Goal: Task Accomplishment & Management: Manage account settings

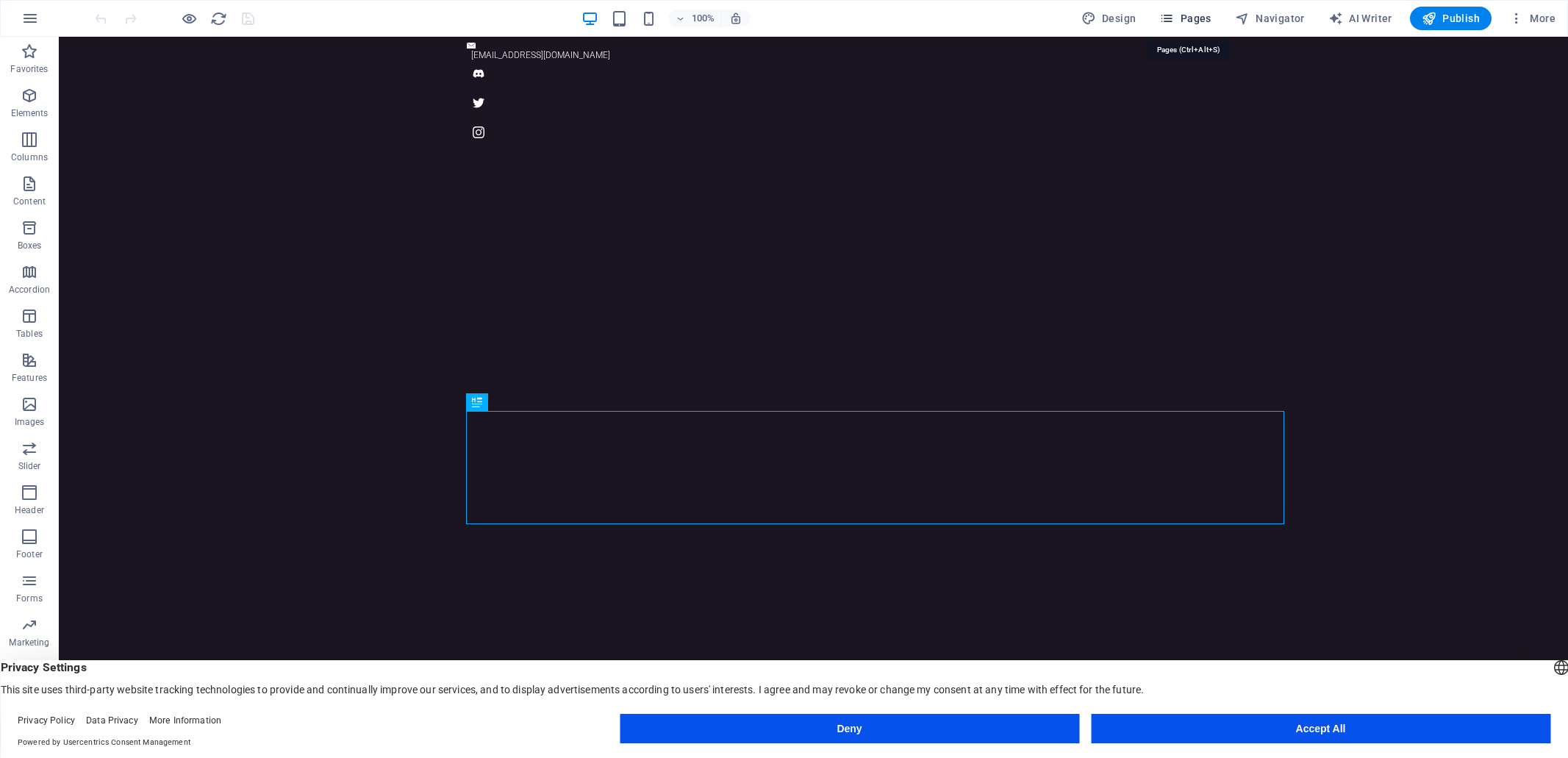
click at [1191, 16] on span "Pages" at bounding box center [1184, 18] width 51 height 15
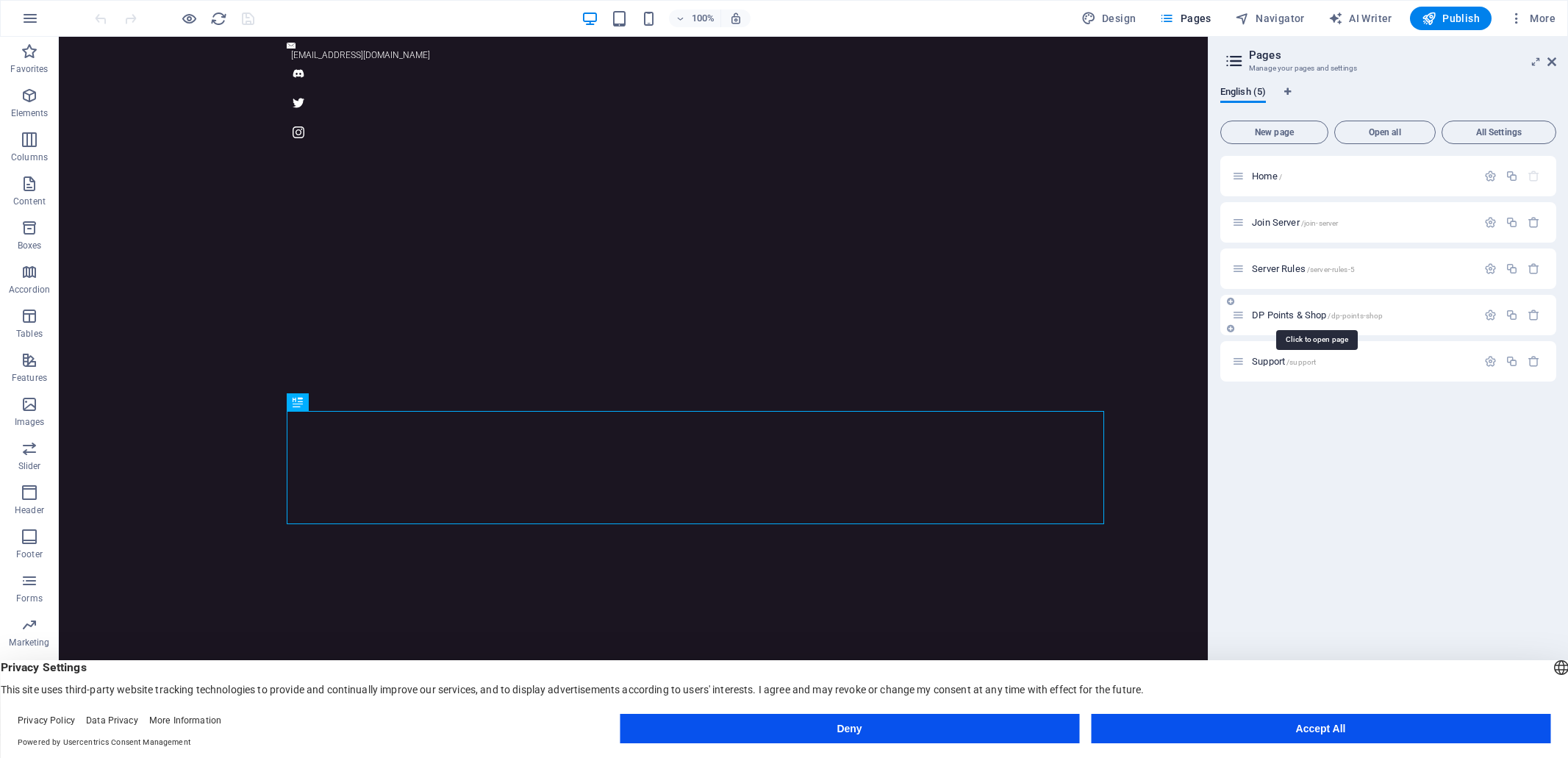
click at [1274, 315] on span "DP Points & Shop /dp-points-shop" at bounding box center [1316, 315] width 131 height 11
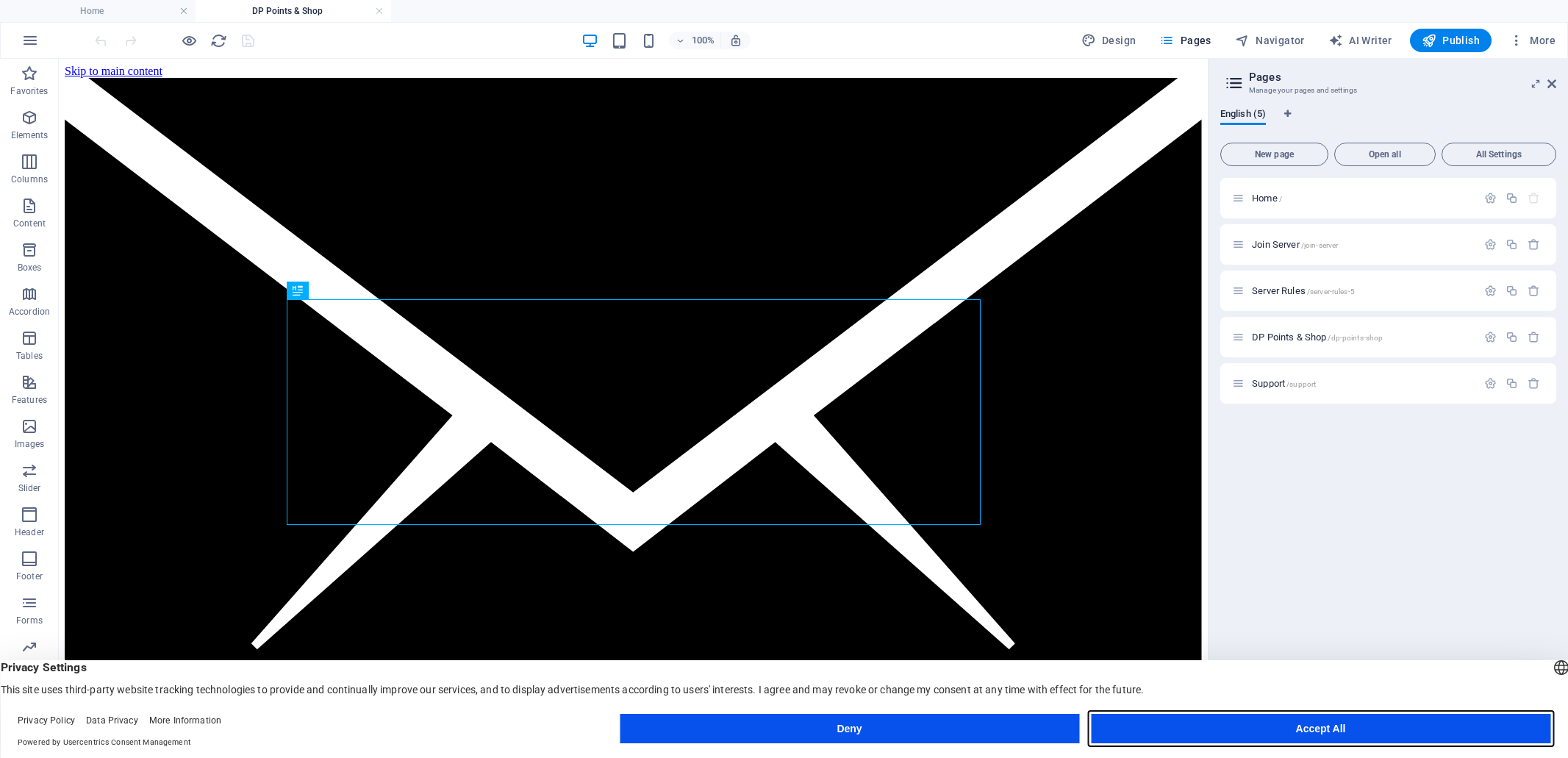
drag, startPoint x: 1323, startPoint y: 727, endPoint x: 1216, endPoint y: 710, distance: 108.3
click at [1321, 727] on button "Accept All" at bounding box center [1320, 729] width 459 height 29
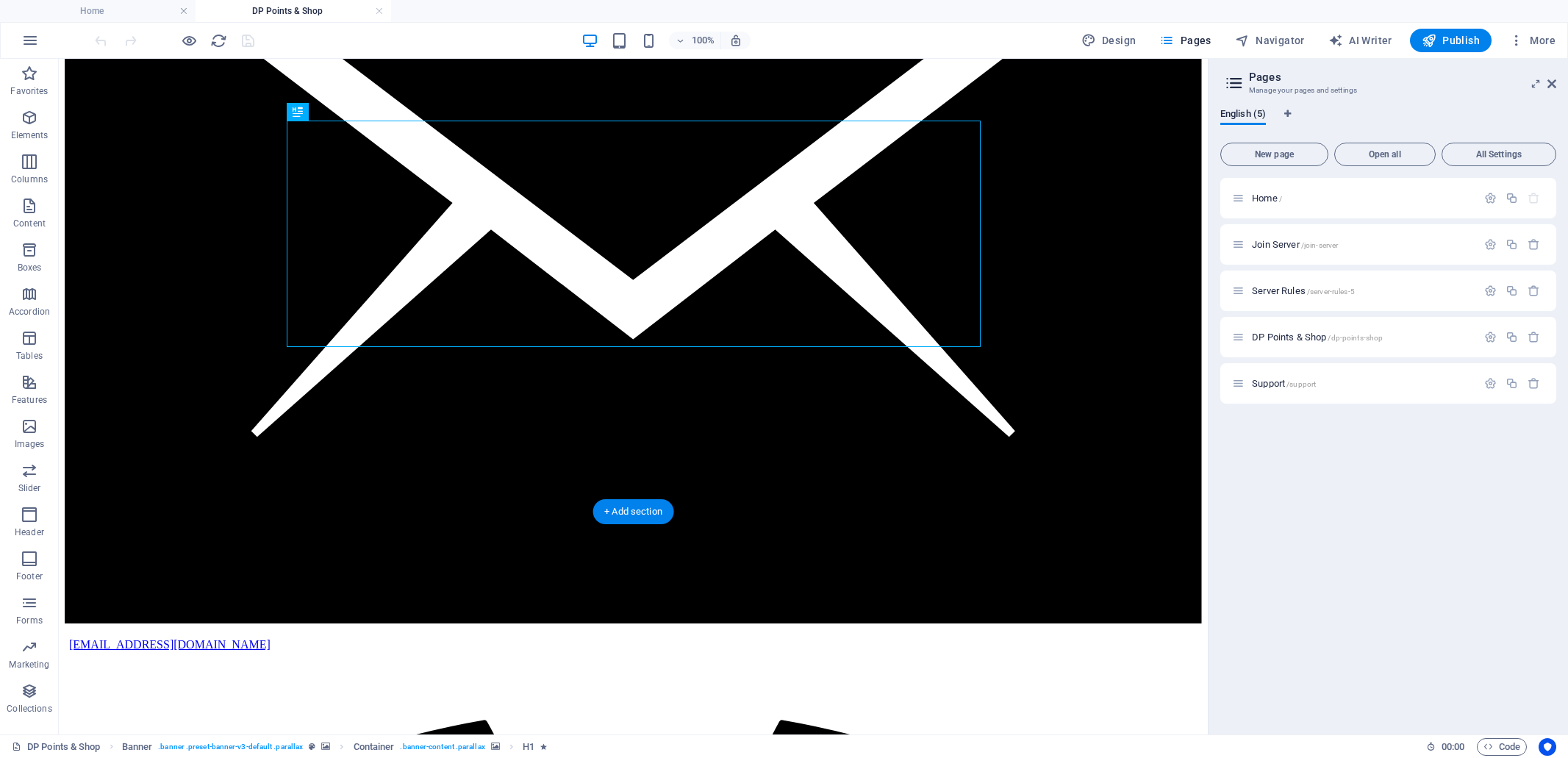
scroll to position [282, 0]
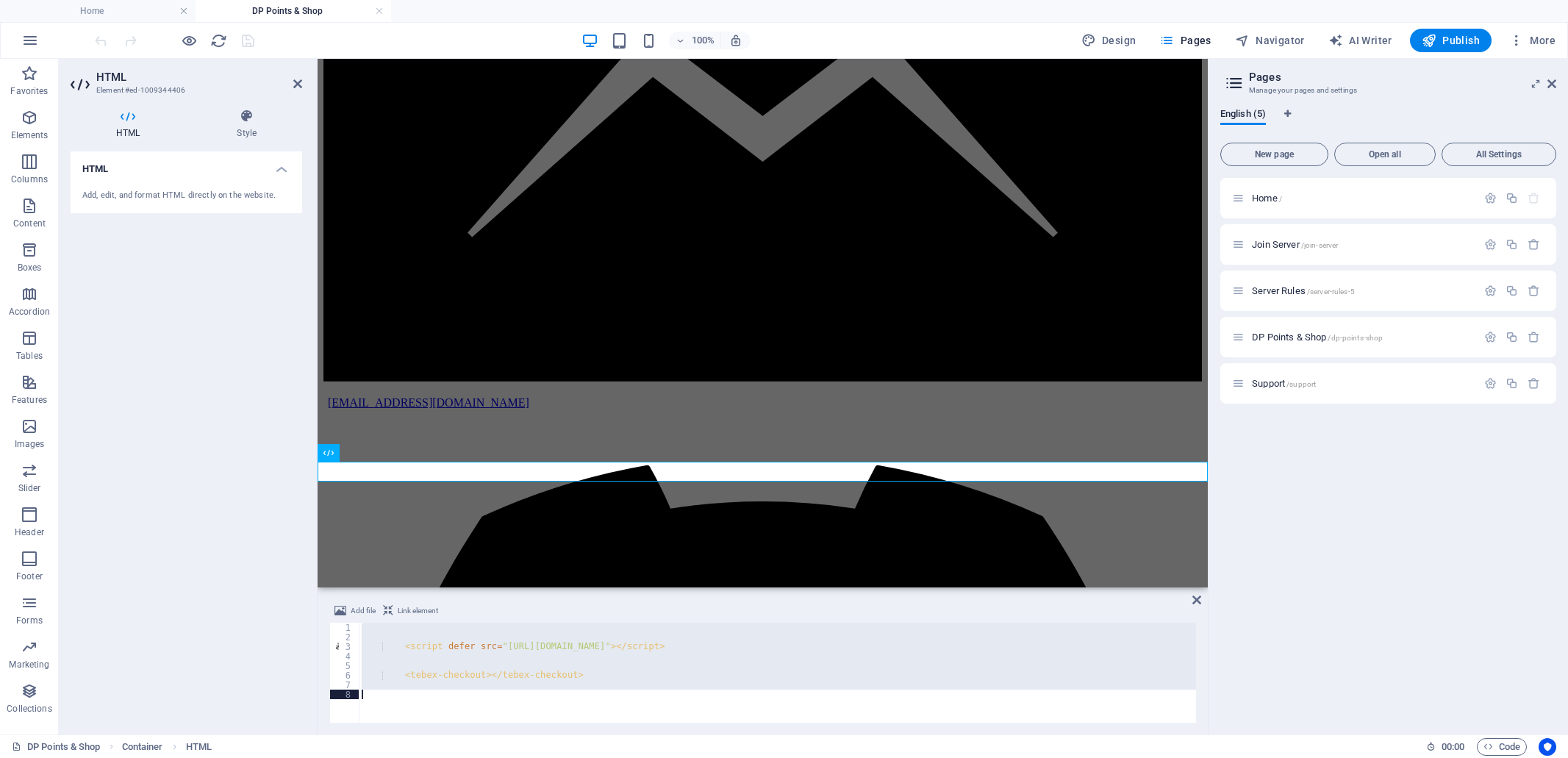
drag, startPoint x: 393, startPoint y: 626, endPoint x: 620, endPoint y: 691, distance: 236.1
click at [620, 691] on div "< script defer src = "[URL][DOMAIN_NAME]" > </ script > < tebex-checkout > </ t…" at bounding box center [776, 682] width 837 height 119
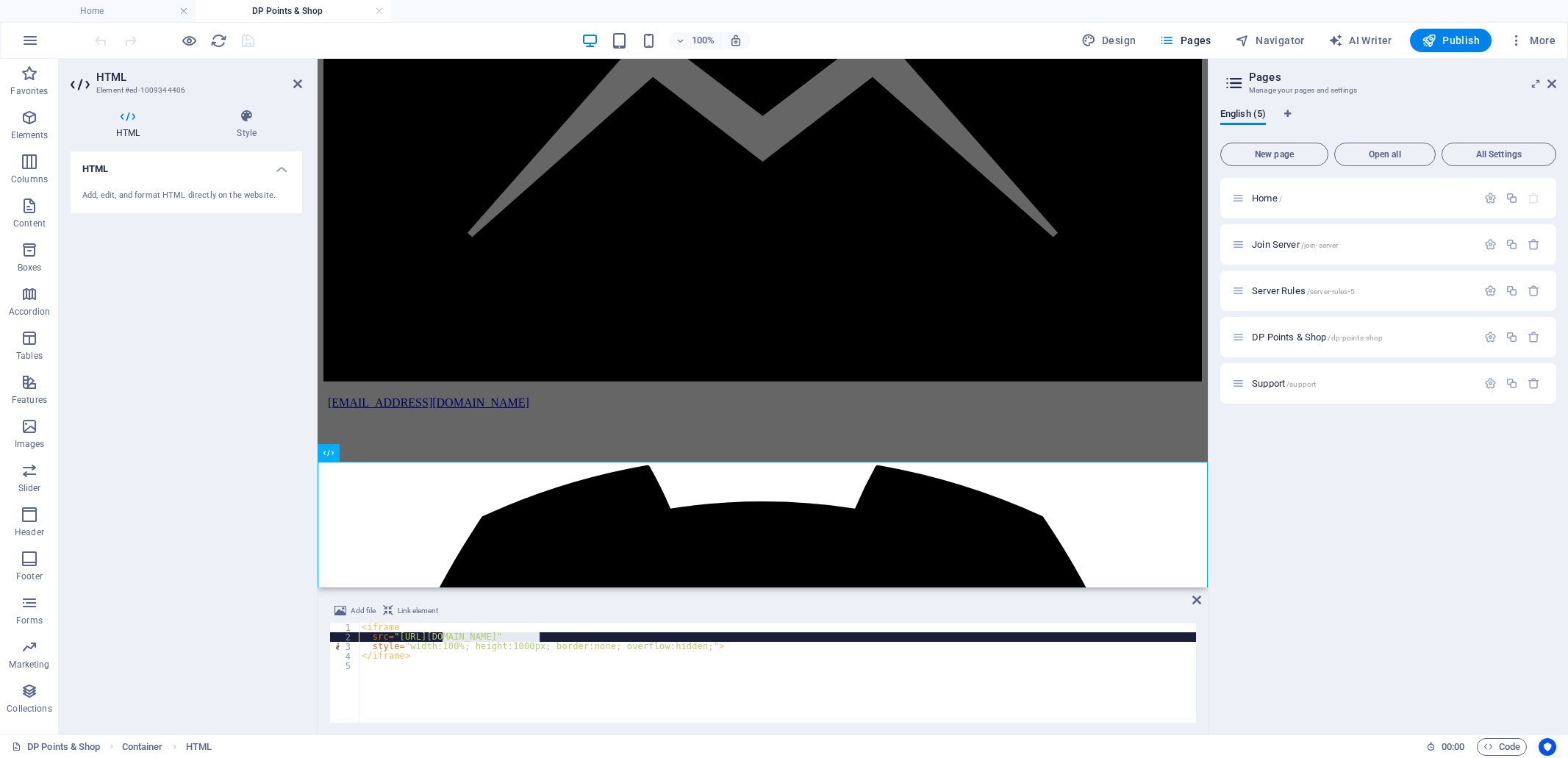
drag, startPoint x: 444, startPoint y: 635, endPoint x: 539, endPoint y: 634, distance: 95.0
click at [539, 634] on div "< iframe src = "[URL][DOMAIN_NAME]" style = "width:100%; height:1000px; border:…" at bounding box center [776, 682] width 837 height 119
type textarea "src="[URL][DOMAIN_NAME]""
click at [486, 670] on div "< iframe src = "[URL][DOMAIN_NAME]" style = "width:100%; height:1000px; border:…" at bounding box center [776, 682] width 837 height 119
drag, startPoint x: 539, startPoint y: 635, endPoint x: 528, endPoint y: 635, distance: 11.0
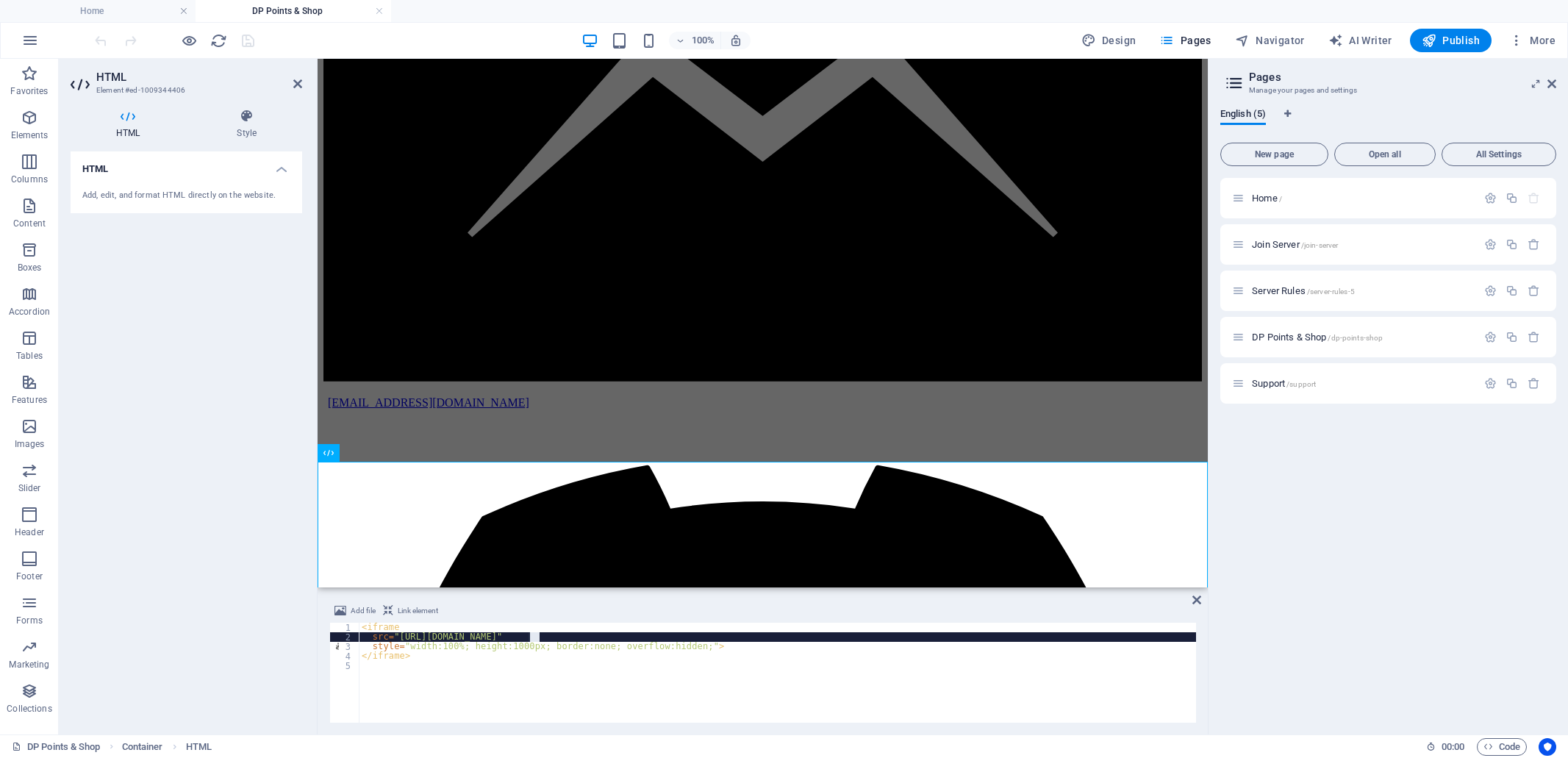
click at [528, 635] on div "< iframe src = "[URL][DOMAIN_NAME]" style = "width:100%; height:1000px; border:…" at bounding box center [776, 682] width 837 height 119
click at [535, 635] on div "< iframe src = "[URL][DOMAIN_NAME]" style = "width:100%; height:1000px; border:…" at bounding box center [776, 672] width 837 height 100
drag, startPoint x: 542, startPoint y: 635, endPoint x: 445, endPoint y: 635, distance: 97.0
click at [445, 635] on div "< iframe src = "[URL][DOMAIN_NAME]" style = "width:100%; height:1000px; border:…" at bounding box center [776, 682] width 837 height 119
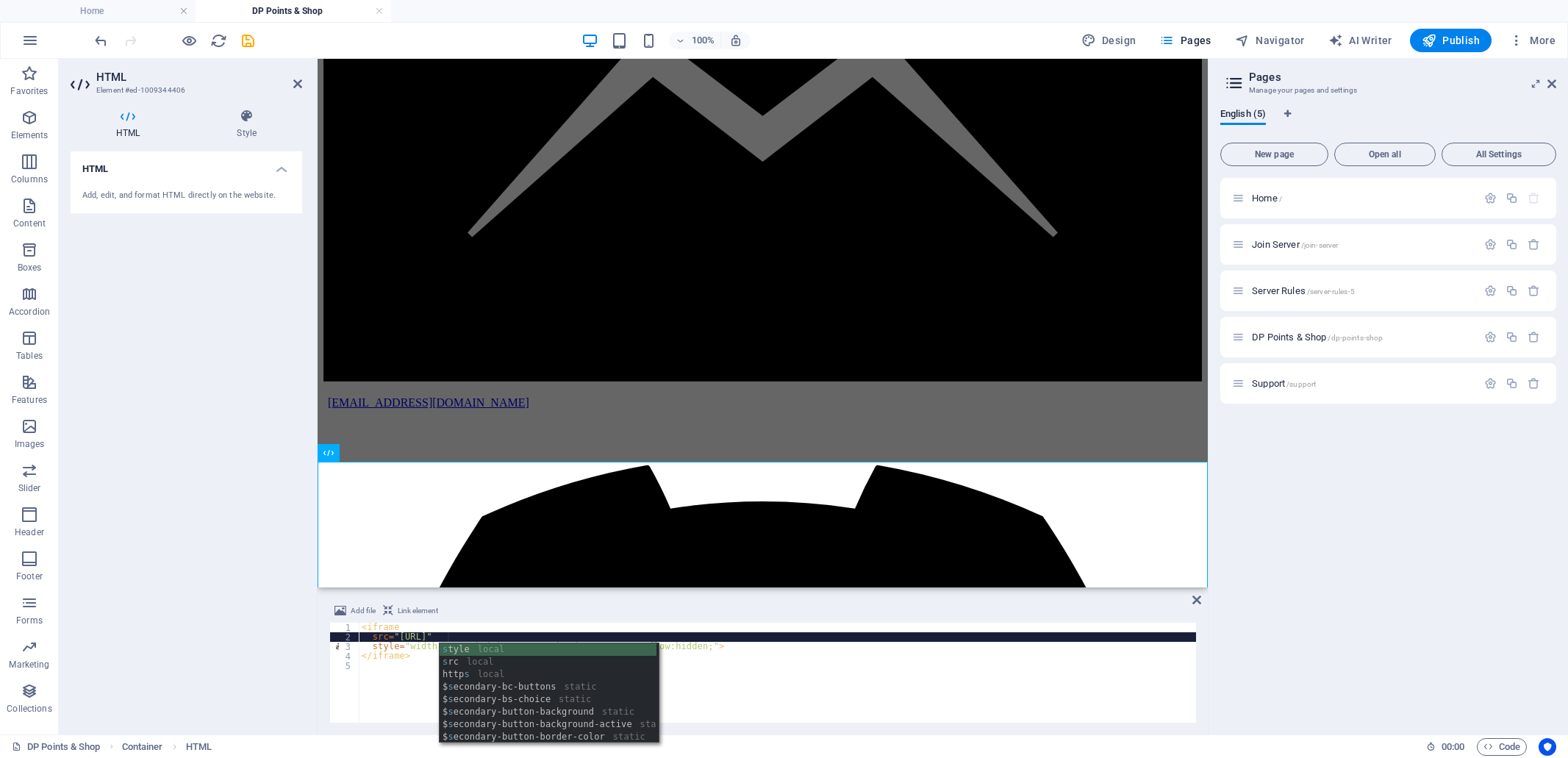
scroll to position [0, 7]
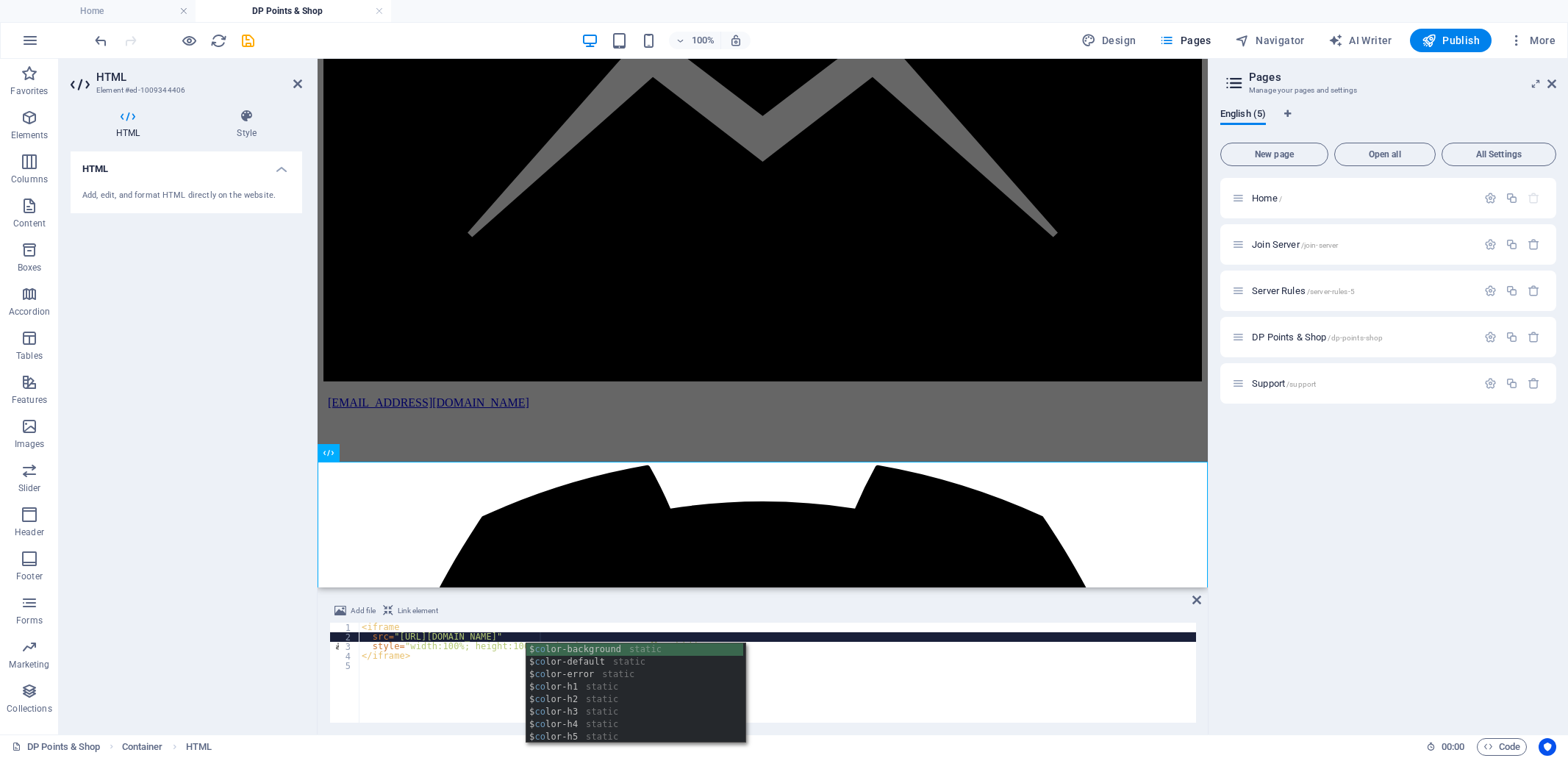
type textarea "src="[URL][DOMAIN_NAME]""
click at [490, 677] on div "< iframe src = "[URL][DOMAIN_NAME]" style = "width:100%; height:1000px; border:…" at bounding box center [776, 682] width 837 height 119
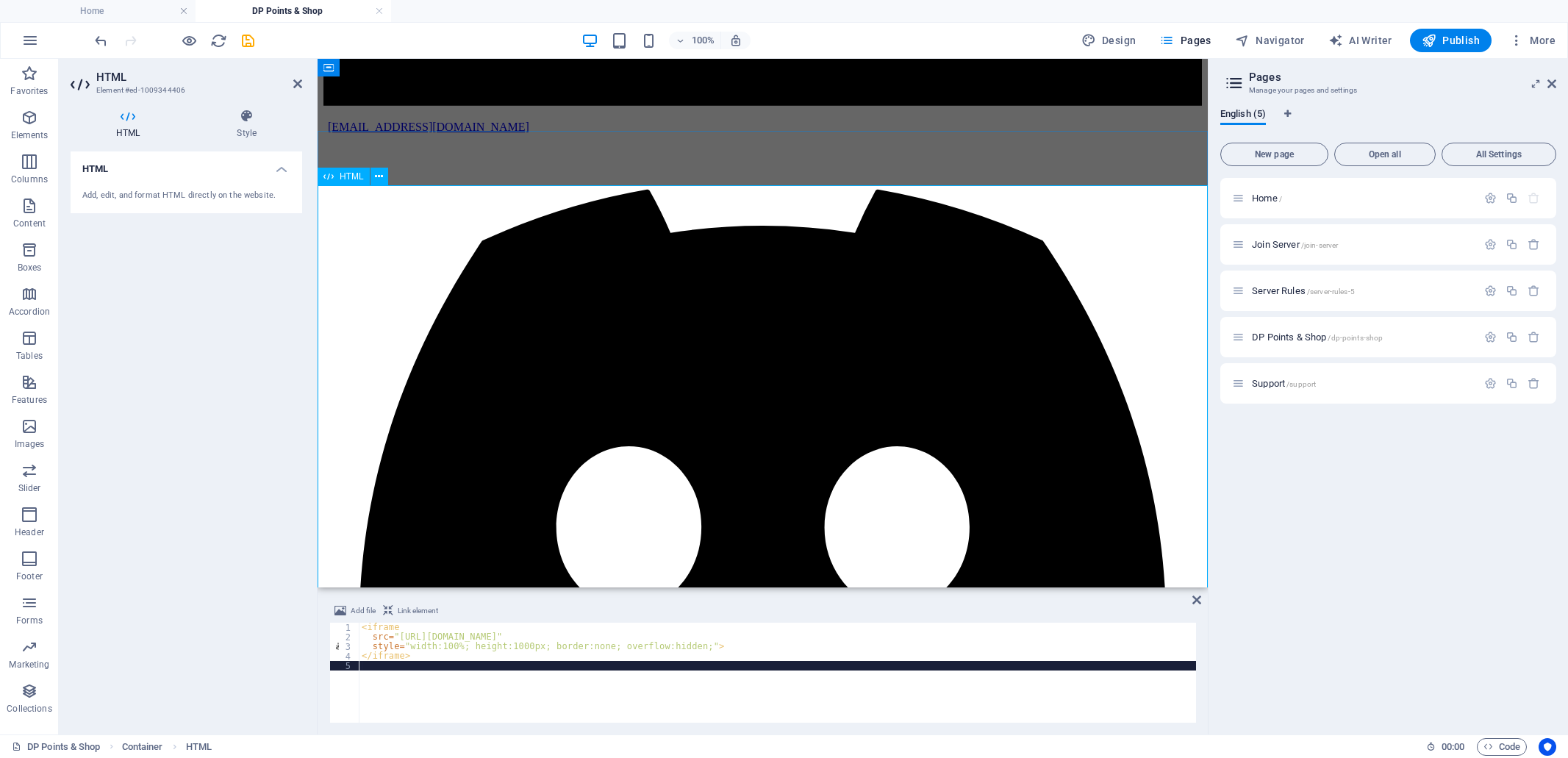
scroll to position [539, 0]
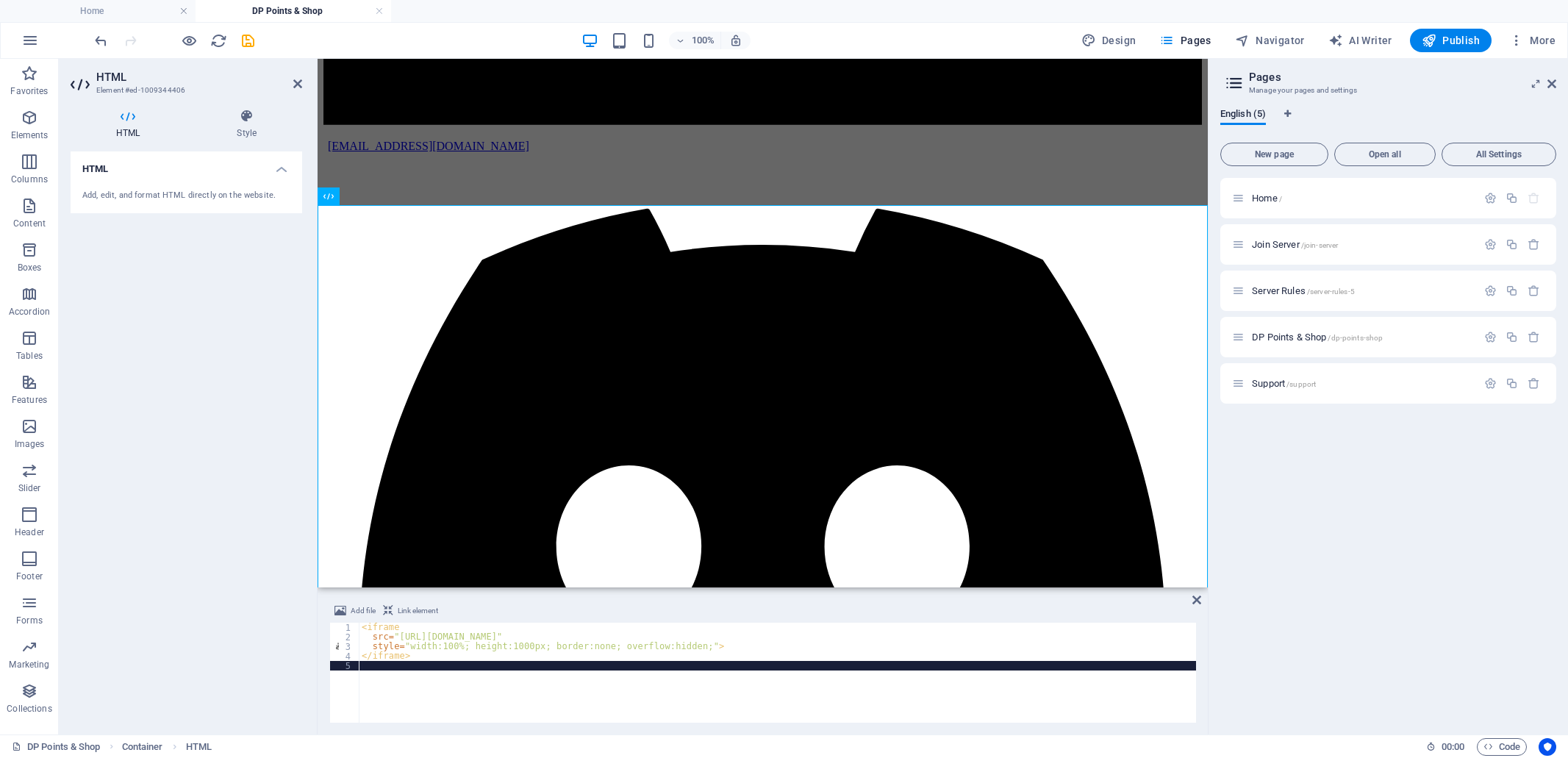
click at [206, 280] on div "HTML Add, edit, and format HTML directly on the website." at bounding box center [187, 437] width 232 height 571
click at [249, 113] on icon at bounding box center [247, 116] width 111 height 15
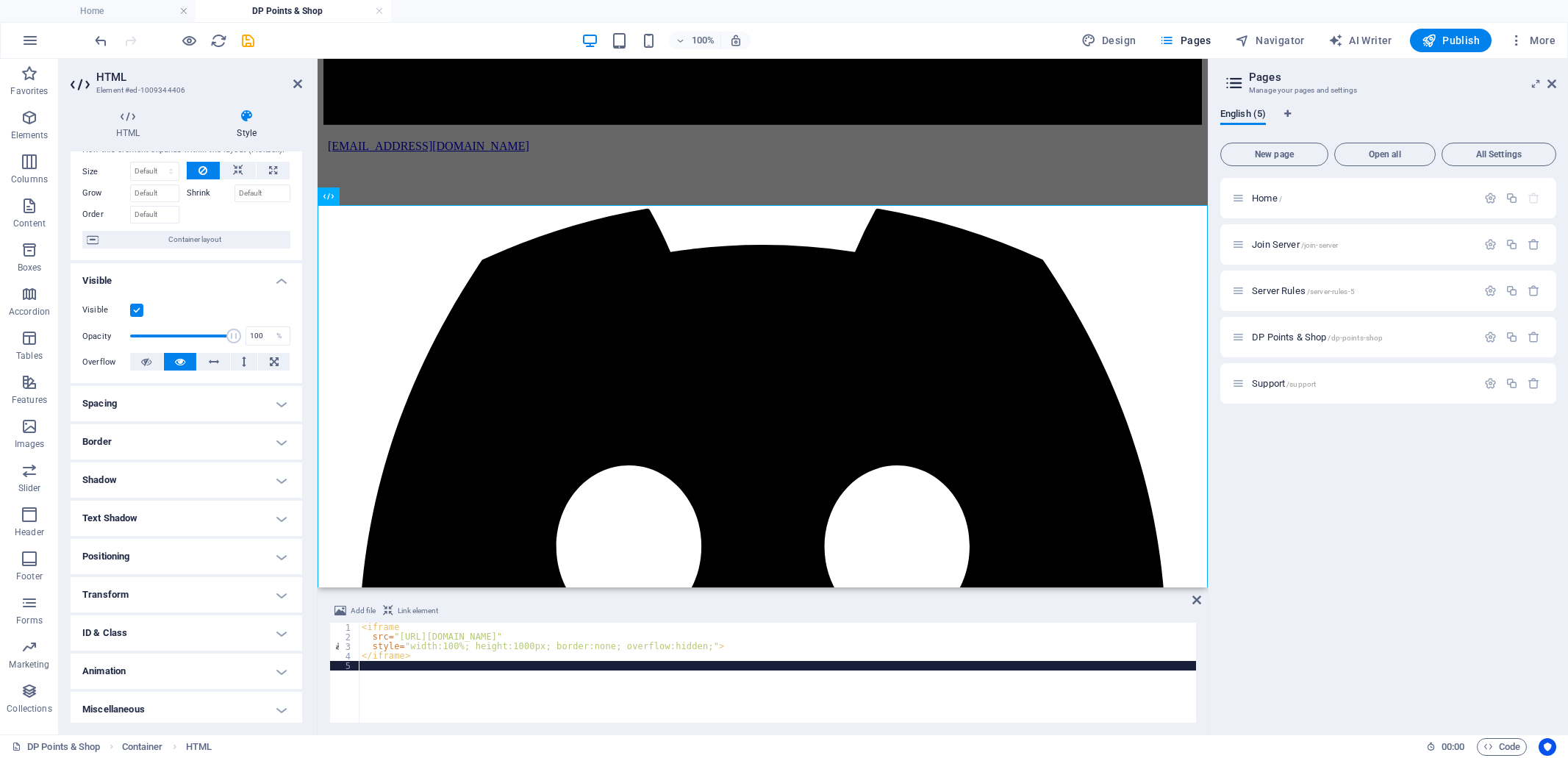
scroll to position [49, 0]
click at [283, 707] on h4 "Miscellaneous" at bounding box center [187, 705] width 232 height 35
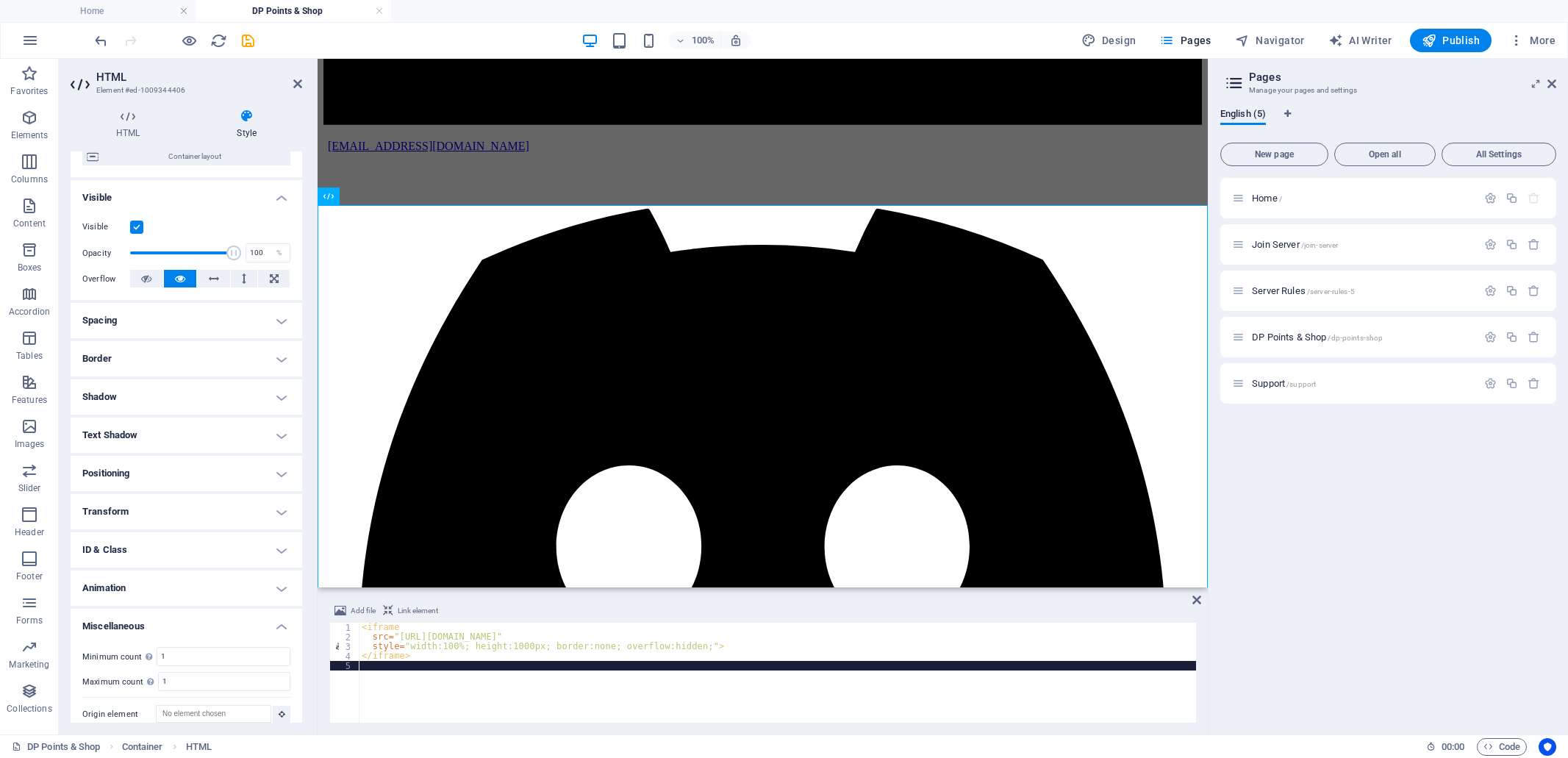
scroll to position [139, 0]
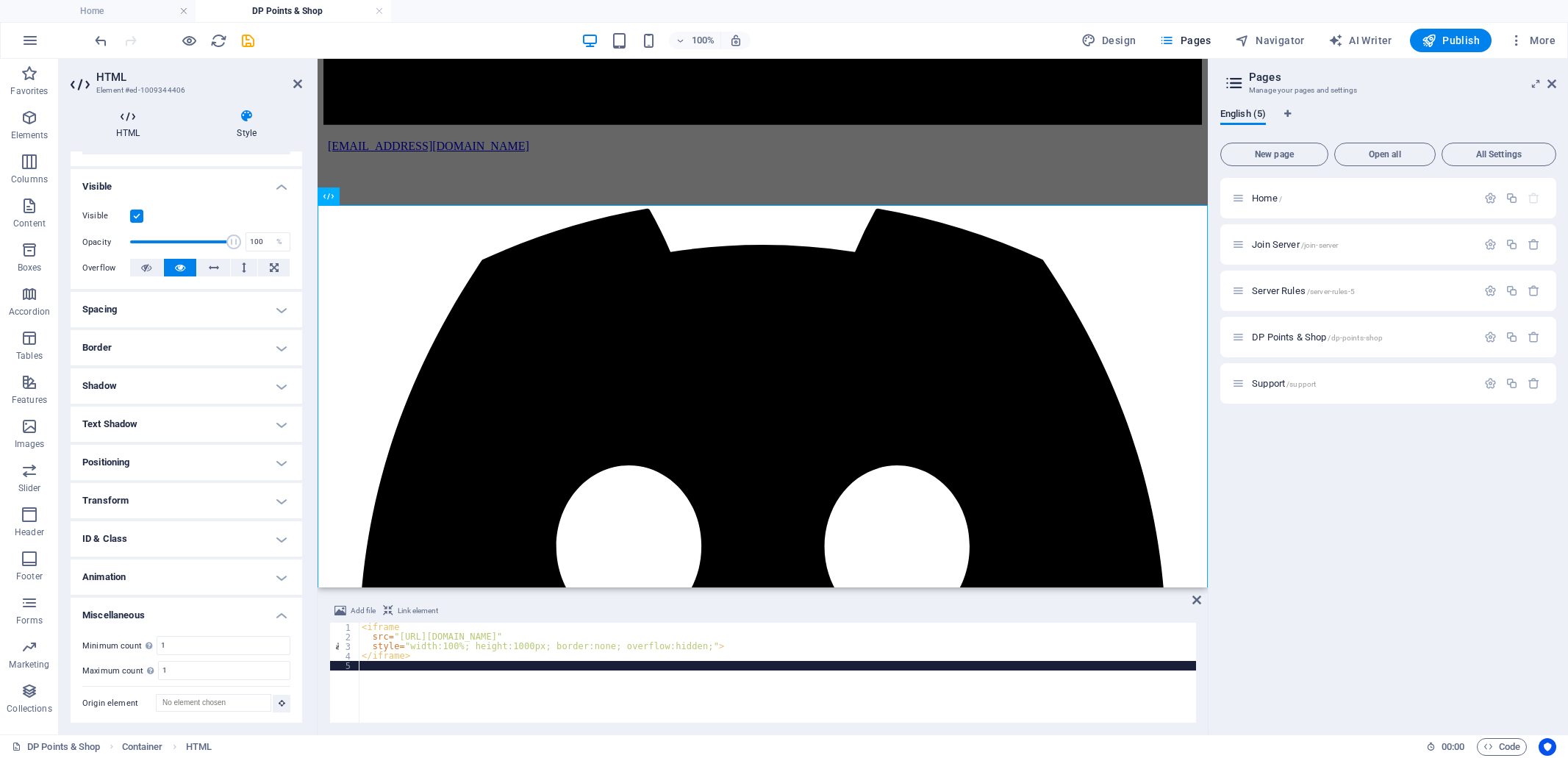
click at [128, 114] on icon at bounding box center [128, 116] width 114 height 15
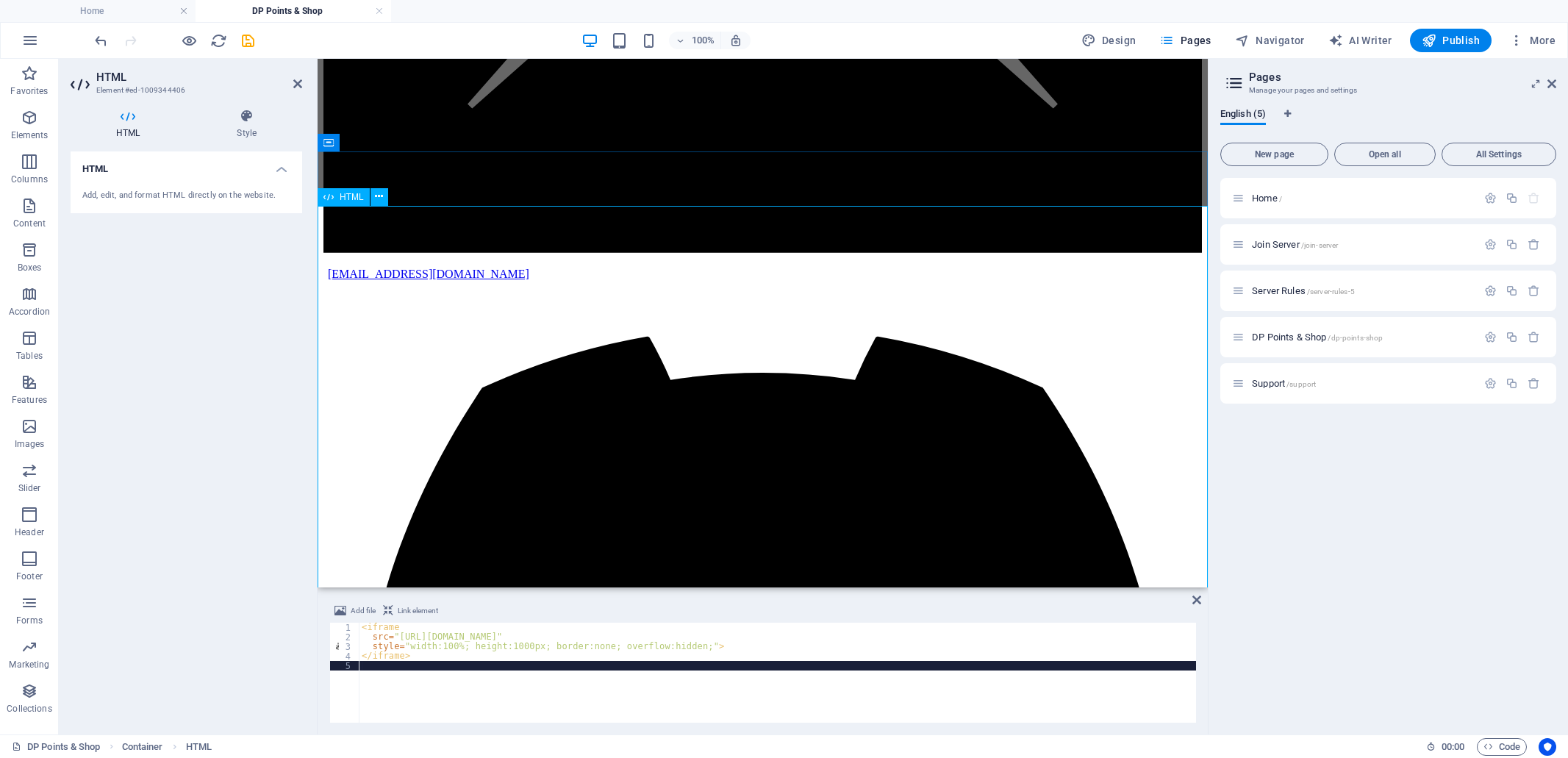
scroll to position [357, 0]
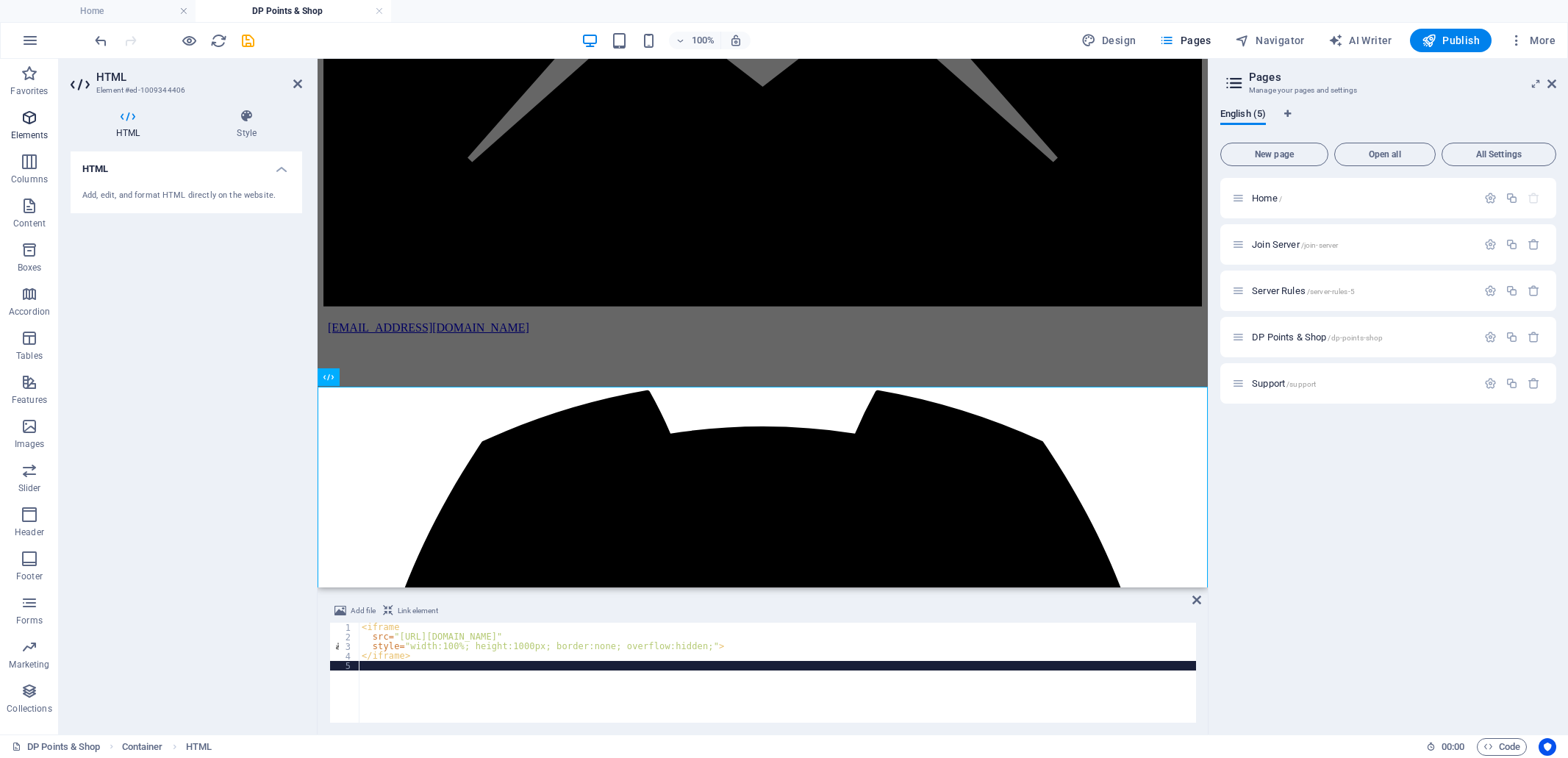
click at [26, 126] on span "Elements" at bounding box center [29, 126] width 59 height 35
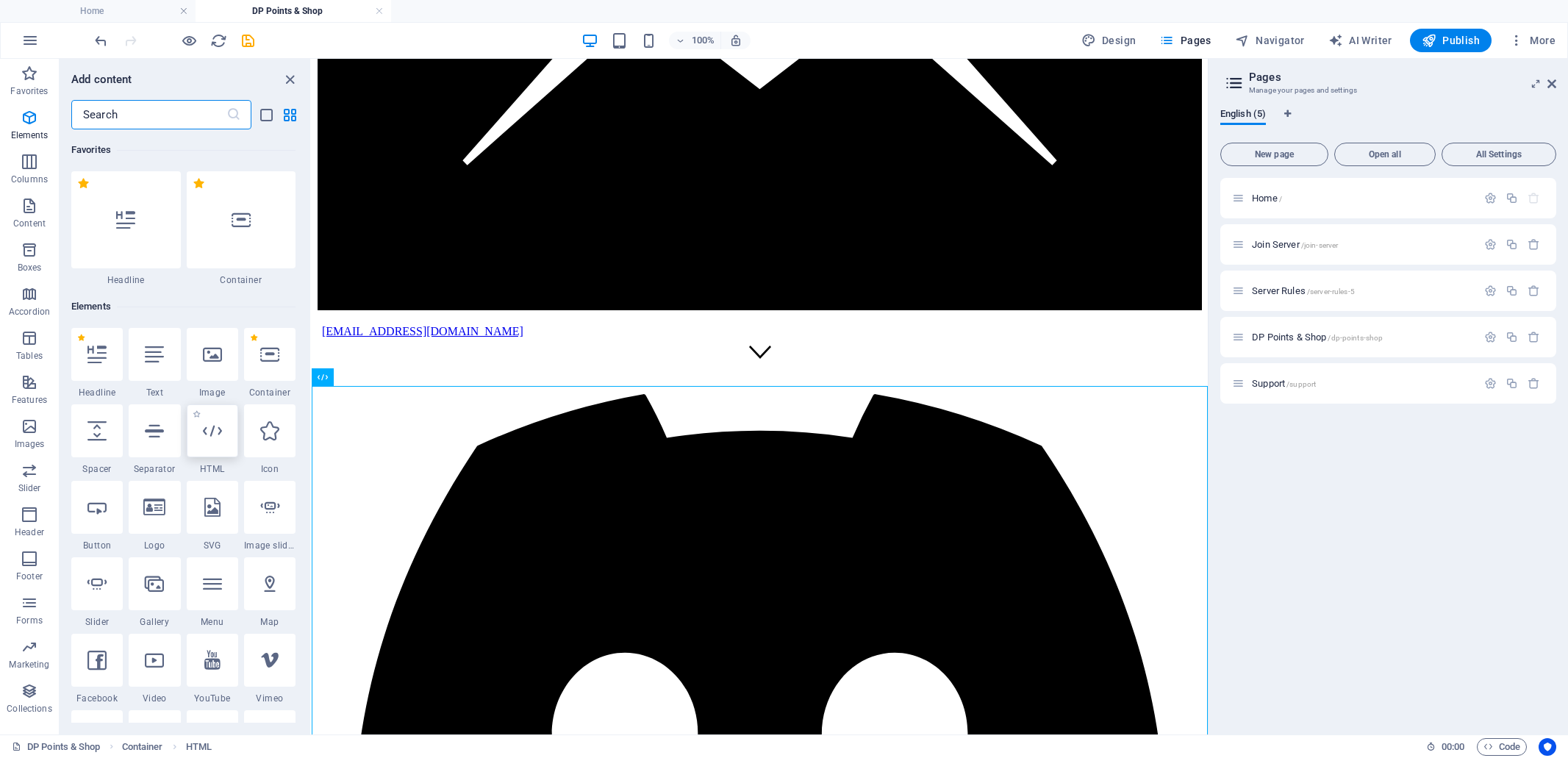
scroll to position [157, 0]
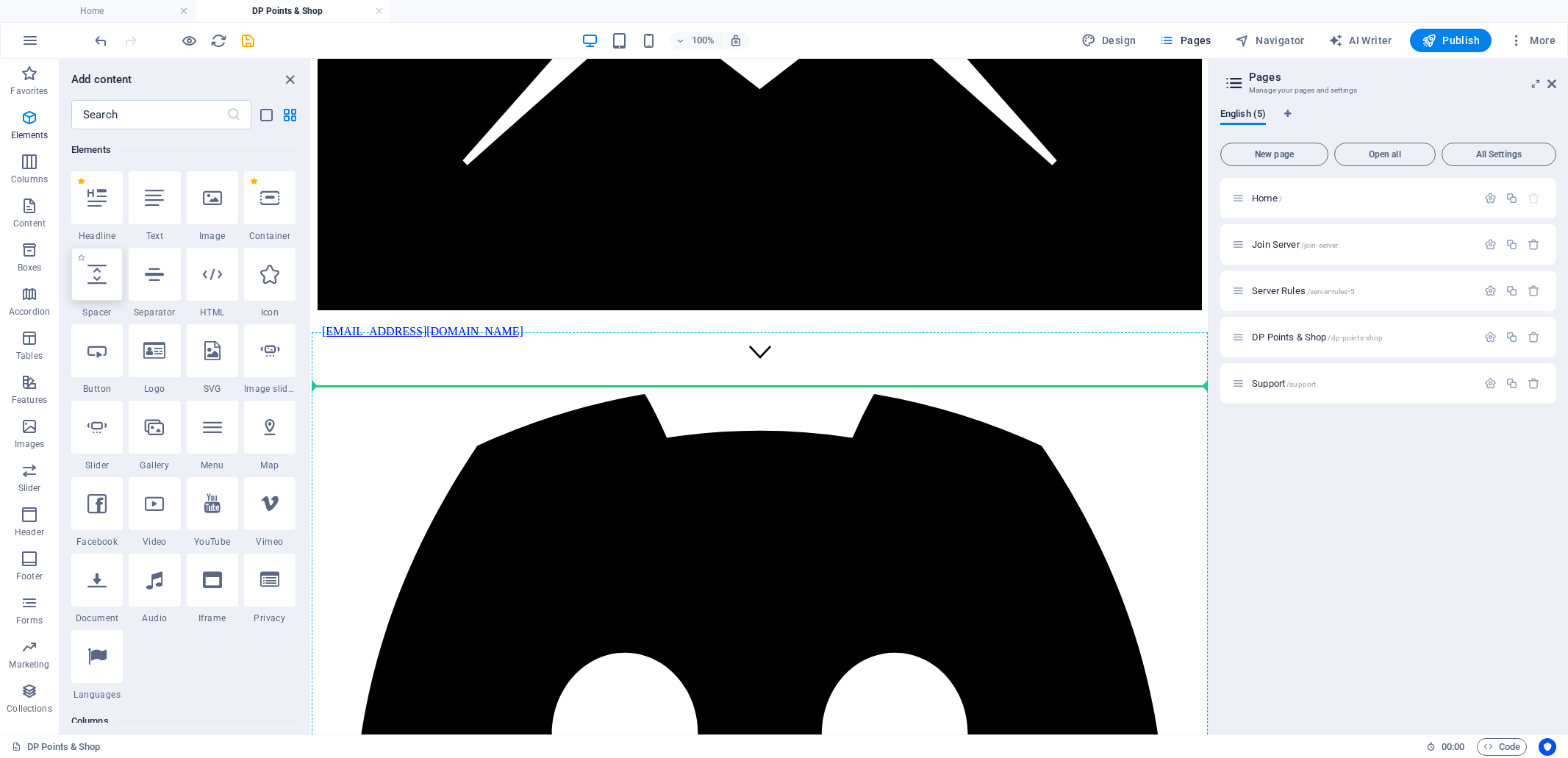
select select "px"
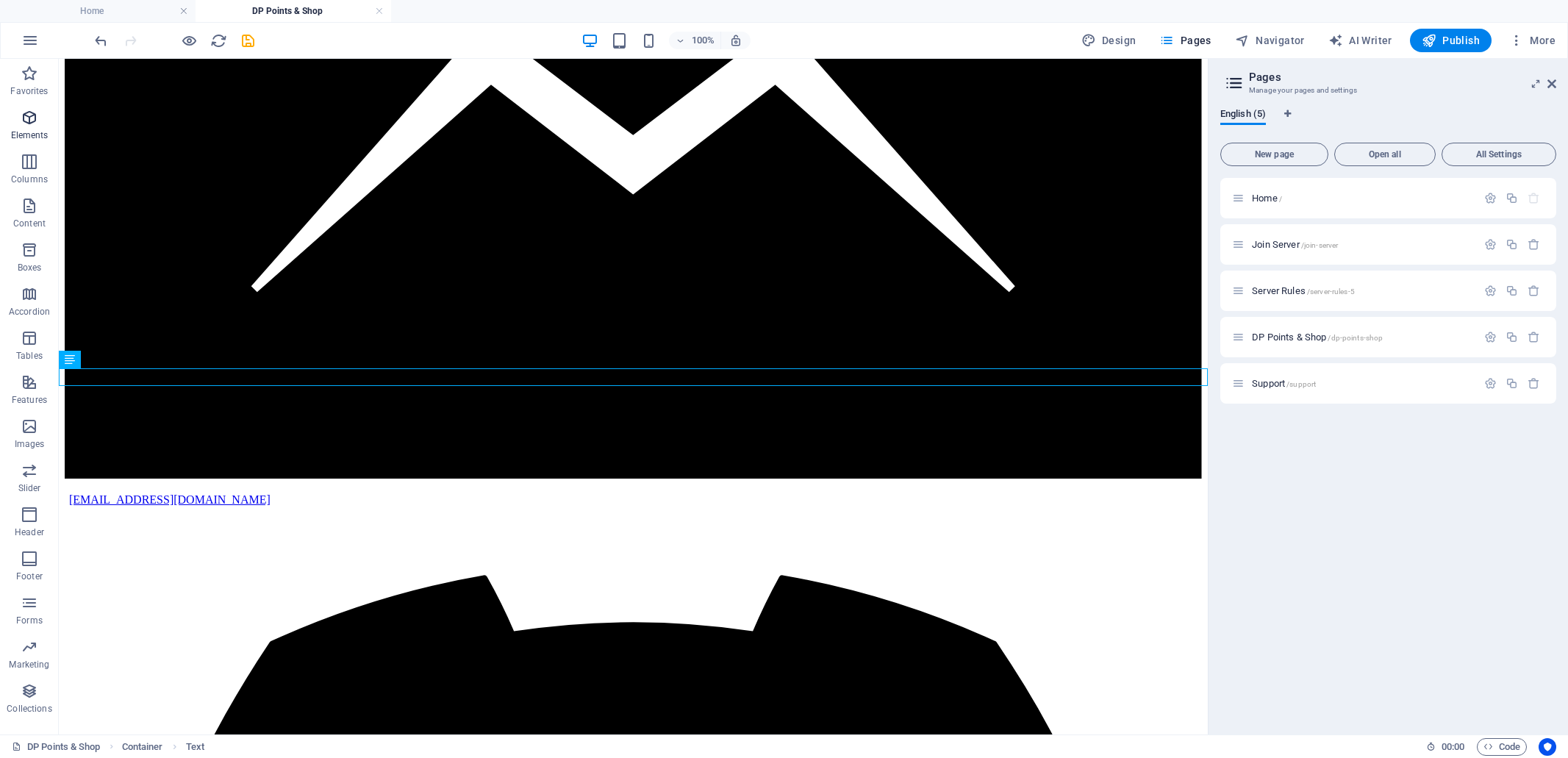
click at [27, 116] on icon "button" at bounding box center [29, 118] width 17 height 17
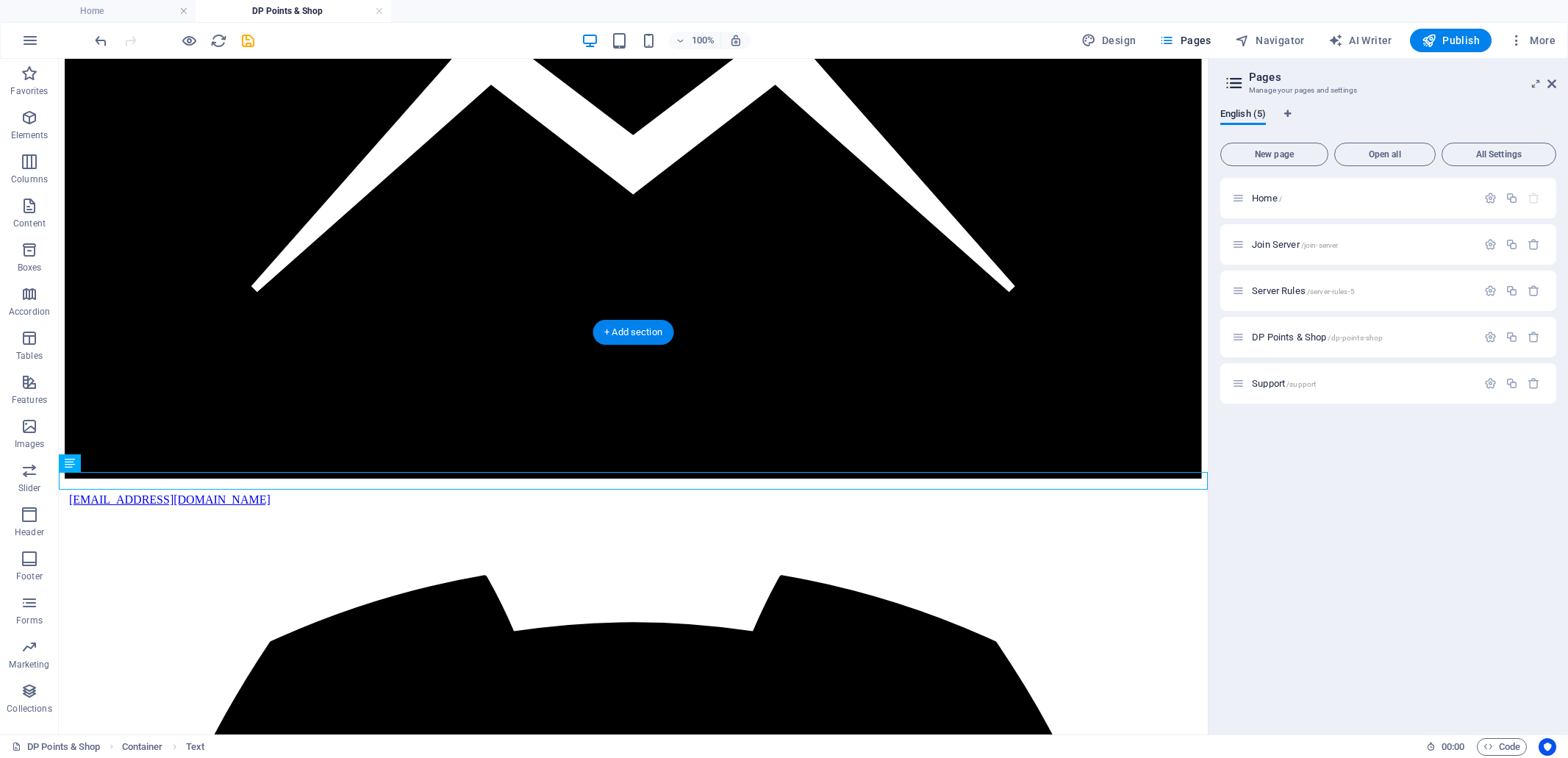
drag, startPoint x: 519, startPoint y: 482, endPoint x: 781, endPoint y: 411, distance: 271.4
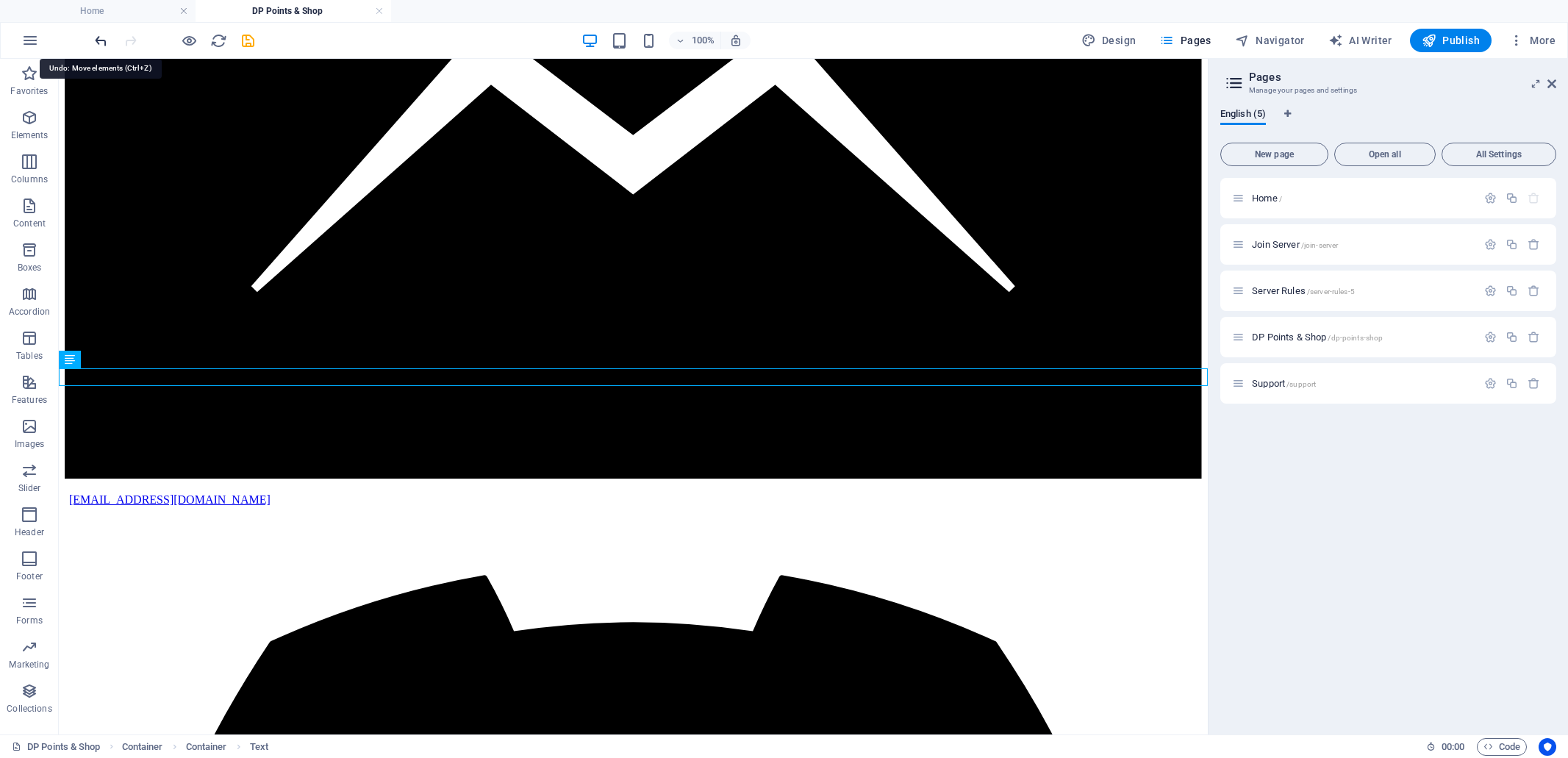
click at [96, 39] on icon "undo" at bounding box center [101, 41] width 17 height 17
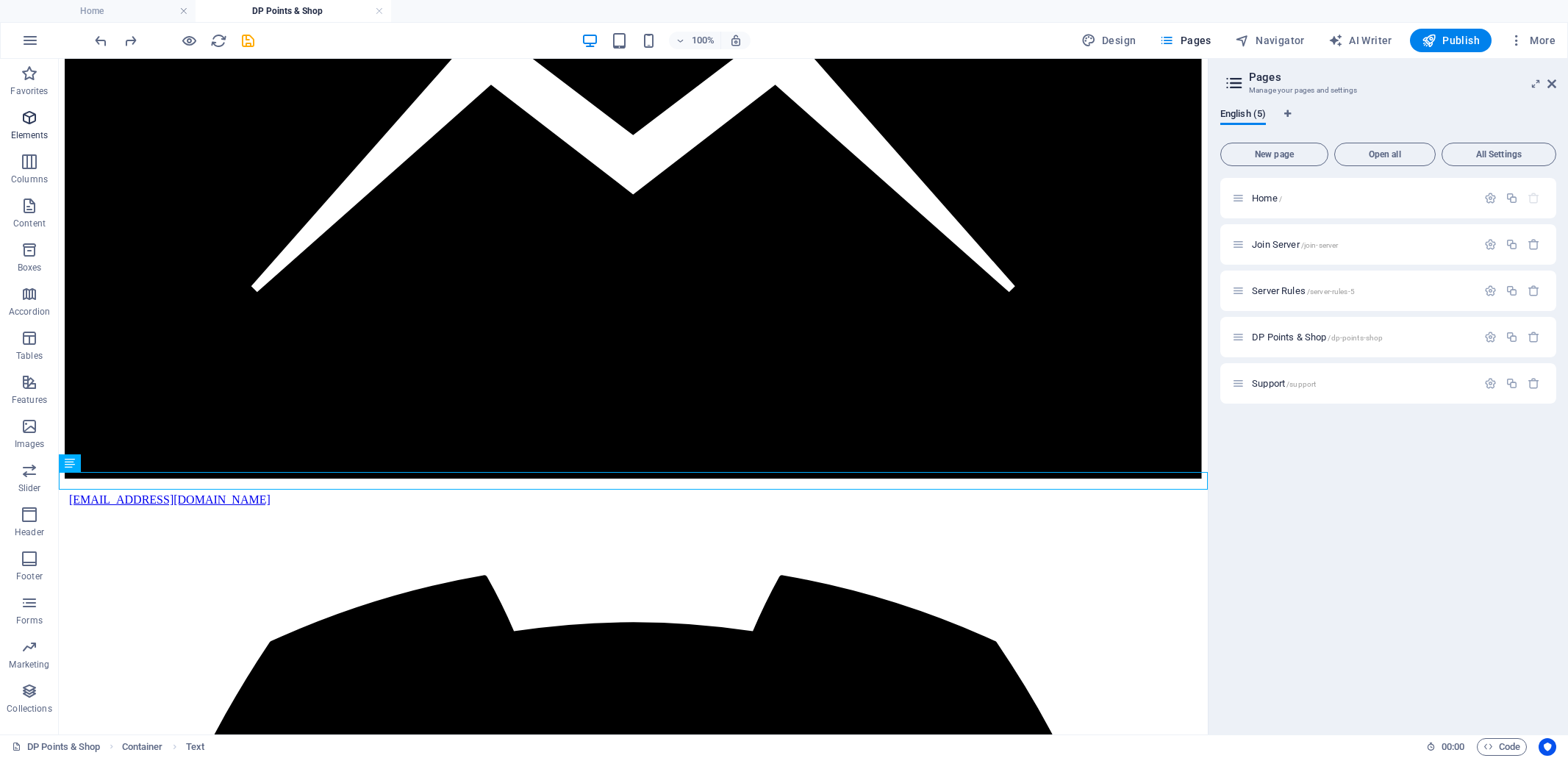
click at [27, 120] on icon "button" at bounding box center [29, 118] width 17 height 17
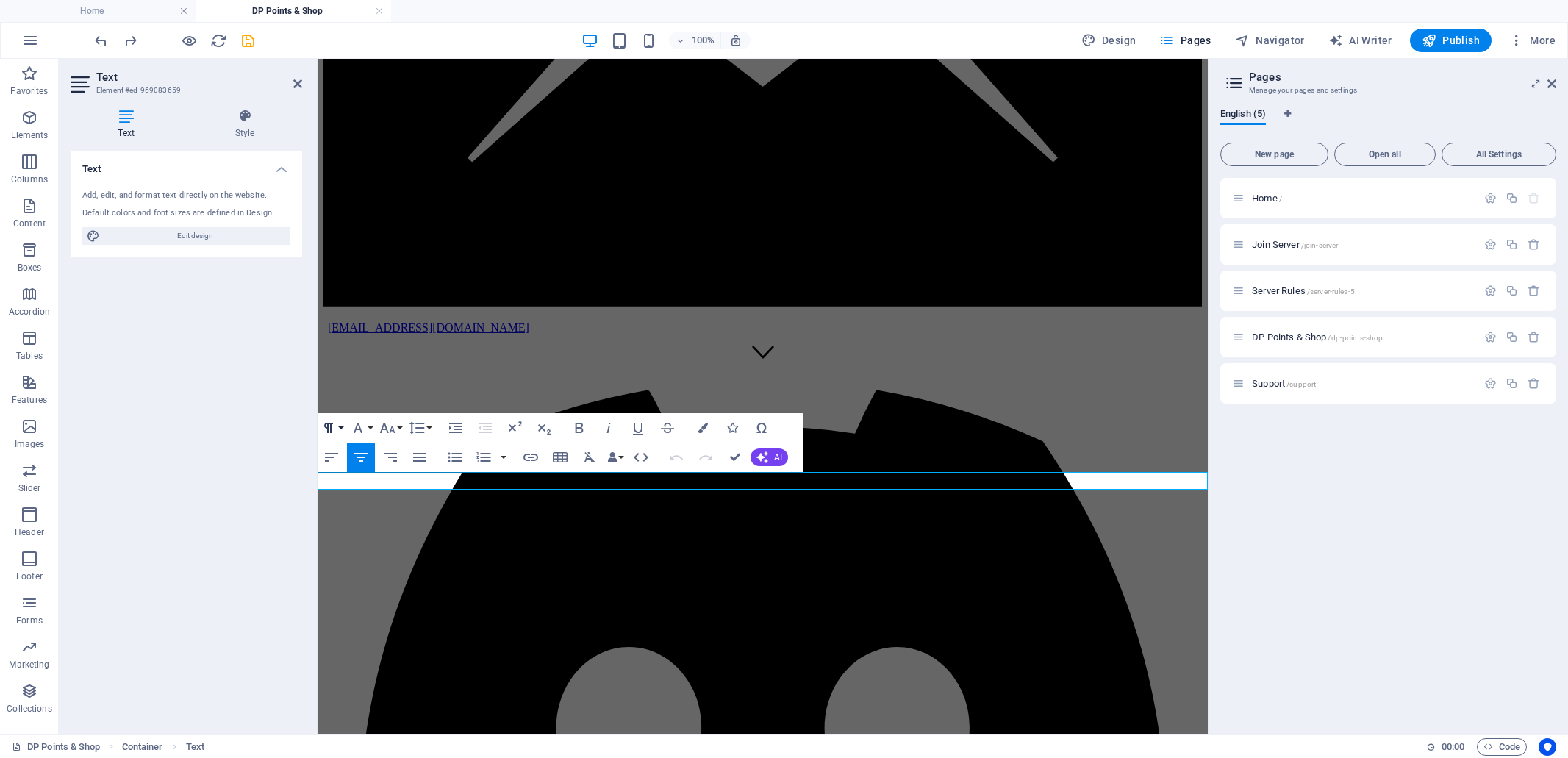
click at [341, 429] on button "Paragraph Format" at bounding box center [331, 427] width 28 height 29
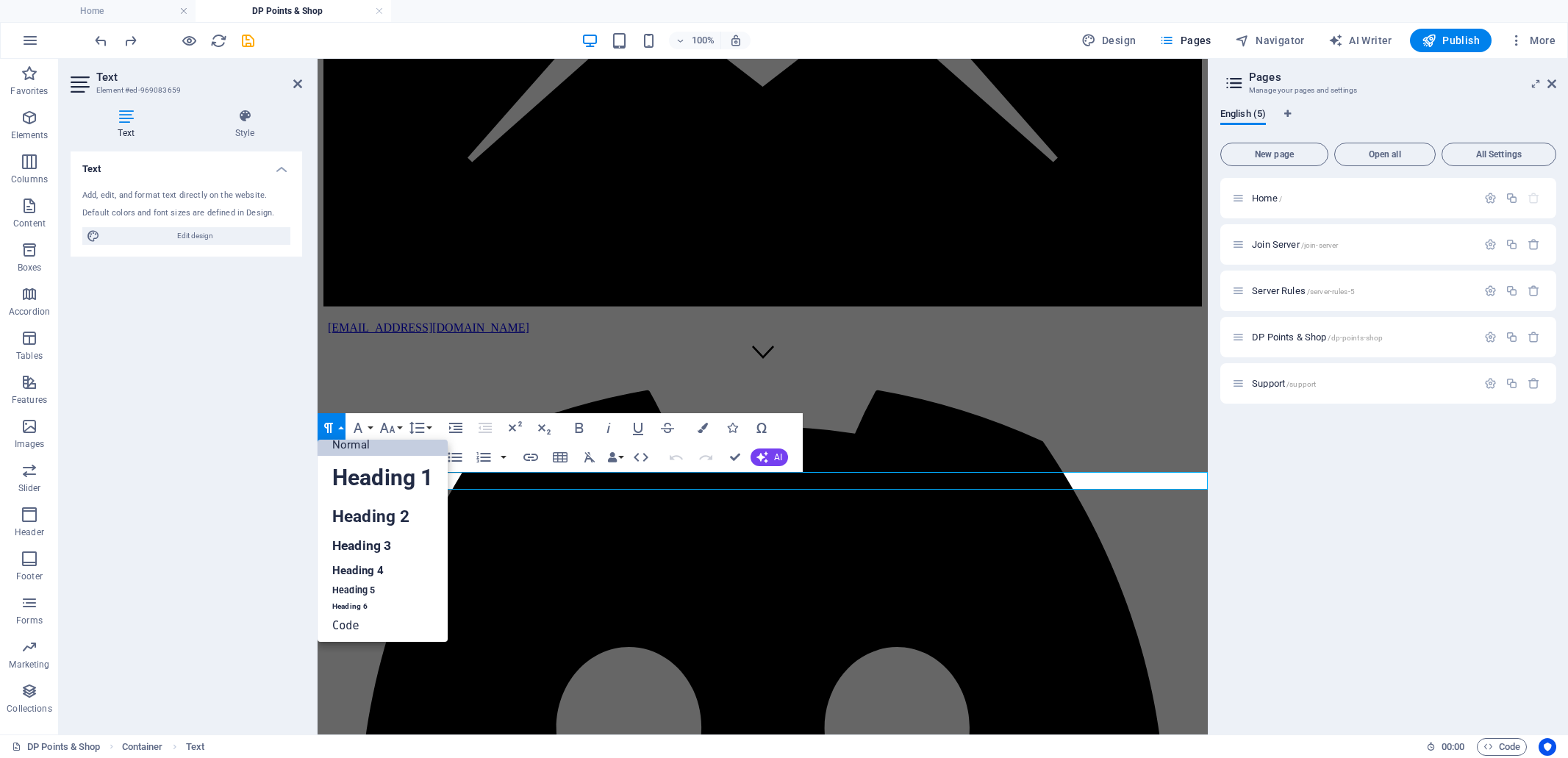
scroll to position [11, 0]
click at [389, 476] on link "Heading 1" at bounding box center [382, 478] width 130 height 44
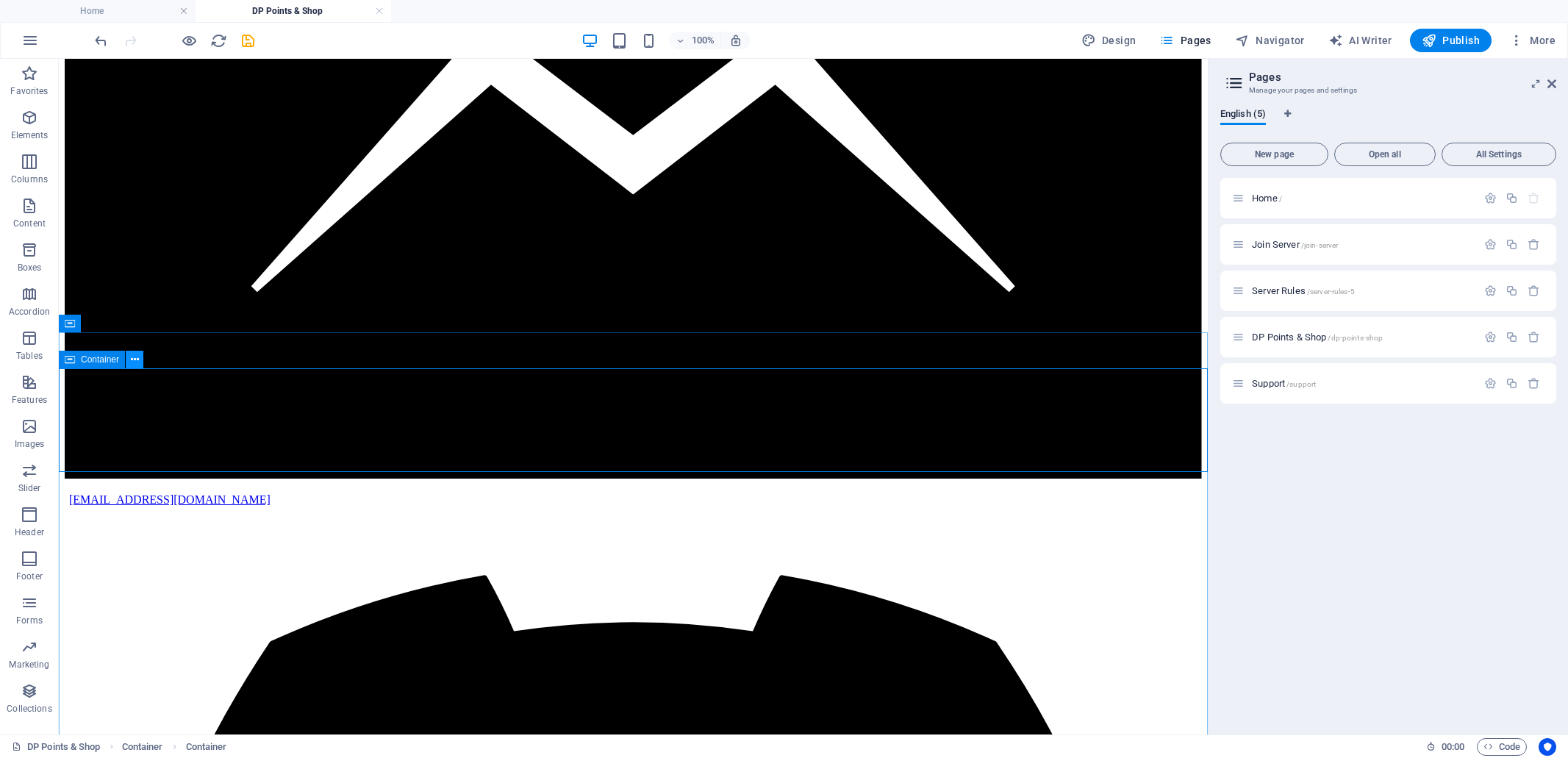
click at [134, 358] on icon at bounding box center [134, 360] width 8 height 16
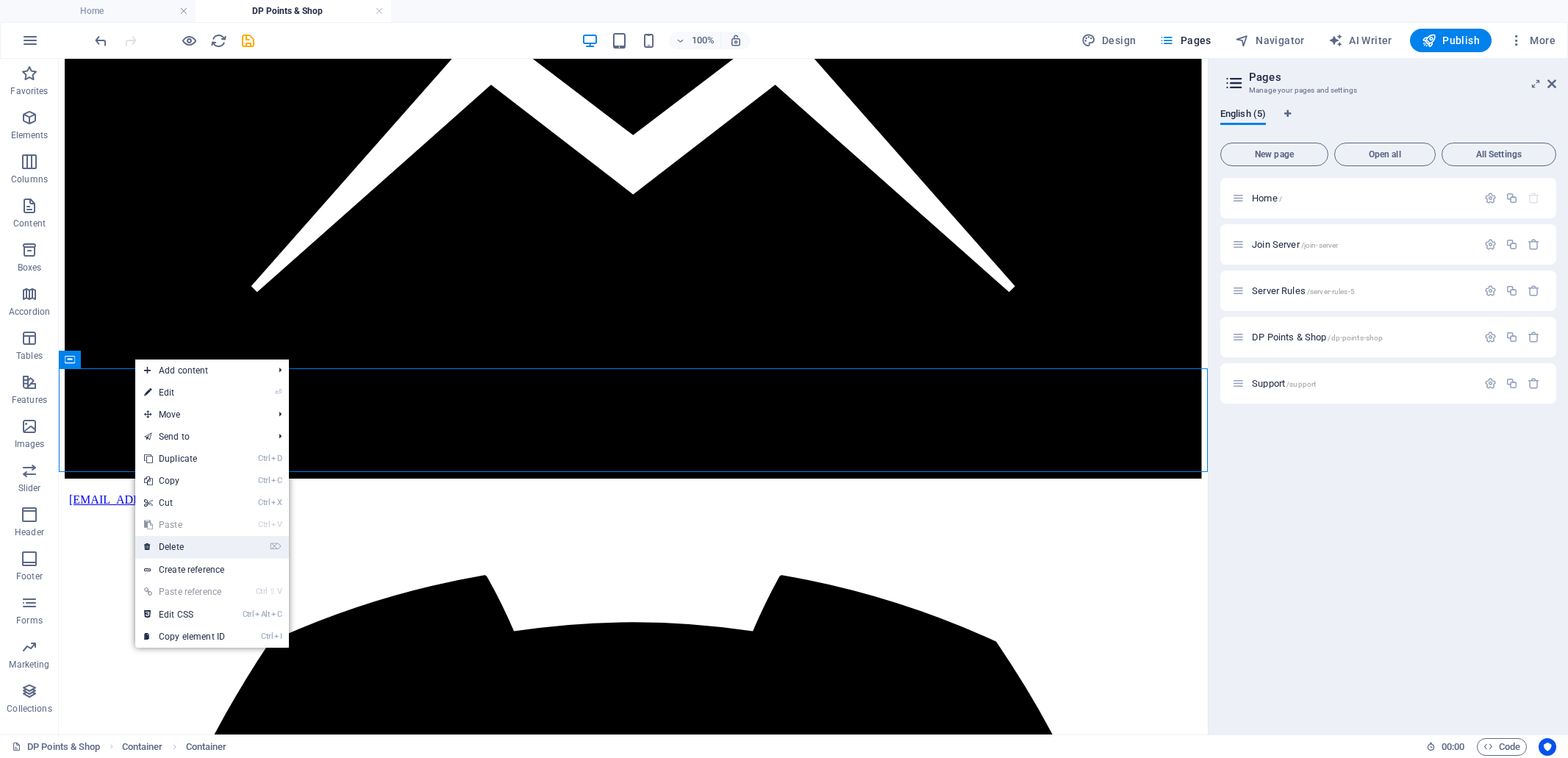
click at [180, 549] on link "⌦ Delete" at bounding box center [184, 546] width 99 height 22
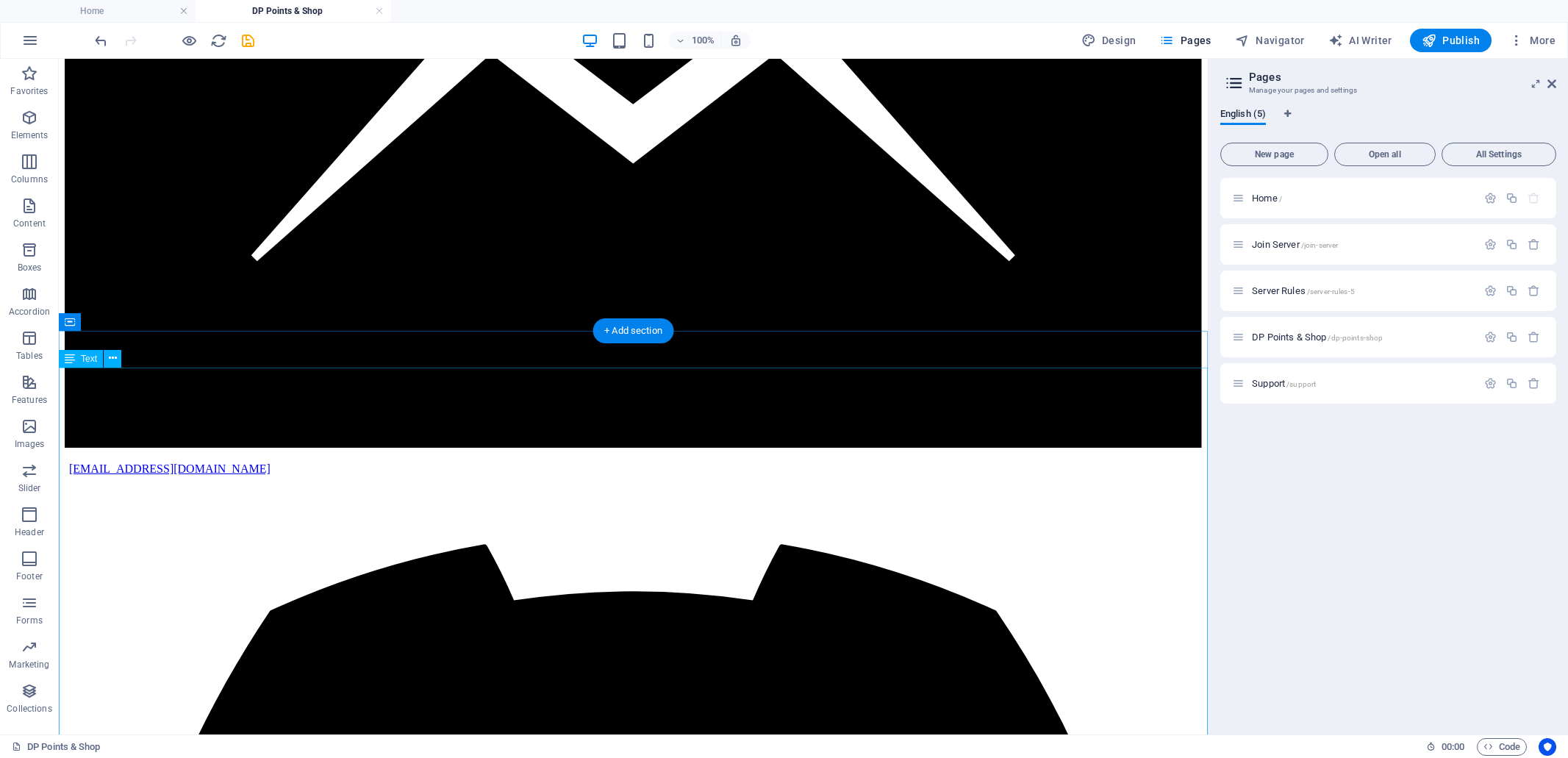
scroll to position [524, 0]
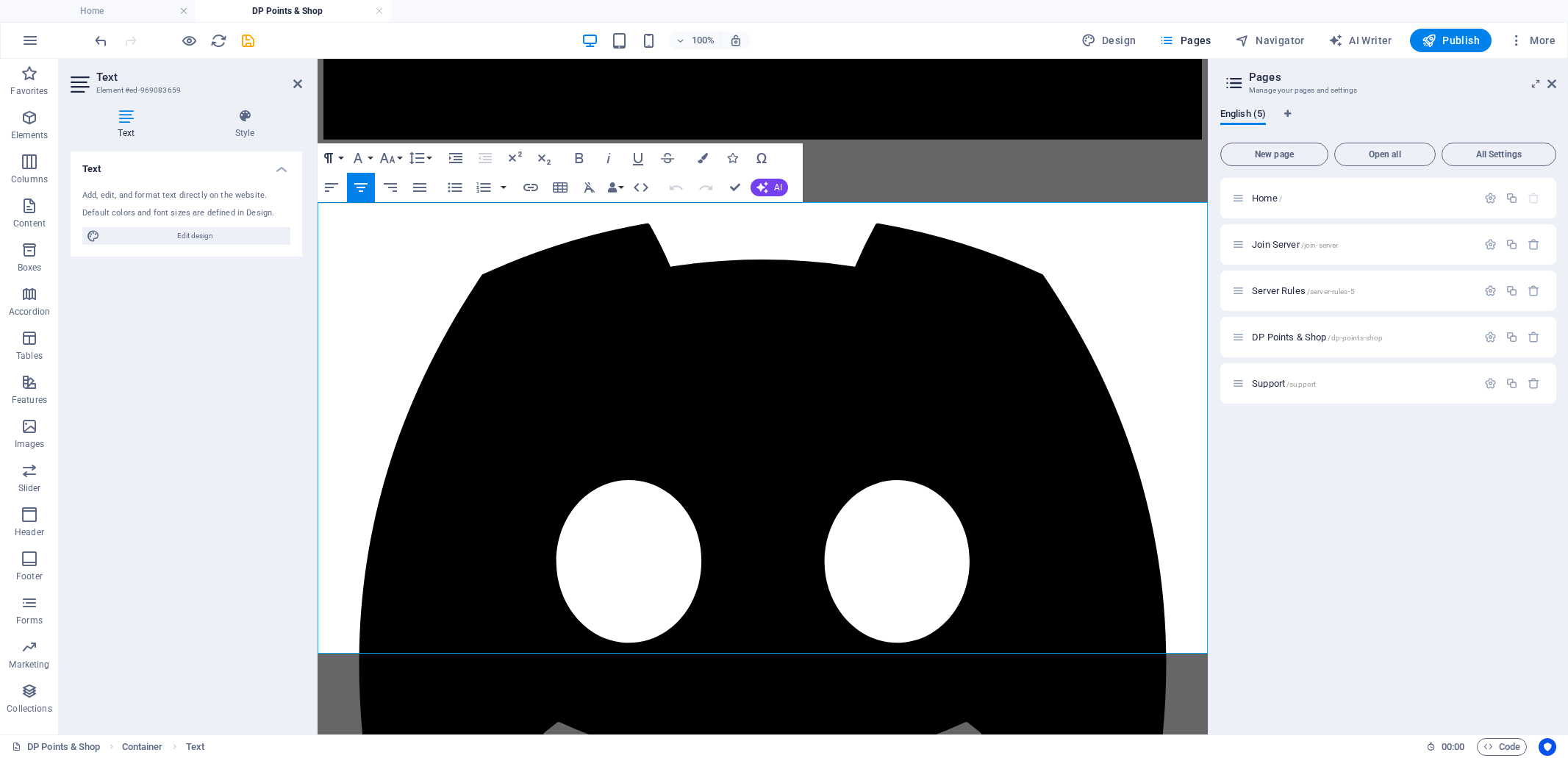
click at [337, 154] on button "Paragraph Format" at bounding box center [331, 158] width 28 height 29
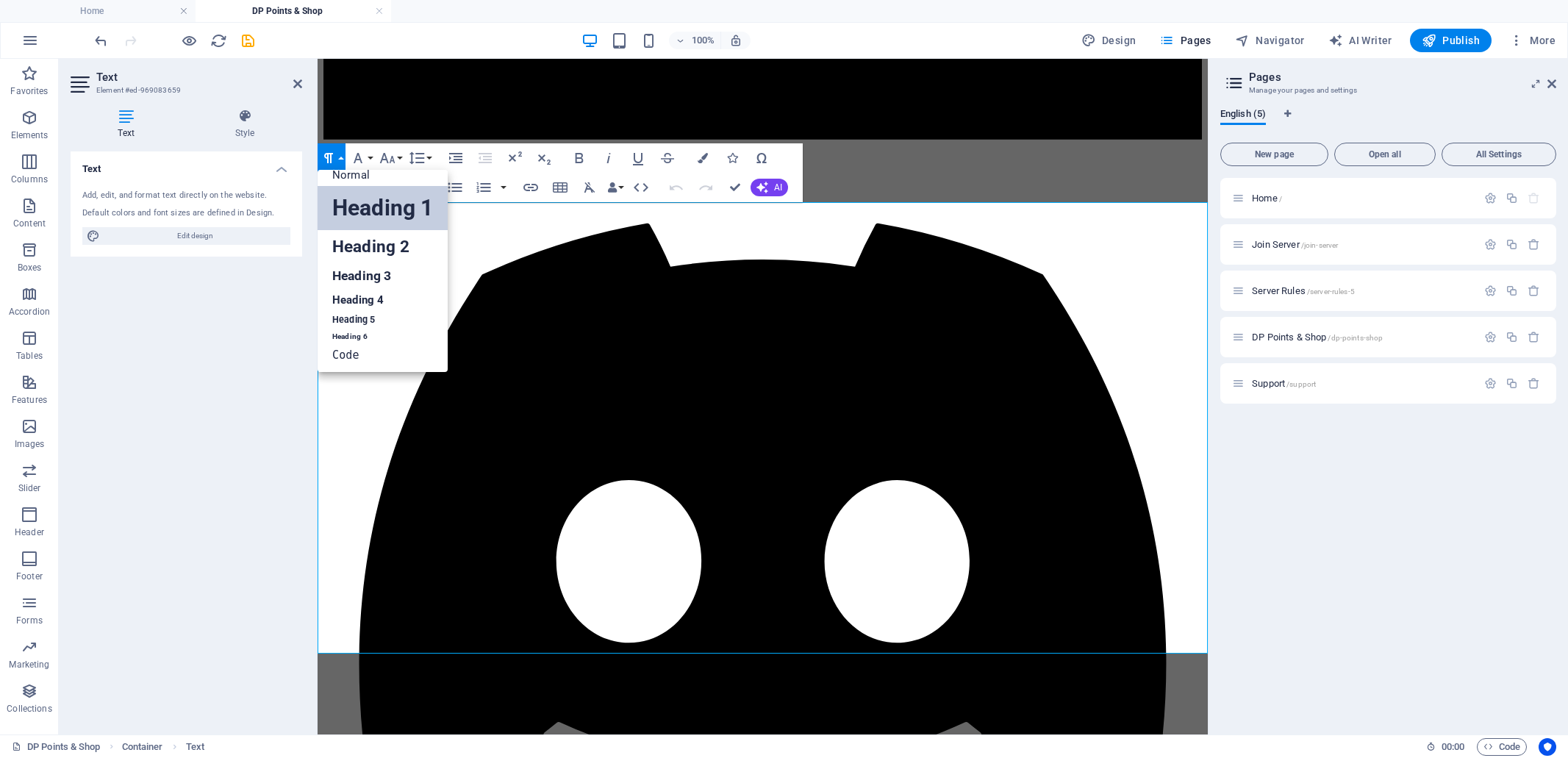
scroll to position [11, 0]
click at [367, 275] on link "Heading 3" at bounding box center [382, 277] width 130 height 26
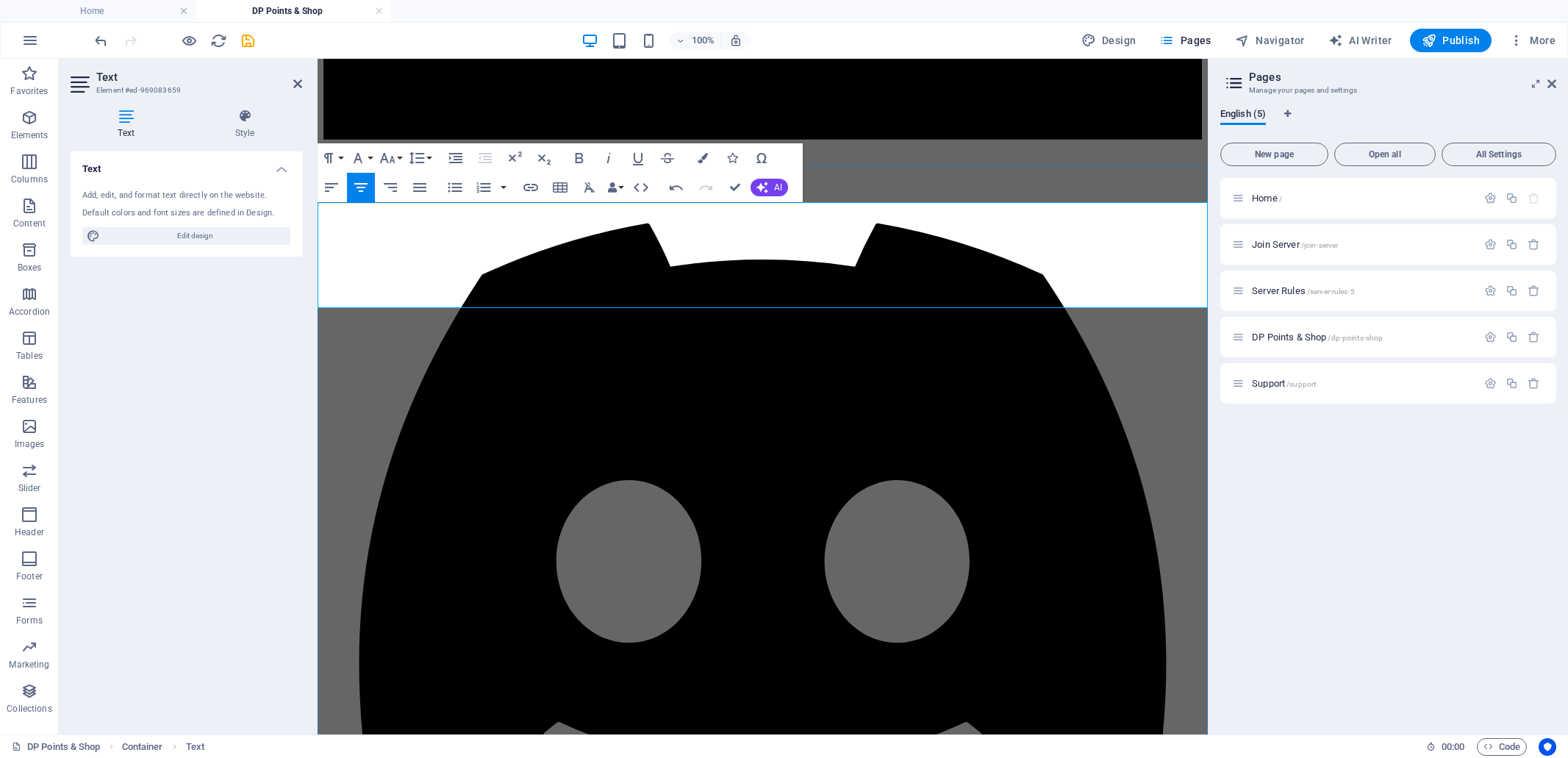
drag, startPoint x: 886, startPoint y: 277, endPoint x: 328, endPoint y: 222, distance: 560.7
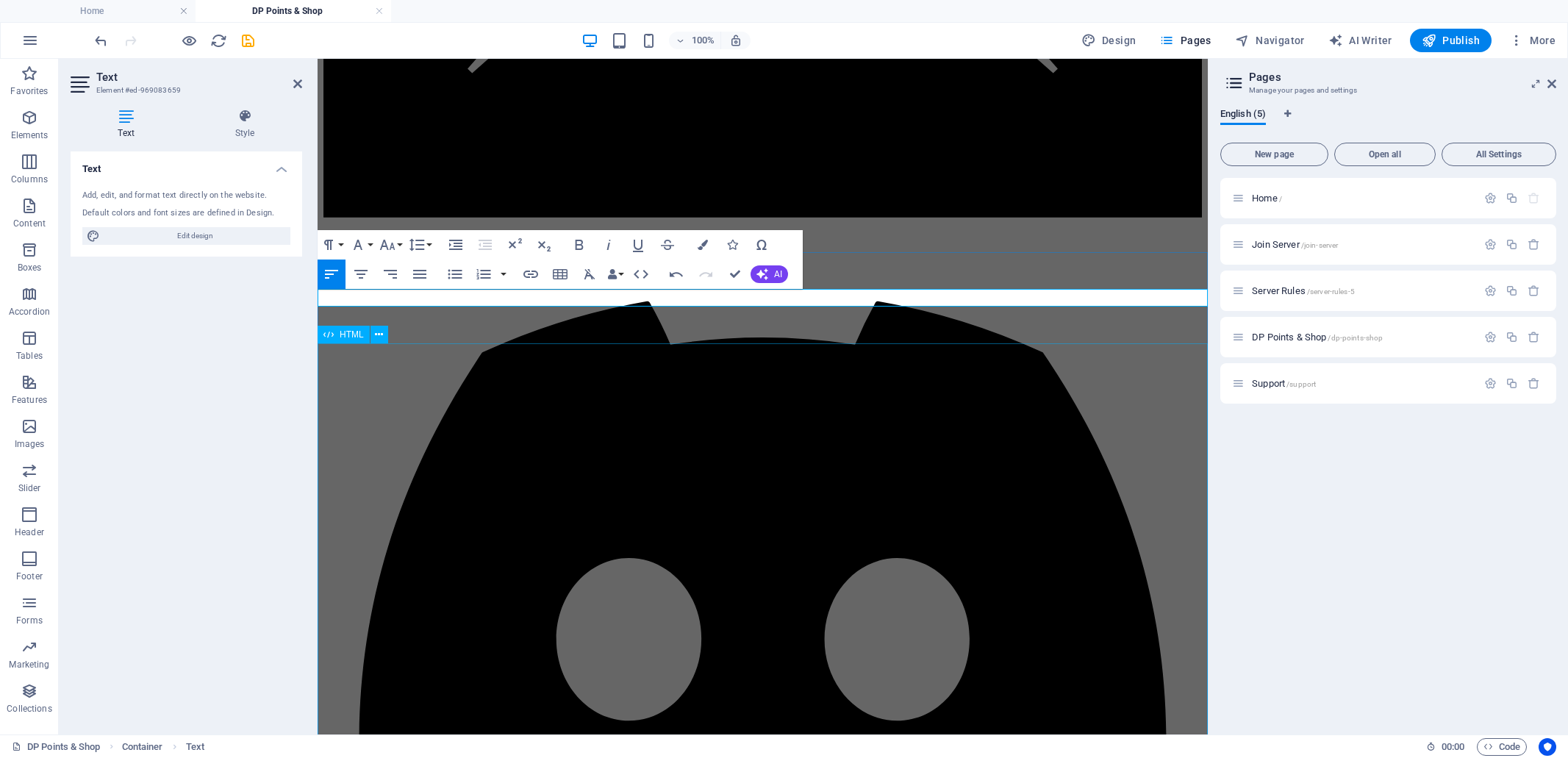
scroll to position [417, 0]
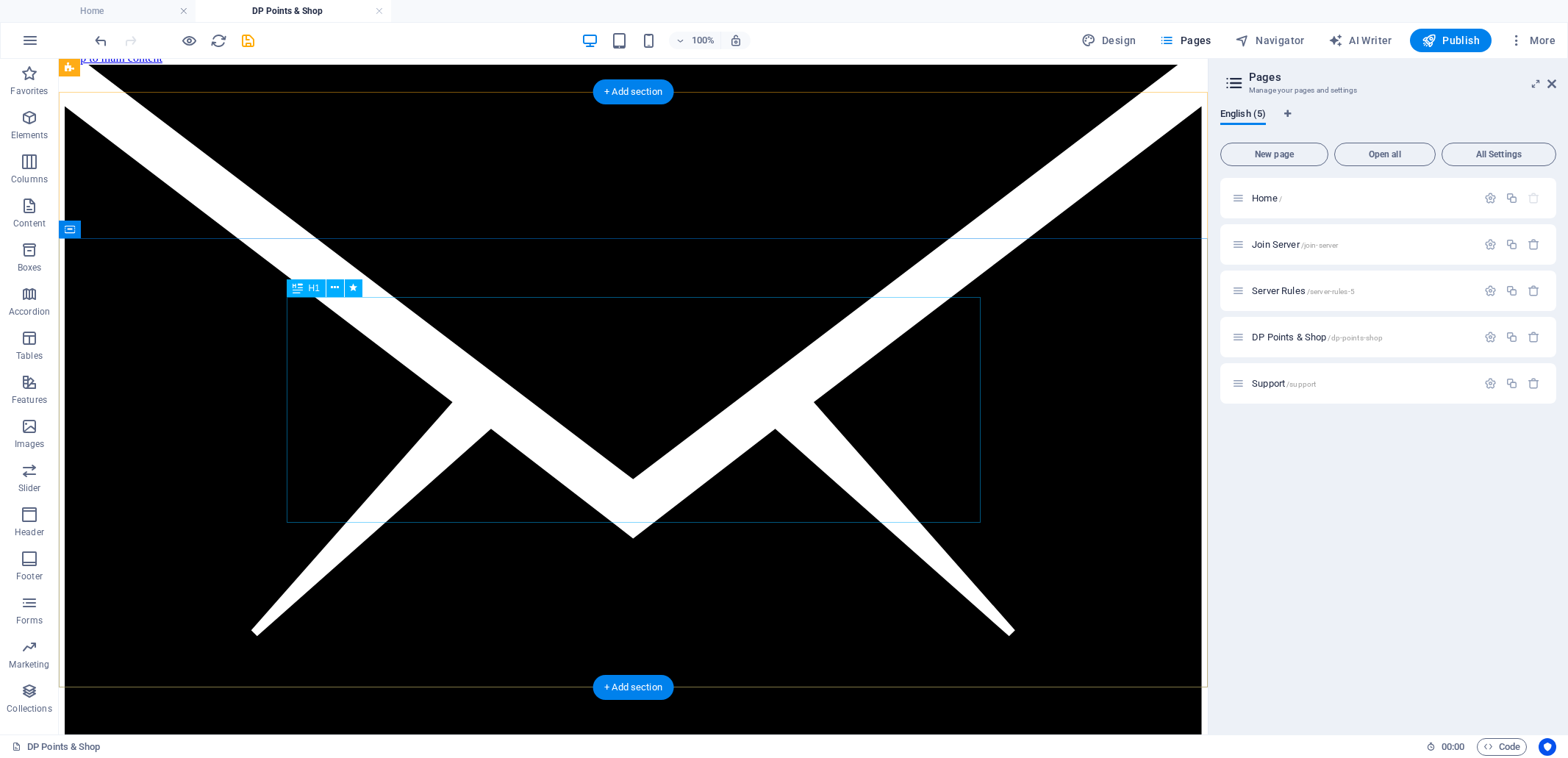
scroll to position [0, 0]
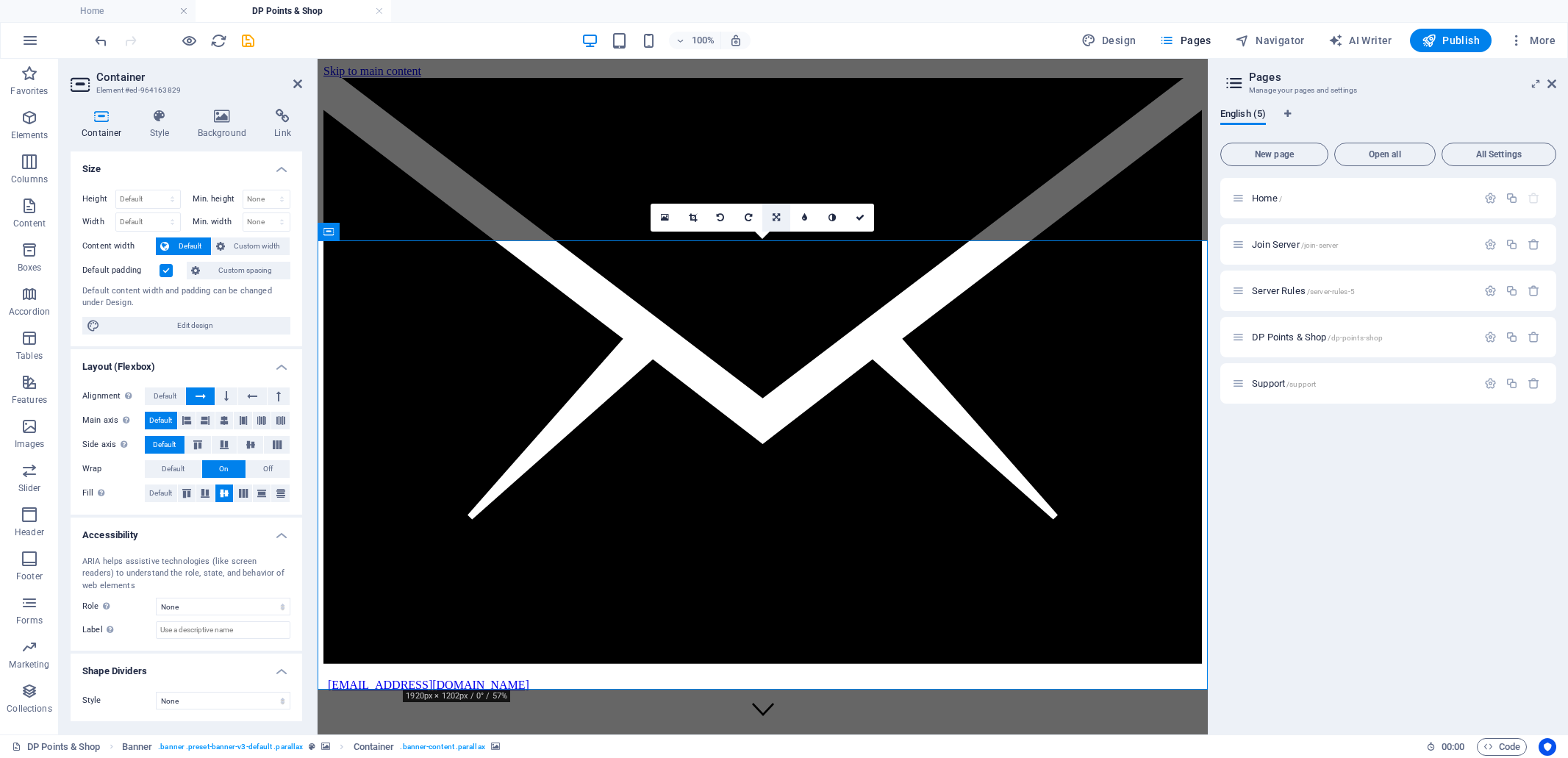
click at [778, 216] on icon at bounding box center [776, 217] width 7 height 9
click at [1373, 560] on div "Home / Join Server /join-server Server Rules /server-rules-5 DP Points & Shop /…" at bounding box center [1388, 450] width 336 height 544
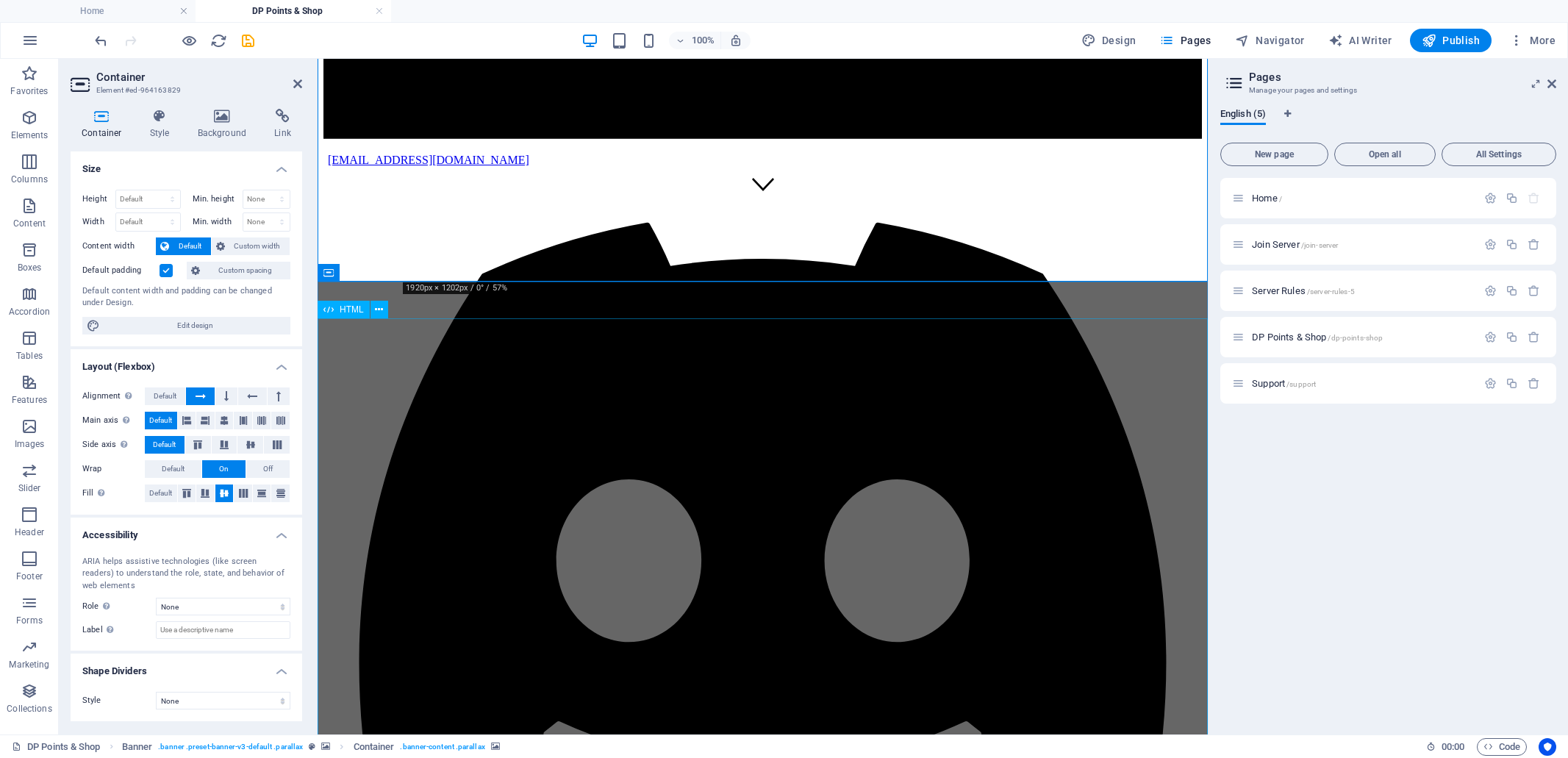
scroll to position [530, 0]
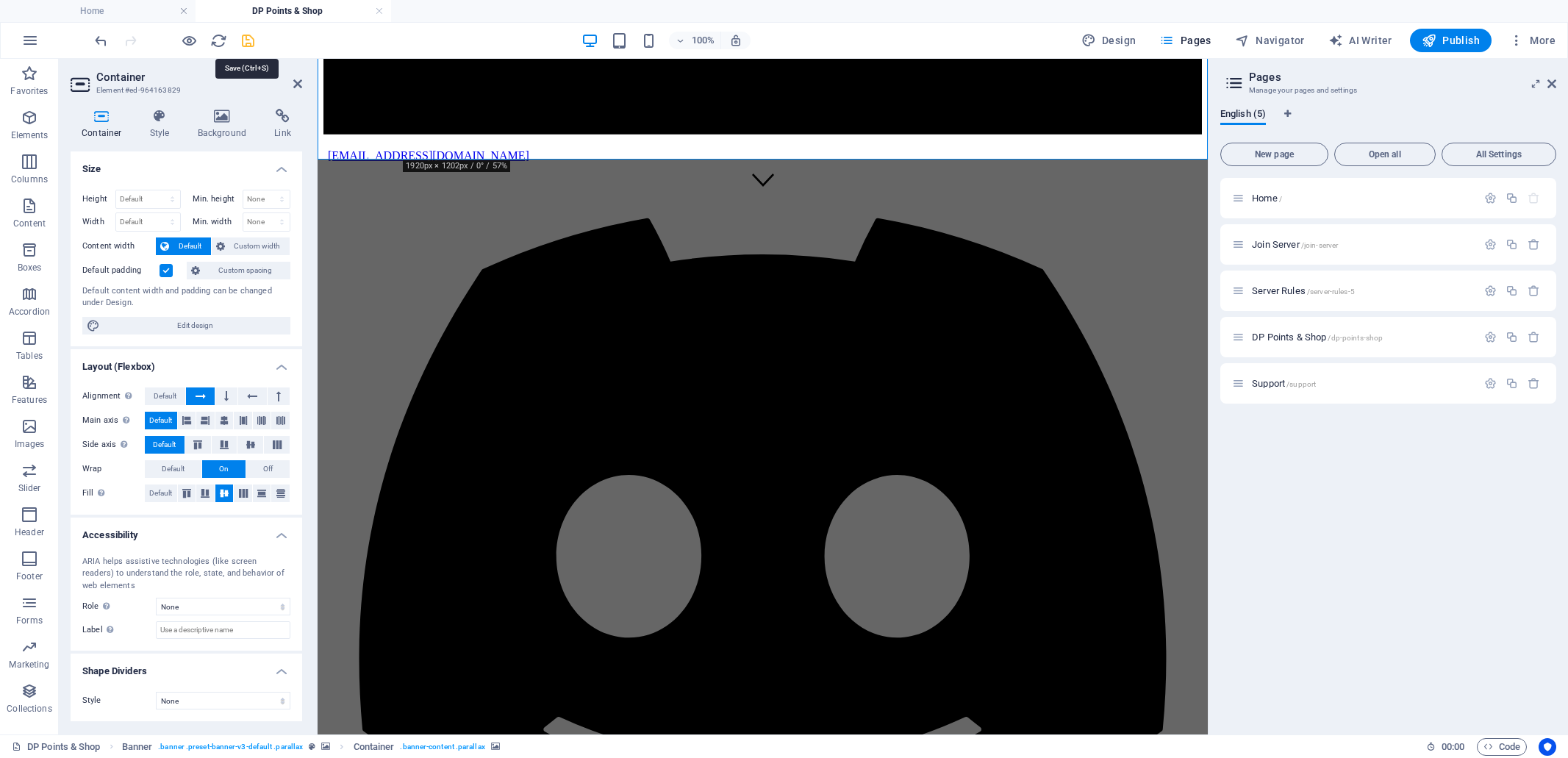
click at [249, 42] on icon "save" at bounding box center [248, 41] width 17 height 17
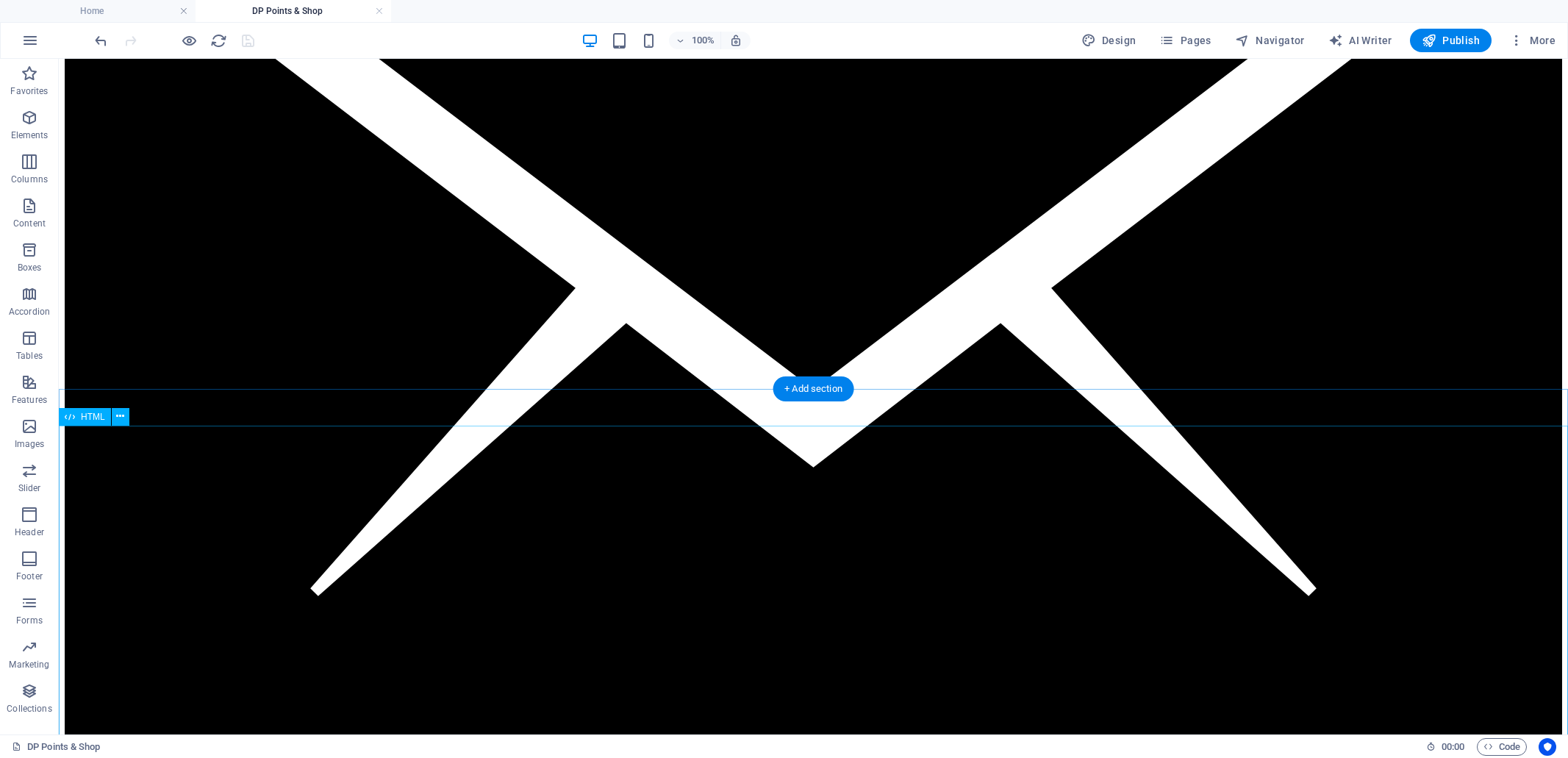
scroll to position [306, 0]
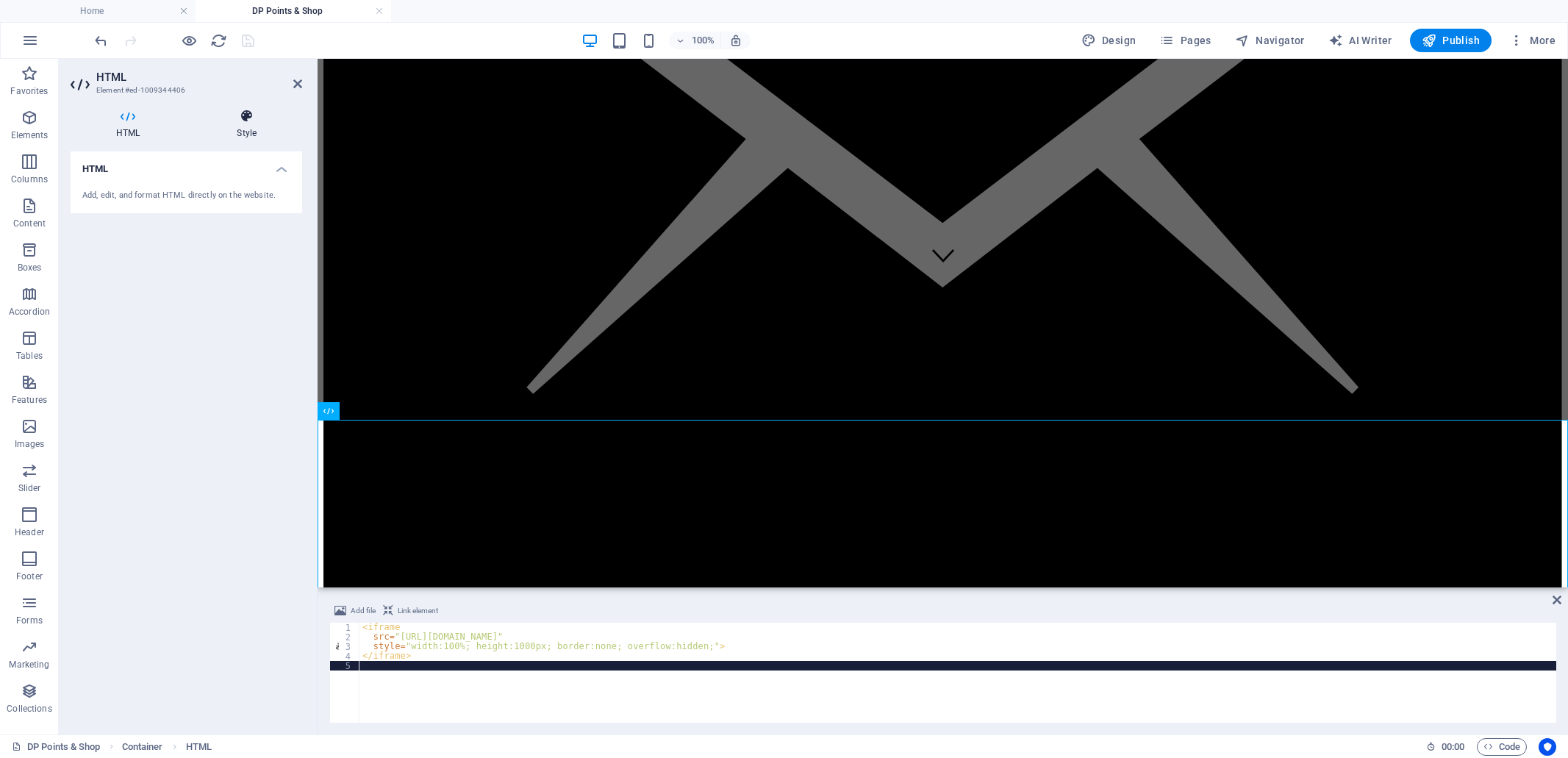
click at [247, 119] on icon at bounding box center [247, 116] width 111 height 15
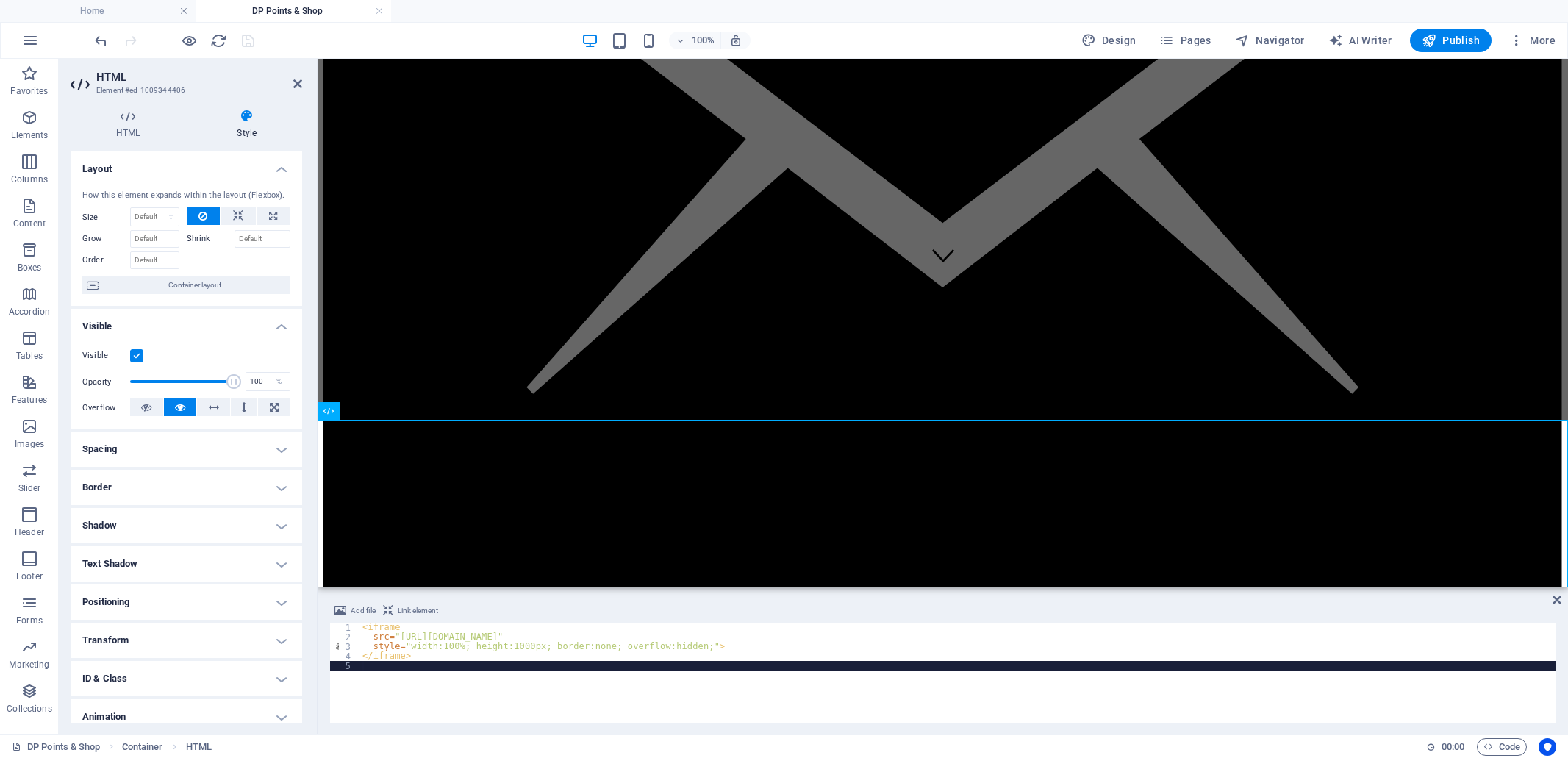
click at [282, 489] on h4 "Border" at bounding box center [187, 487] width 232 height 35
click at [278, 448] on h4 "Spacing" at bounding box center [187, 449] width 232 height 35
click at [254, 476] on span "Custom" at bounding box center [260, 479] width 51 height 17
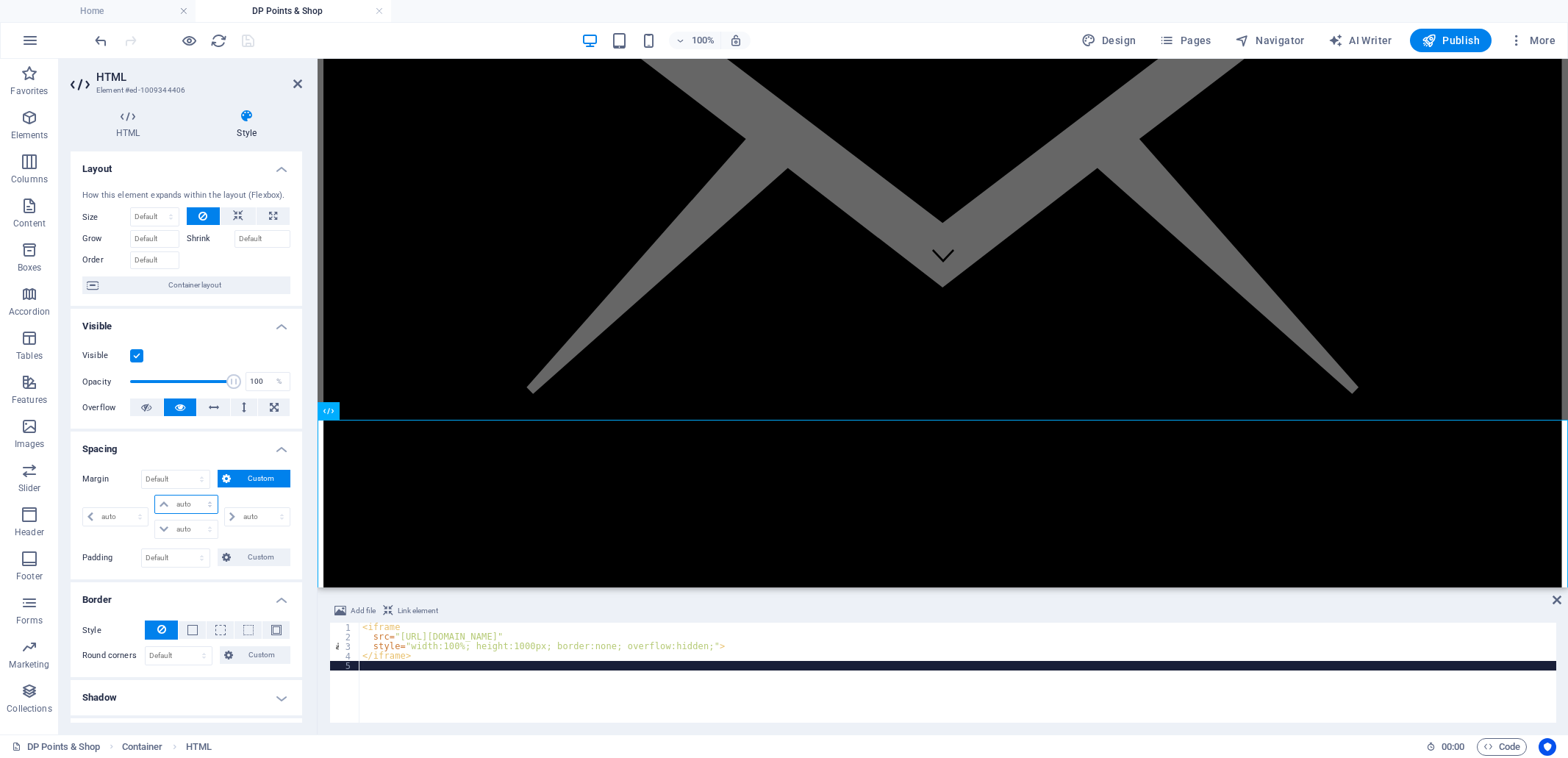
click at [174, 504] on select "auto px % rem vw vh" at bounding box center [185, 504] width 61 height 17
select select "px"
click at [195, 495] on select "auto px % rem vw vh" at bounding box center [185, 504] width 61 height 17
type input "0"
select select "px"
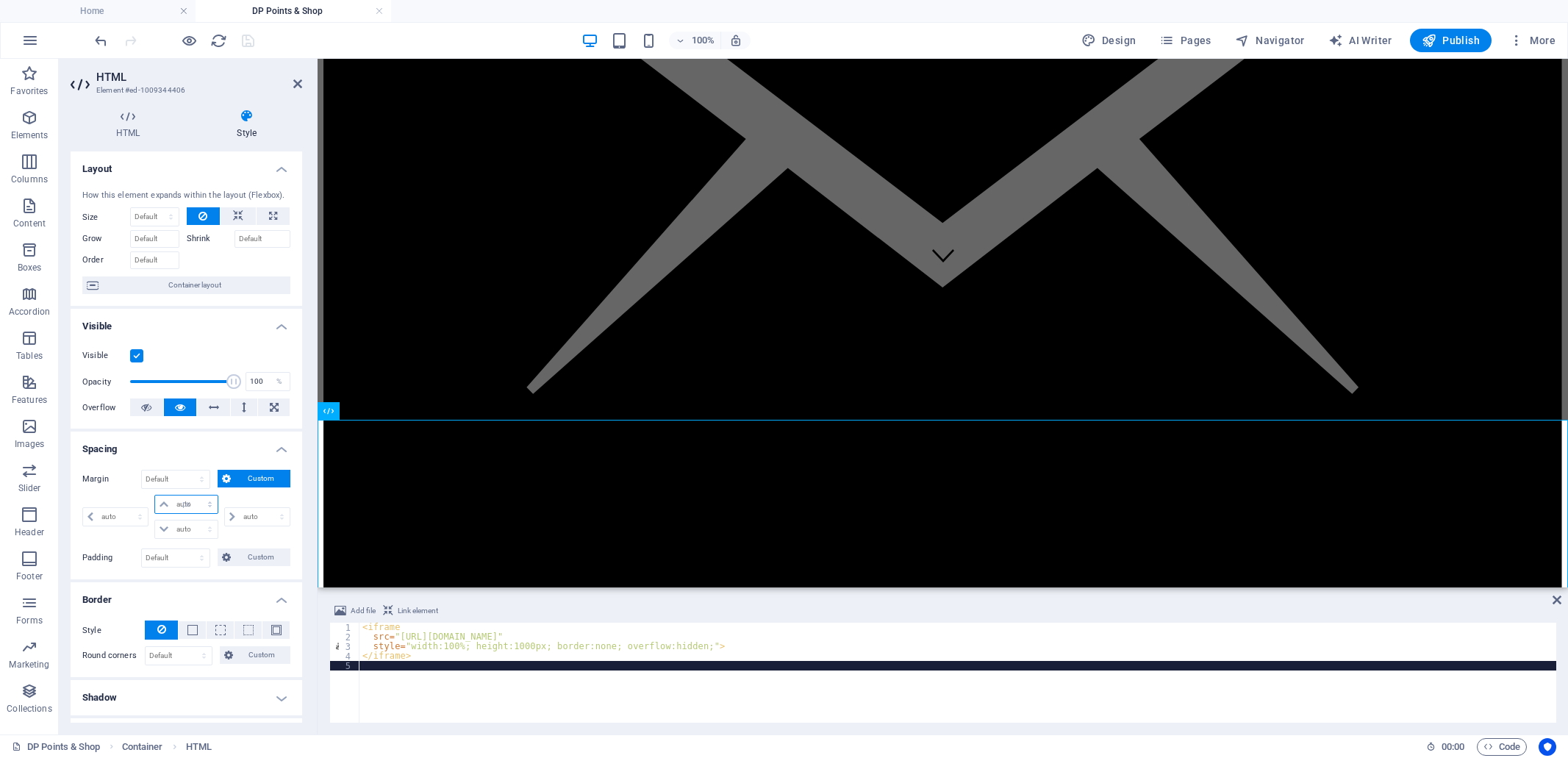
type input "0"
select select "px"
type input "0"
select select "px"
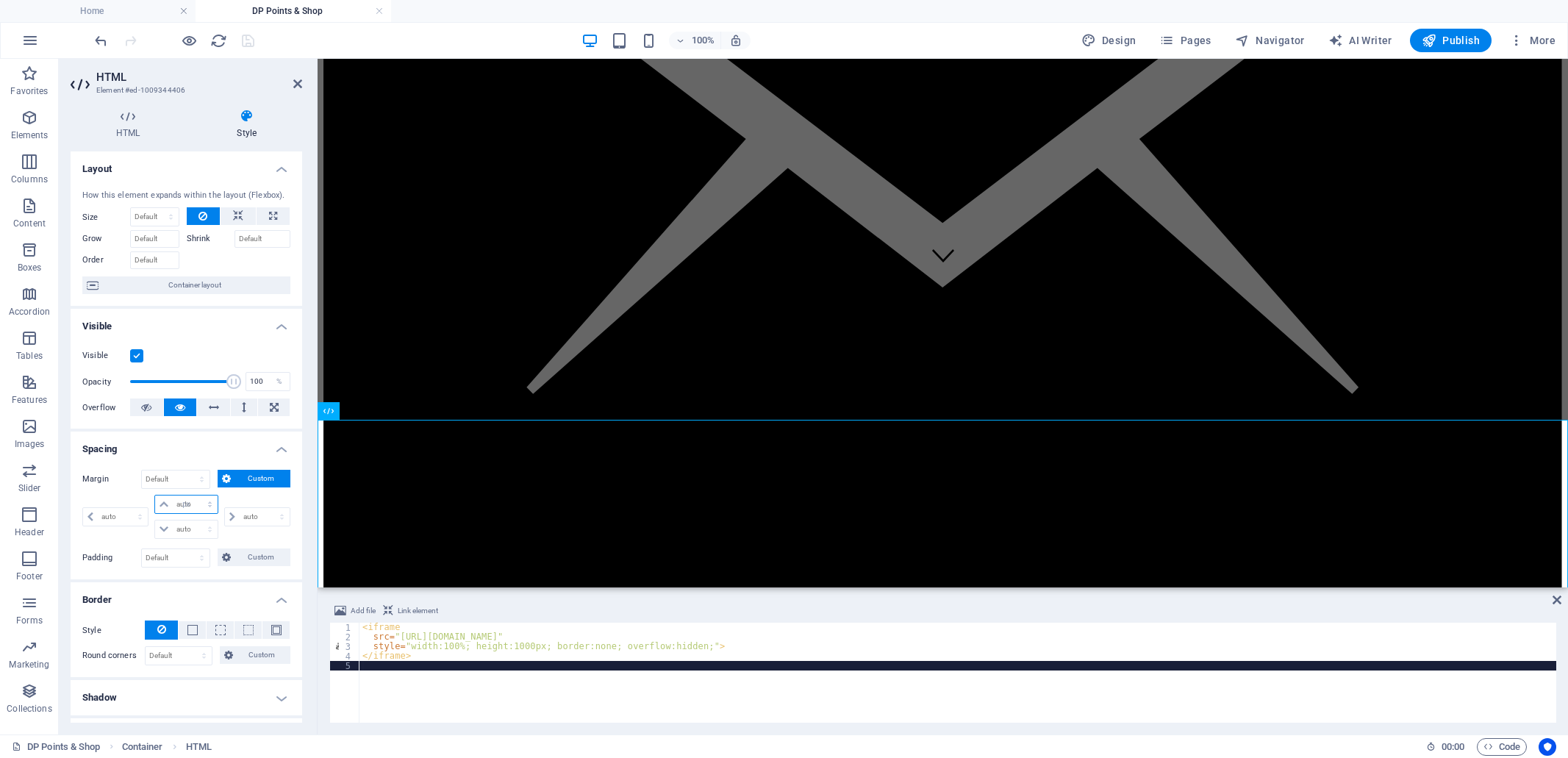
type input "0"
select select "px"
type input "10"
select select "DISABLED_OPTION_VALUE"
type input "10"
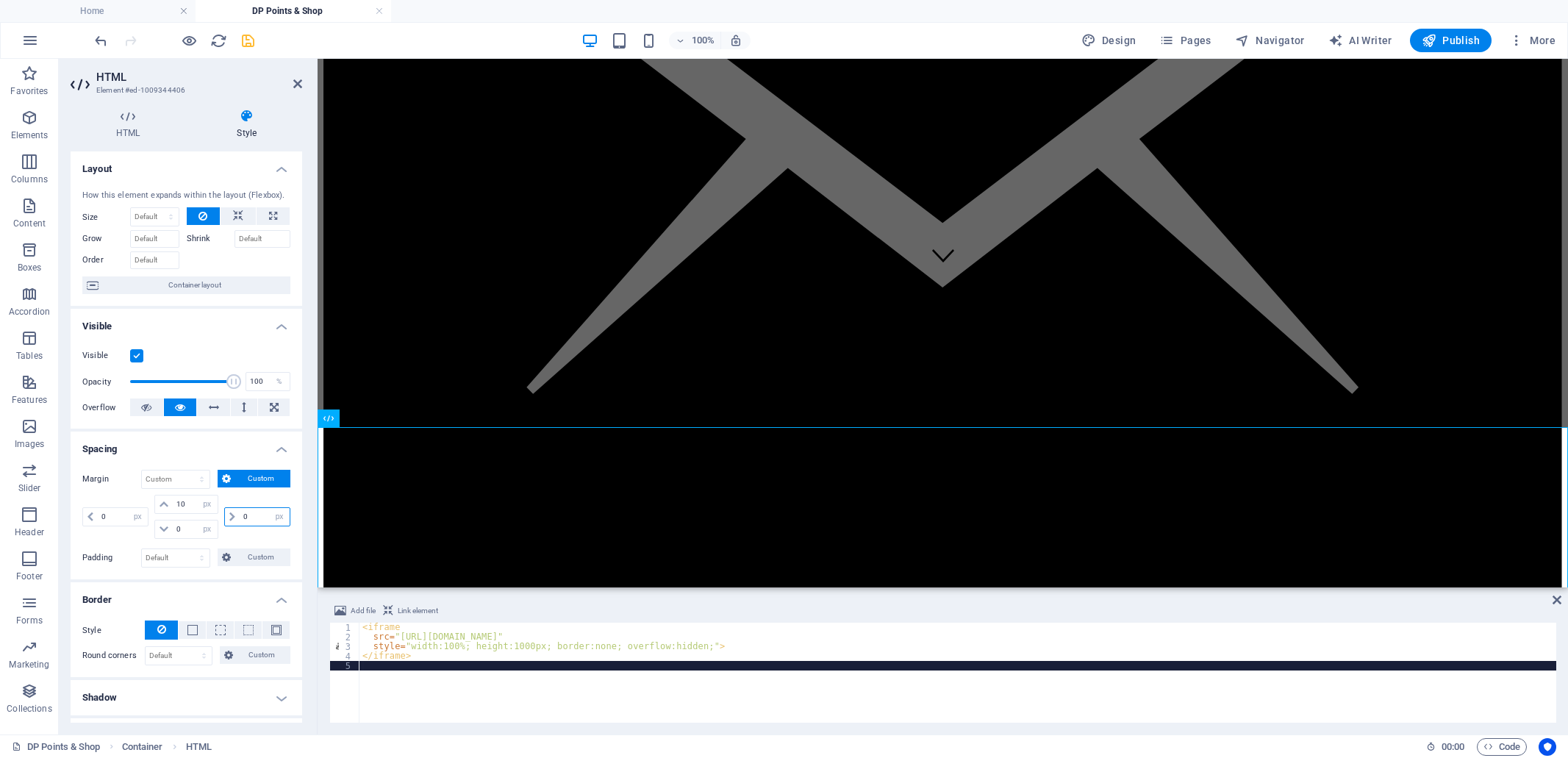
click at [241, 517] on input "0" at bounding box center [265, 517] width 50 height 17
type input "10"
drag, startPoint x: 176, startPoint y: 528, endPoint x: 182, endPoint y: 523, distance: 7.8
click at [177, 527] on input "0" at bounding box center [195, 529] width 44 height 17
type input "10"
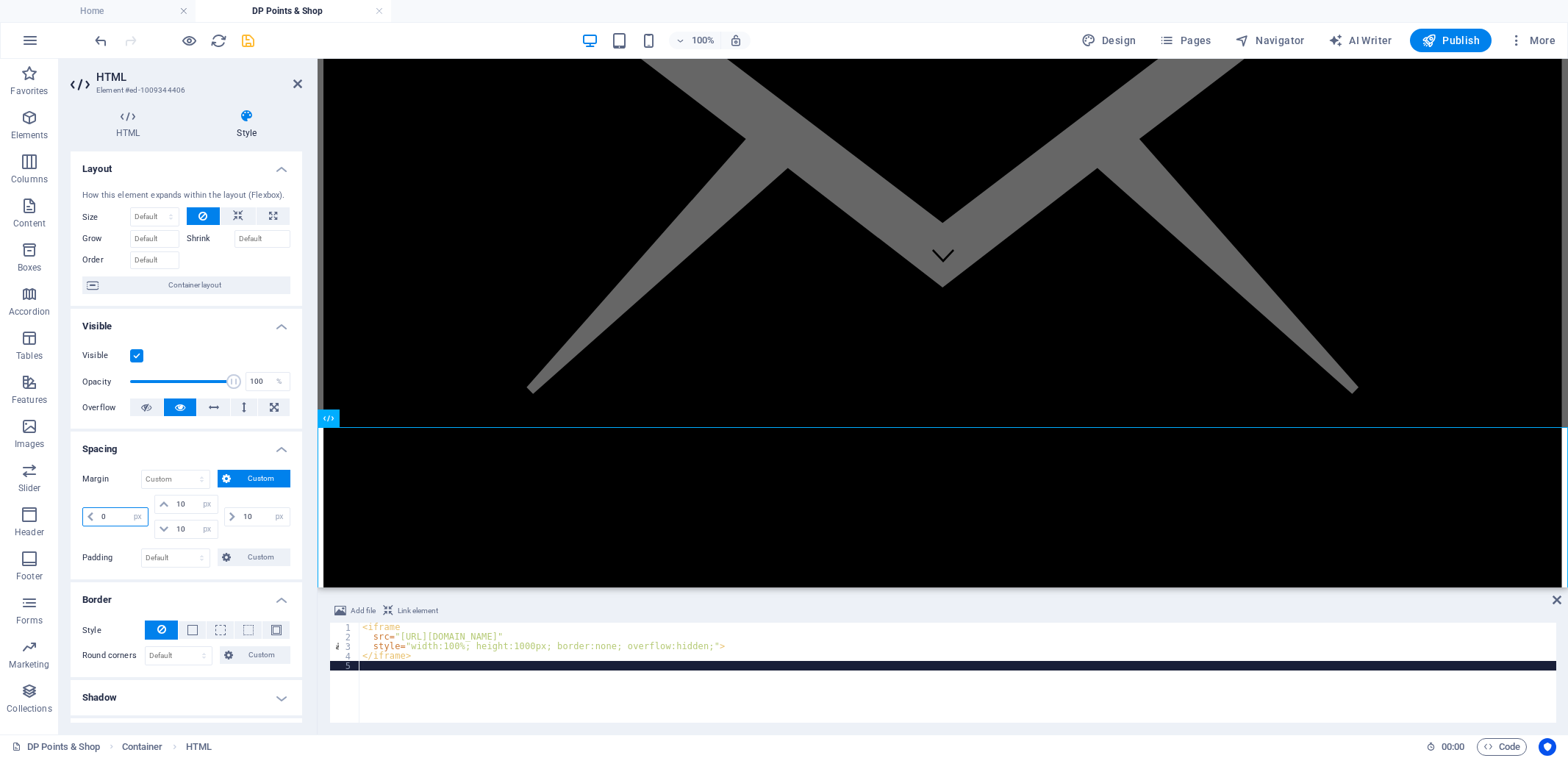
drag, startPoint x: 99, startPoint y: 513, endPoint x: 106, endPoint y: 510, distance: 7.6
click at [100, 513] on input "0" at bounding box center [123, 517] width 50 height 17
type input "10"
select select "px"
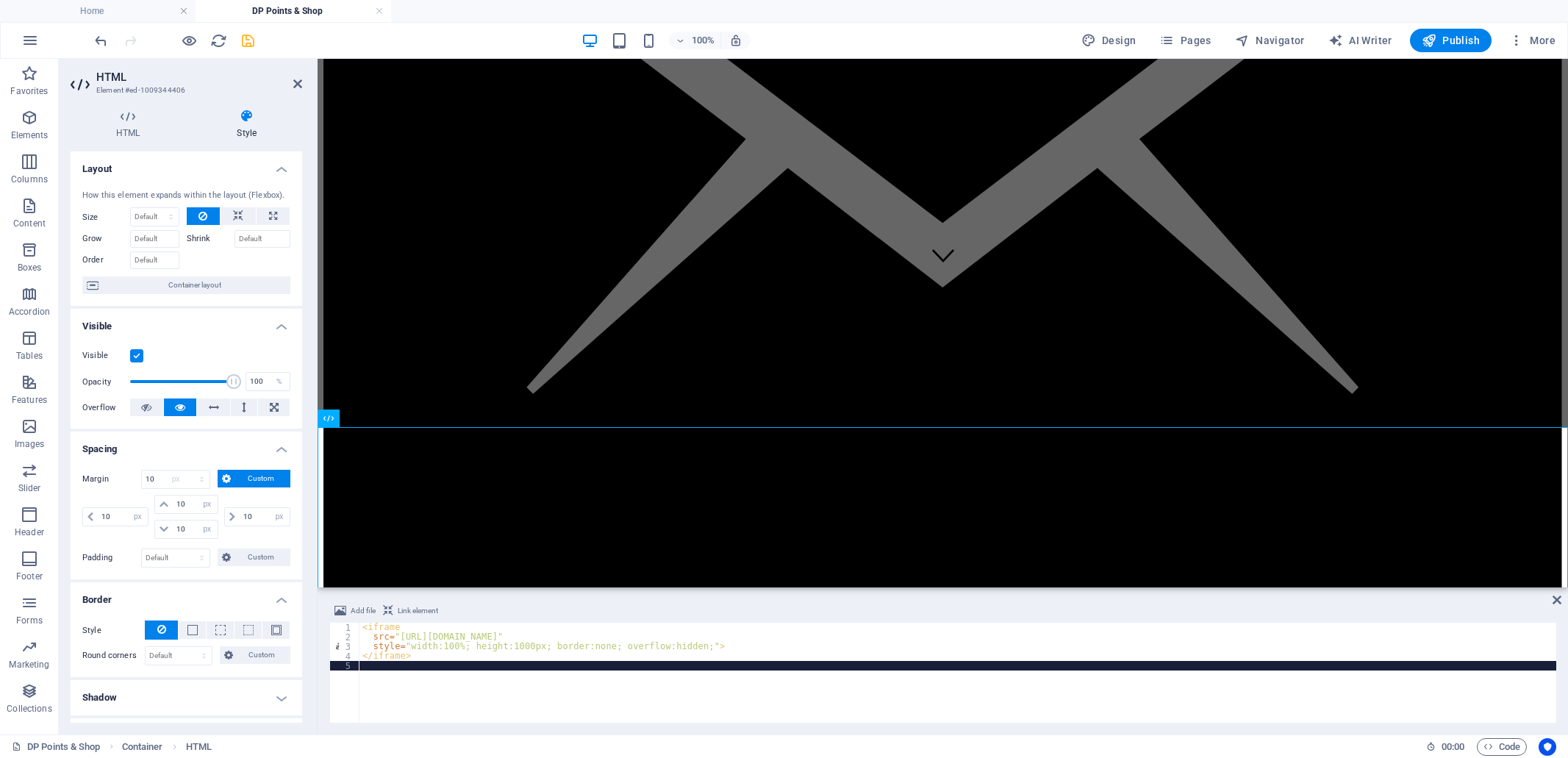
click at [195, 449] on h4 "Spacing" at bounding box center [187, 445] width 232 height 27
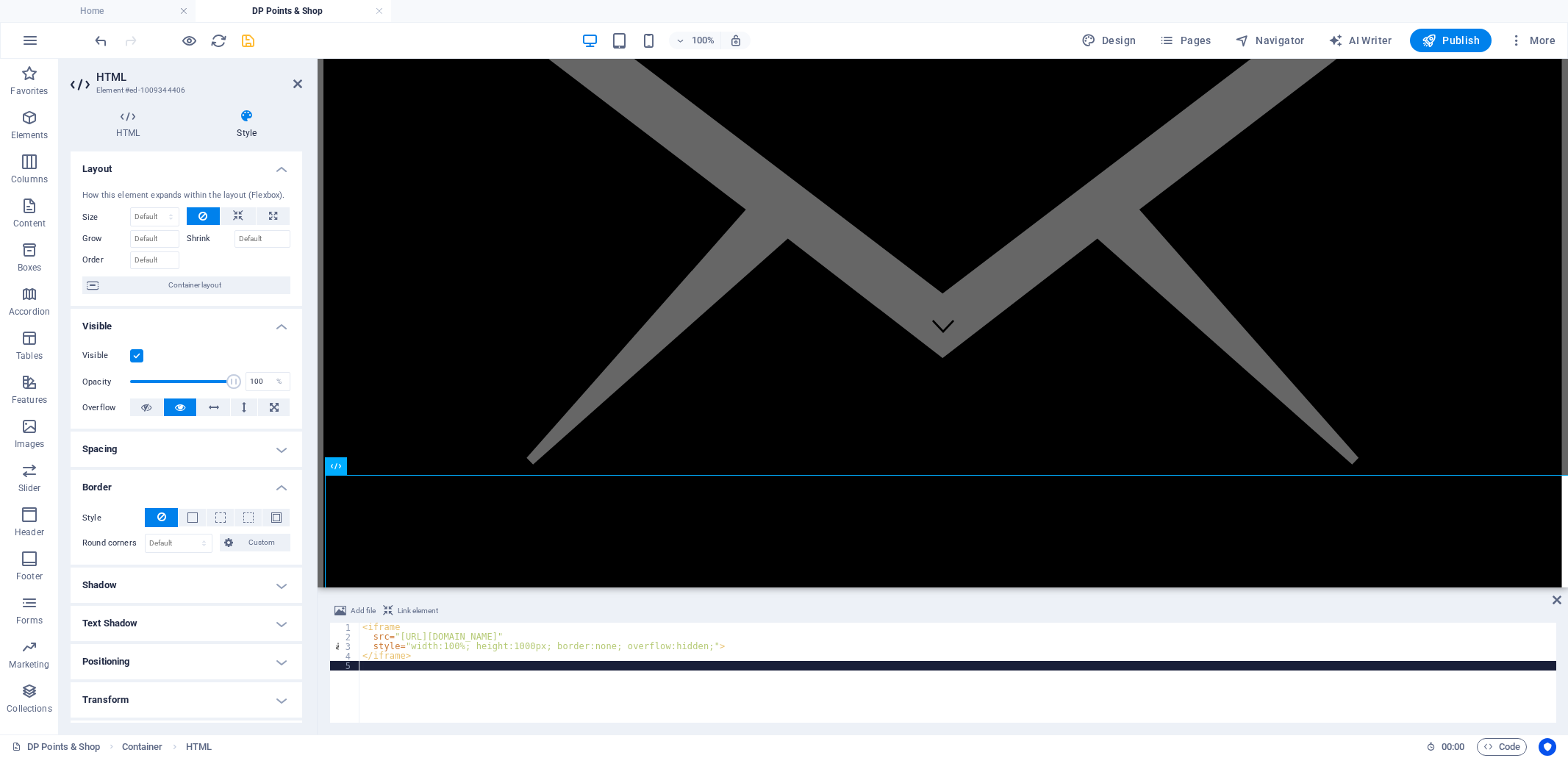
scroll to position [258, 0]
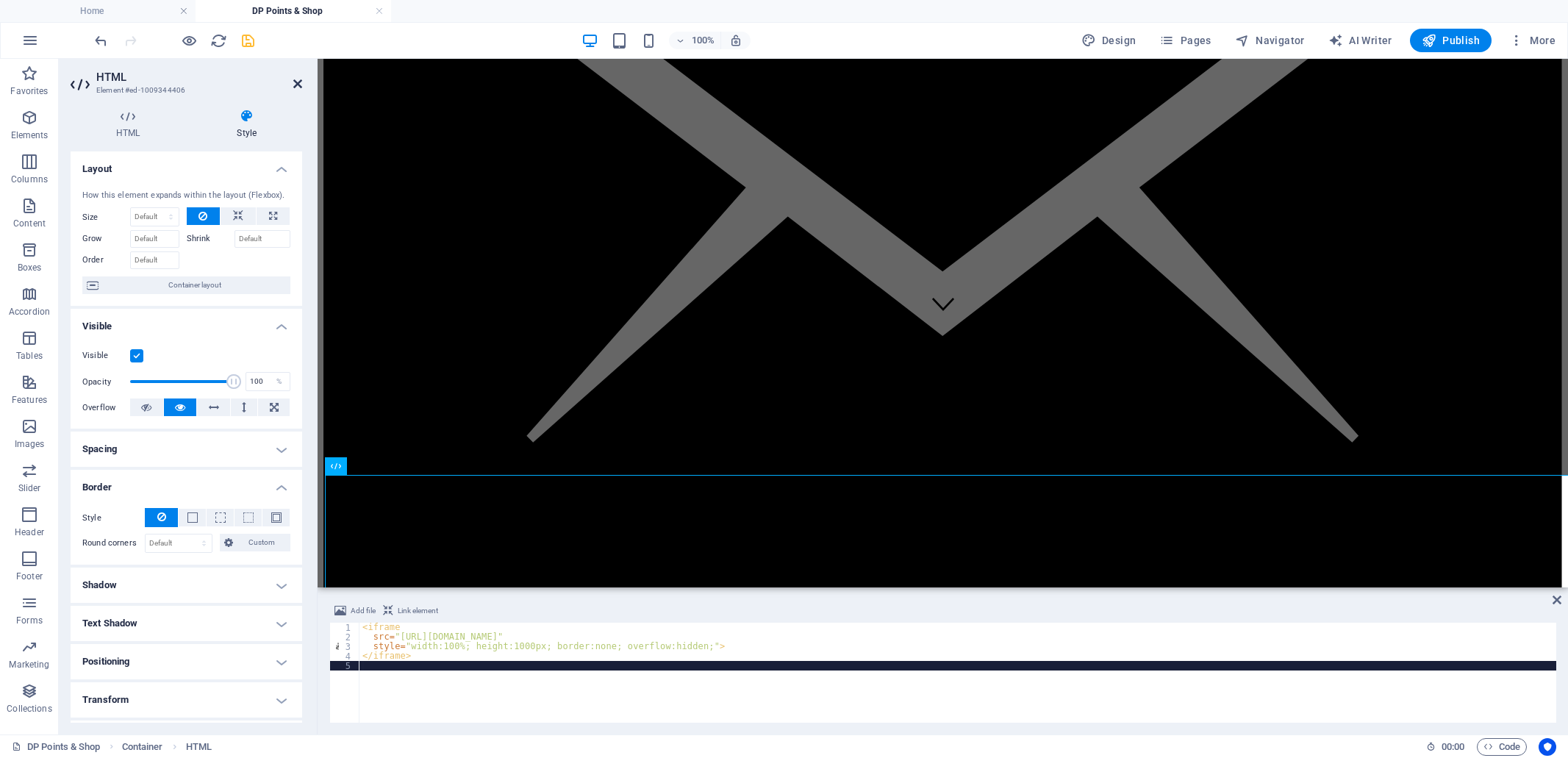
click at [294, 83] on icon at bounding box center [298, 84] width 9 height 12
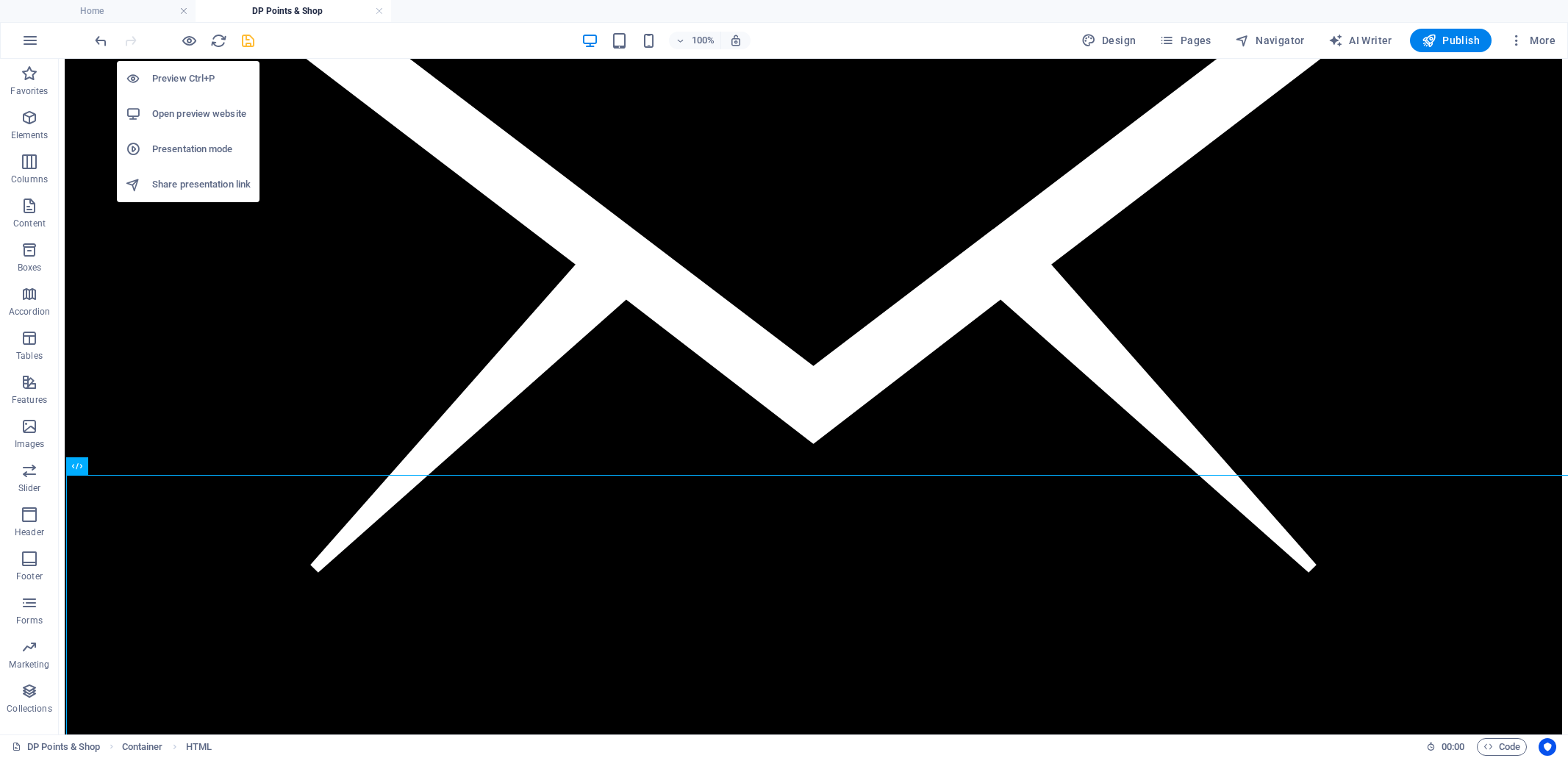
click at [191, 116] on h6 "Open preview website" at bounding box center [202, 113] width 99 height 17
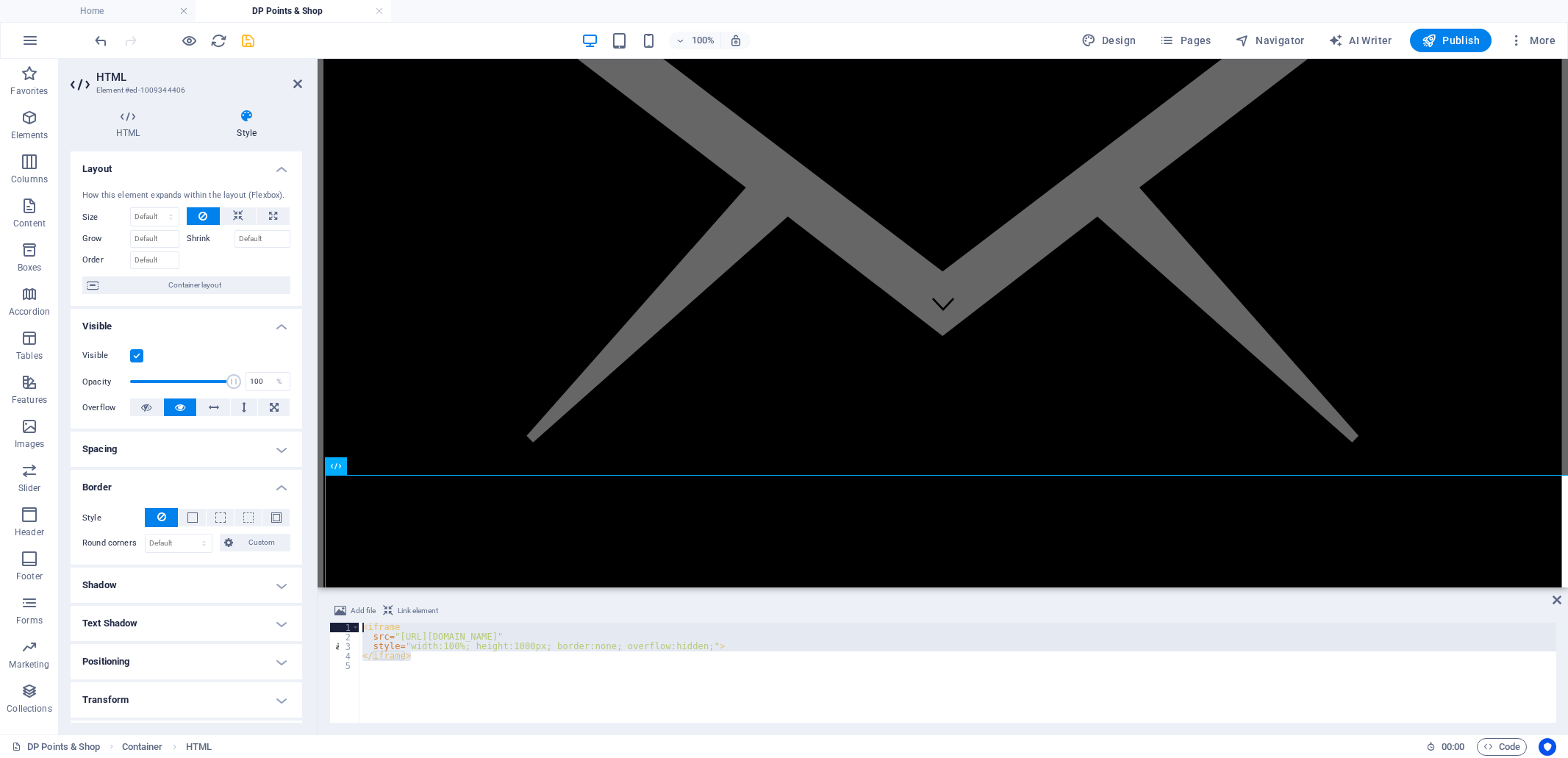
drag, startPoint x: 421, startPoint y: 657, endPoint x: 360, endPoint y: 621, distance: 70.8
click at [360, 621] on div "Add file Link element 1 2 3 4 5 < iframe src = "[URL][DOMAIN_NAME]" style = "wi…" at bounding box center [941, 662] width 1226 height 120
type textarea "<iframe src="[URL][DOMAIN_NAME]""
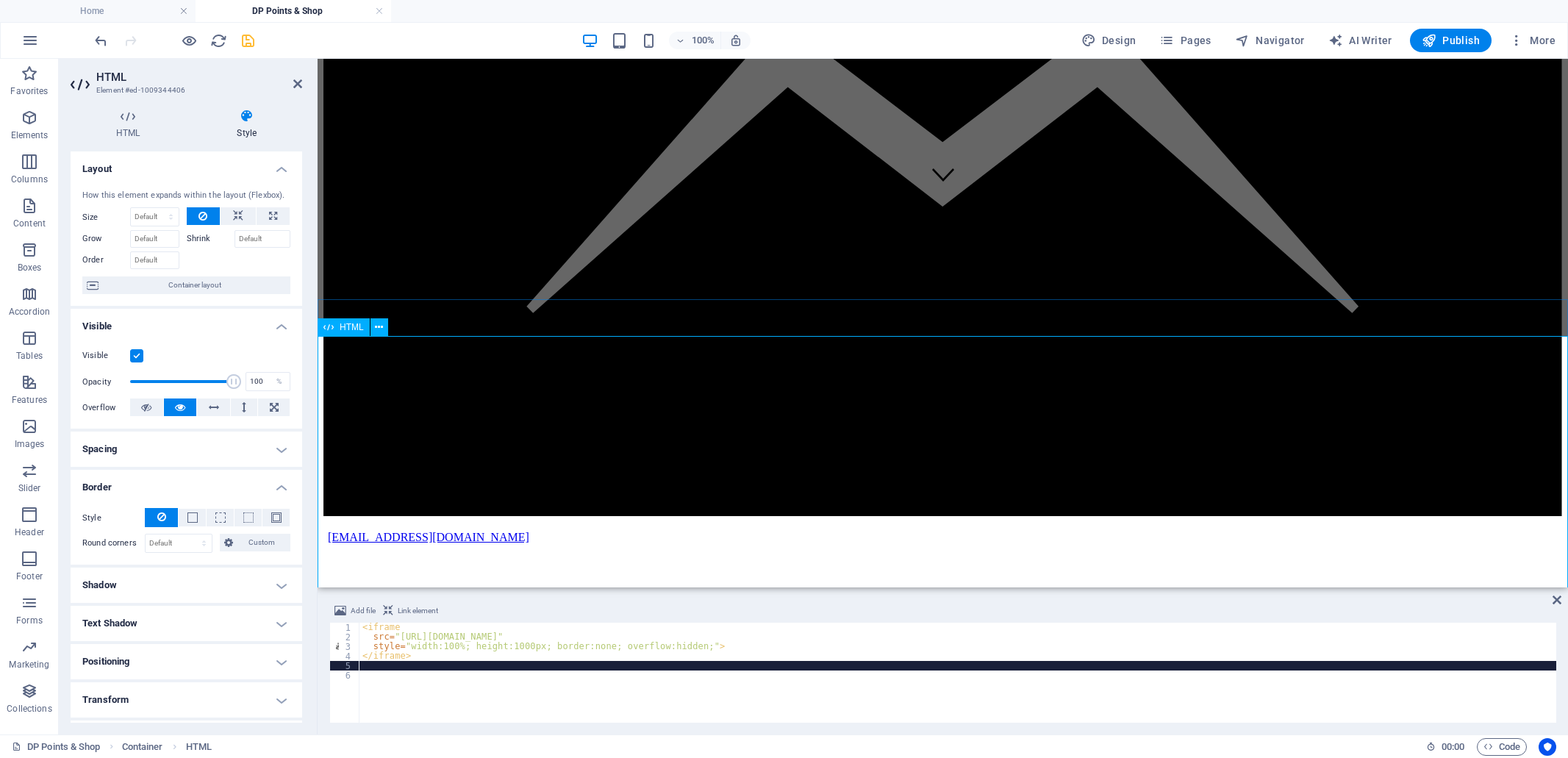
scroll to position [389, 0]
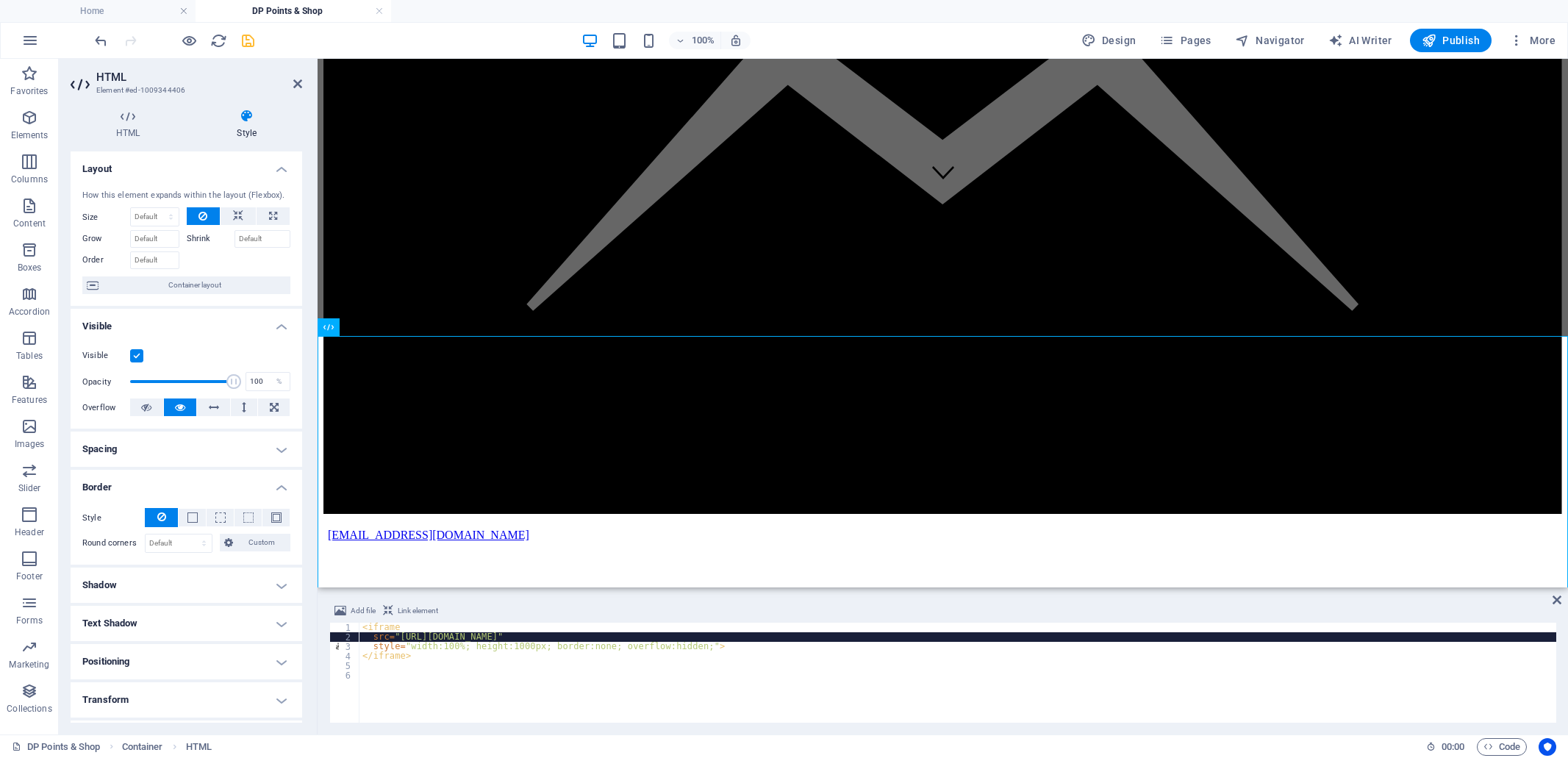
click at [490, 637] on div "< iframe src = "[URL][DOMAIN_NAME]" style = "width:100%; height:1000px; border:…" at bounding box center [957, 682] width 1197 height 119
click at [495, 632] on div "< iframe src = "[URL][DOMAIN_NAME]" style = "width:100%; height:1000px; border:…" at bounding box center [957, 682] width 1197 height 119
drag, startPoint x: 494, startPoint y: 633, endPoint x: 482, endPoint y: 633, distance: 12.0
click at [482, 633] on div "< iframe src = "[URL][DOMAIN_NAME]" style = "width:100%; height:1000px; border:…" at bounding box center [957, 682] width 1197 height 119
click at [485, 633] on div "< iframe src = "[URL][DOMAIN_NAME]" style = "width:100%; height:1000px; border:…" at bounding box center [957, 672] width 1197 height 100
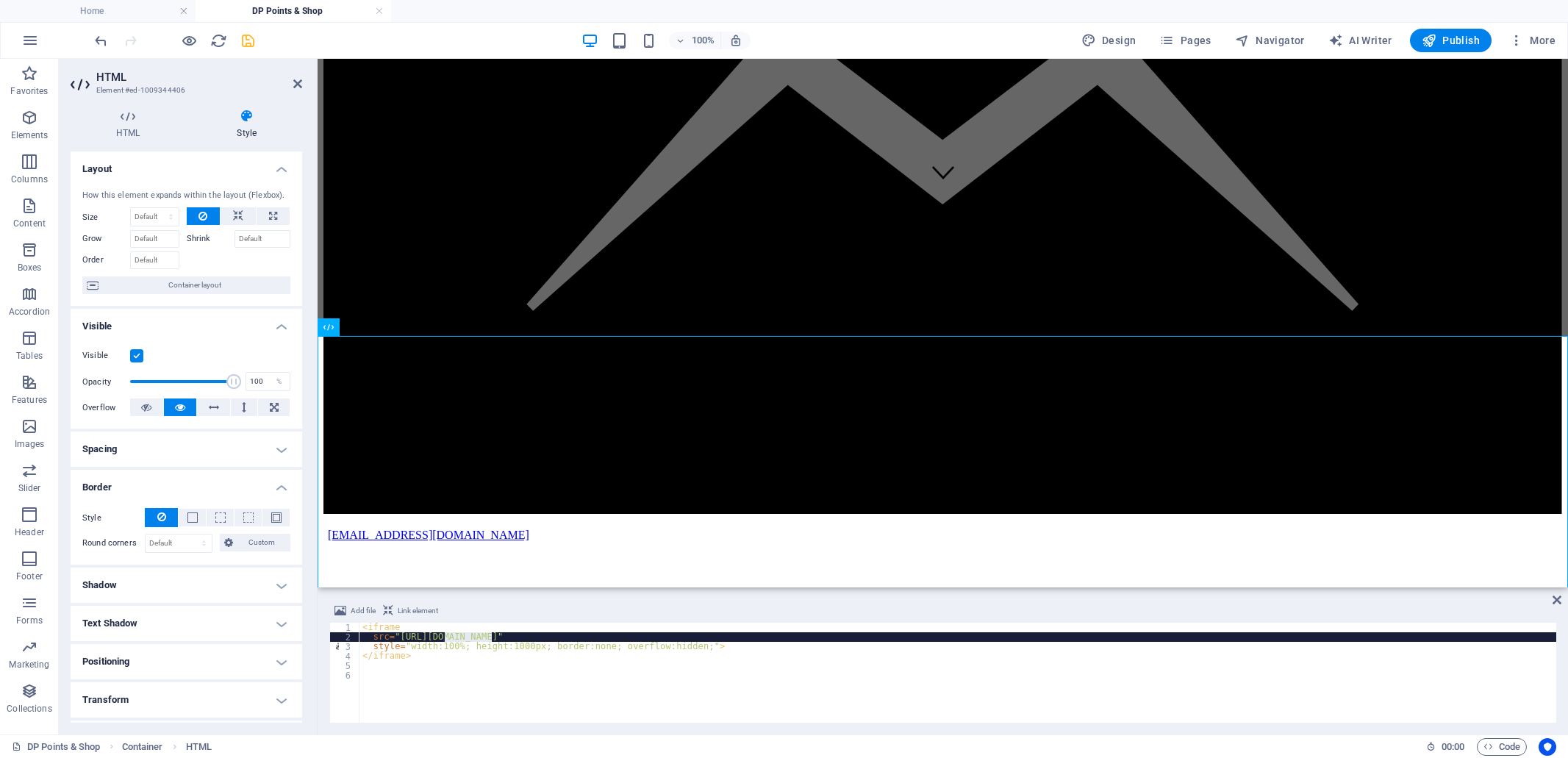
drag, startPoint x: 493, startPoint y: 635, endPoint x: 446, endPoint y: 635, distance: 47.0
click at [446, 635] on div "< iframe src = "[URL][DOMAIN_NAME]" style = "width:100%; height:1000px; border:…" at bounding box center [957, 682] width 1197 height 119
type textarea "src="[URL][DOMAIN_NAME]""
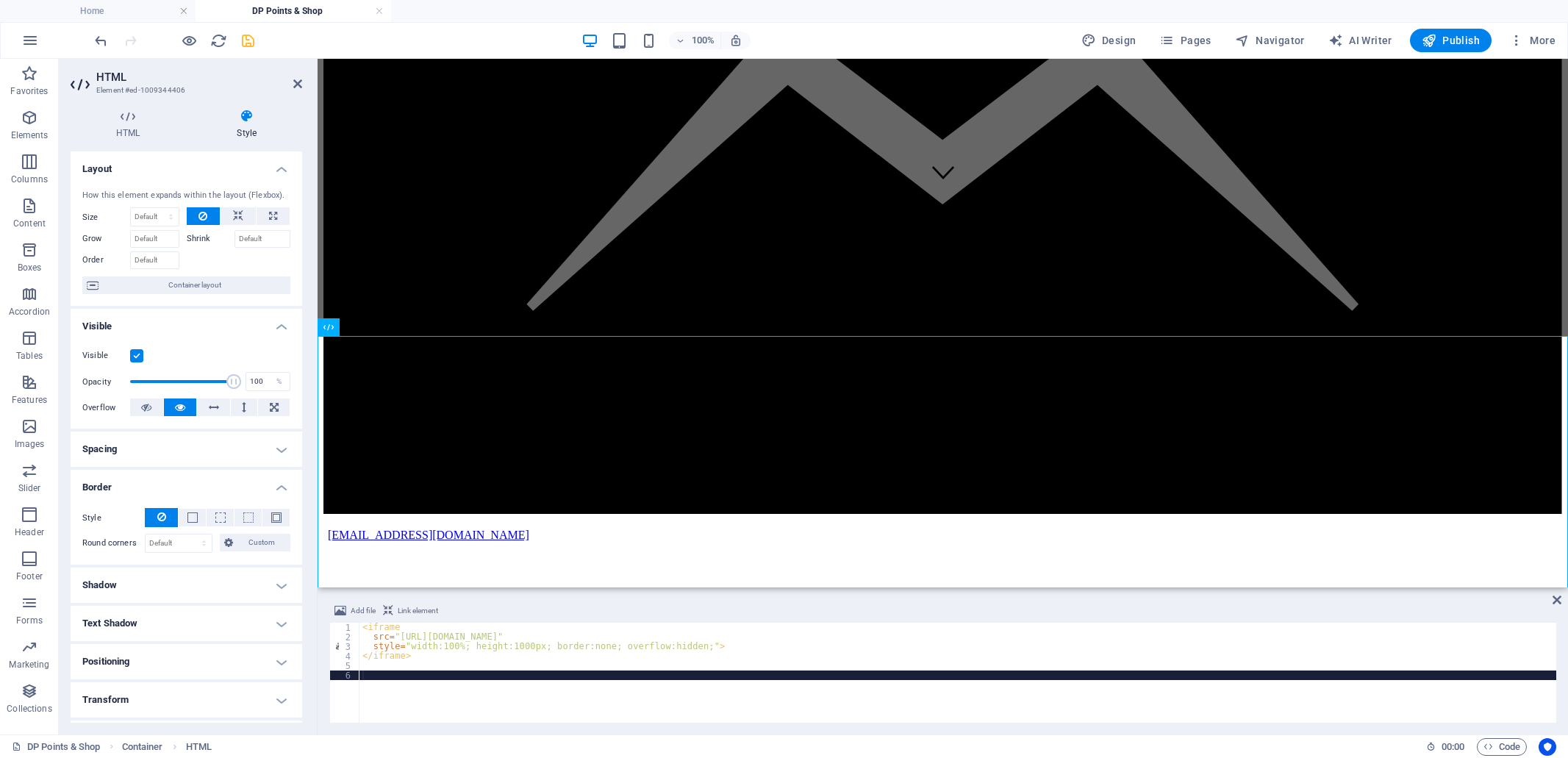
click at [546, 690] on div "< iframe src = "[URL][DOMAIN_NAME]" style = "width:100%; height:1000px; border:…" at bounding box center [957, 682] width 1197 height 119
click at [251, 42] on icon "save" at bounding box center [248, 41] width 17 height 17
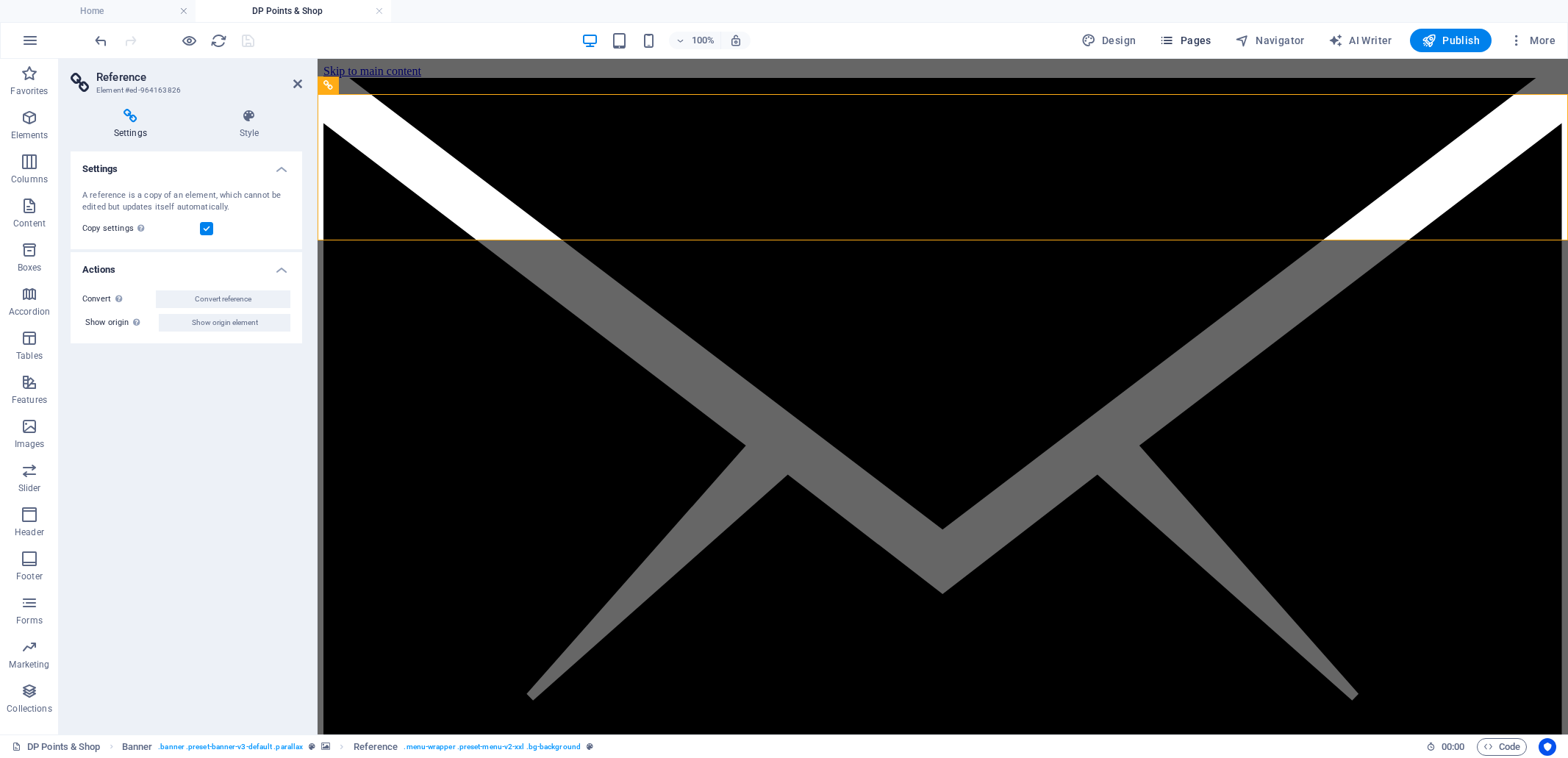
click at [1198, 34] on span "Pages" at bounding box center [1184, 40] width 51 height 15
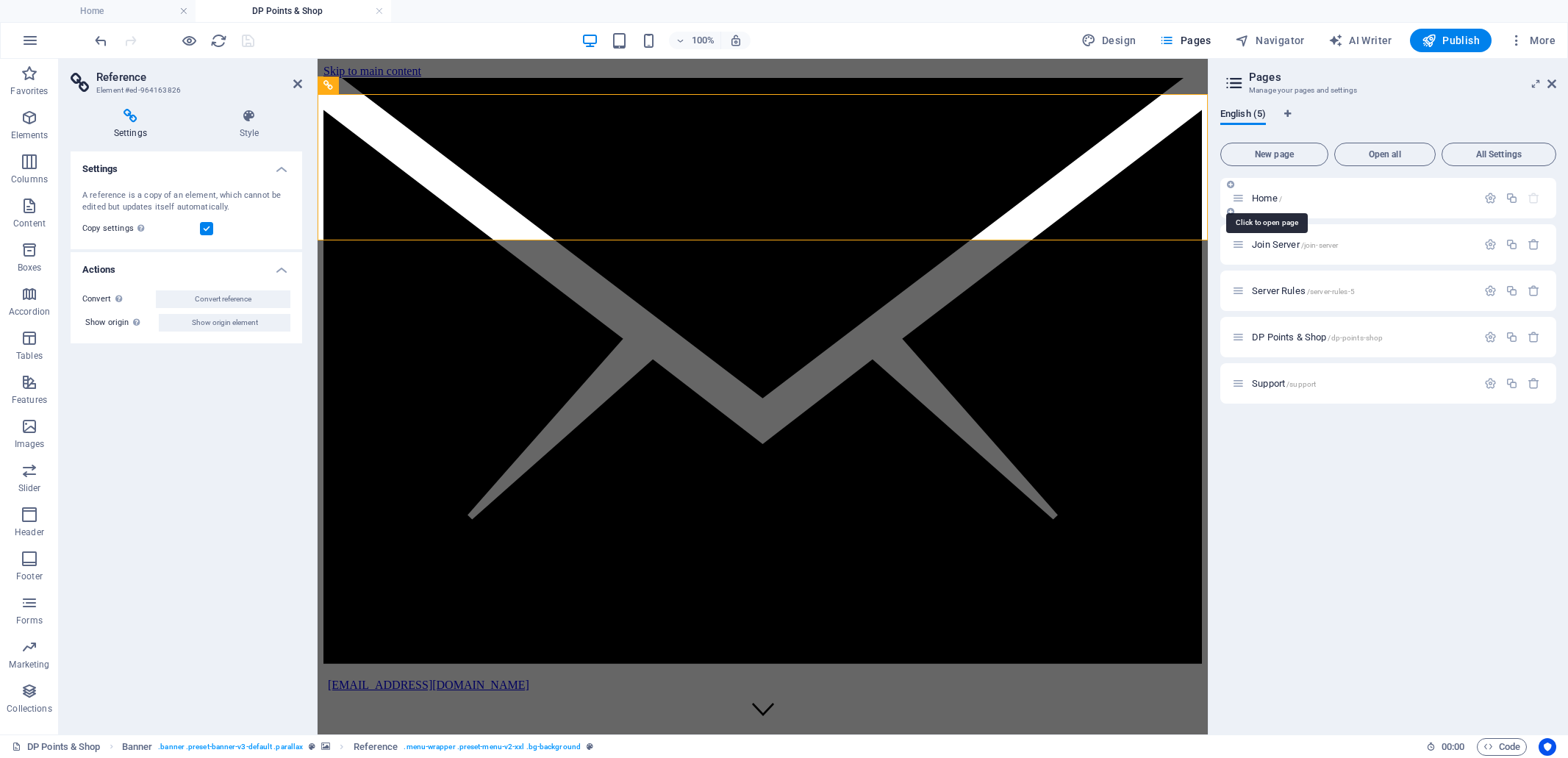
click at [1258, 196] on span "Home /" at bounding box center [1266, 198] width 30 height 11
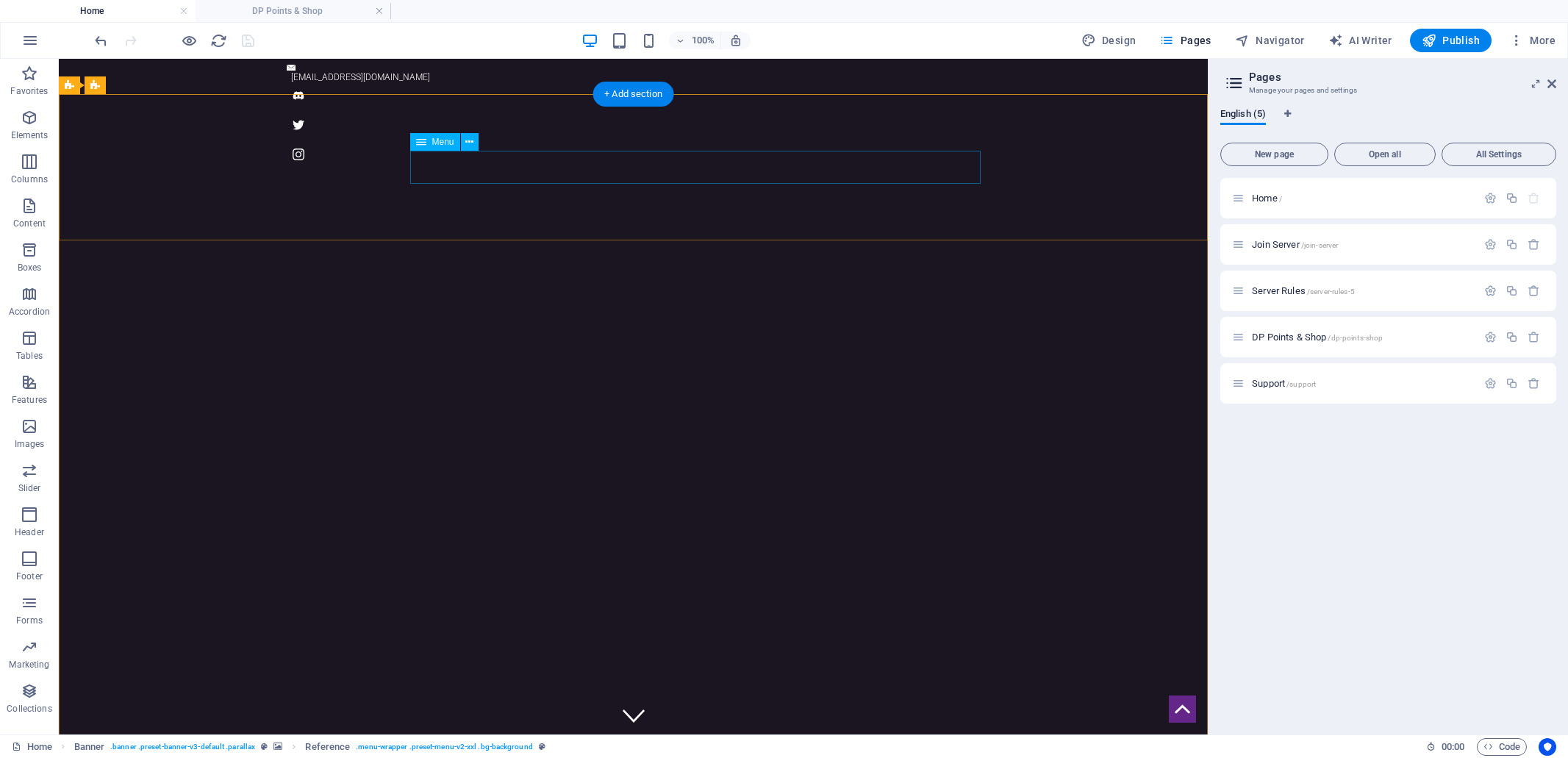
select select
select select "1"
select select
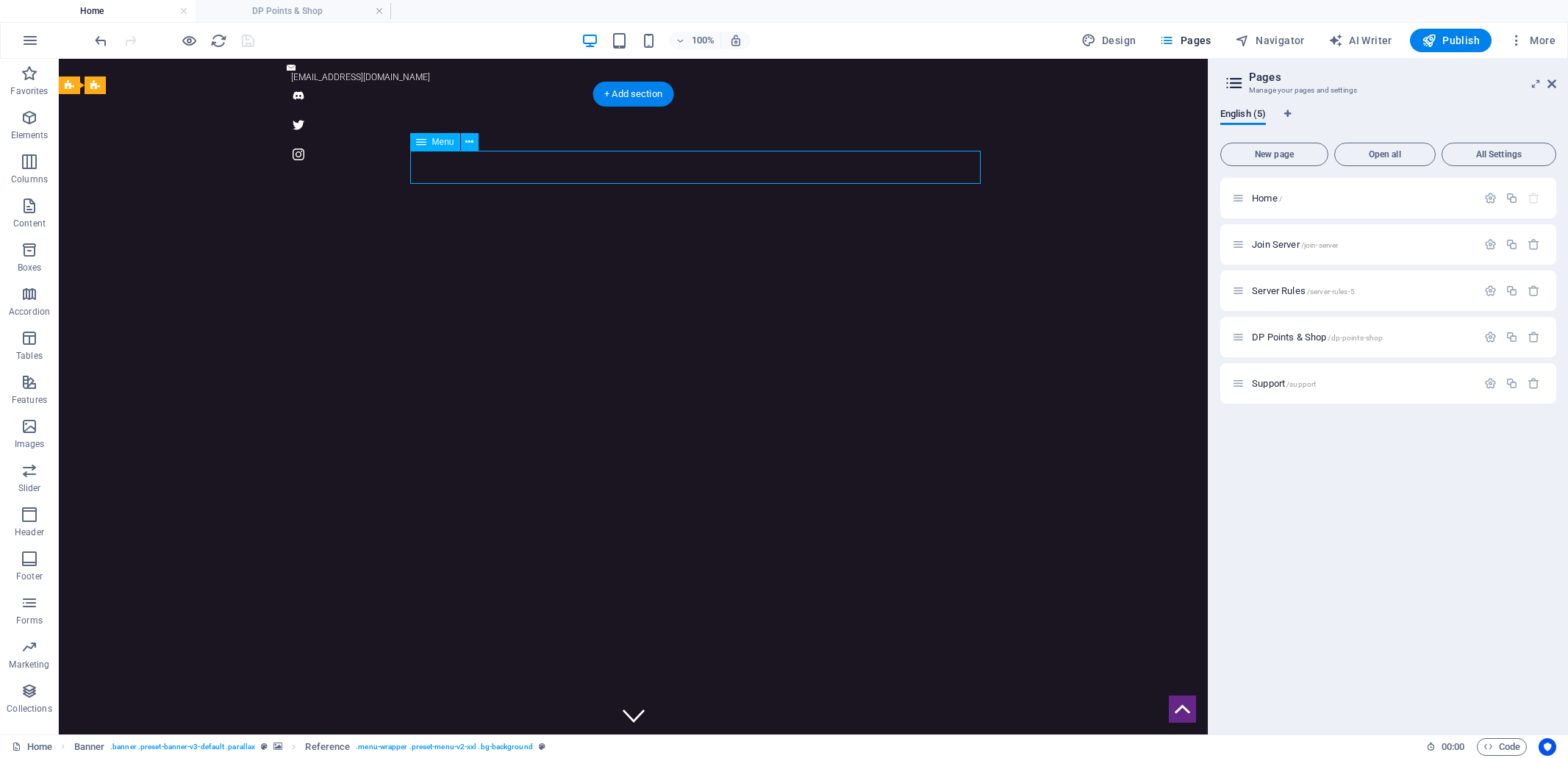
select select "2"
select select
select select "3"
select select
select select "4"
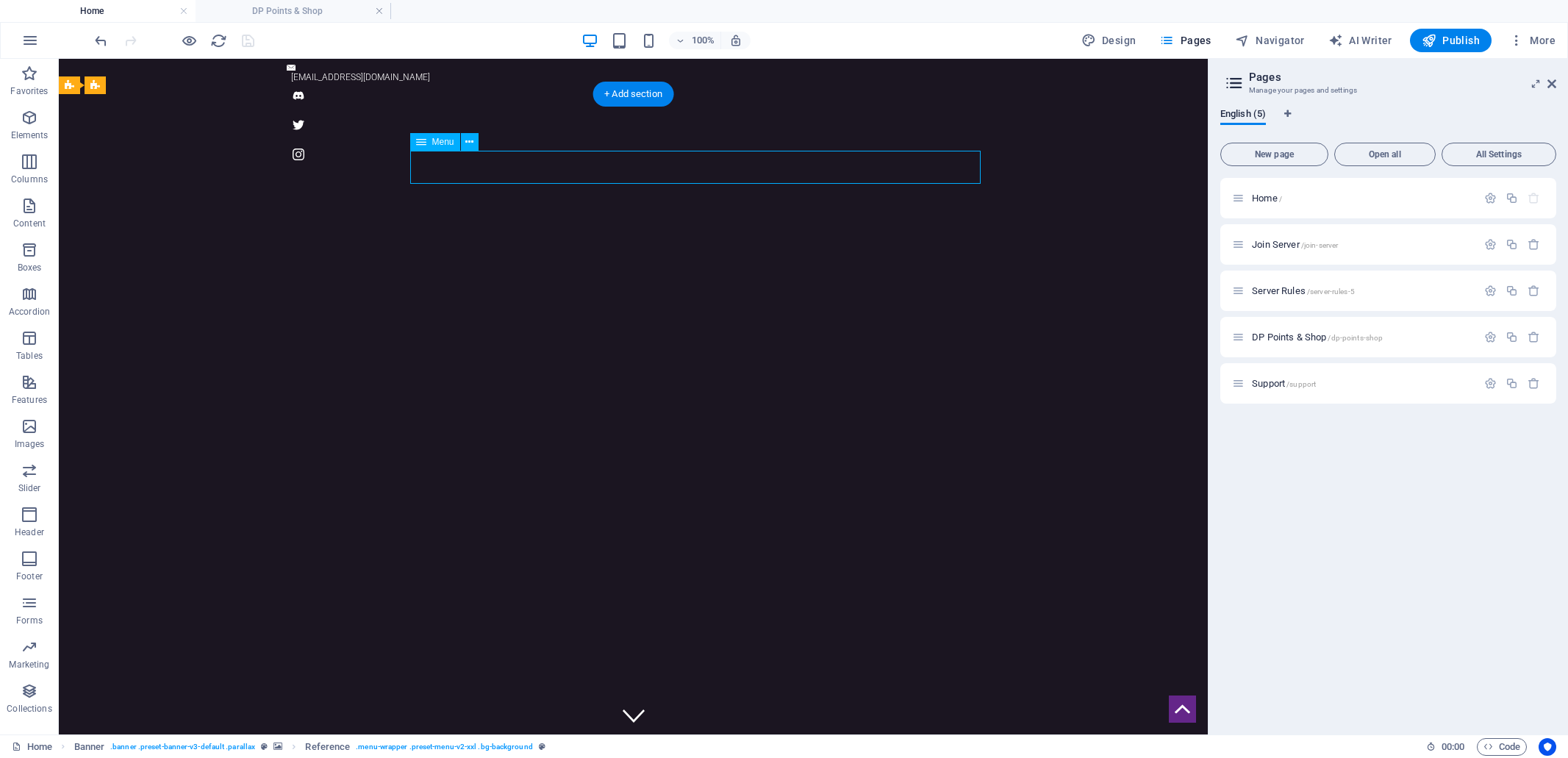
select select
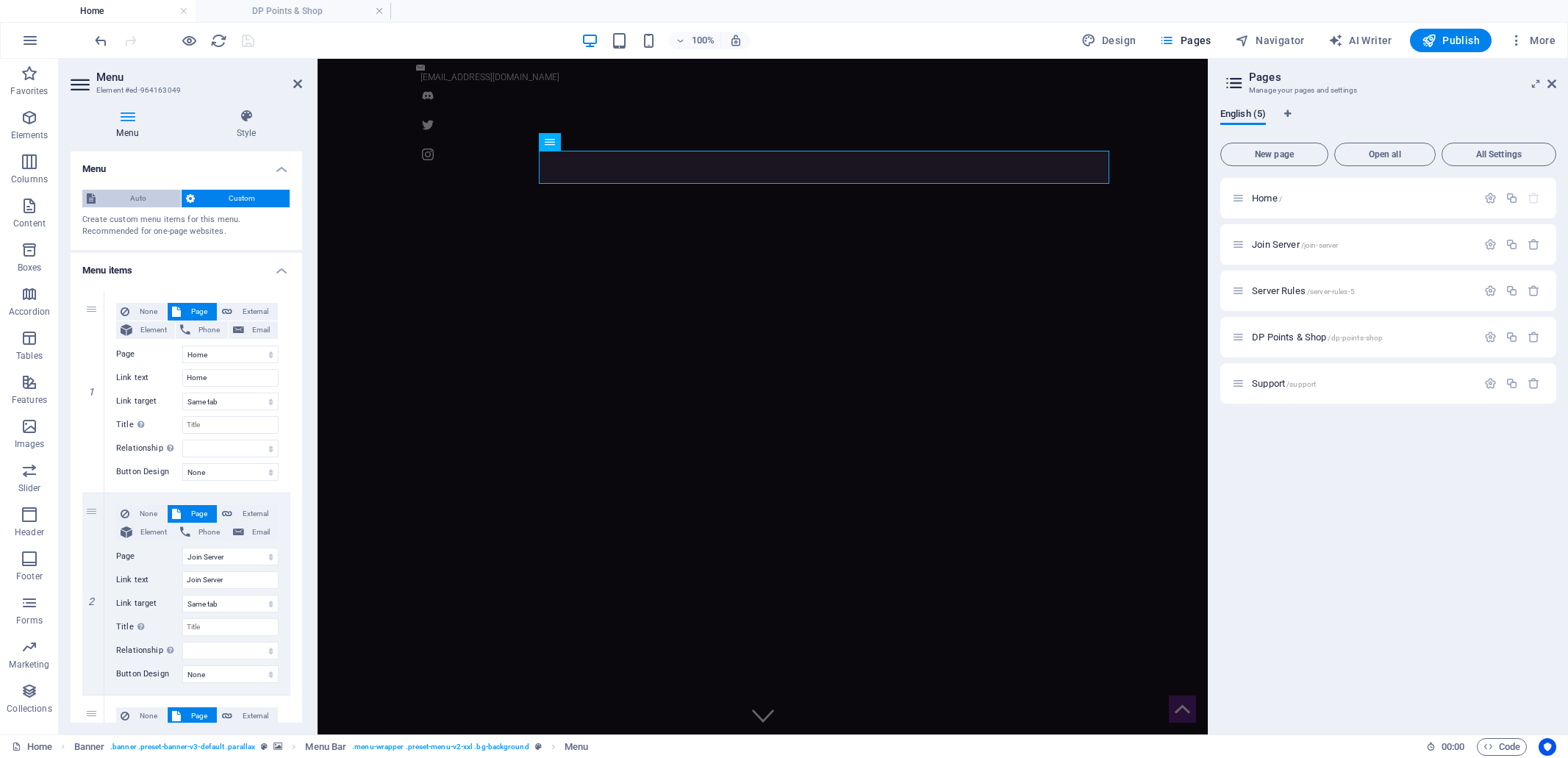
click at [136, 197] on span "Auto" at bounding box center [138, 198] width 76 height 17
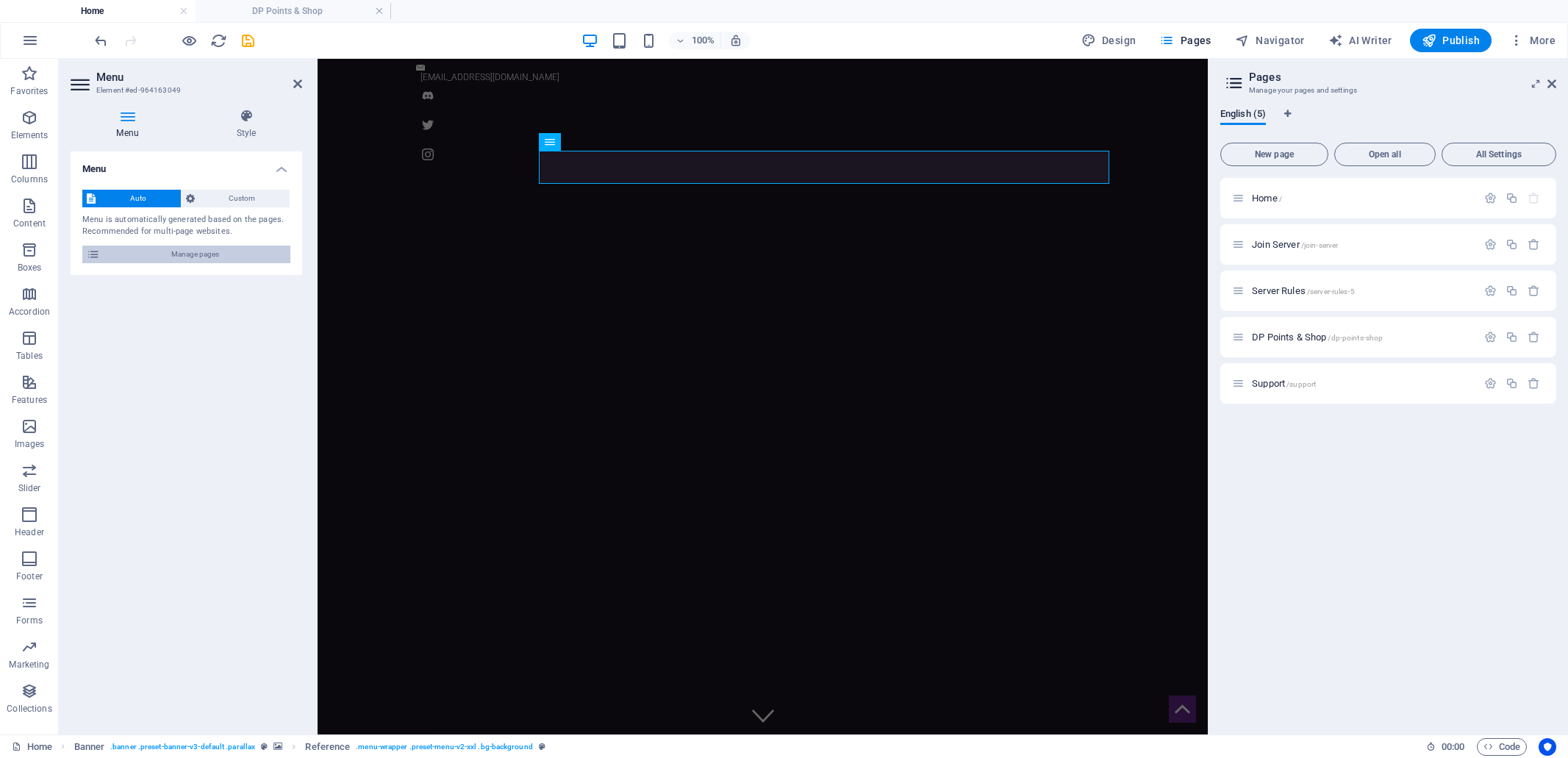
click at [149, 257] on span "Manage pages" at bounding box center [196, 254] width 182 height 17
click at [1500, 154] on span "All Settings" at bounding box center [1498, 154] width 101 height 9
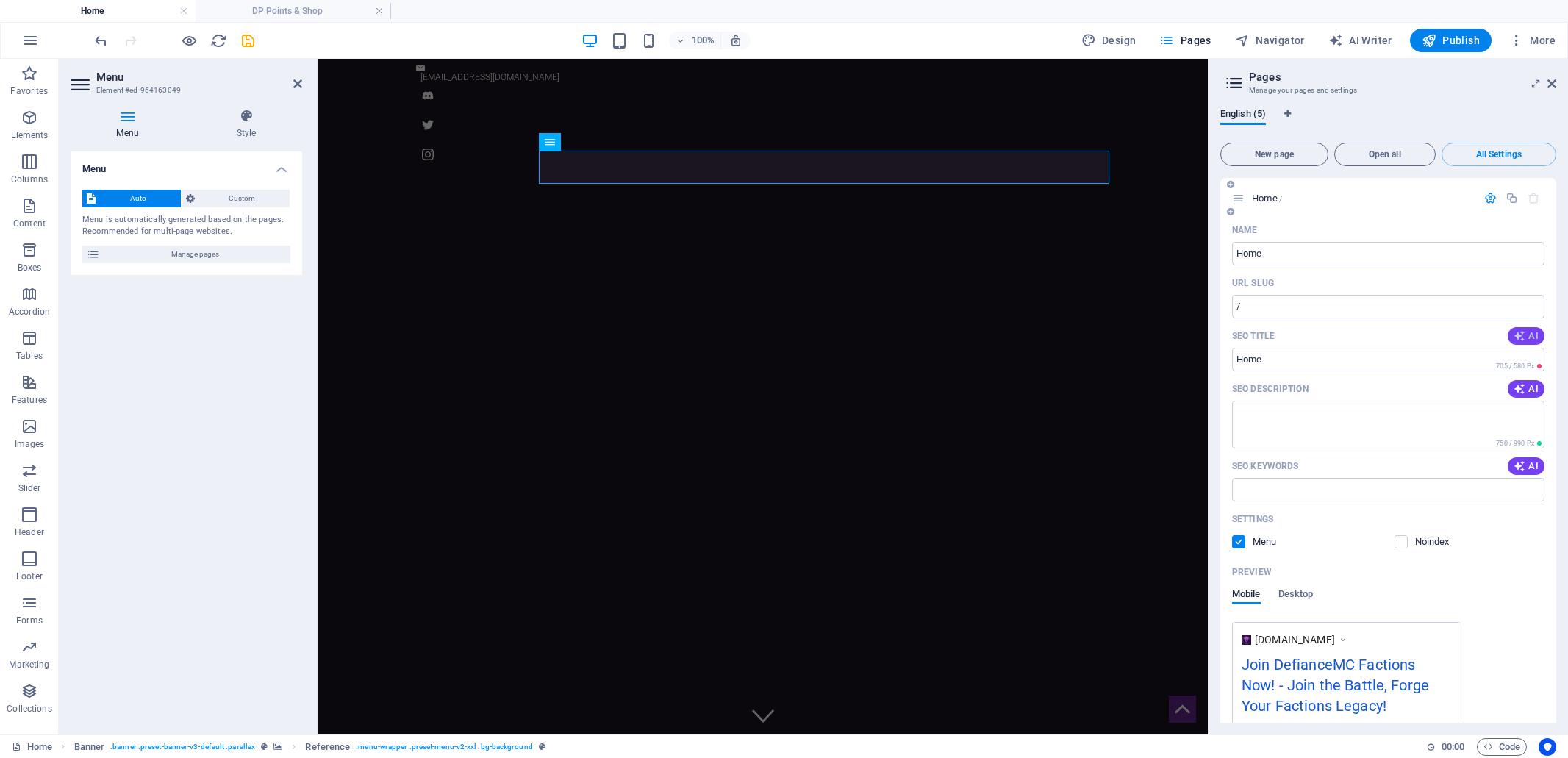
click at [1532, 336] on span "AI" at bounding box center [1526, 336] width 25 height 12
type input "Join DefianceMC Factions Now!"
click at [1351, 415] on textarea "SEO Description" at bounding box center [1387, 424] width 312 height 48
click at [1531, 393] on span "AI" at bounding box center [1526, 389] width 25 height 12
type textarea "Join DefianceMC for an exhilarating Minecraft Factions experience! Form allianc…"
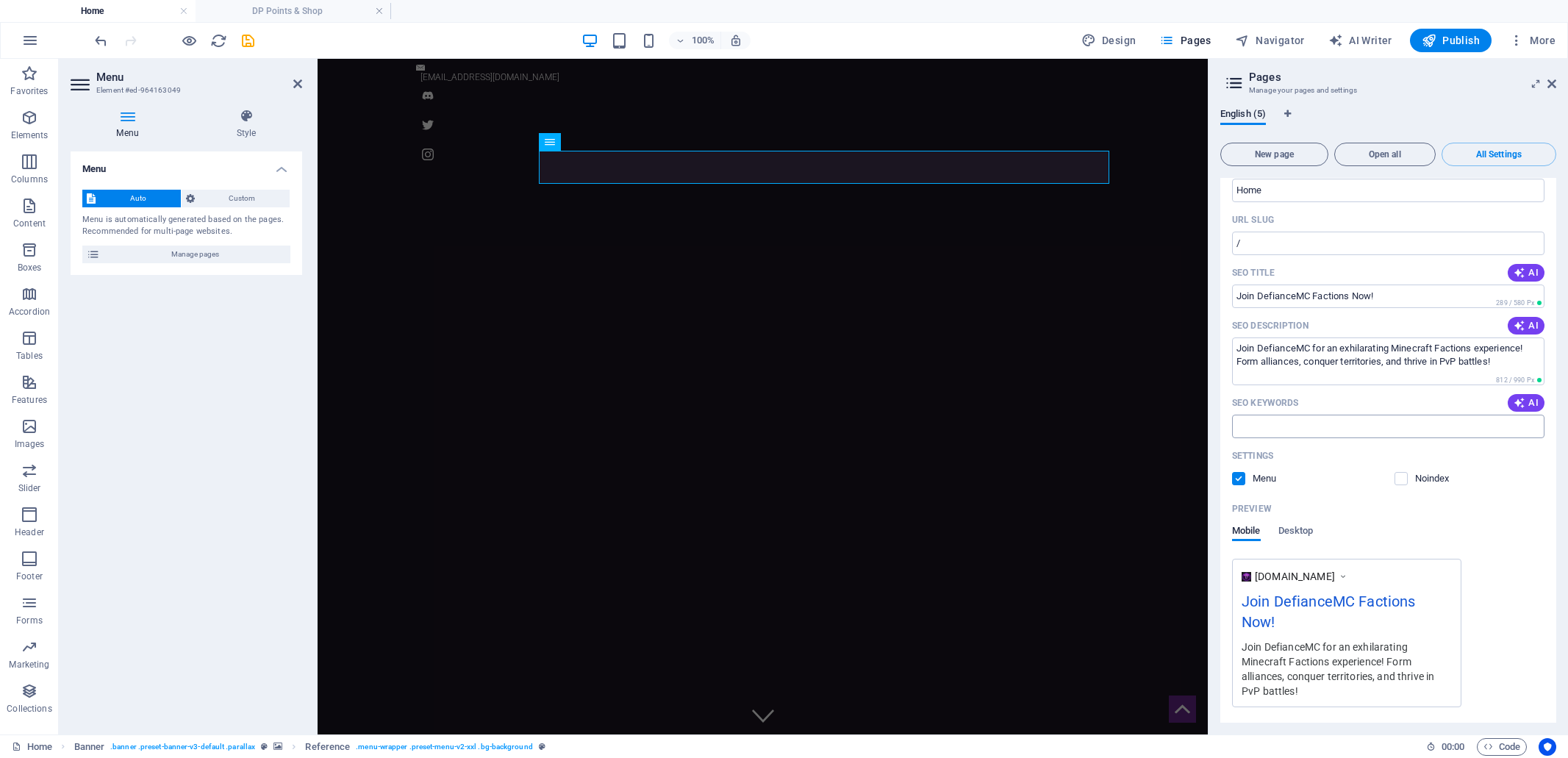
scroll to position [65, 0]
drag, startPoint x: 1531, startPoint y: 404, endPoint x: 1524, endPoint y: 408, distance: 8.1
click at [1530, 404] on span "AI" at bounding box center [1526, 401] width 25 height 12
type input "DefianceMC, Minecraft Factions, PvP combat, Minecraft server, player-created fa…"
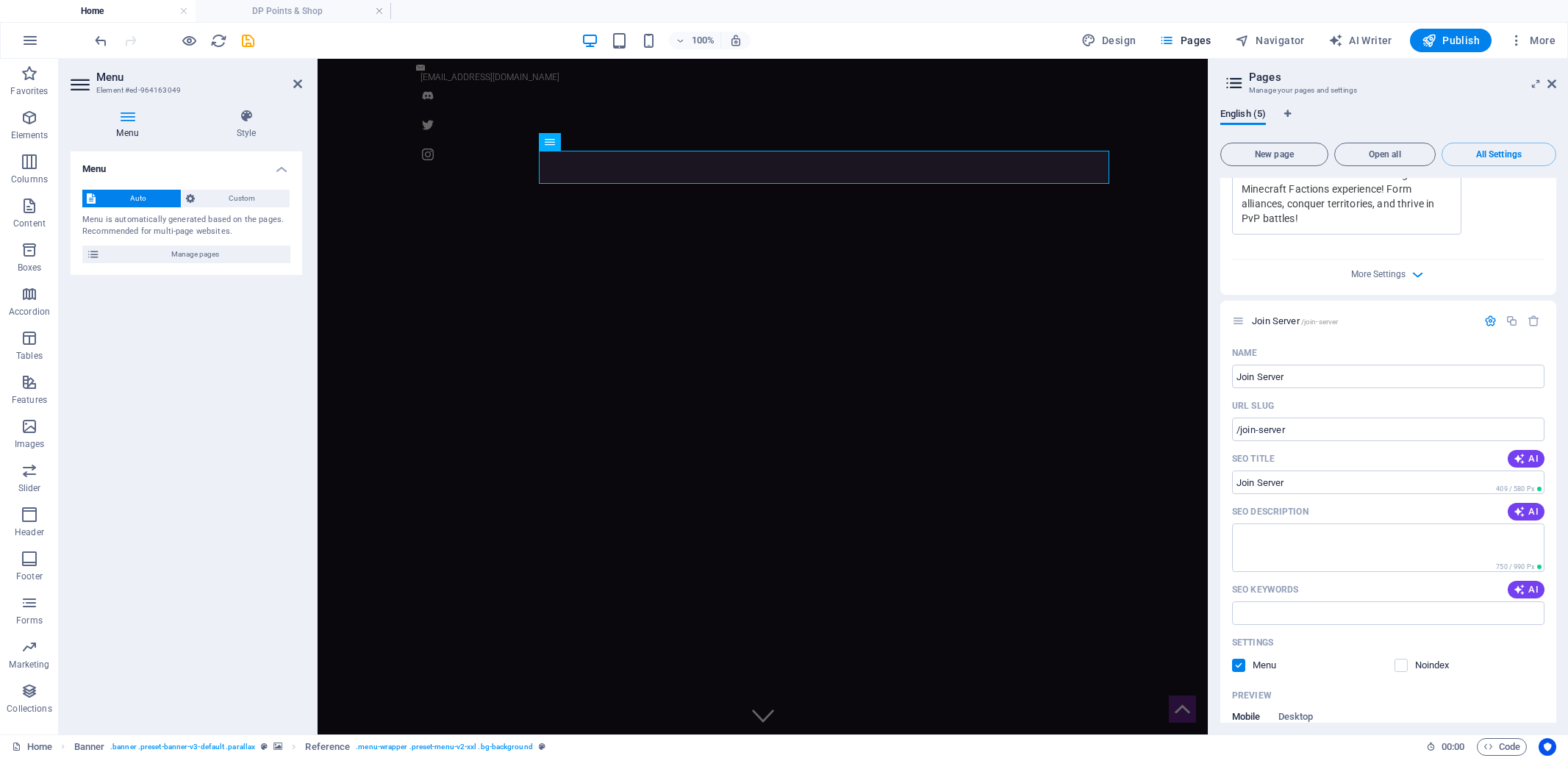
scroll to position [536, 0]
click at [1415, 268] on icon "button" at bounding box center [1417, 274] width 17 height 17
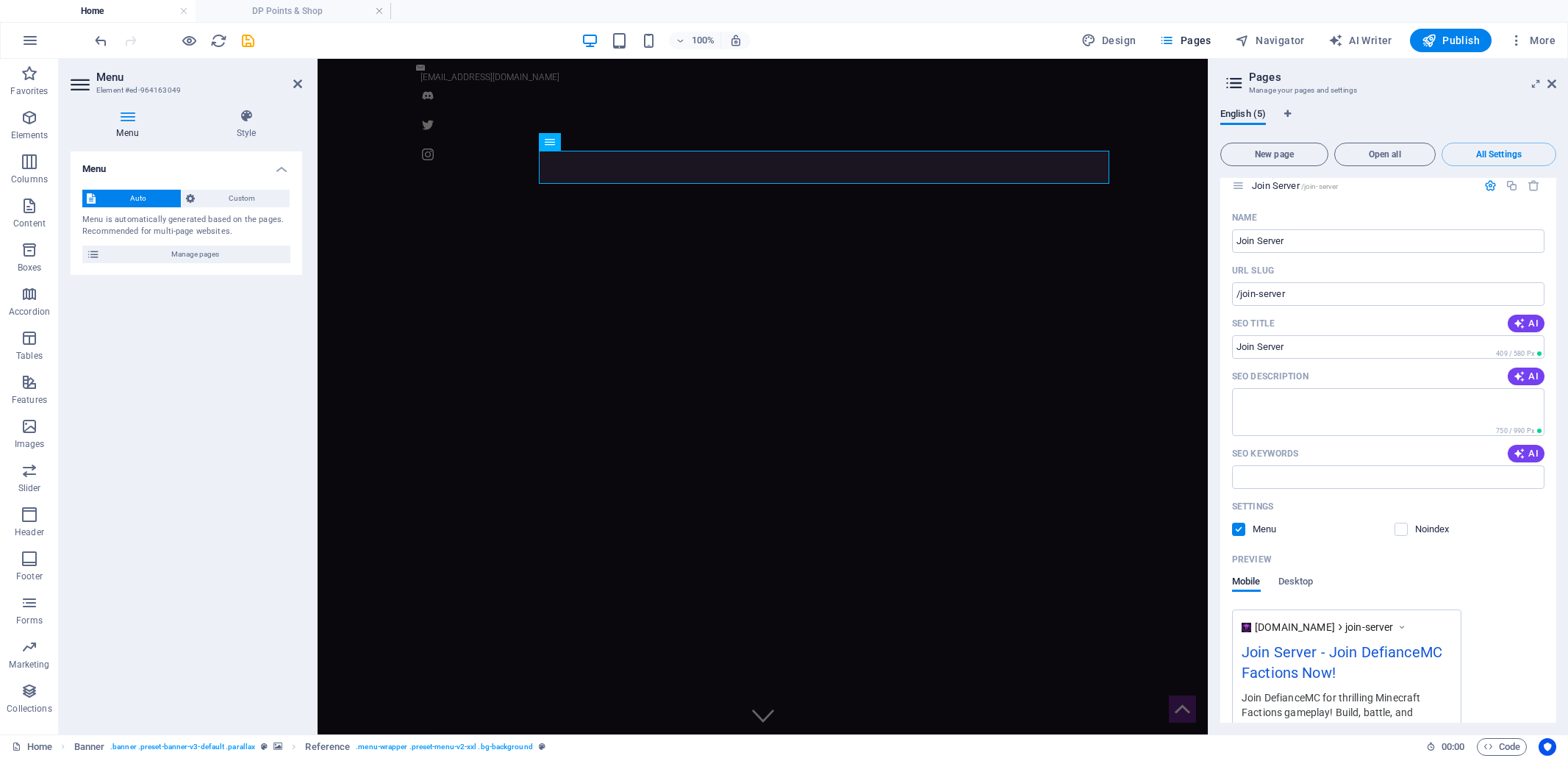
scroll to position [899, 0]
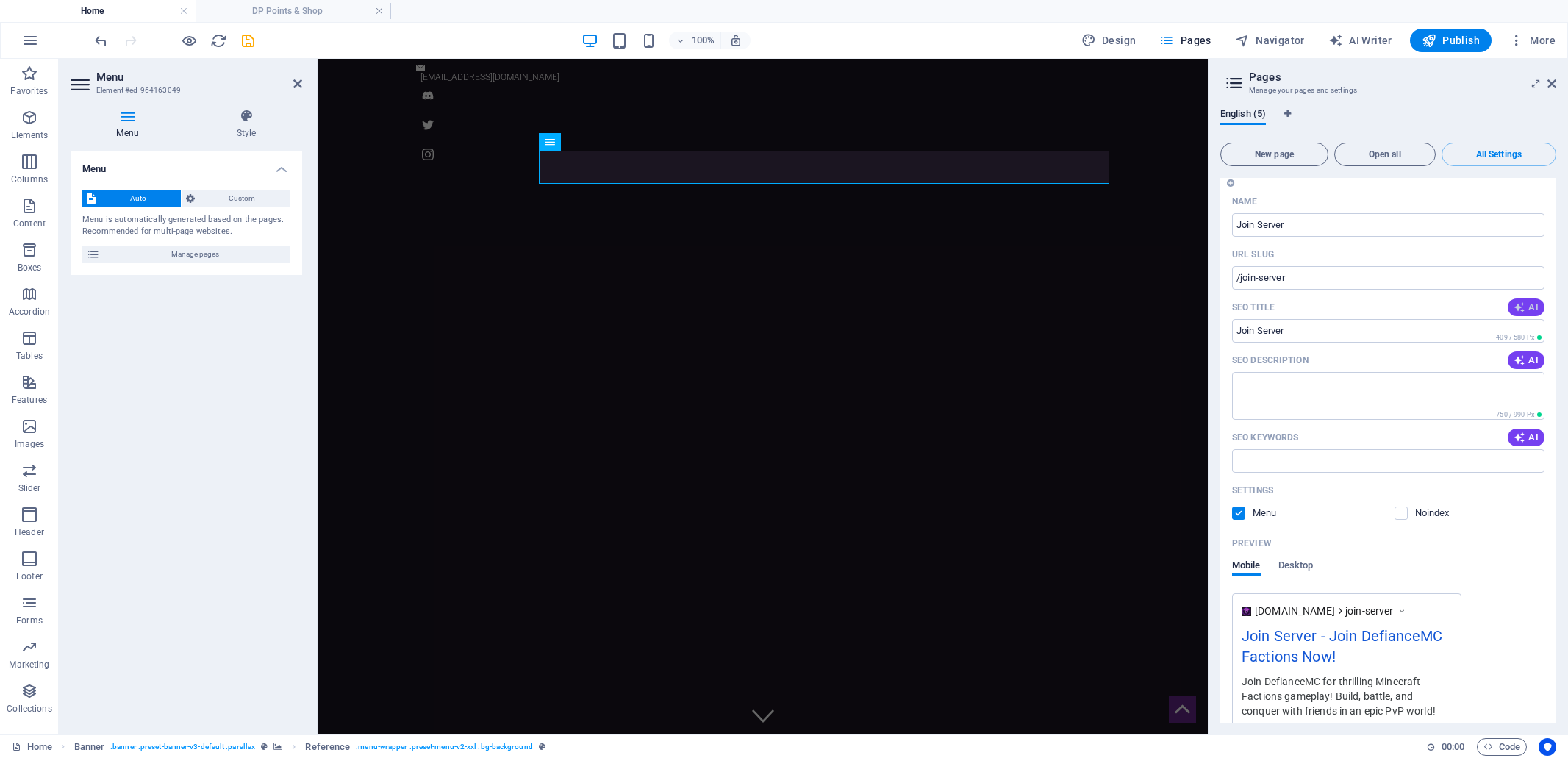
click at [1523, 308] on span "AI" at bounding box center [1526, 307] width 25 height 12
type input "Join DefianceMC: Unique Fun!"
click at [1525, 358] on span "AI" at bounding box center [1526, 360] width 25 height 12
type textarea "Join DefianceMC for a unique Minecraft experience with a vibrant community, cus…"
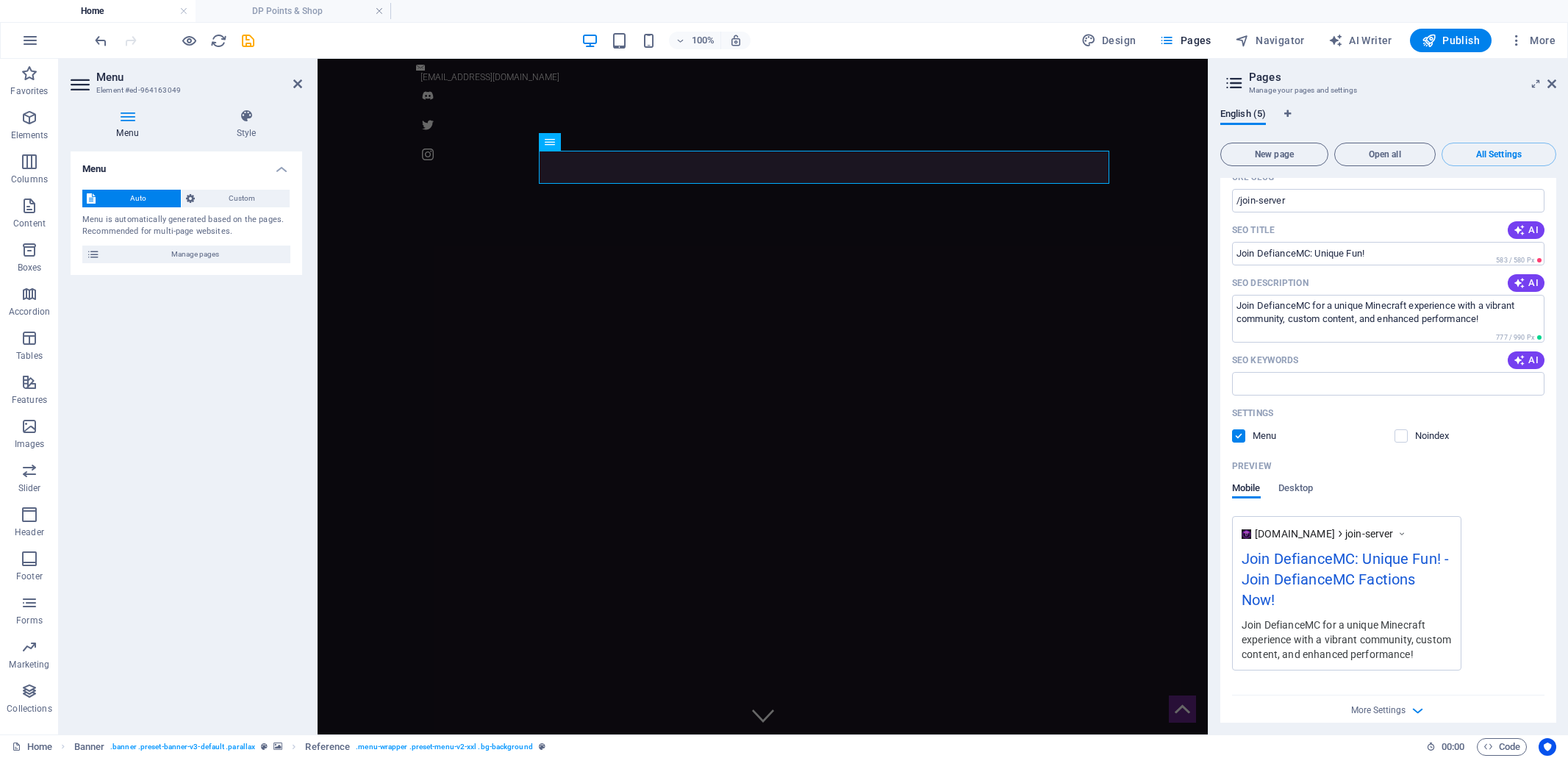
scroll to position [992, 0]
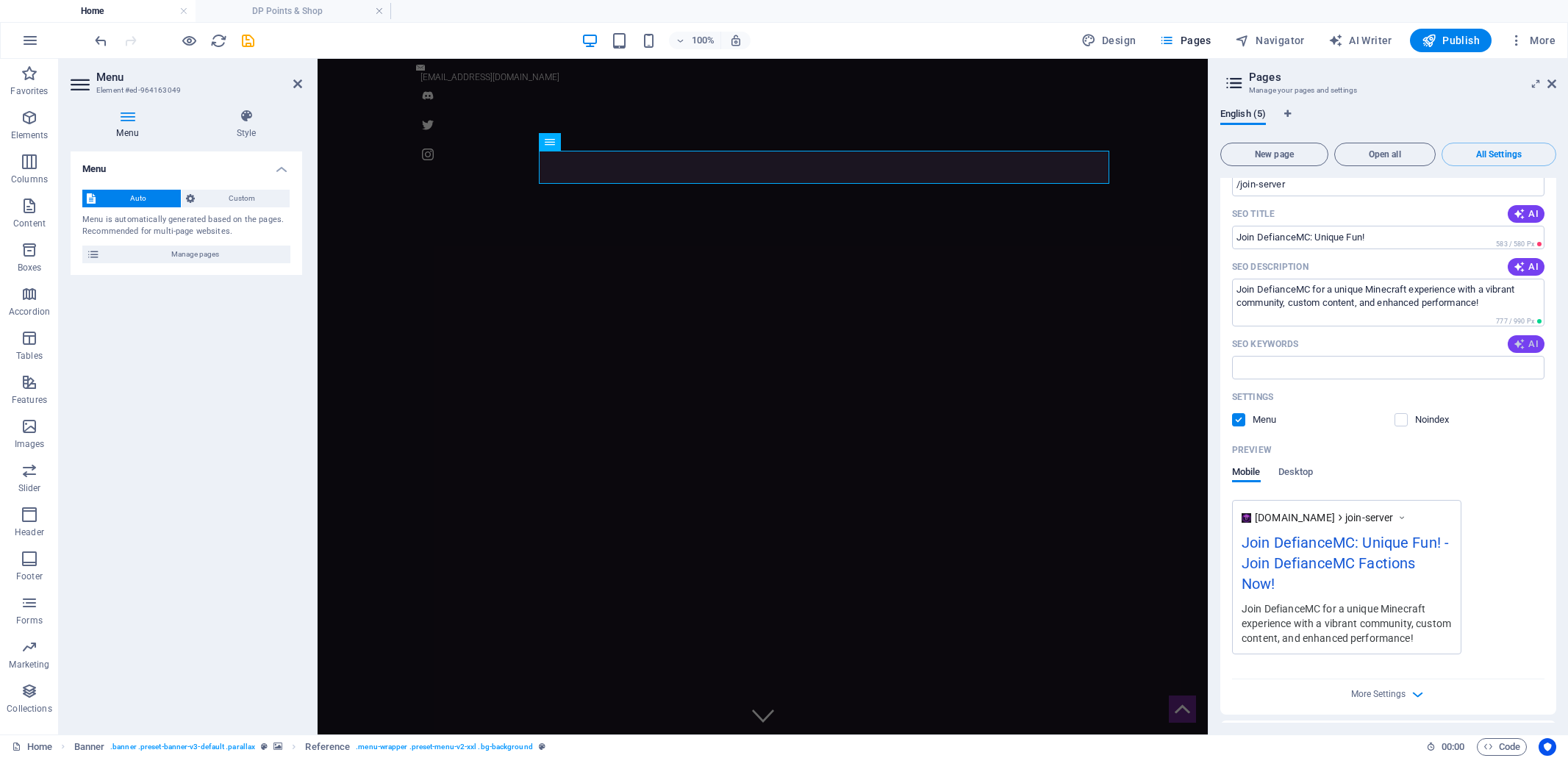
click at [1532, 344] on span "AI" at bounding box center [1526, 344] width 25 height 12
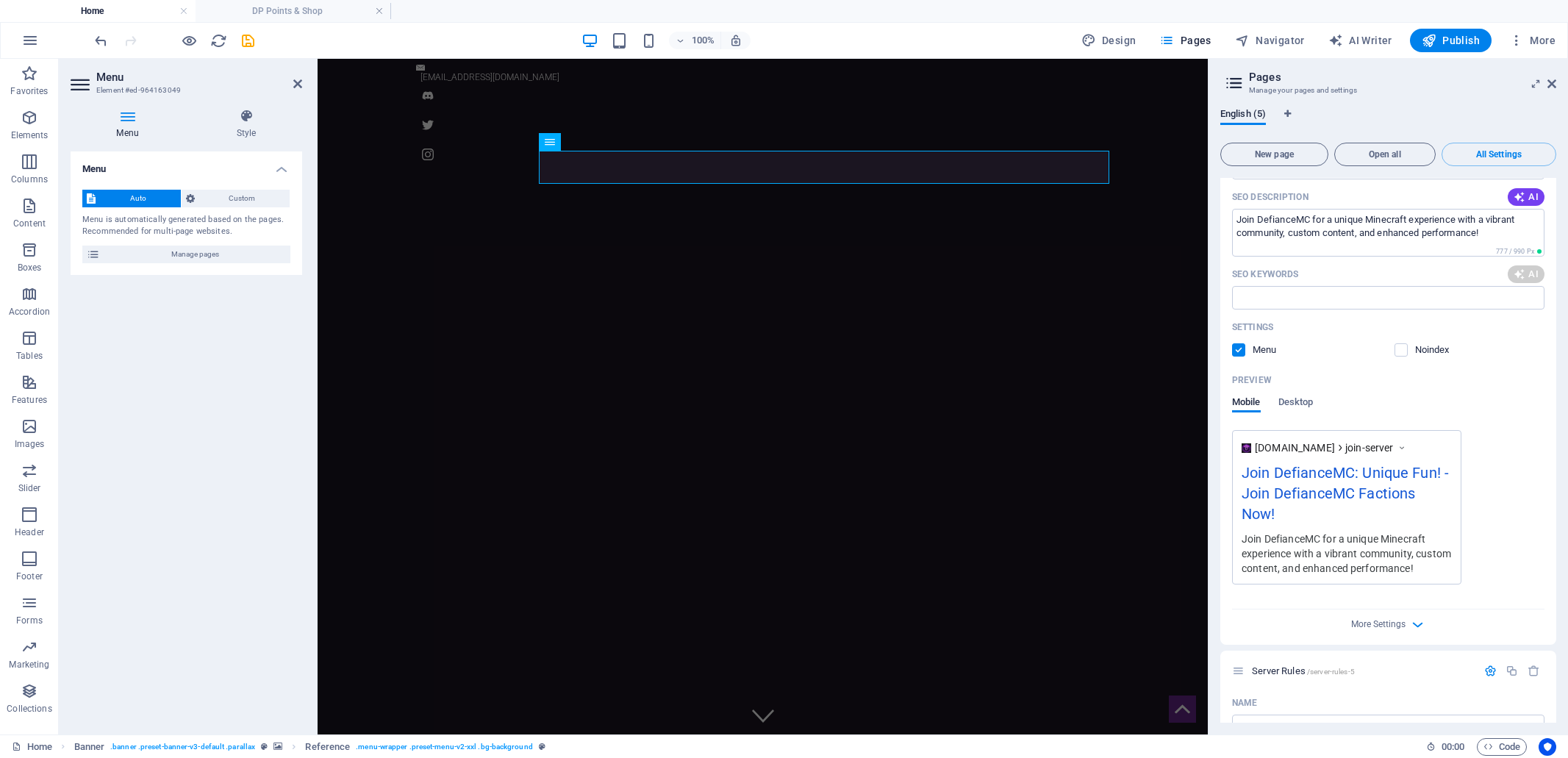
scroll to position [1109, 0]
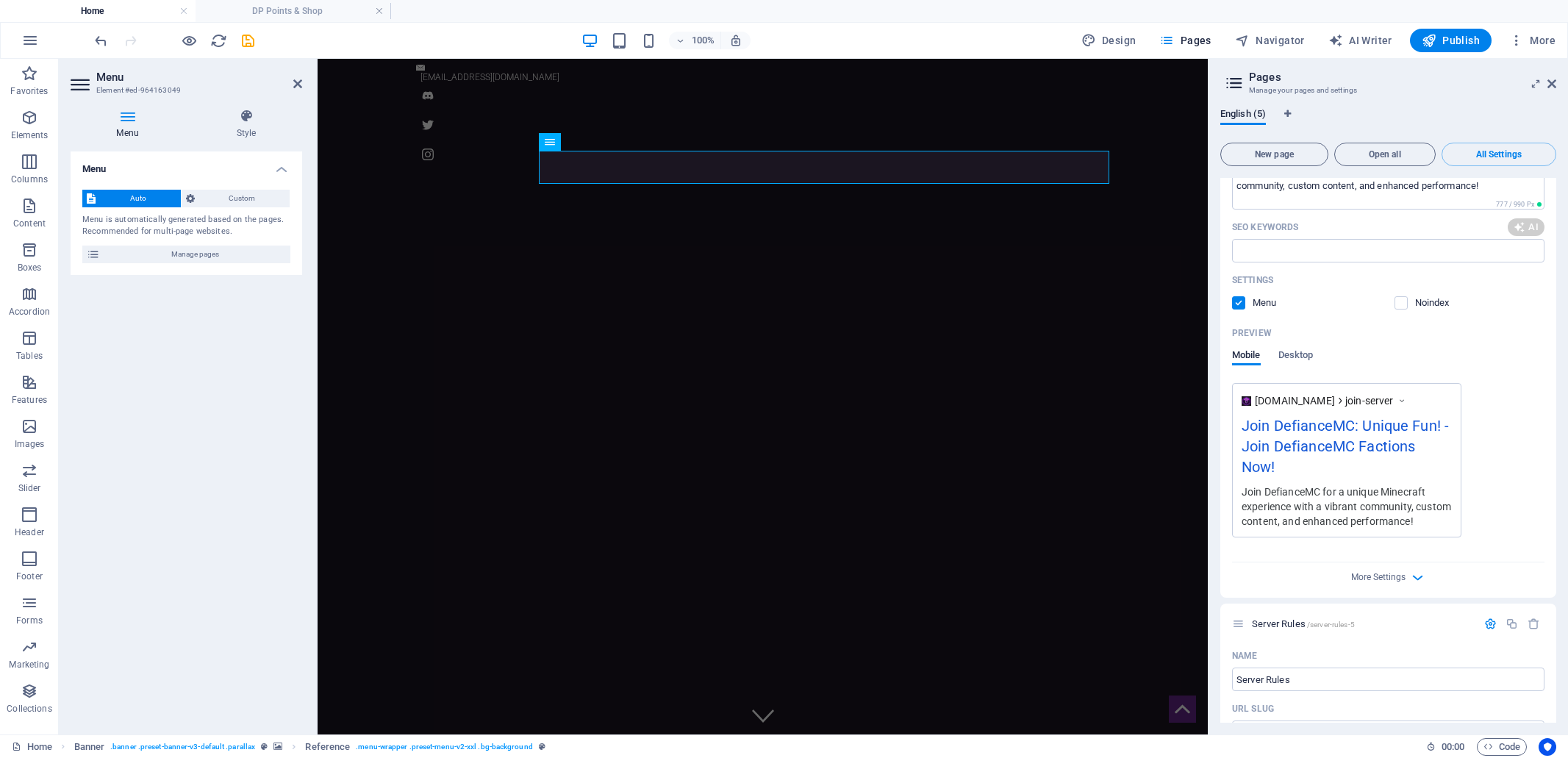
type input "DefianceMC, Minecraft server benefits, join DefianceMC, custom Minecraft conten…"
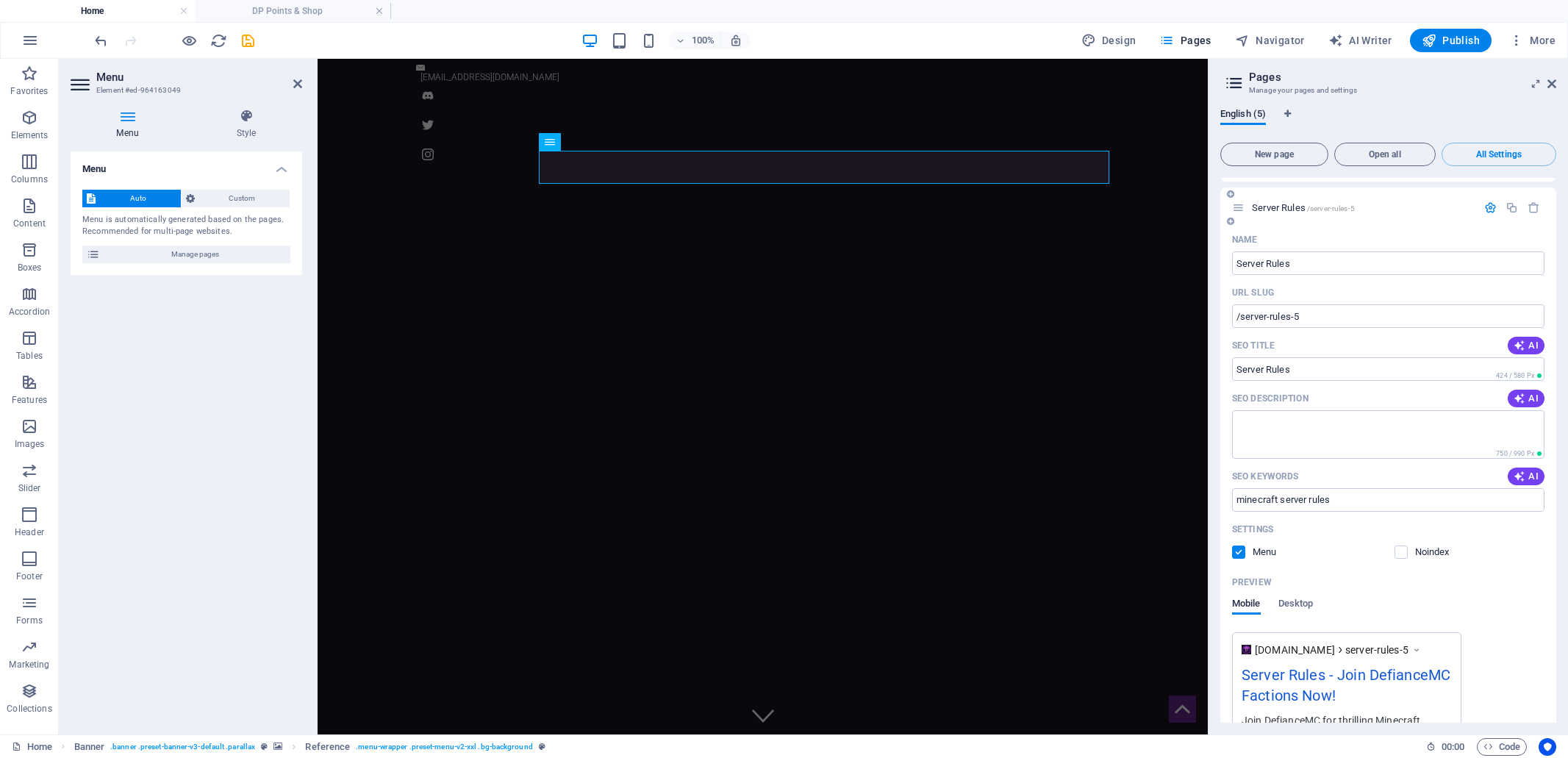
scroll to position [1542, 0]
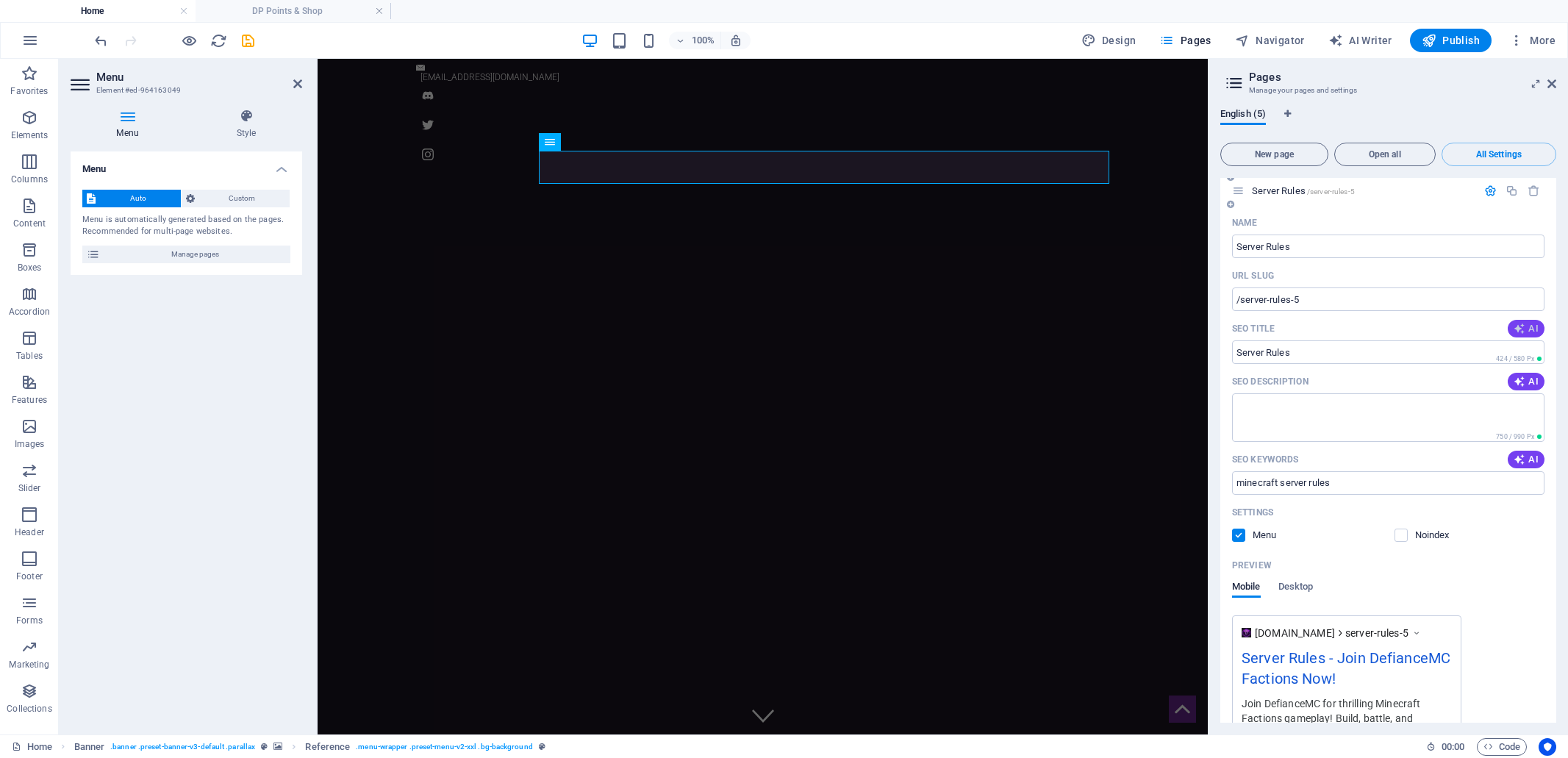
click at [1529, 329] on span "AI" at bounding box center [1526, 329] width 25 height 12
type input "DefianceMC: Minecraft Server Rules"
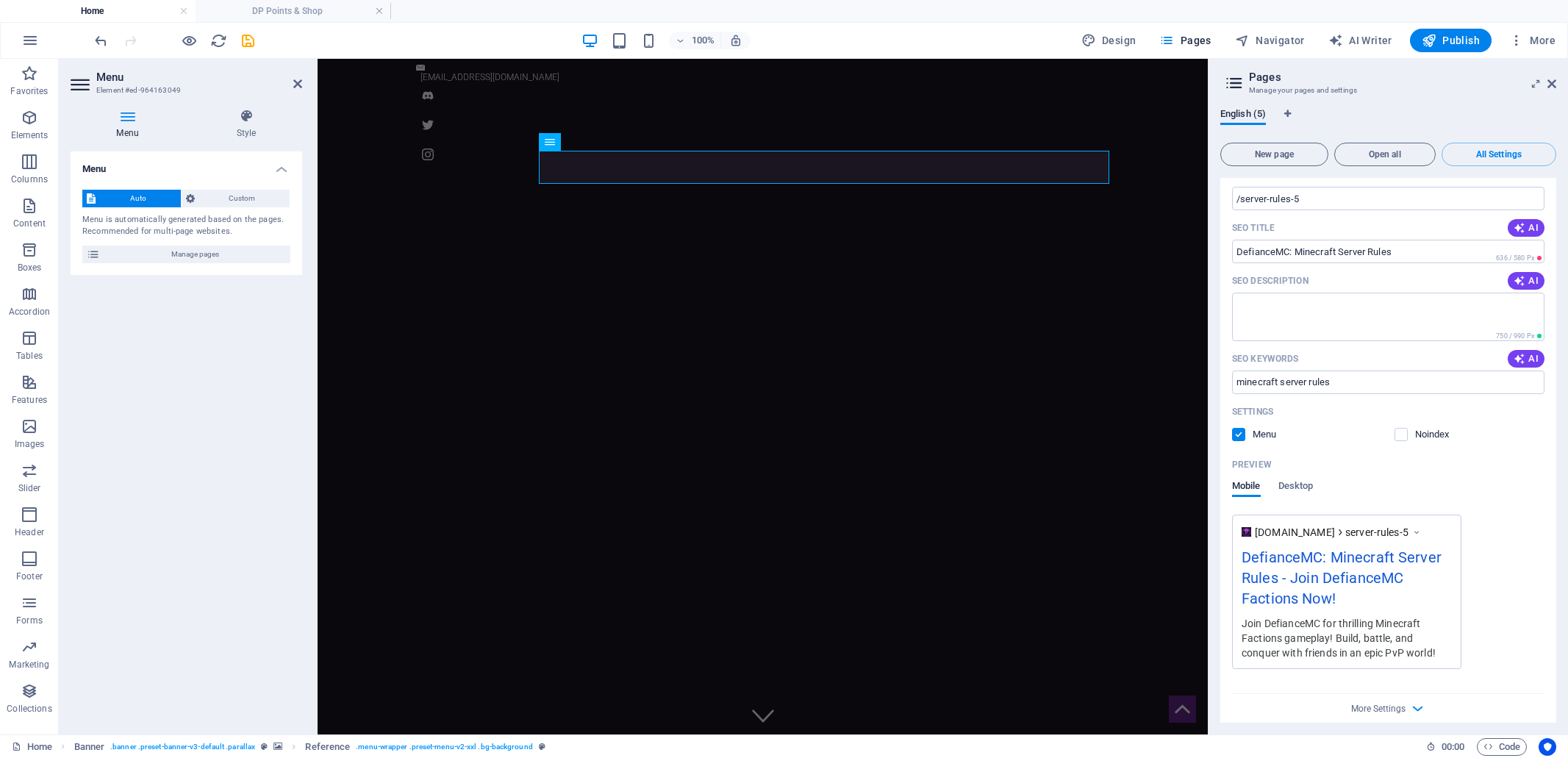
scroll to position [1643, 0]
click at [1530, 280] on span "AI" at bounding box center [1526, 280] width 25 height 12
type textarea "Explore DefianceMC, the ultimate Minecraft factions server! Review our essentia…"
click at [1529, 357] on span "AI" at bounding box center [1526, 358] width 25 height 12
type input "DefianceMC, Minecraft server rules, factions server, allowed mods Minecraft, di…"
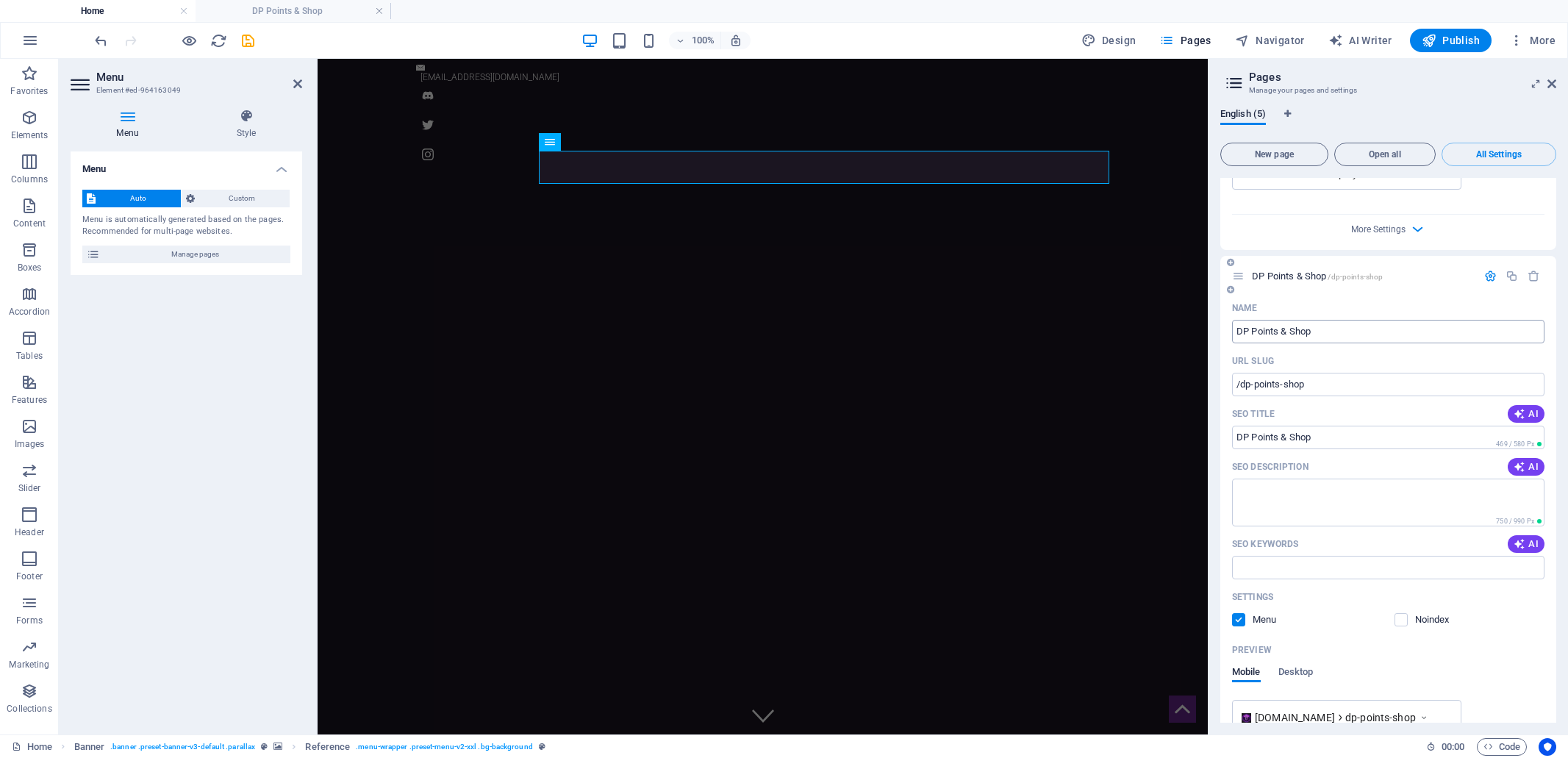
scroll to position [2133, 0]
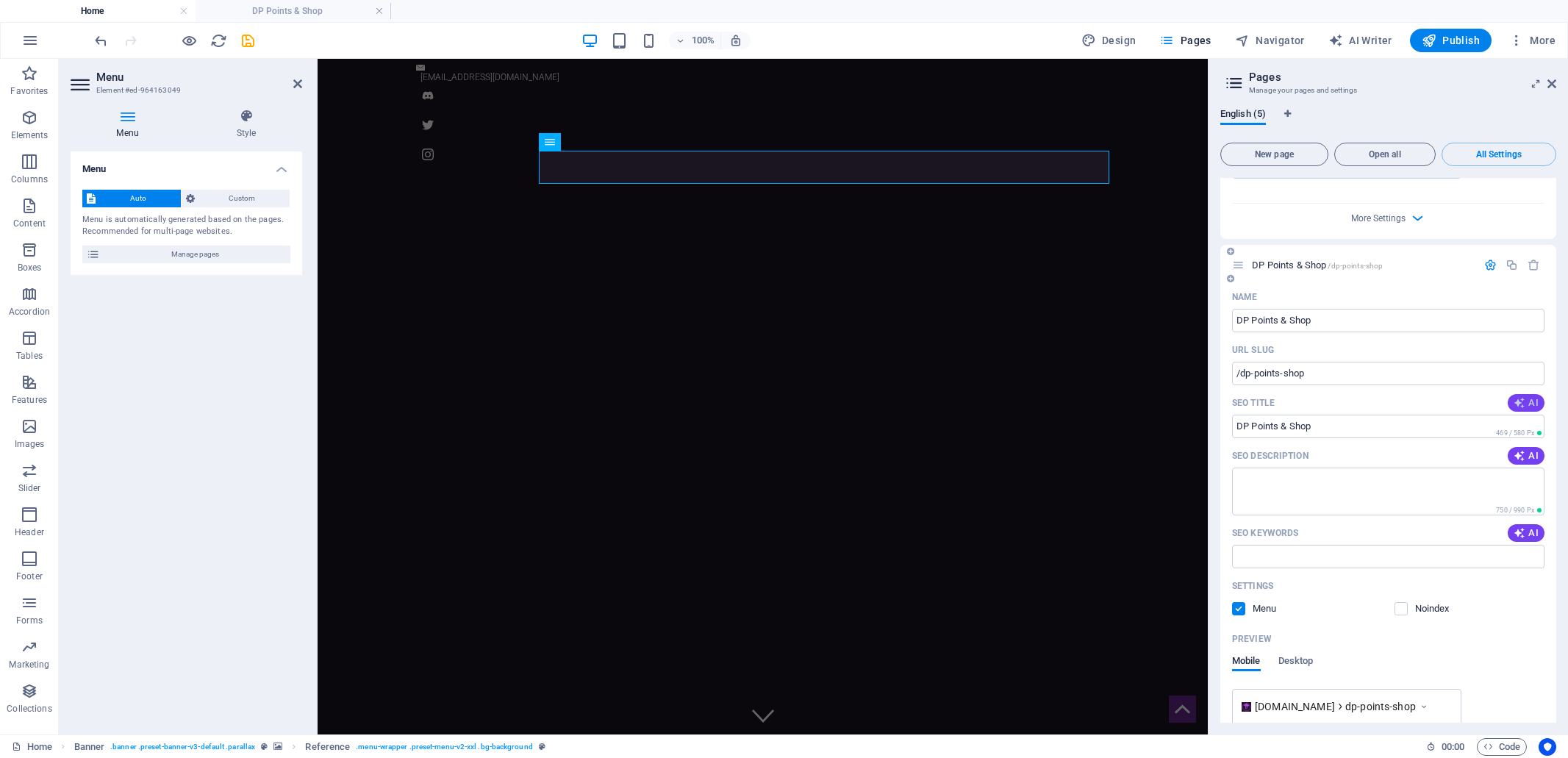
click at [1525, 400] on span "AI" at bounding box center [1526, 403] width 25 height 12
type input "Buy DP Points on DefianceMC"
click at [1525, 456] on span "AI" at bounding box center [1526, 456] width 25 height 12
type textarea "Join DefianceMC, a top Minecraft server for PvP and competitive gameplay! Buy D…"
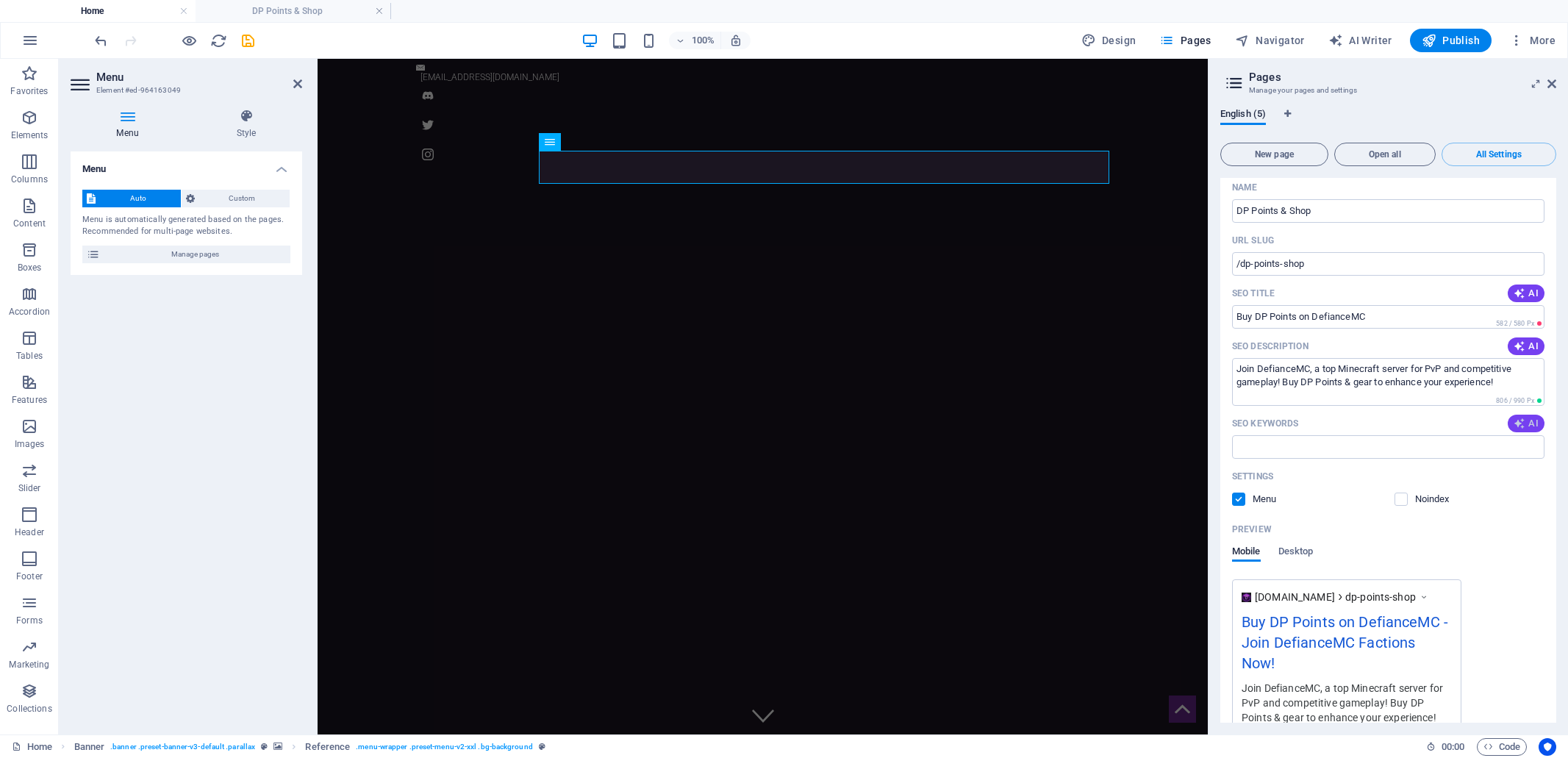
click at [1520, 422] on icon "button" at bounding box center [1519, 423] width 13 height 13
type input "DefianceMC, Minecraft server, DP Points, buy equipment, PvP Minecraft, competit…"
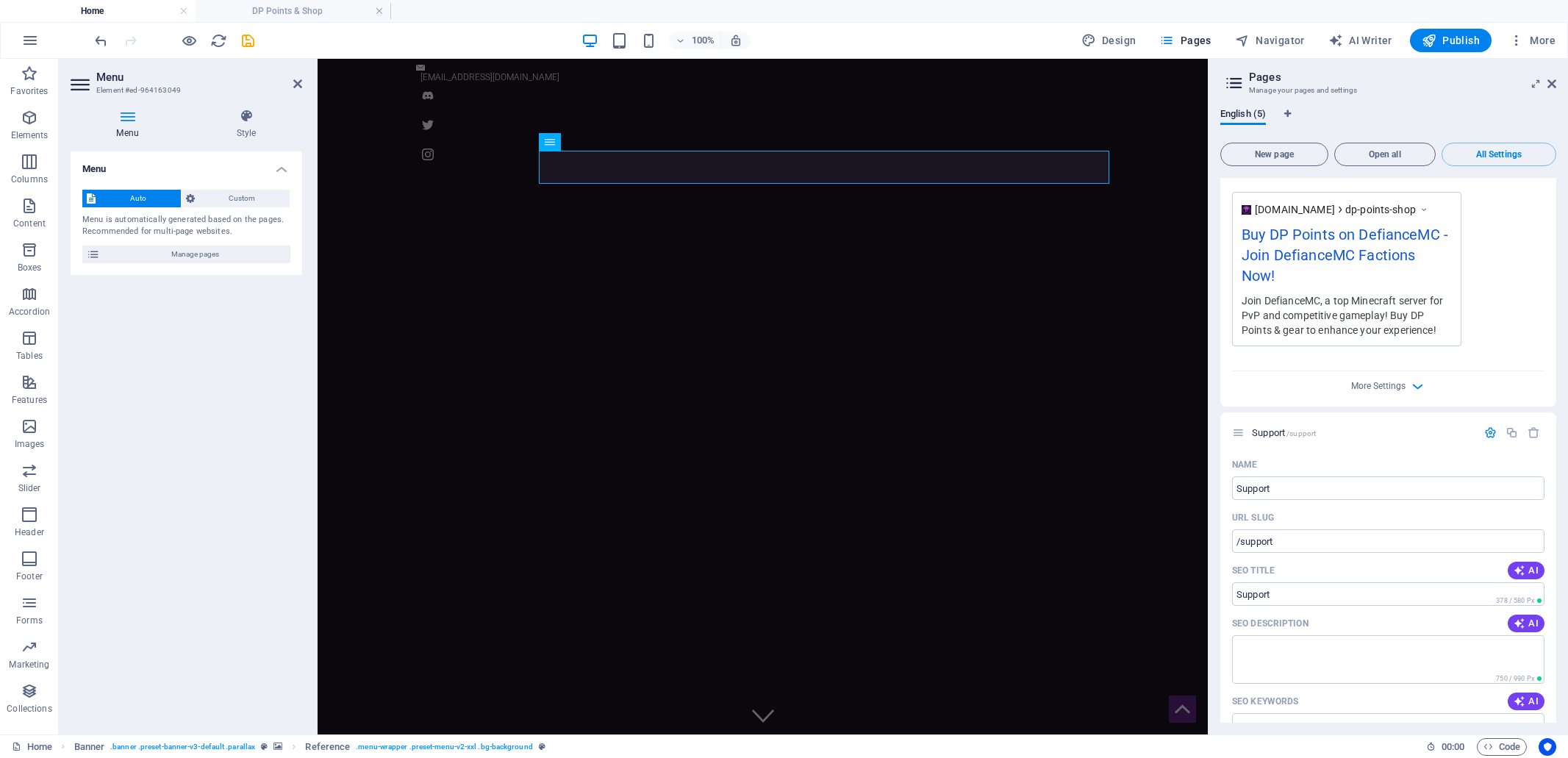
scroll to position [2805, 0]
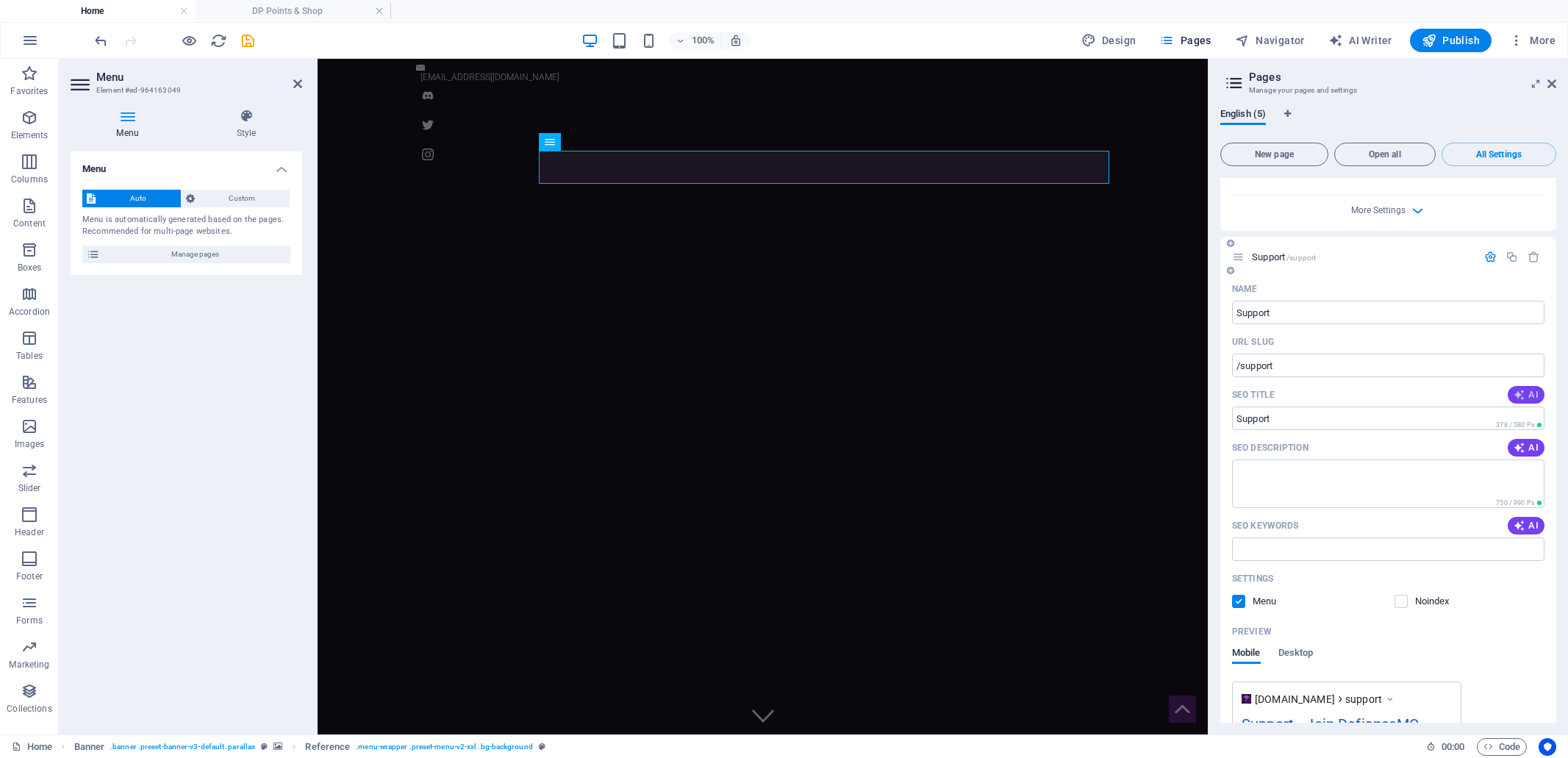
click at [1521, 390] on icon "button" at bounding box center [1519, 394] width 13 height 13
type input "DefianceMC Support - Get Help Fast!"
click at [1527, 444] on span "AI" at bounding box center [1526, 447] width 25 height 12
type textarea "Get top-notch support at DefianceMC, a leading Minecraft server! Contact us via…"
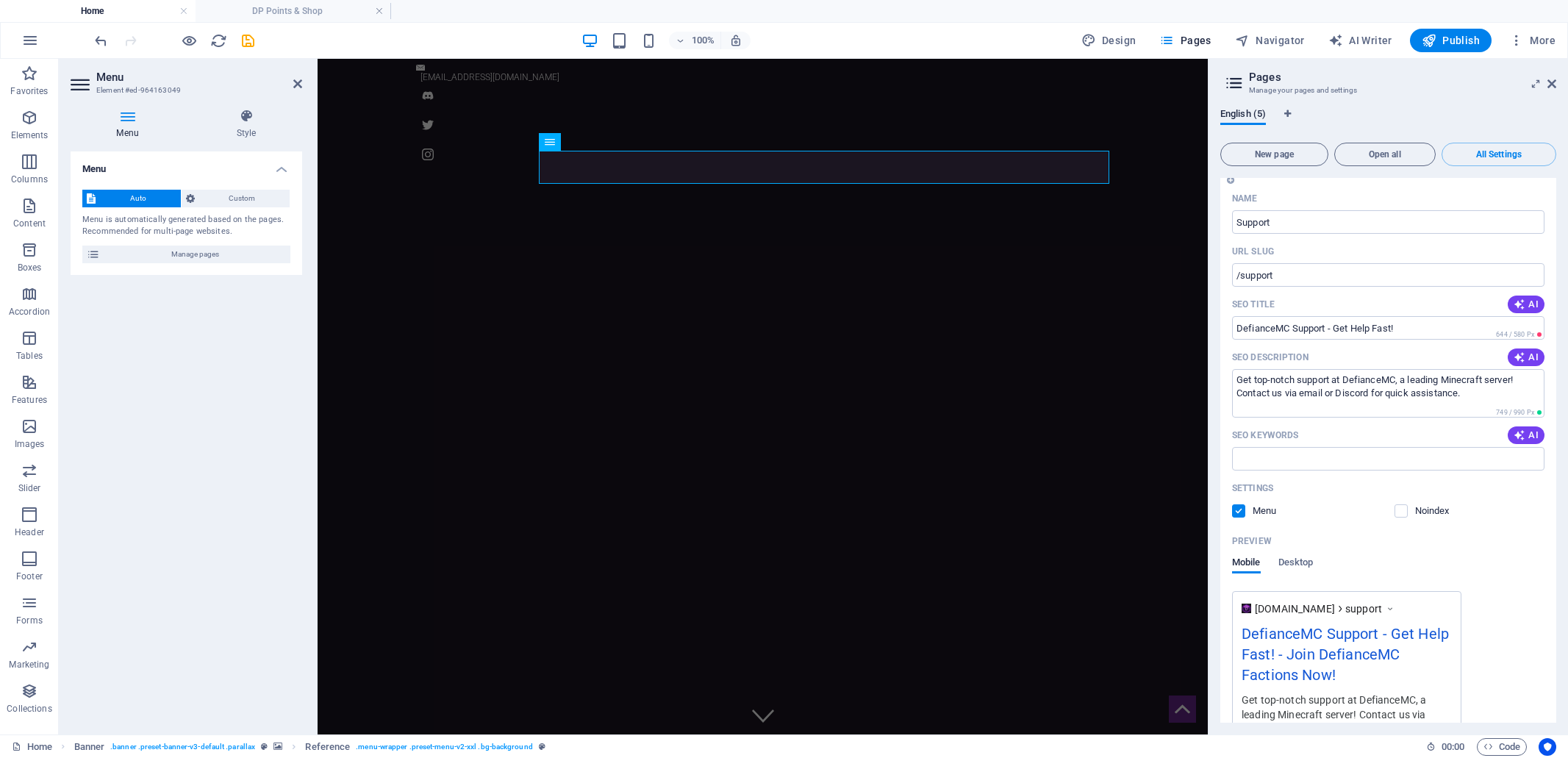
scroll to position [2897, 0]
click at [1520, 436] on button "AI" at bounding box center [1526, 434] width 36 height 17
type input "Minecraft server support, DefianceMC help, PvP server assistance, competitive g…"
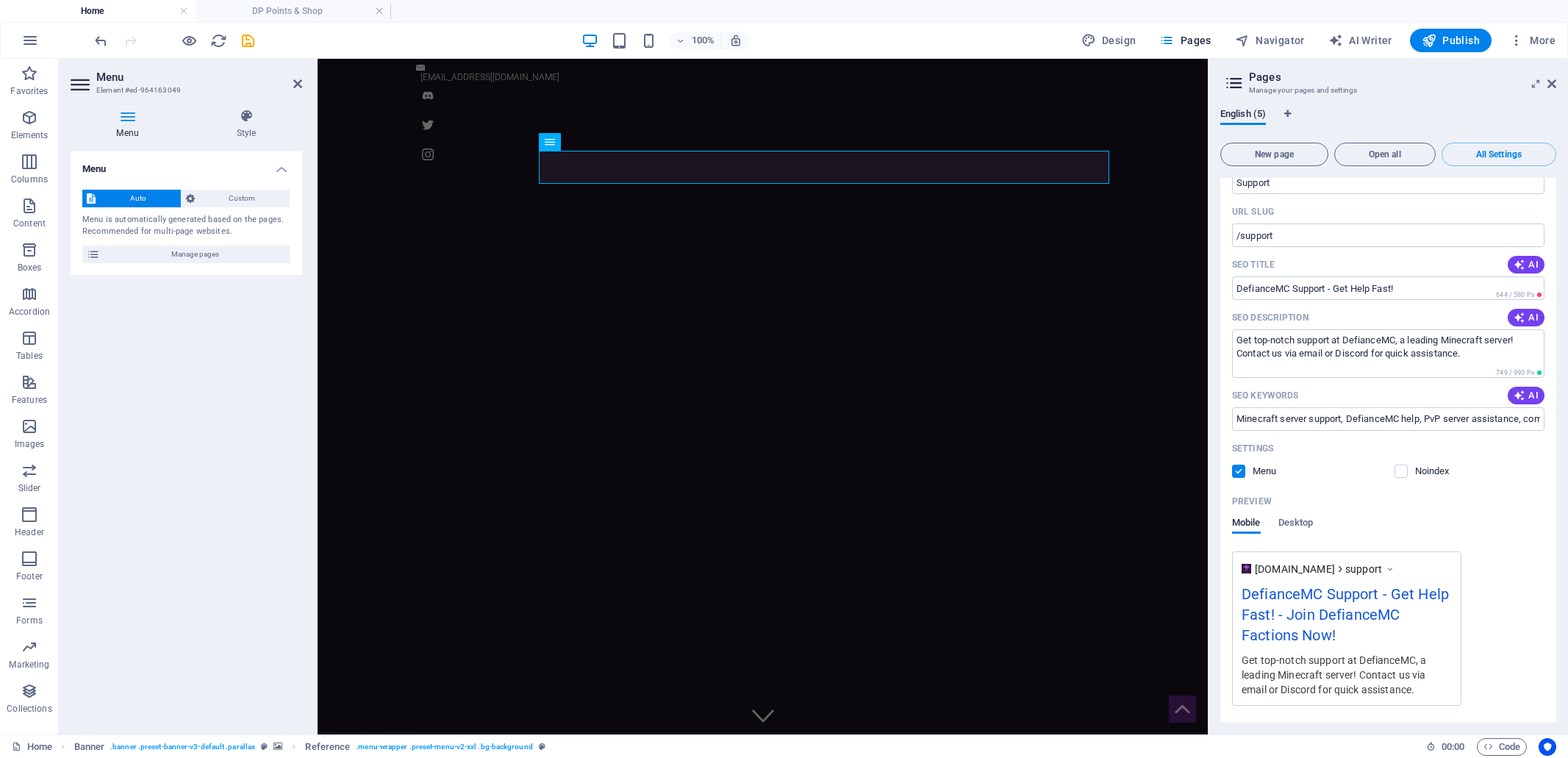
scroll to position [2981, 0]
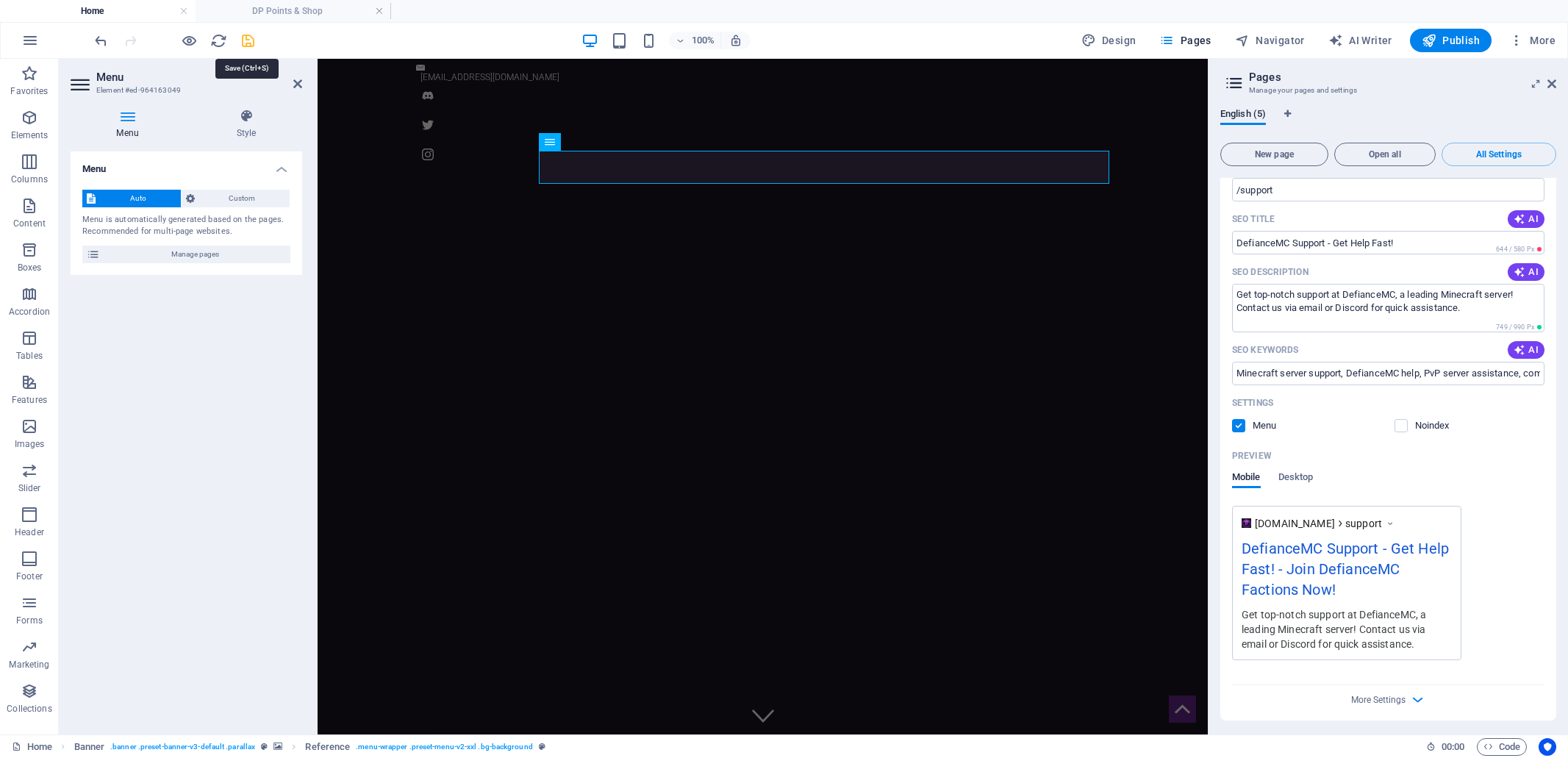
click at [247, 42] on icon "save" at bounding box center [248, 41] width 17 height 17
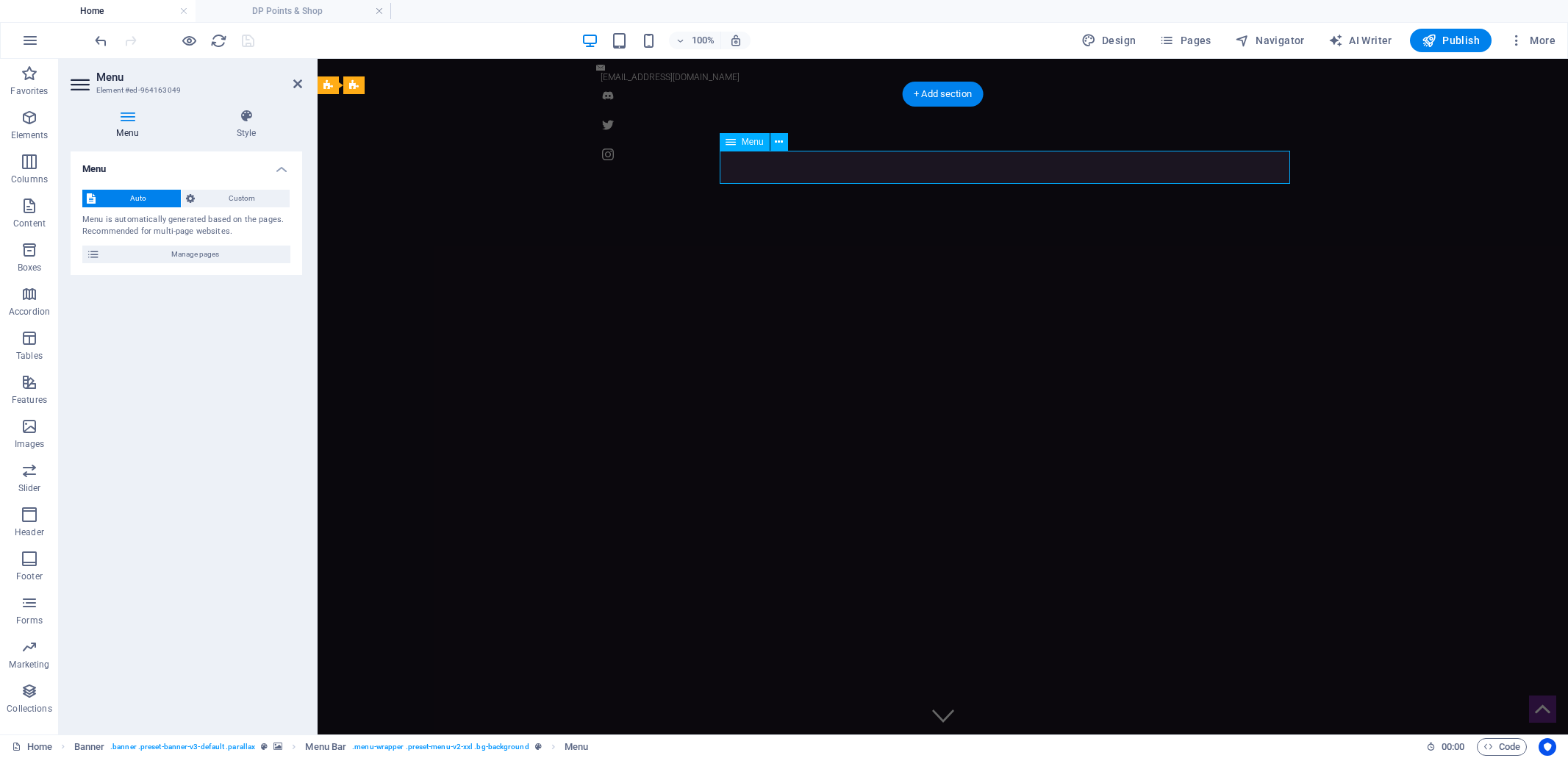
click at [235, 201] on span "Custom" at bounding box center [242, 198] width 87 height 17
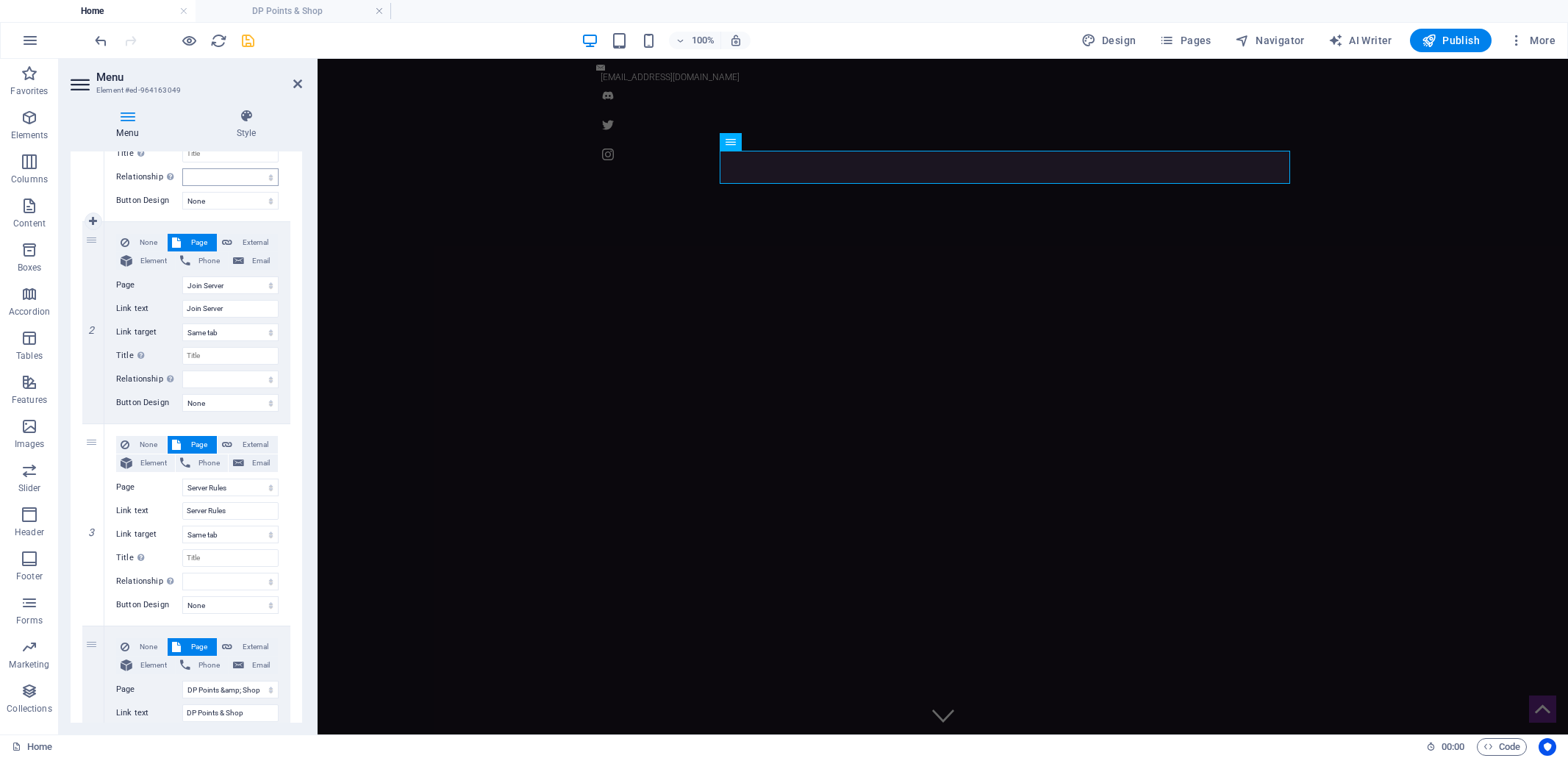
scroll to position [249, 0]
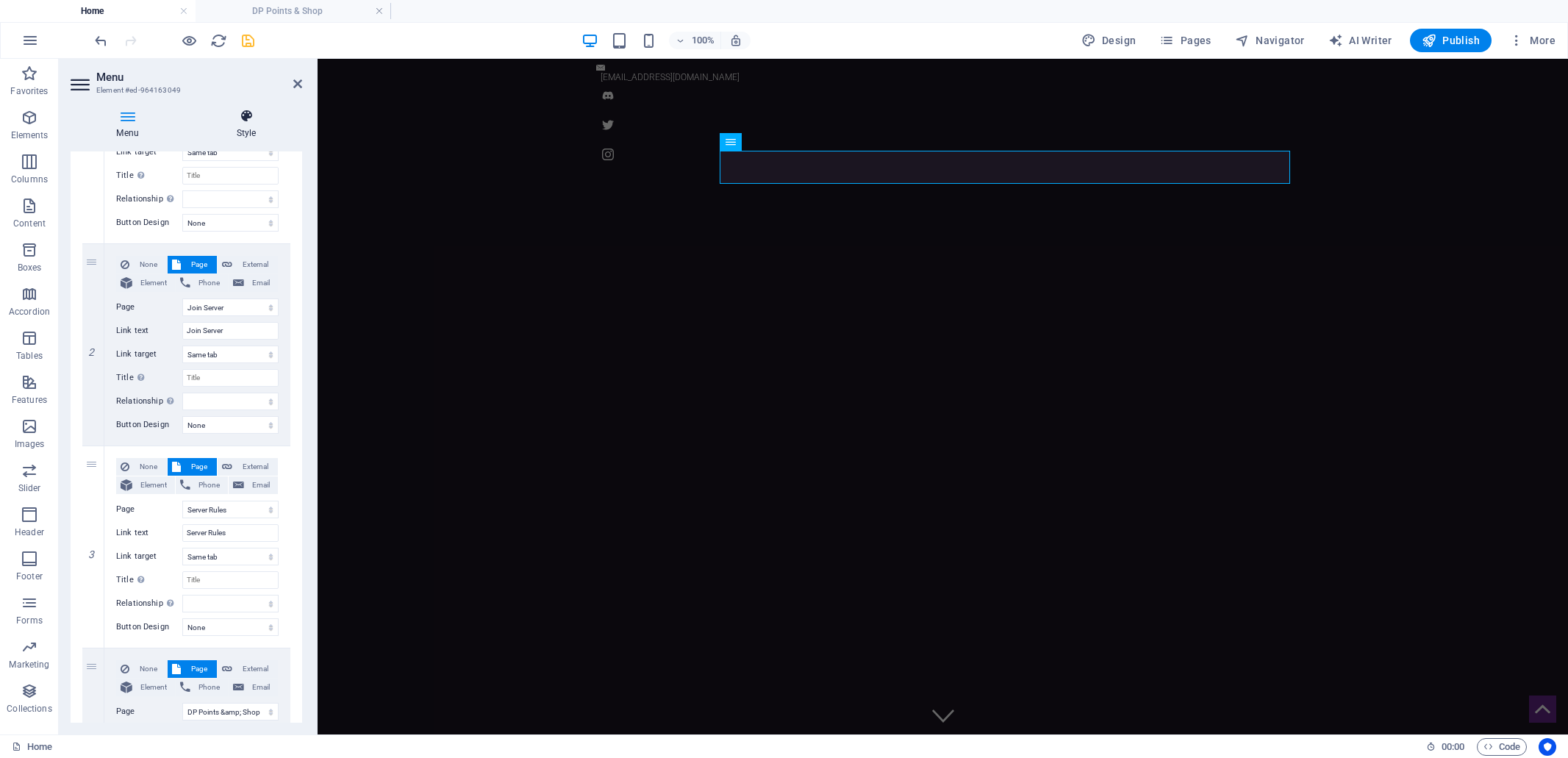
click at [248, 119] on icon at bounding box center [246, 116] width 112 height 15
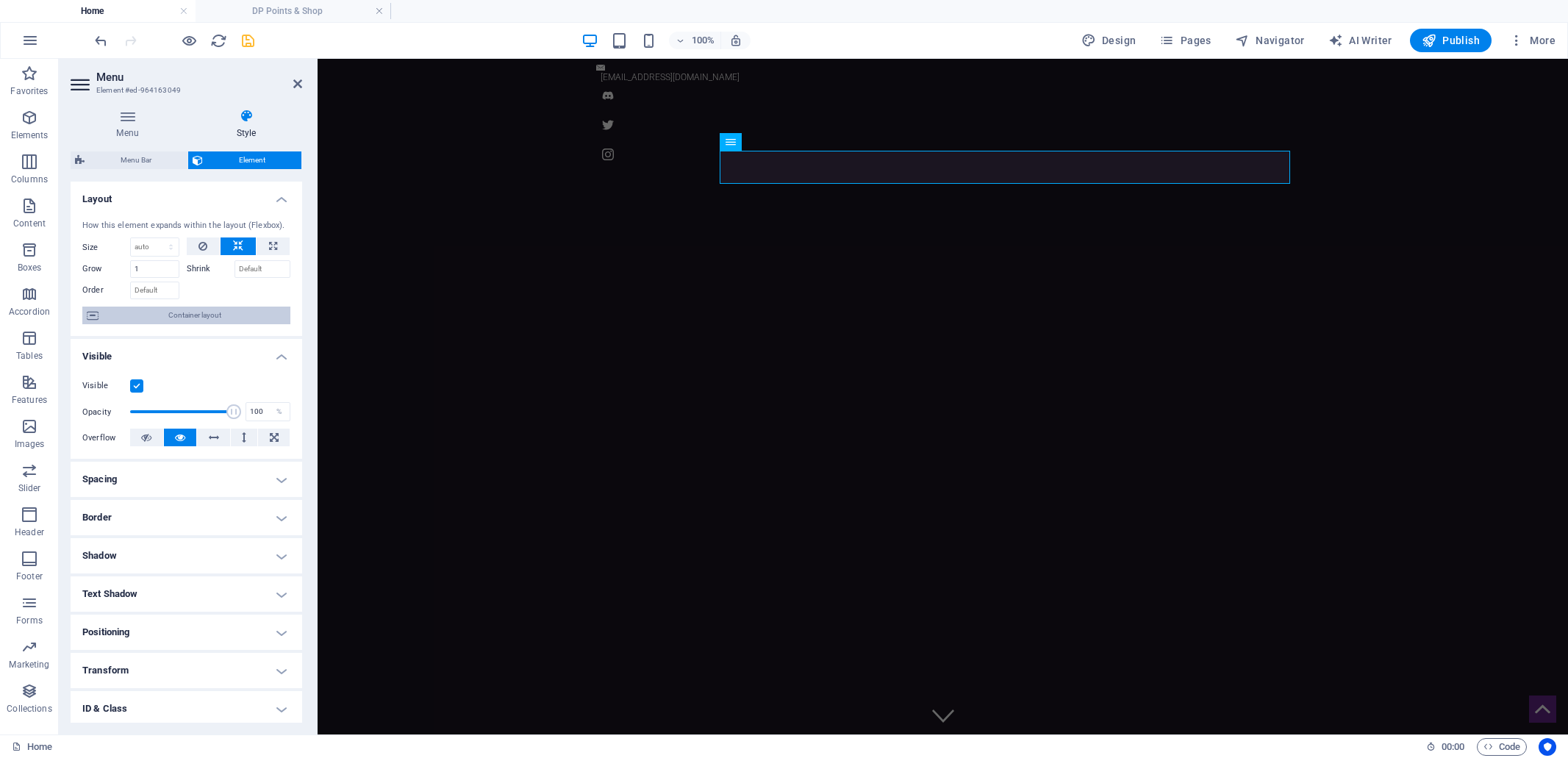
click at [184, 318] on span "Container layout" at bounding box center [194, 315] width 183 height 17
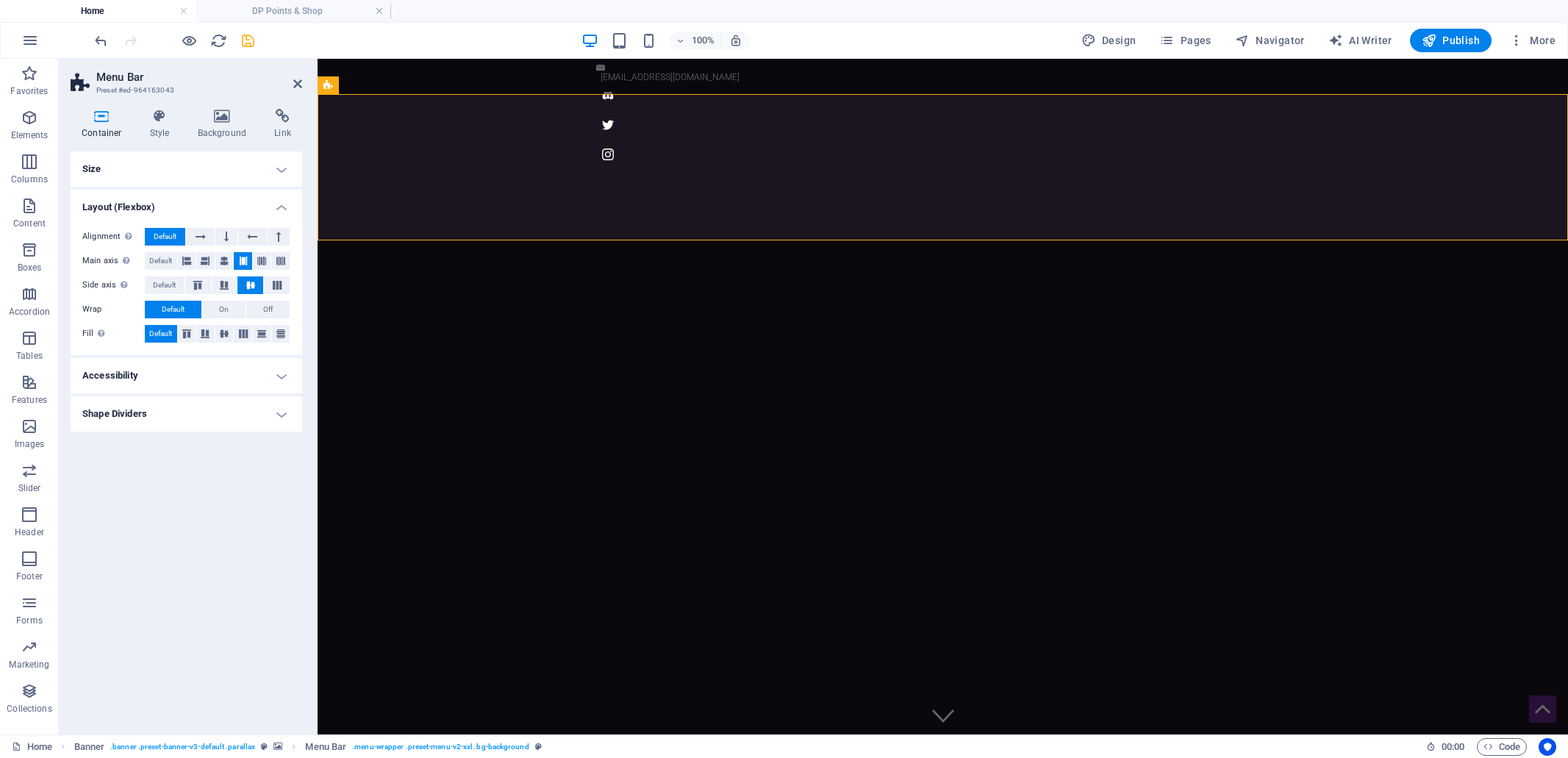
click at [283, 170] on h4 "Size" at bounding box center [187, 169] width 232 height 35
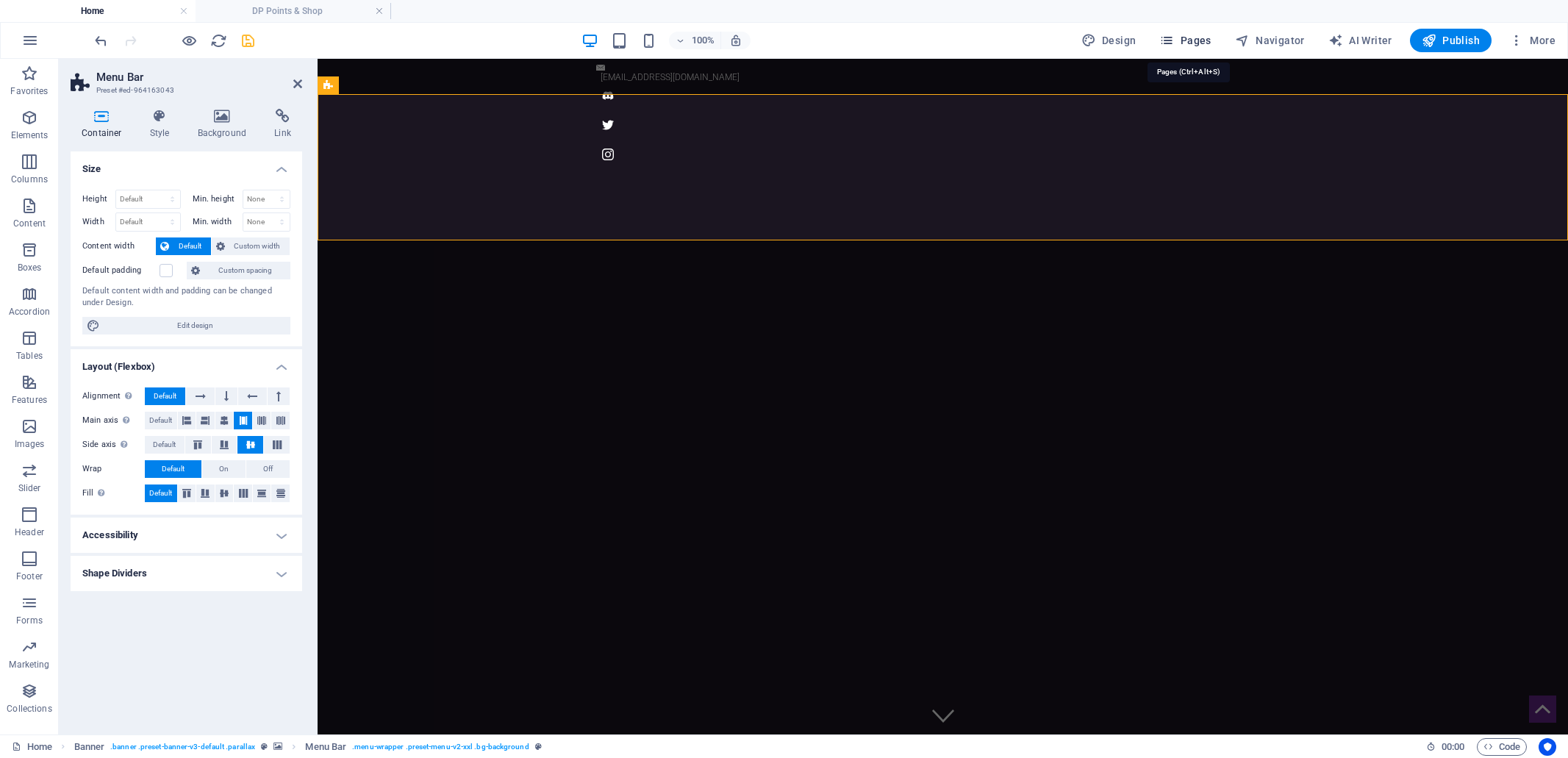
click at [1187, 36] on span "Pages" at bounding box center [1184, 40] width 51 height 15
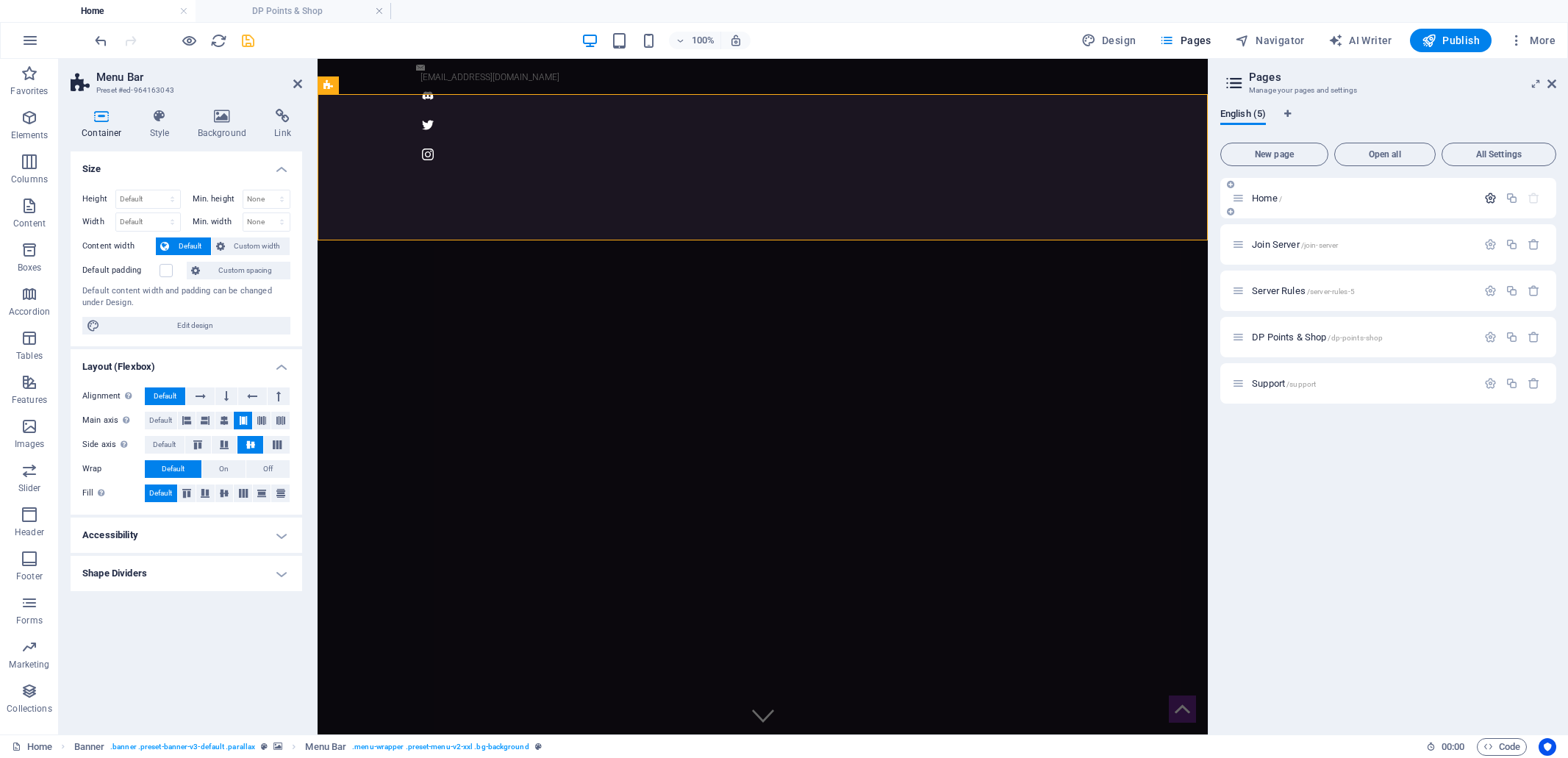
click at [1492, 199] on icon "button" at bounding box center [1490, 198] width 12 height 12
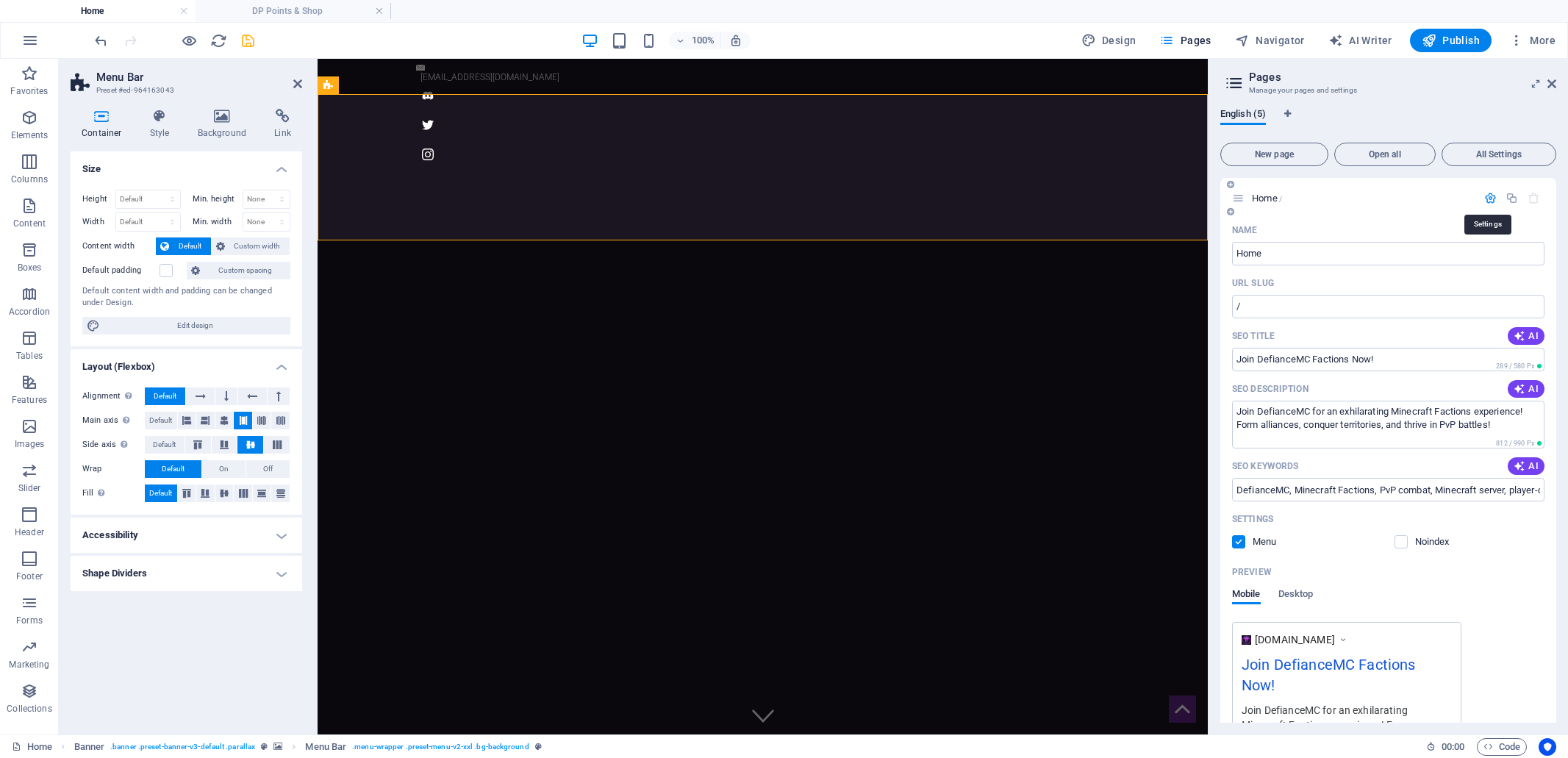
click at [1488, 201] on icon "button" at bounding box center [1490, 198] width 12 height 12
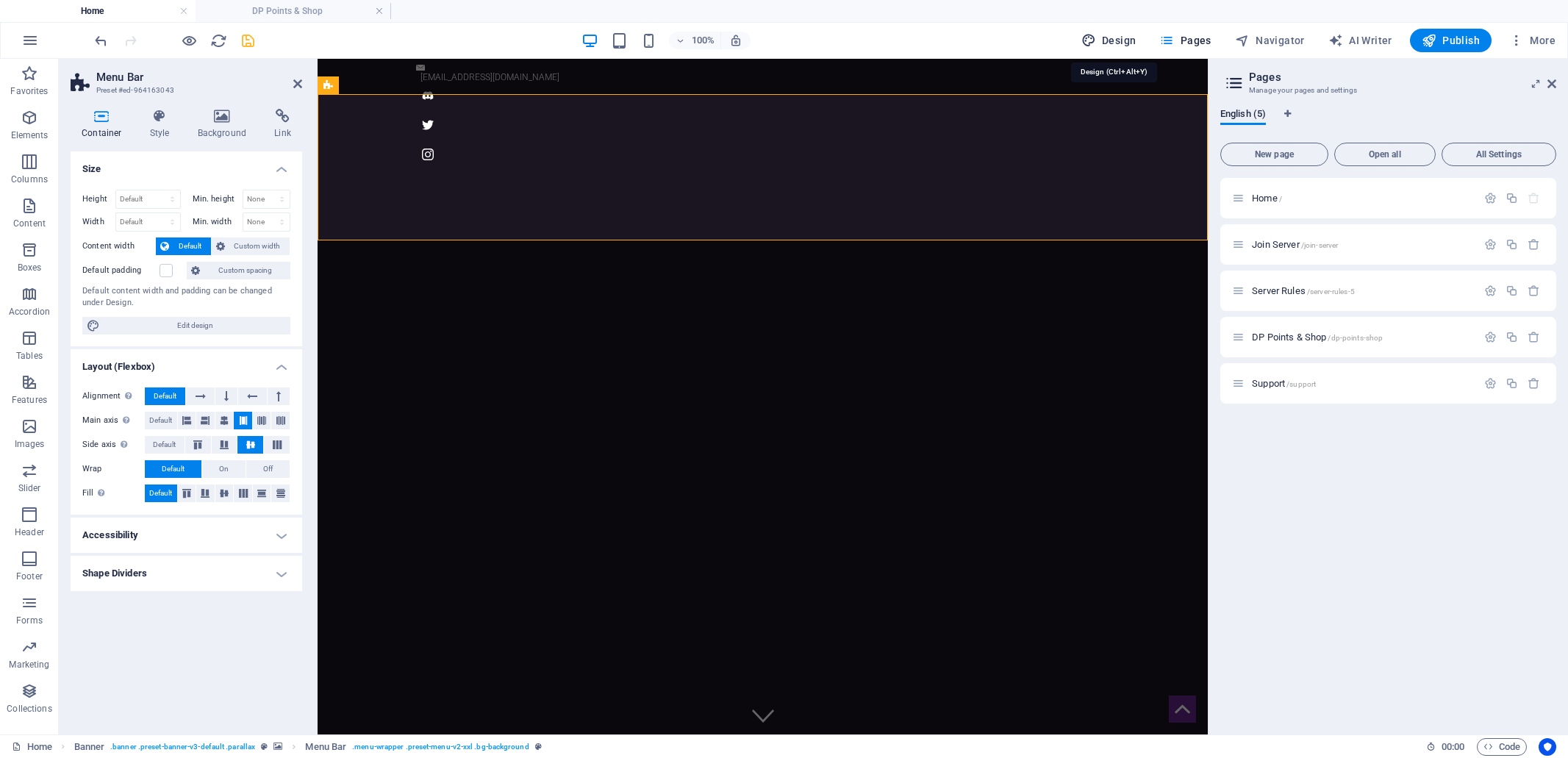
click at [1117, 36] on span "Design" at bounding box center [1109, 40] width 55 height 15
select select "px"
select select "300"
select select "px"
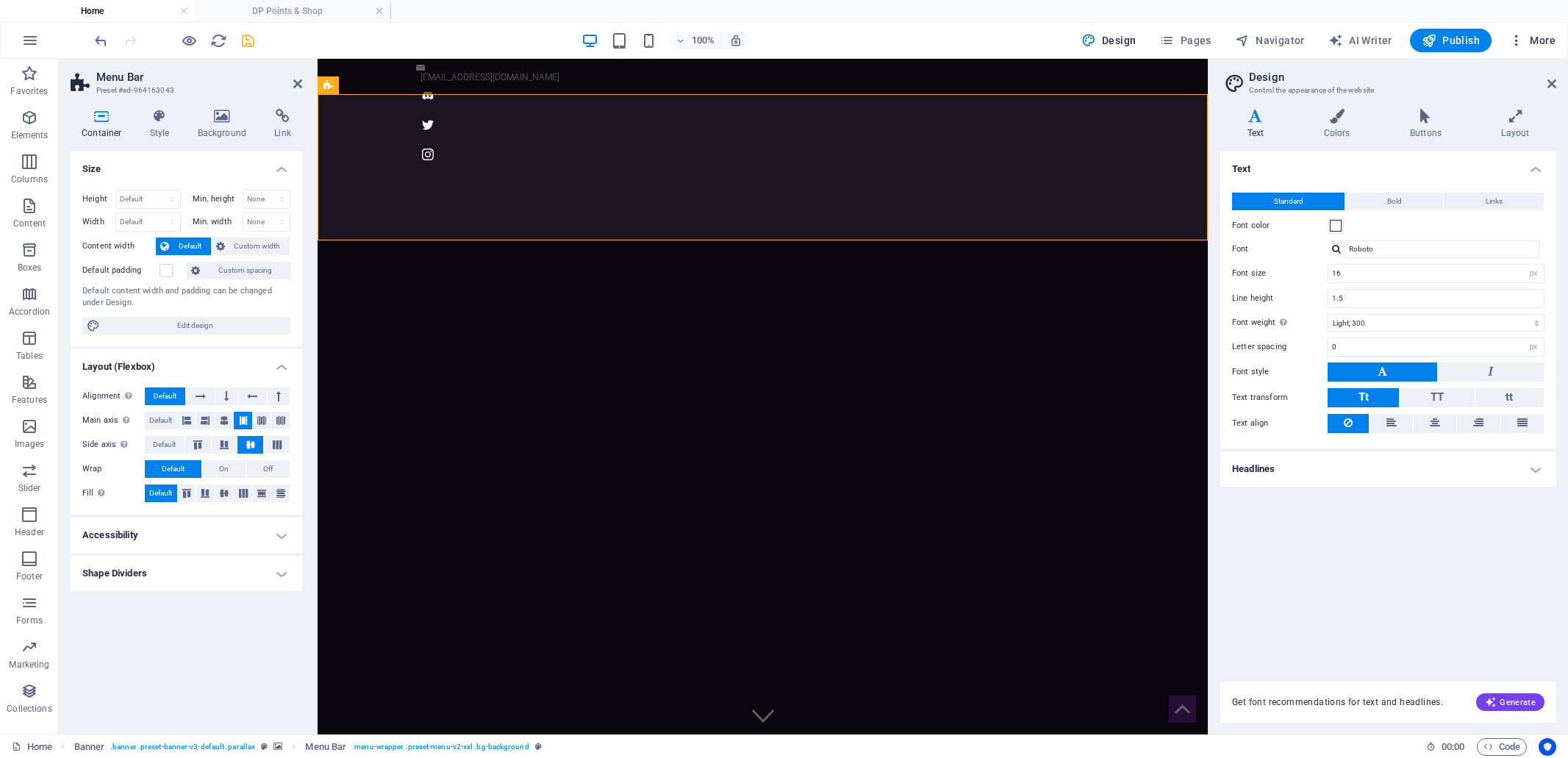
click at [1519, 42] on icon "button" at bounding box center [1516, 40] width 15 height 15
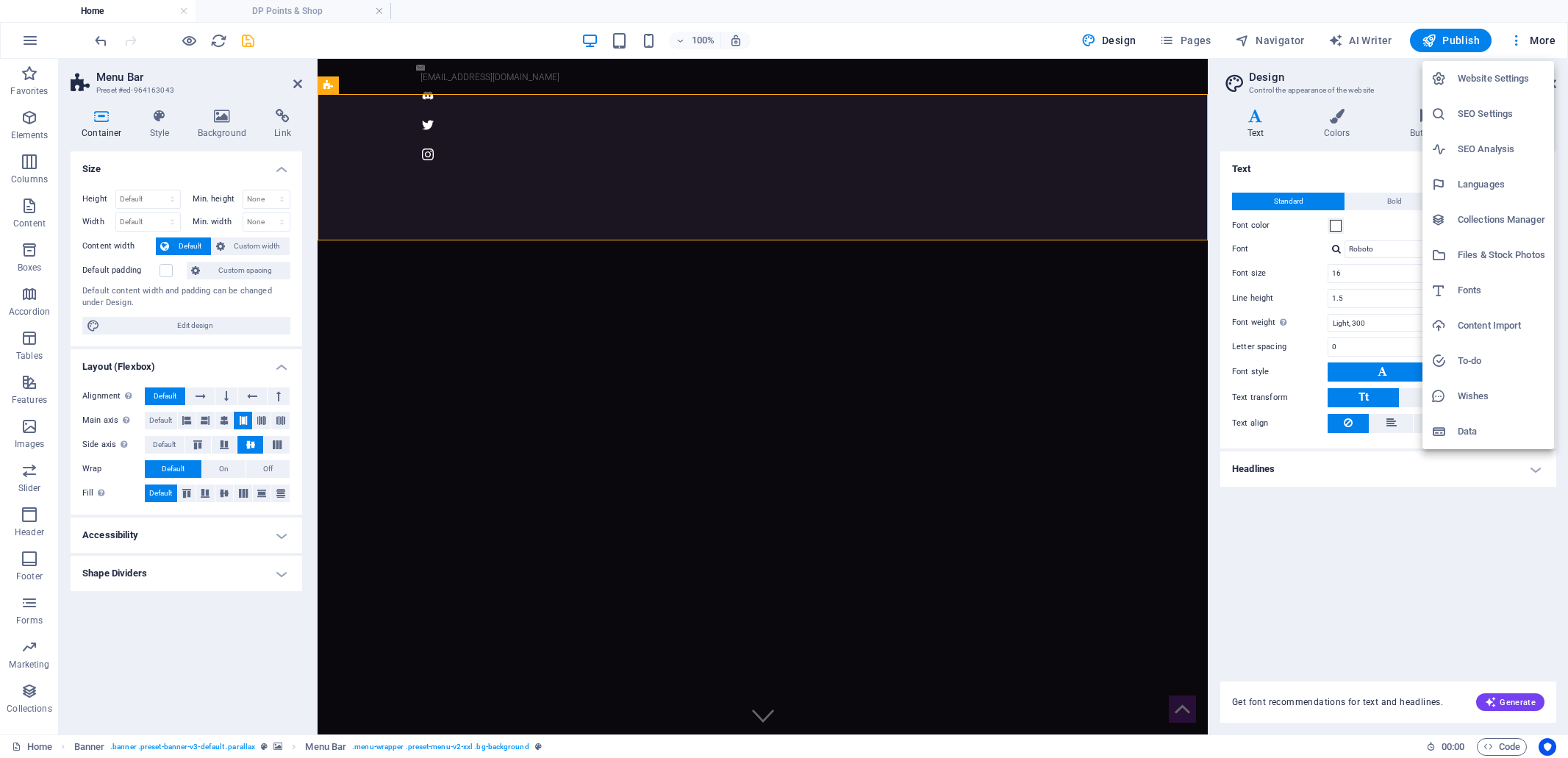
click at [1467, 436] on h6 "Data" at bounding box center [1501, 431] width 87 height 17
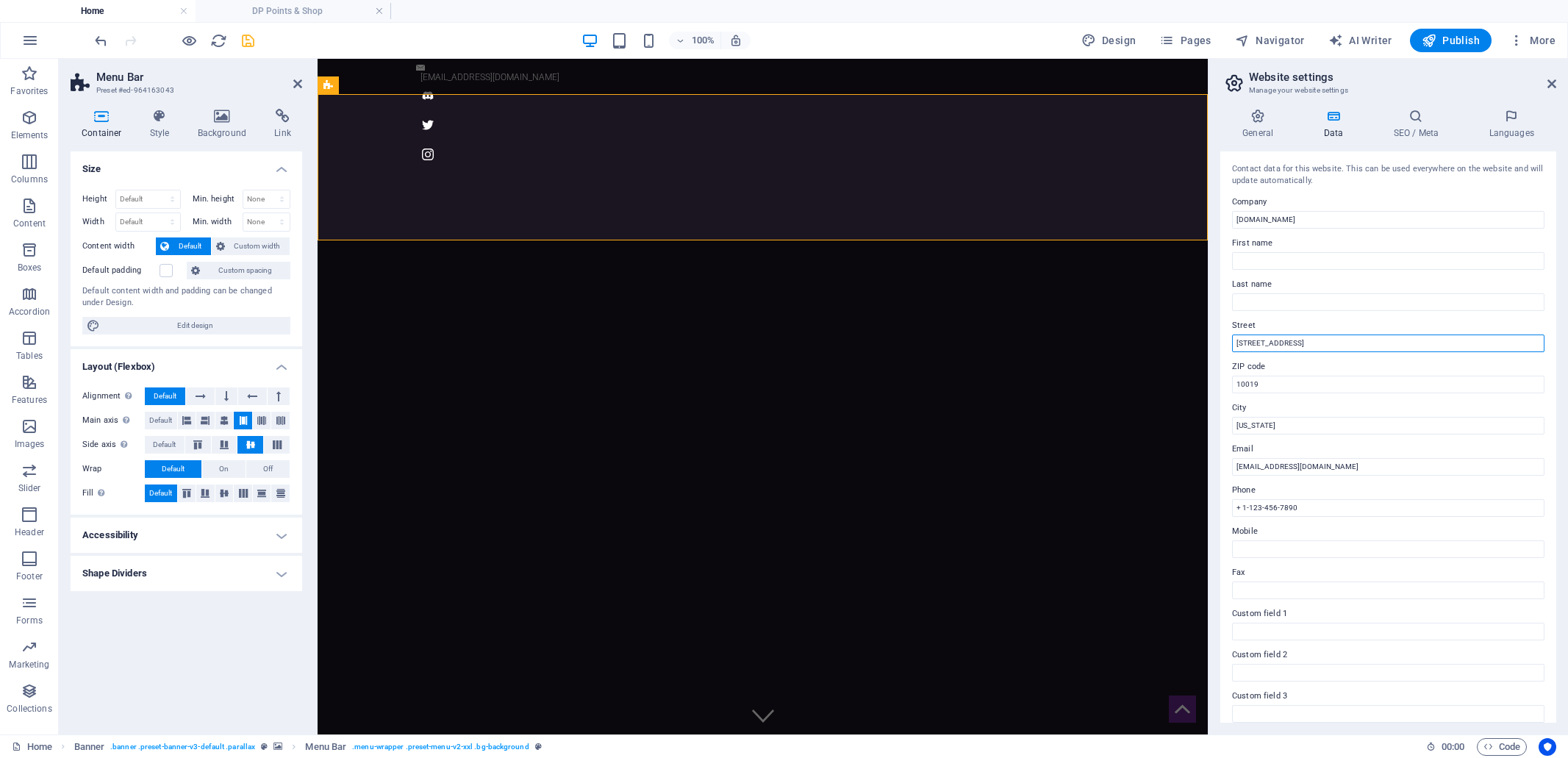
drag, startPoint x: 1301, startPoint y: 340, endPoint x: 1218, endPoint y: 337, distance: 83.1
click at [1218, 337] on div "General Data SEO / Meta Languages Website name [DOMAIN_NAME] Logo Drag files he…" at bounding box center [1387, 415] width 359 height 637
drag, startPoint x: 1280, startPoint y: 386, endPoint x: 1218, endPoint y: 380, distance: 62.3
click at [1218, 380] on div "General Data SEO / Meta Languages Website name [DOMAIN_NAME] Logo Drag files he…" at bounding box center [1387, 415] width 359 height 637
drag, startPoint x: 1249, startPoint y: 424, endPoint x: 1226, endPoint y: 422, distance: 23.1
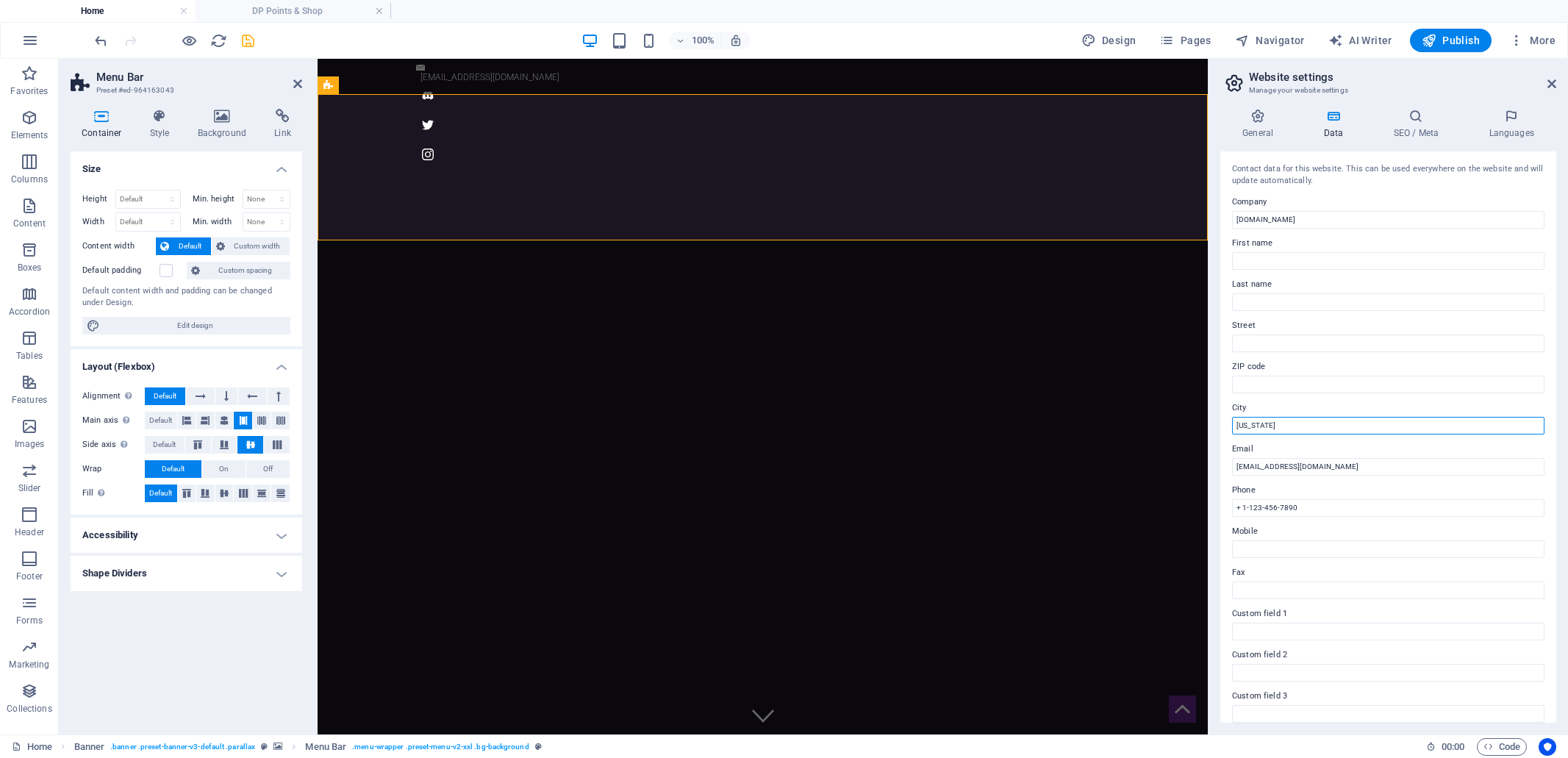
click at [1212, 421] on div "General Data SEO / Meta Languages Website name [DOMAIN_NAME] Logo Drag files he…" at bounding box center [1387, 415] width 359 height 637
drag, startPoint x: 1300, startPoint y: 505, endPoint x: 1229, endPoint y: 510, distance: 71.2
click at [1229, 510] on div "Contact data for this website. This can be used everywhere on the website and w…" at bounding box center [1388, 437] width 336 height 571
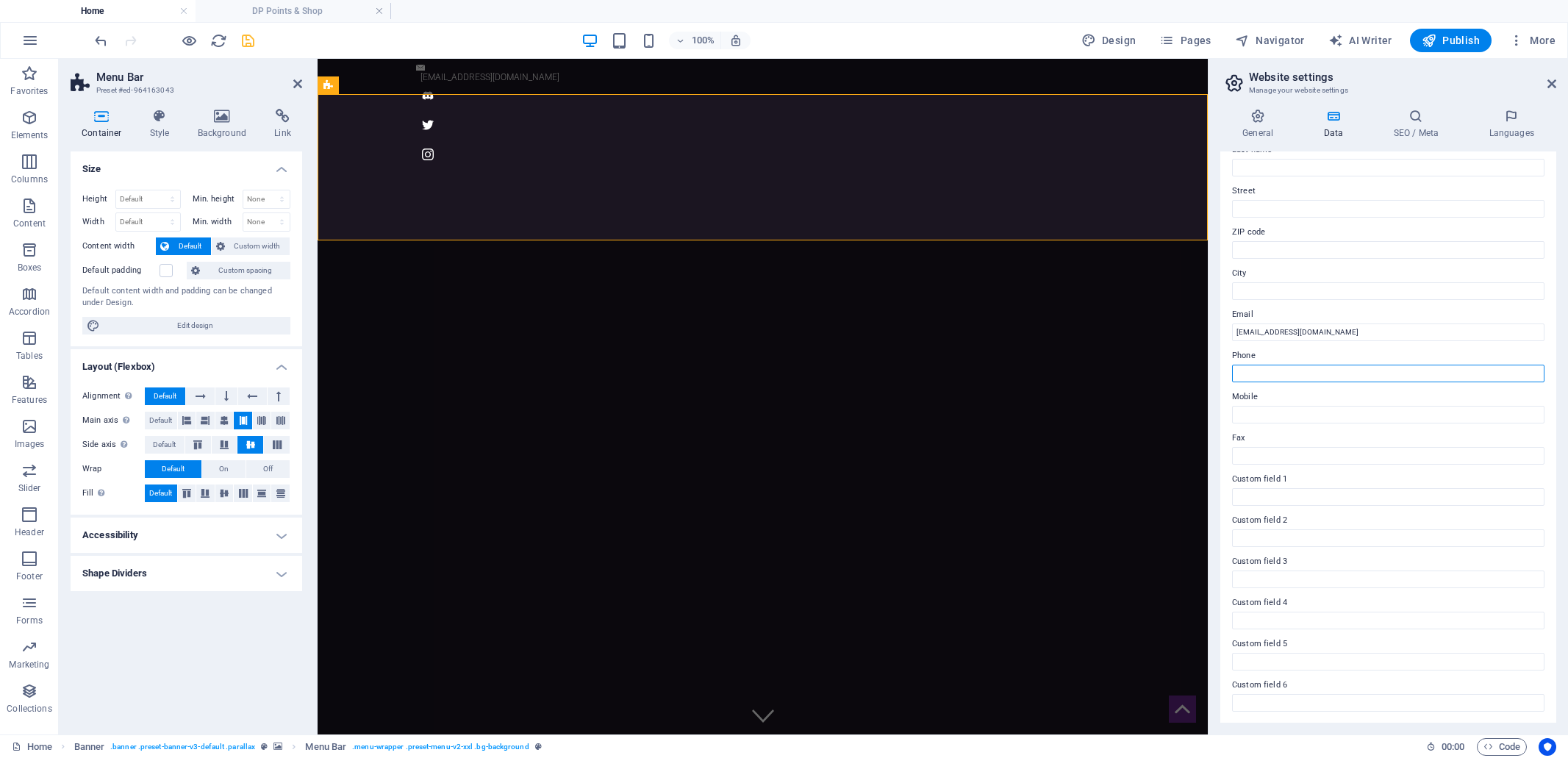
scroll to position [0, 0]
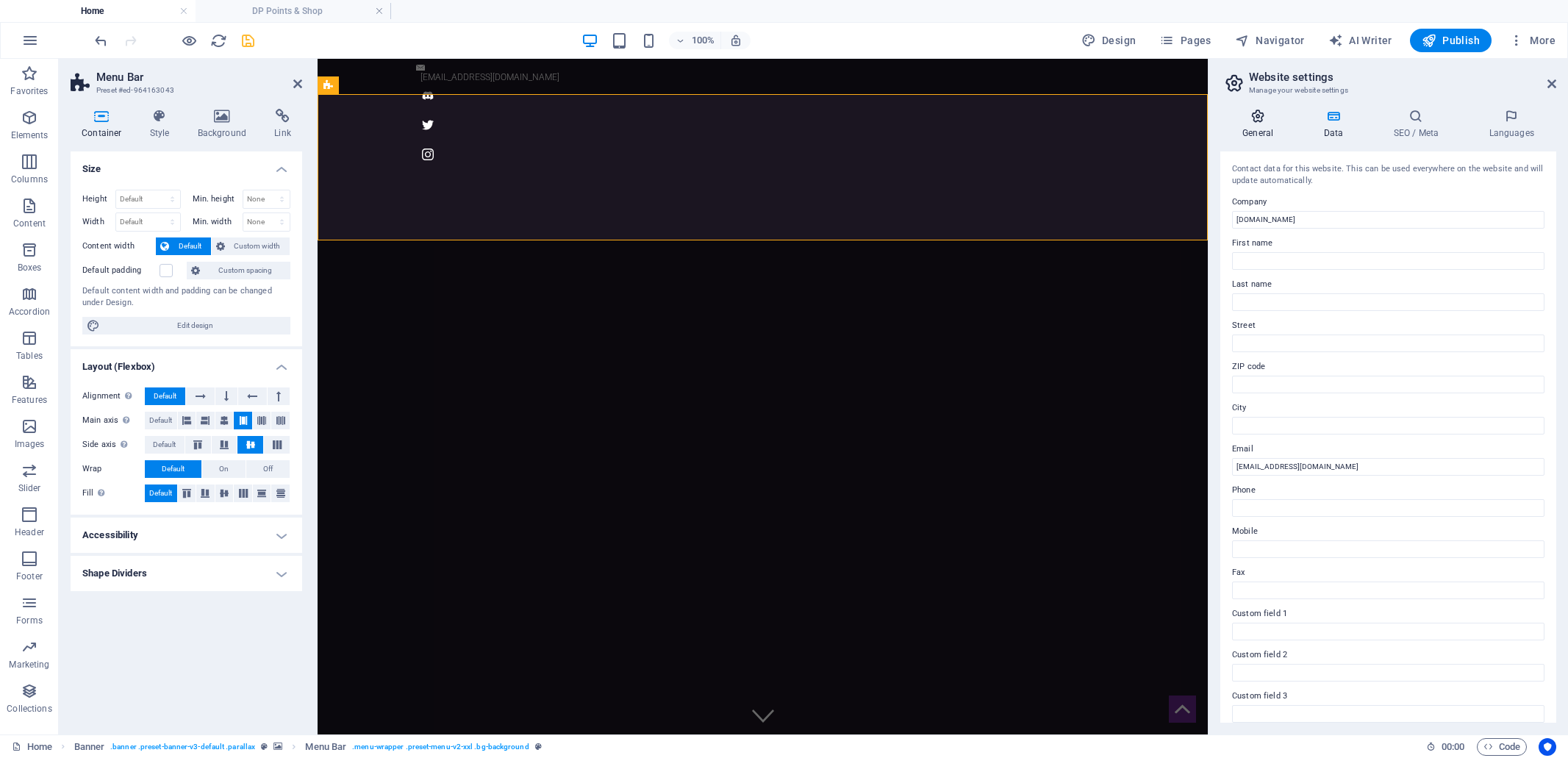
click at [1259, 122] on icon at bounding box center [1257, 116] width 75 height 15
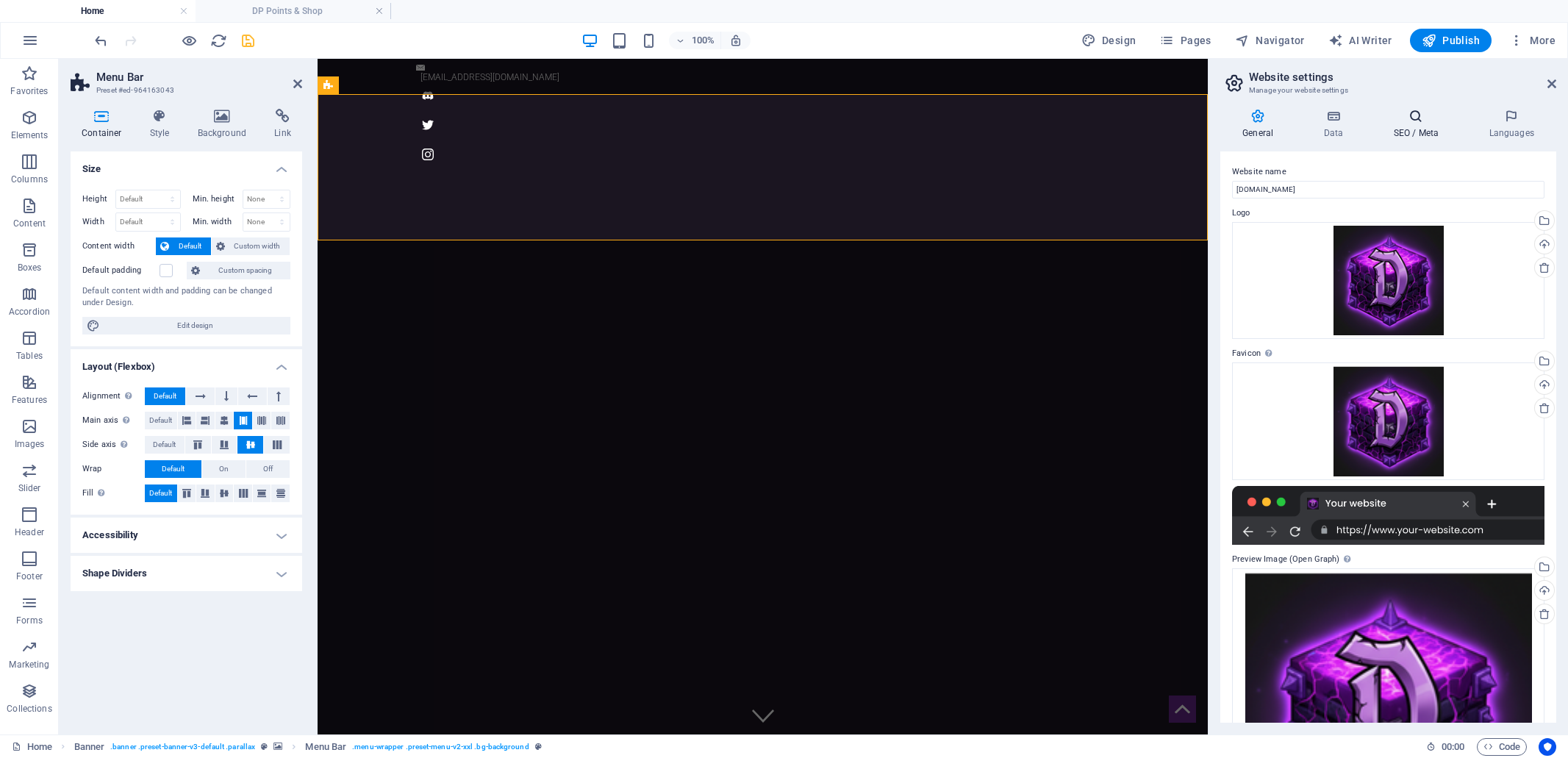
click at [1422, 112] on icon at bounding box center [1416, 116] width 90 height 15
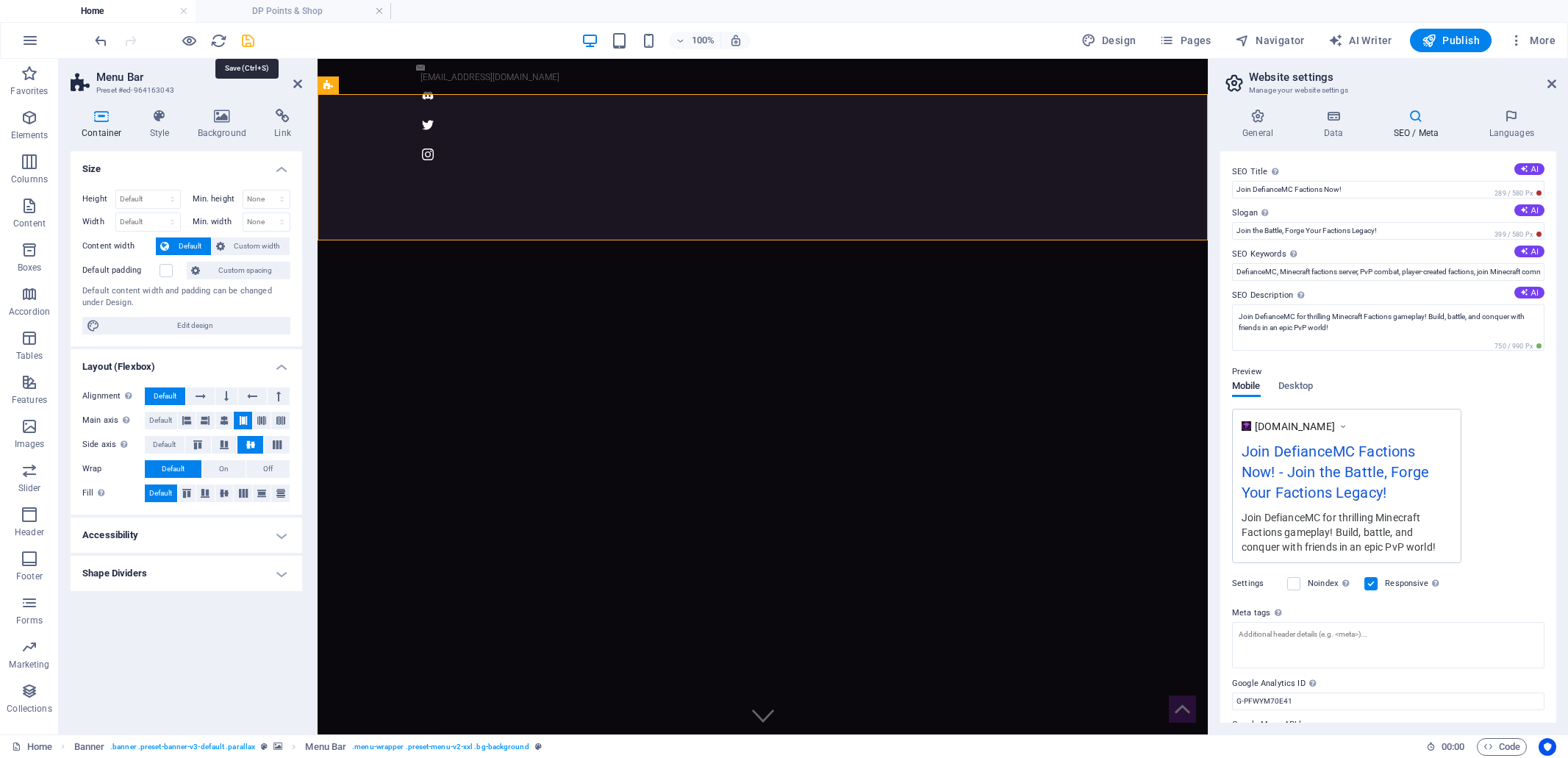
click at [249, 42] on icon "save" at bounding box center [248, 41] width 17 height 17
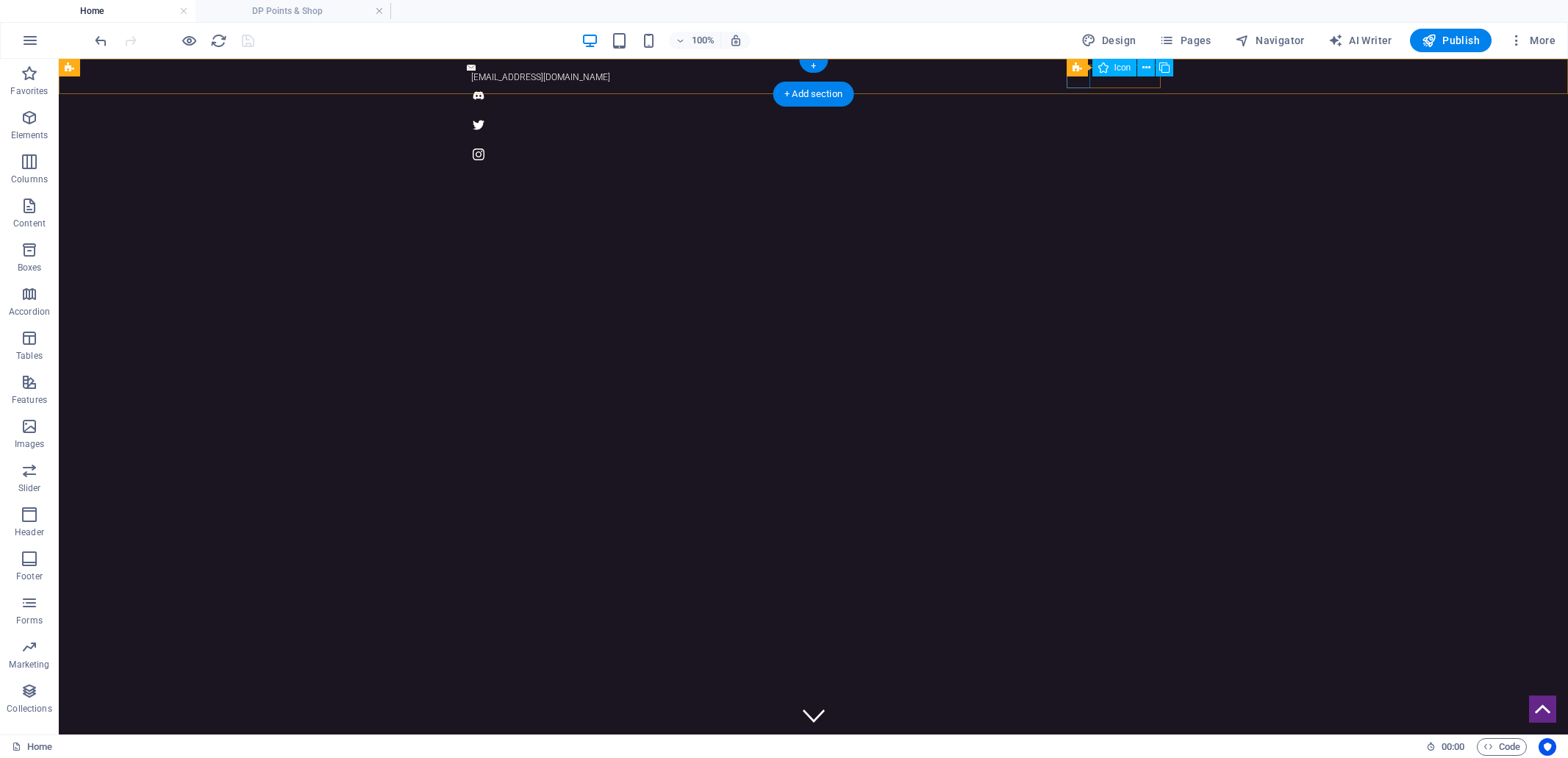
click at [1078, 84] on figure at bounding box center [813, 95] width 694 height 23
select select "xMidYMid"
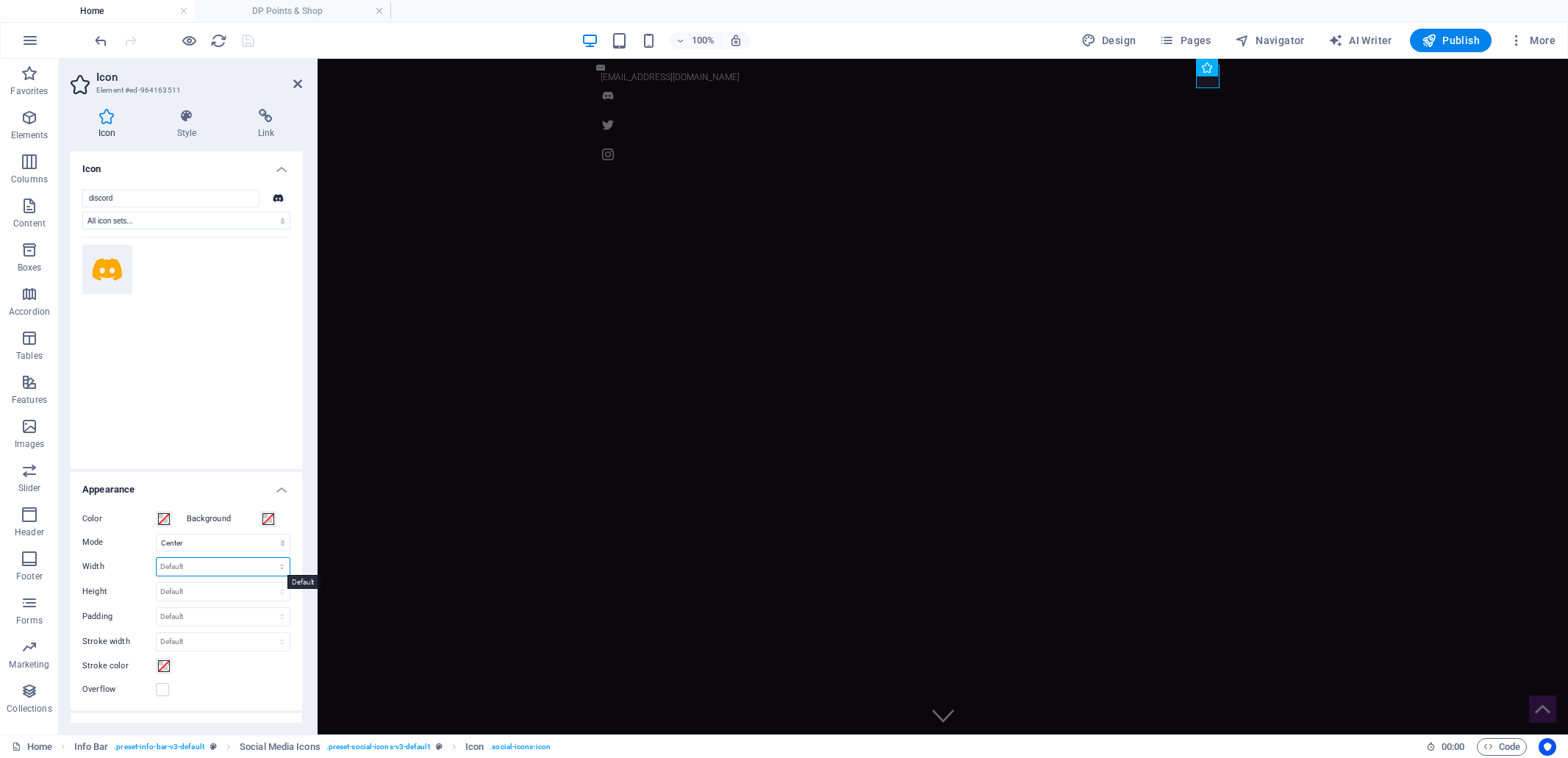
click at [179, 566] on select "Default auto px rem % em vh vw" at bounding box center [223, 567] width 133 height 17
click at [123, 719] on h4 "Alignment" at bounding box center [187, 726] width 232 height 27
click at [885, 68] on div "[EMAIL_ADDRESS][DOMAIN_NAME]" at bounding box center [942, 115] width 1250 height 113
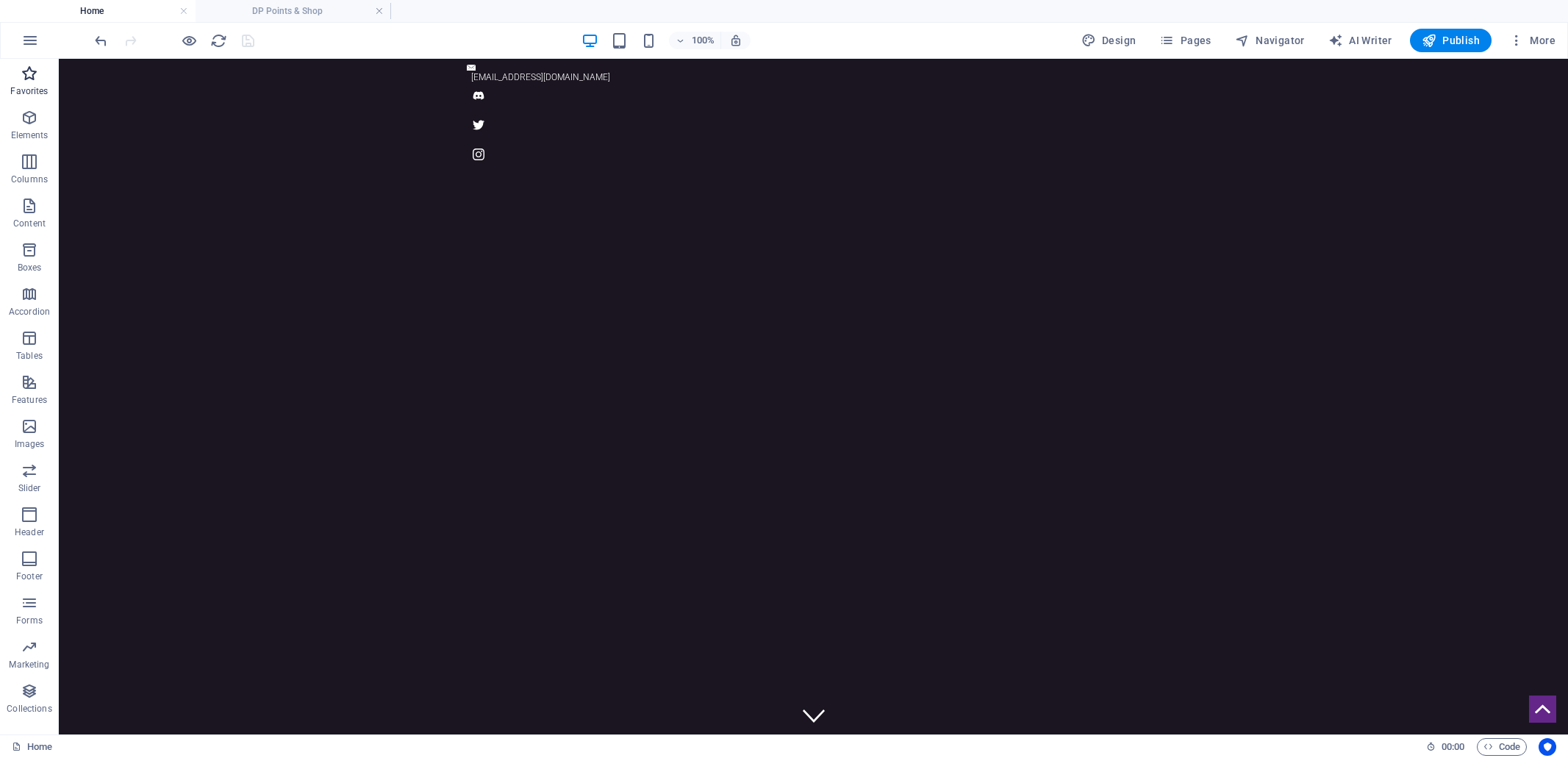
click at [32, 80] on icon "button" at bounding box center [29, 74] width 17 height 17
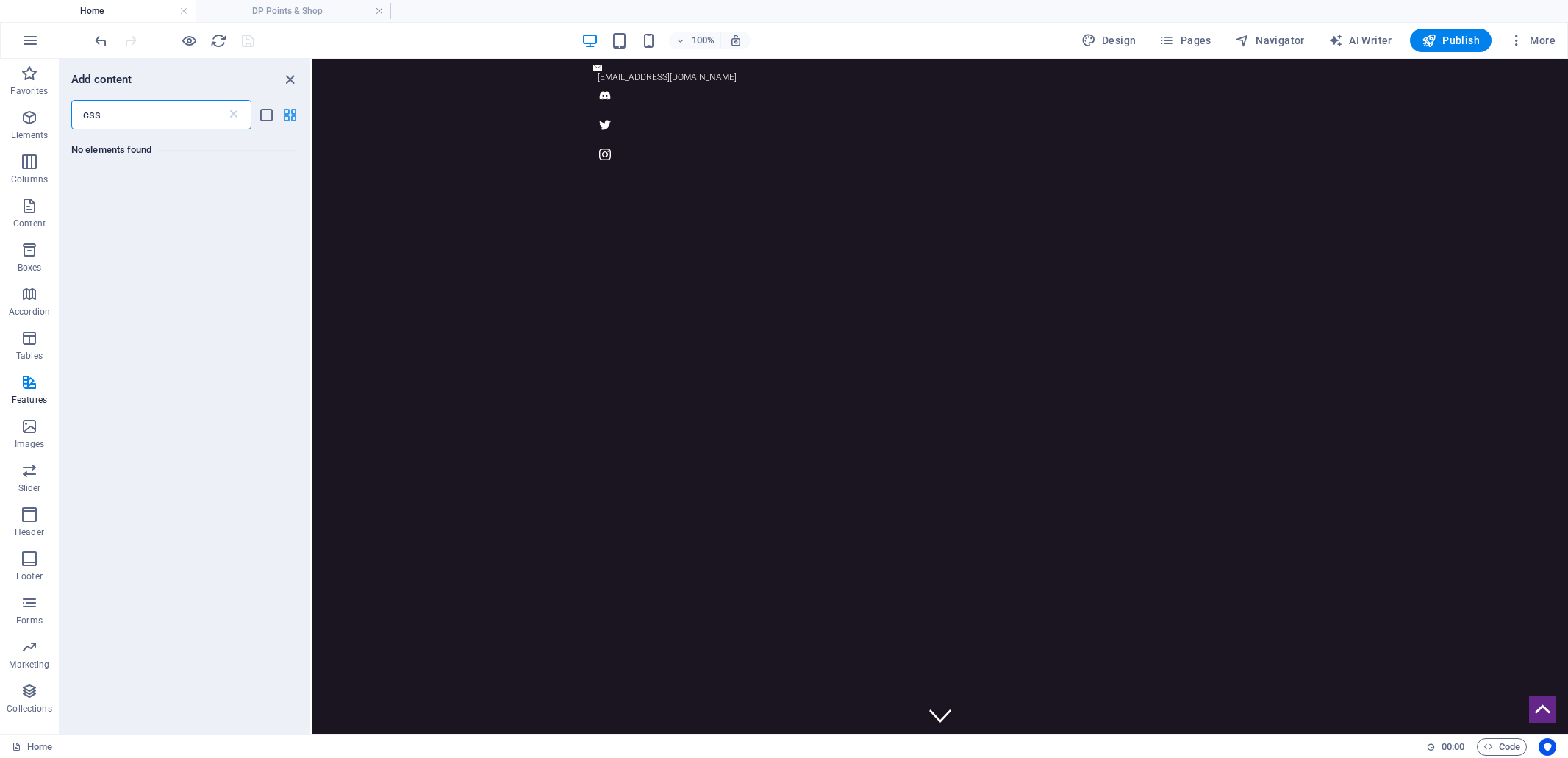
type input "css"
click at [290, 114] on icon "grid-view" at bounding box center [290, 115] width 17 height 17
click at [262, 114] on icon "list-view" at bounding box center [267, 115] width 17 height 17
click at [290, 114] on icon "grid-view" at bounding box center [290, 115] width 17 height 17
click at [292, 80] on icon "close panel" at bounding box center [290, 80] width 17 height 17
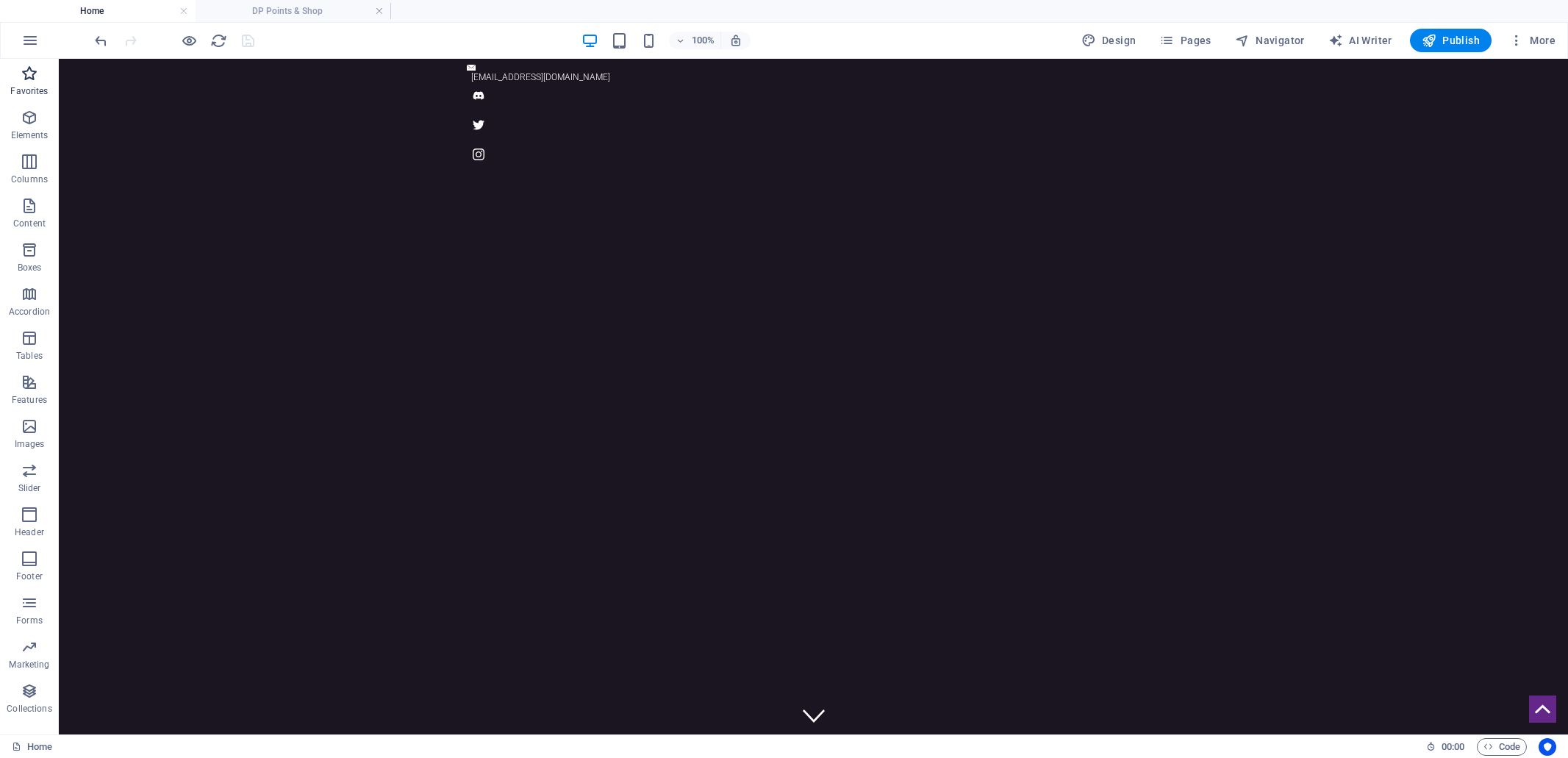
click at [36, 75] on icon "button" at bounding box center [29, 74] width 17 height 17
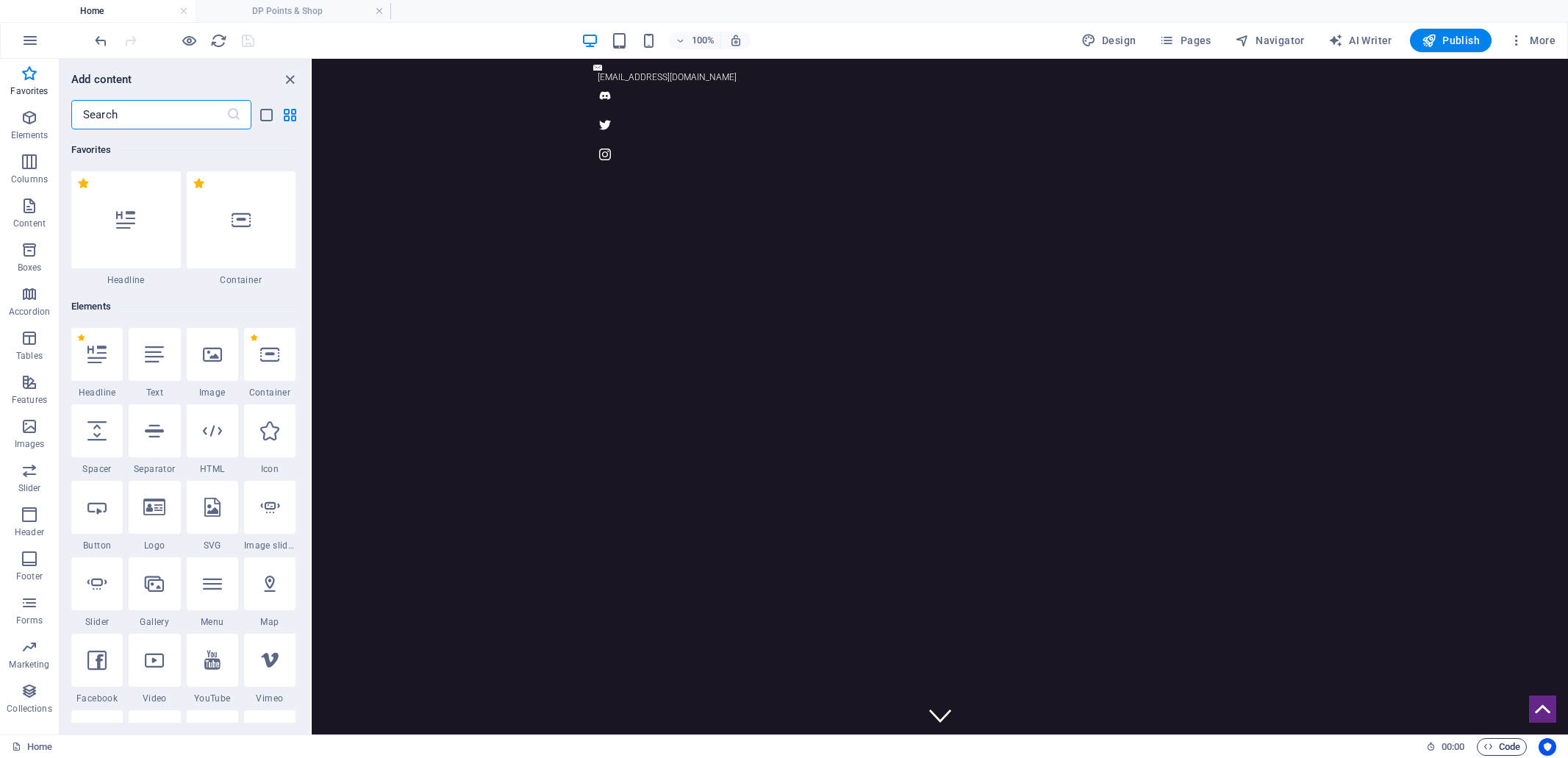
click at [1509, 744] on span "Code" at bounding box center [1501, 747] width 36 height 17
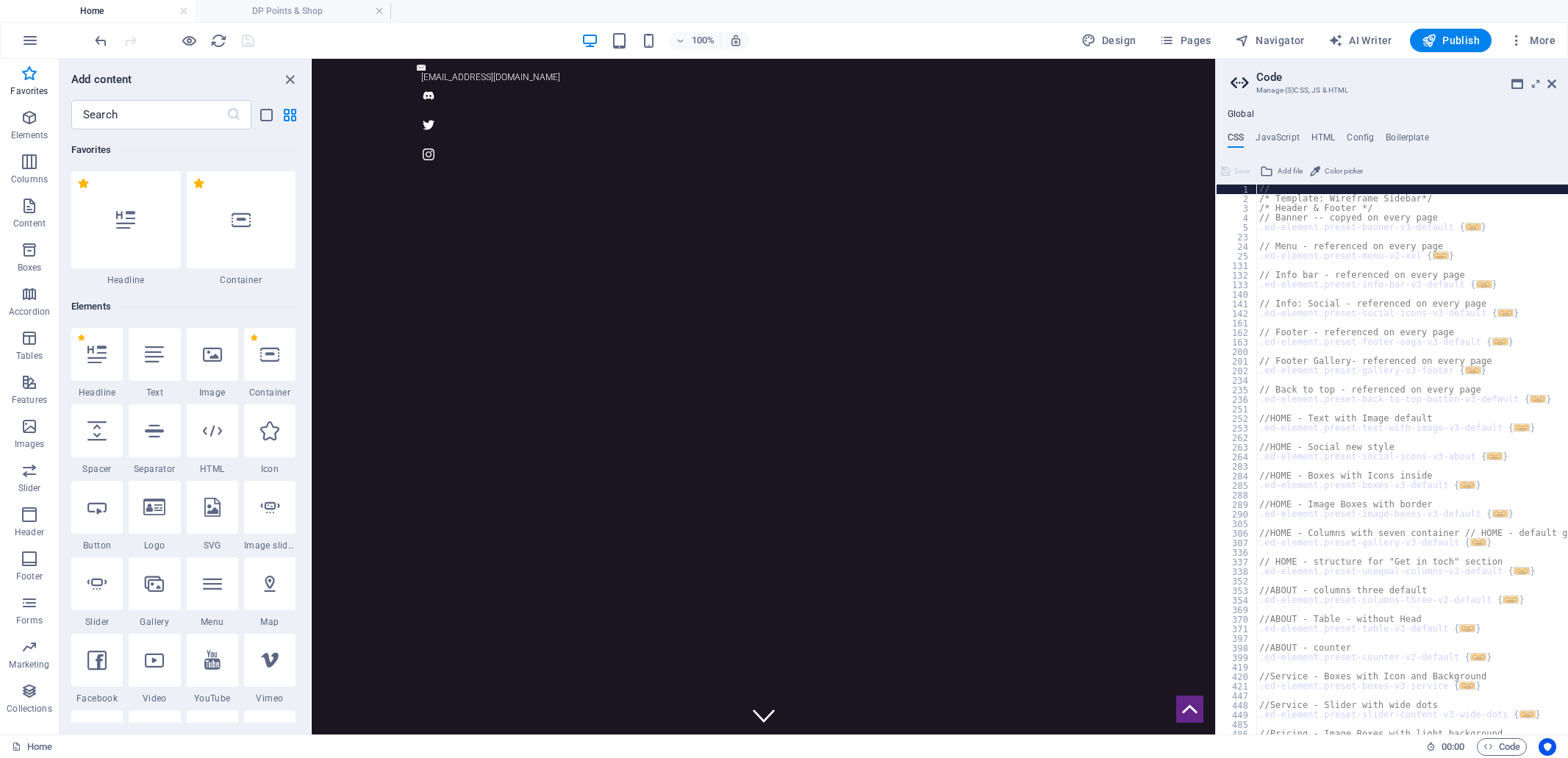
scroll to position [205, 0]
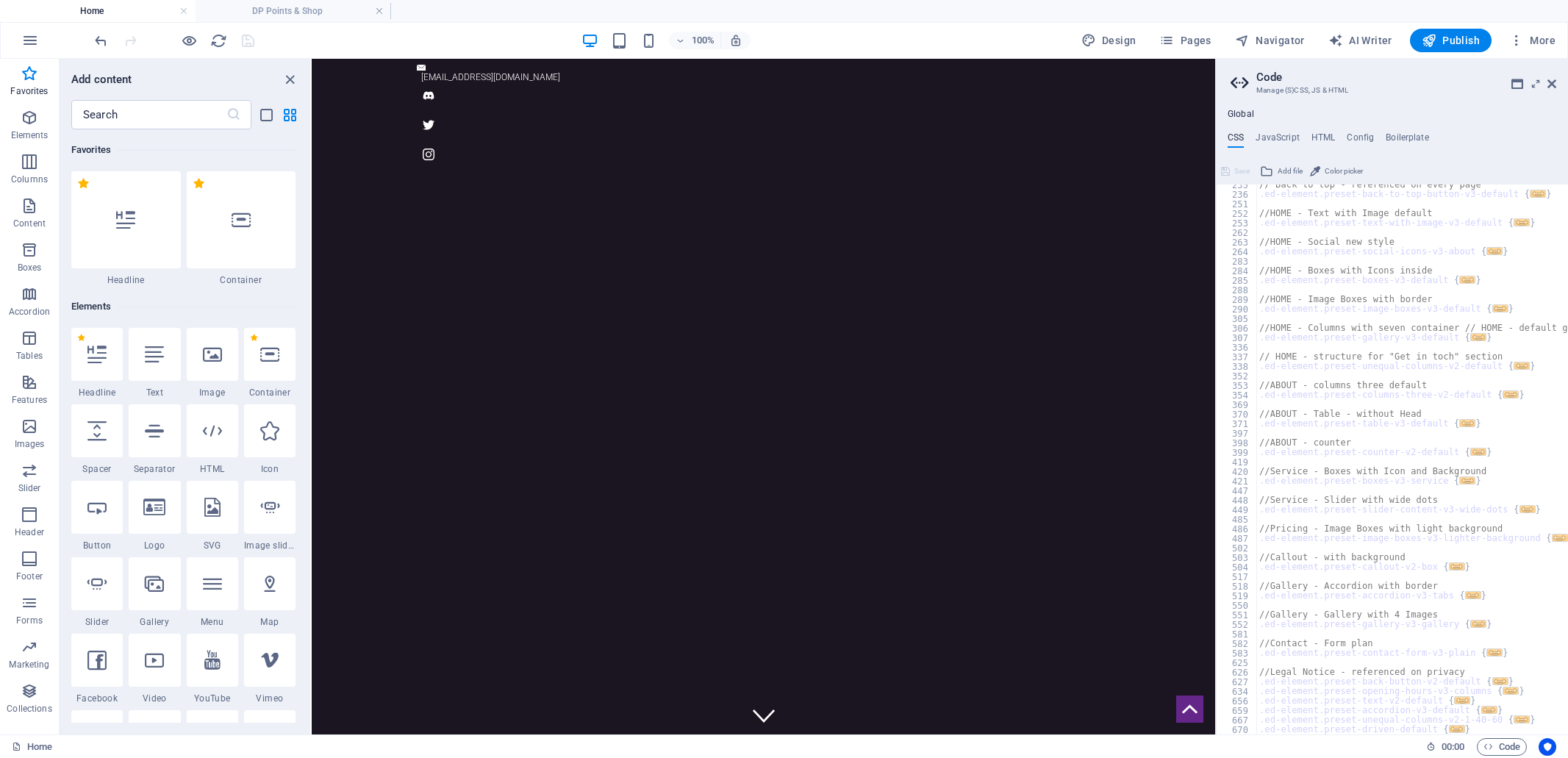
click at [1526, 674] on div "// Back to top - referenced on every page .ed-element.preset-back-to-top-button…" at bounding box center [1428, 464] width 345 height 568
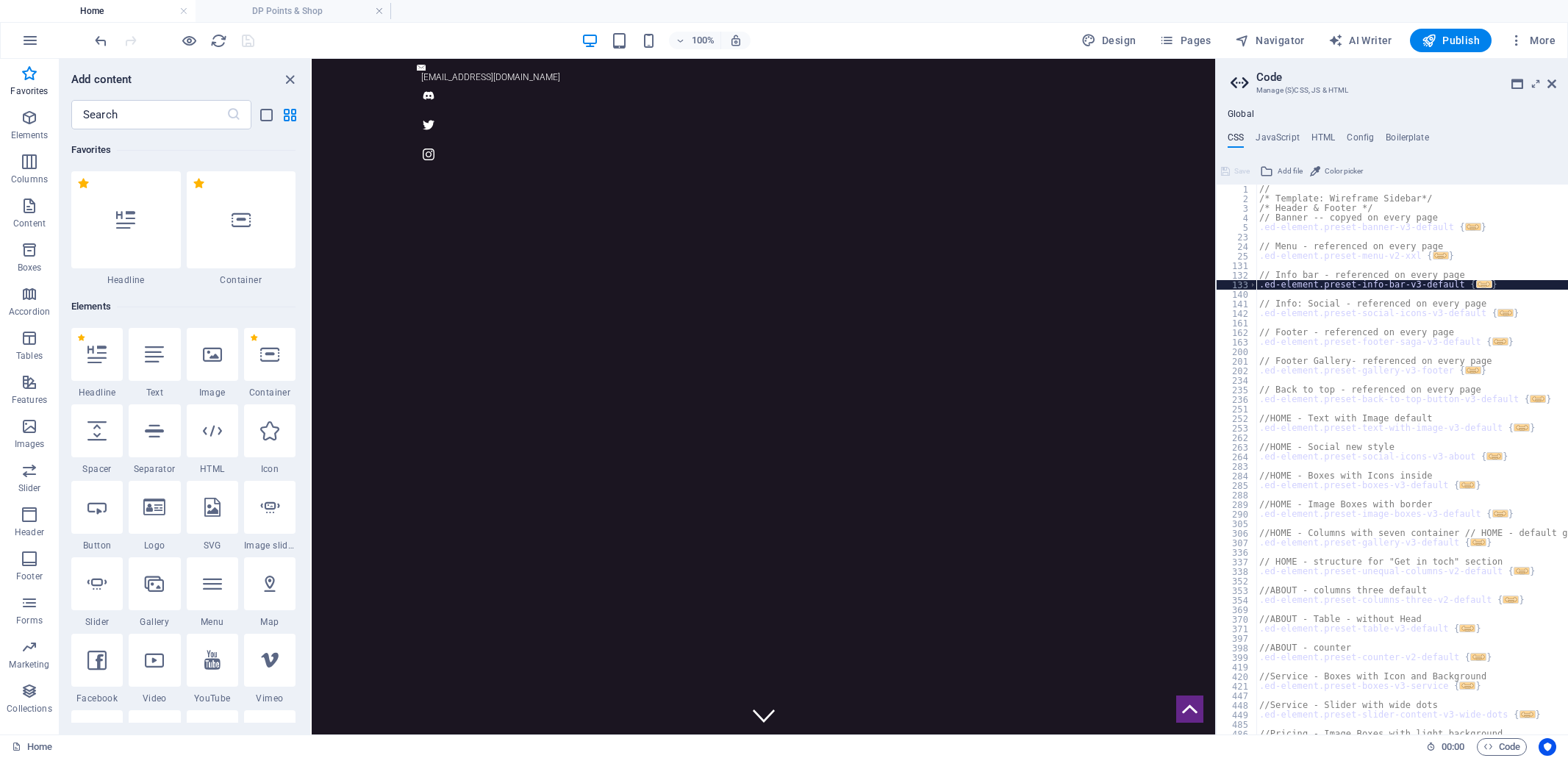
click at [1286, 287] on div "// /* Template: Wireframe Sidebar*/ /* Header & Footer */ // Banner -- copyed o…" at bounding box center [1428, 468] width 345 height 568
type textarea ".ed-element.preset-info-bar-v3-default {"
click at [1290, 296] on div "// /* Template: Wireframe Sidebar*/ /* Header & Footer */ // Banner -- copyed o…" at bounding box center [1428, 468] width 345 height 568
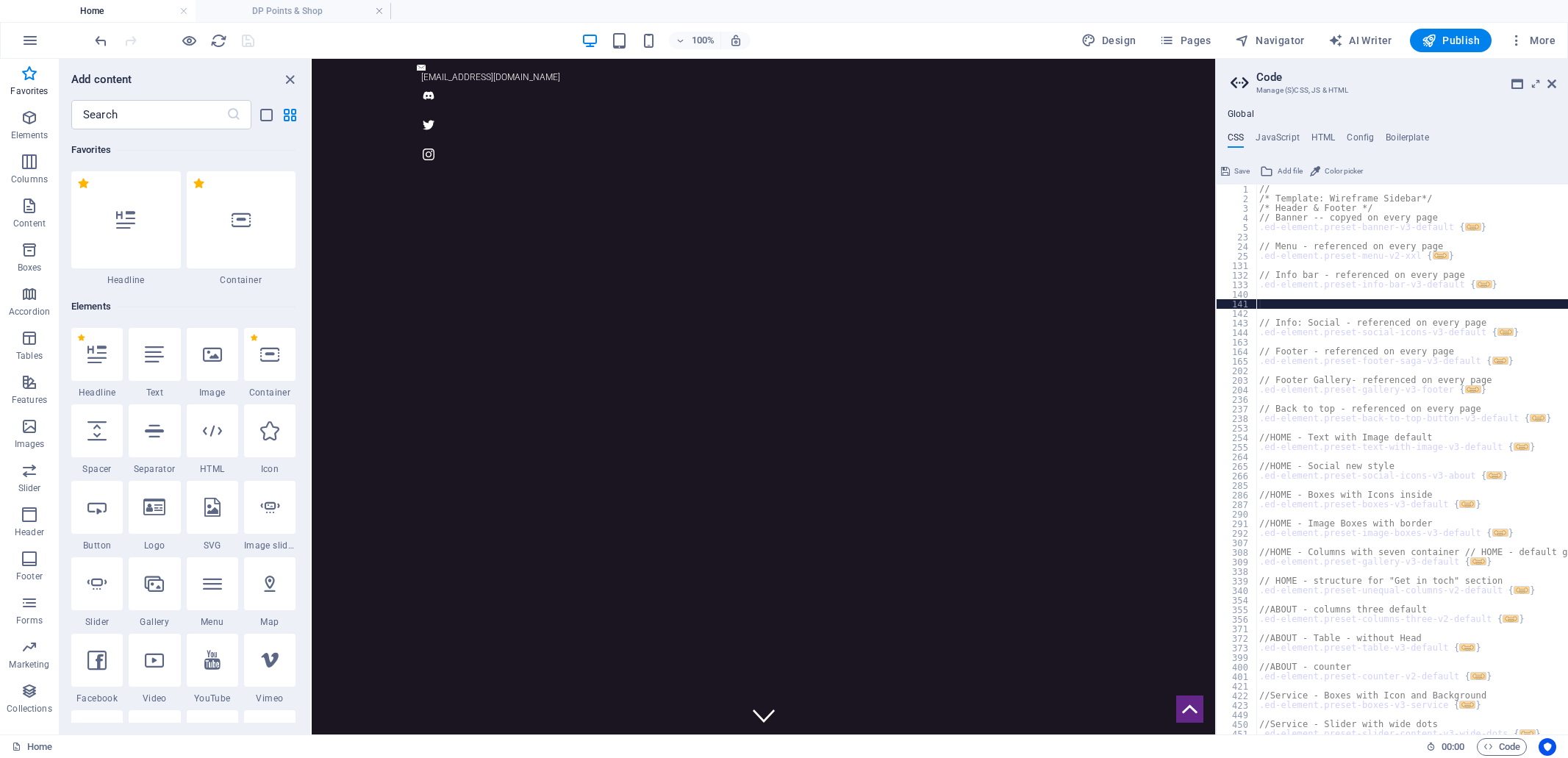
click at [1277, 301] on div "// /* Template: Wireframe Sidebar*/ /* Header & Footer */ // Banner -- copyed o…" at bounding box center [1428, 468] width 345 height 568
click at [1279, 303] on div "// /* Template: Wireframe Sidebar*/ /* Header & Footer */ // Banner -- copyed o…" at bounding box center [1428, 468] width 345 height 568
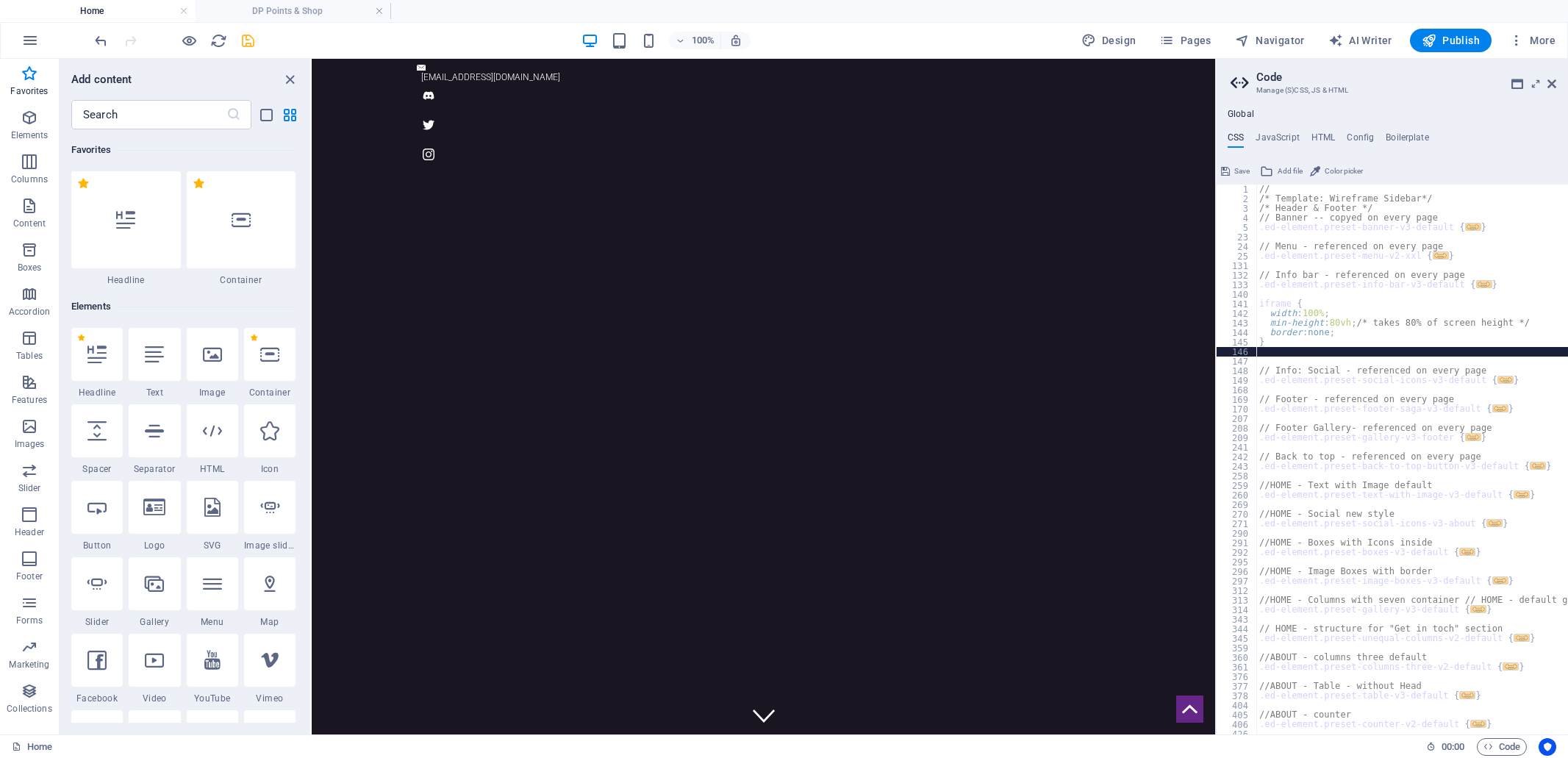
click at [1237, 171] on span "Save" at bounding box center [1242, 171] width 16 height 17
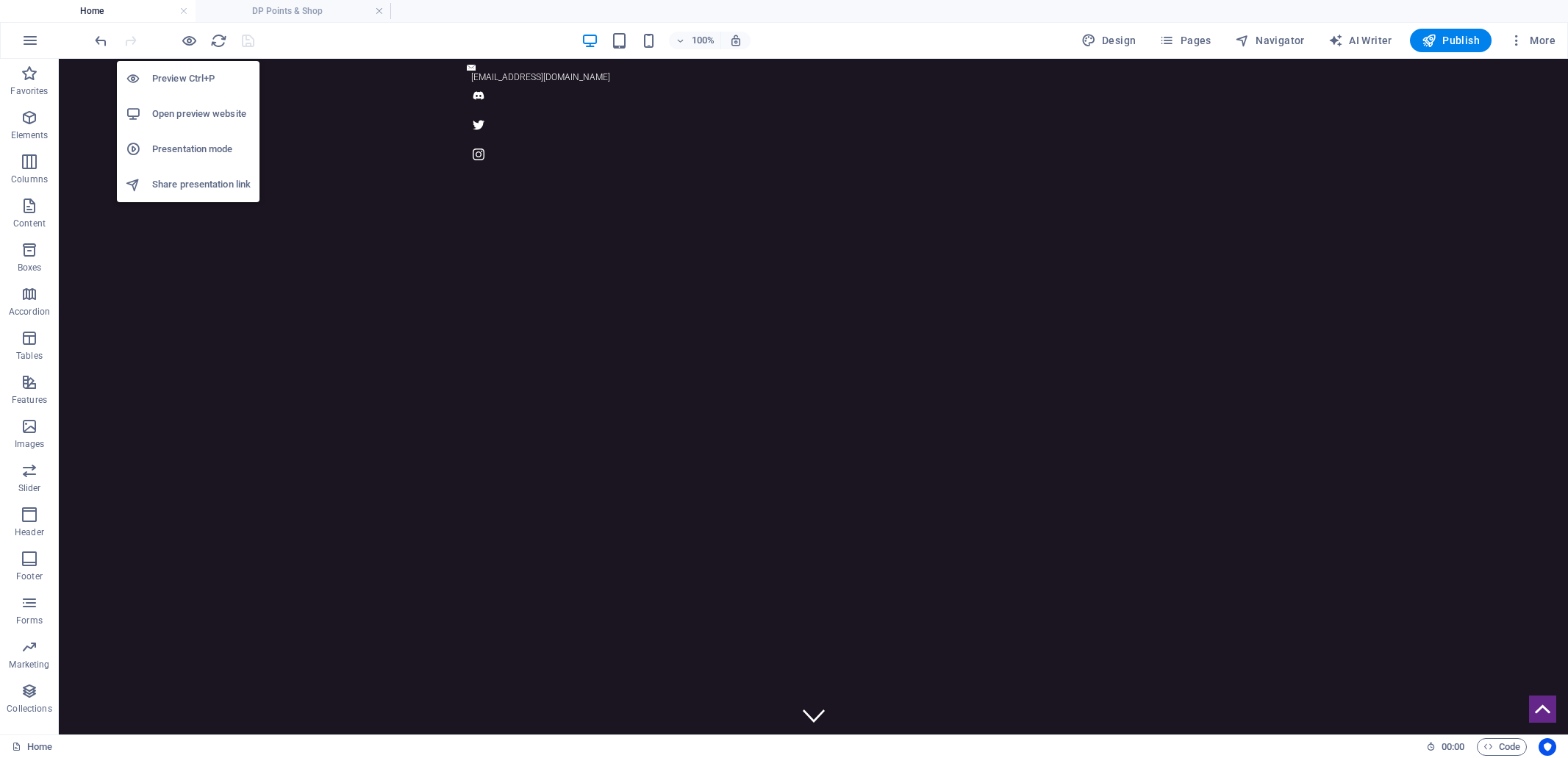
click at [177, 113] on h6 "Open preview website" at bounding box center [202, 113] width 99 height 17
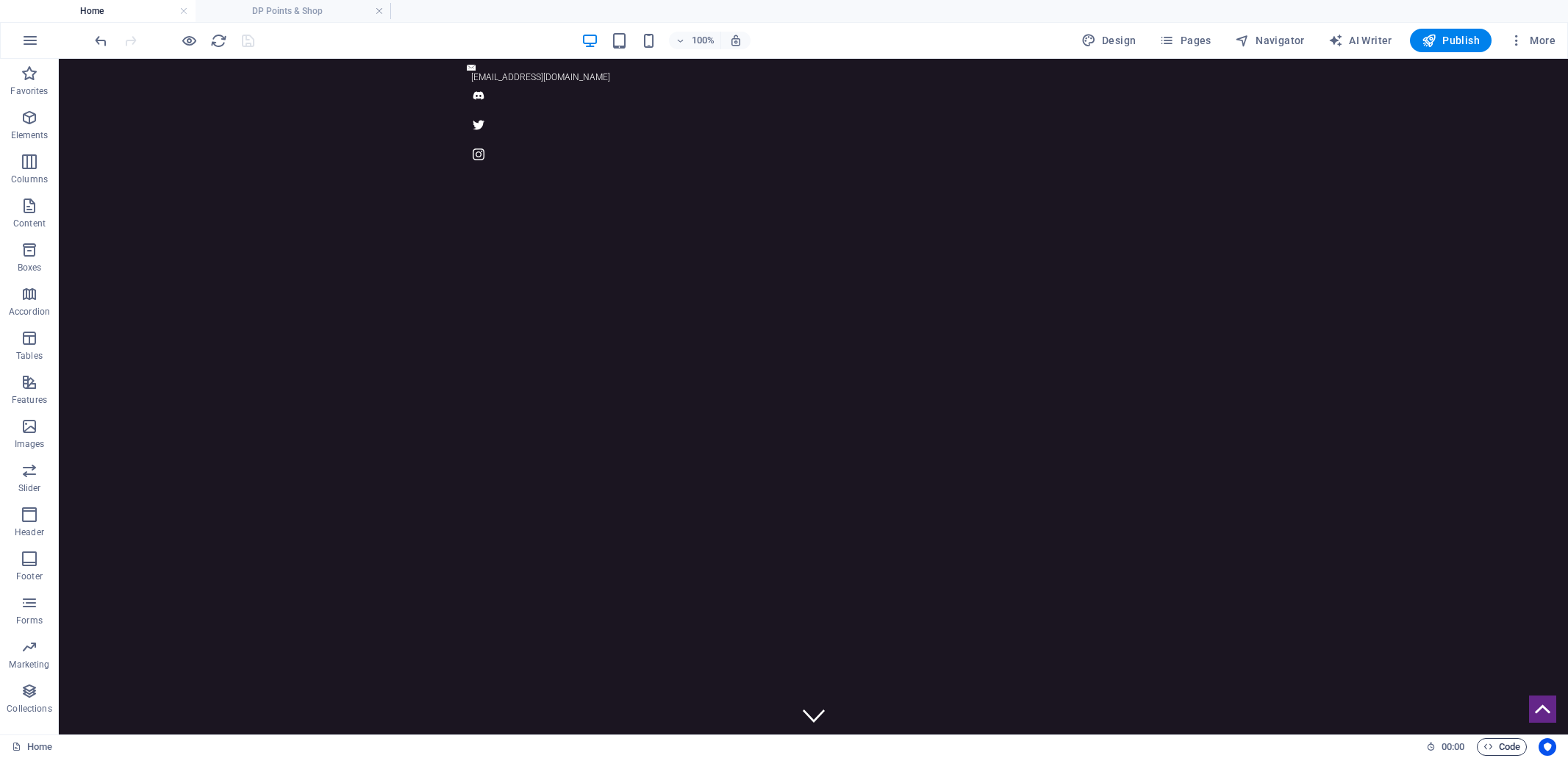
click at [1512, 748] on span "Code" at bounding box center [1501, 747] width 36 height 17
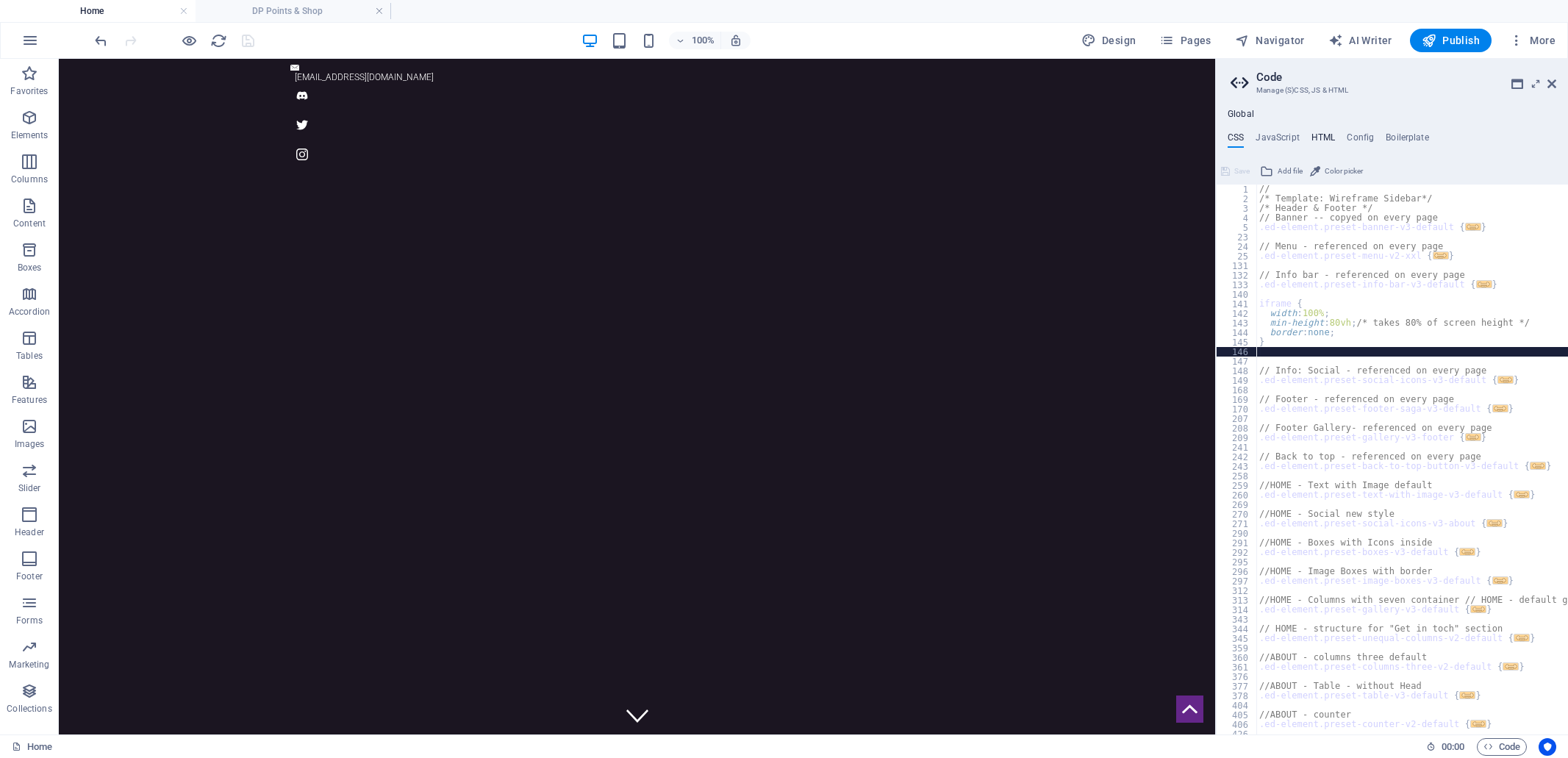
click at [1321, 134] on h4 "HTML" at bounding box center [1323, 140] width 24 height 16
type textarea "<a href="#main-content" class="wv-link-content button">Skip to main content</a>"
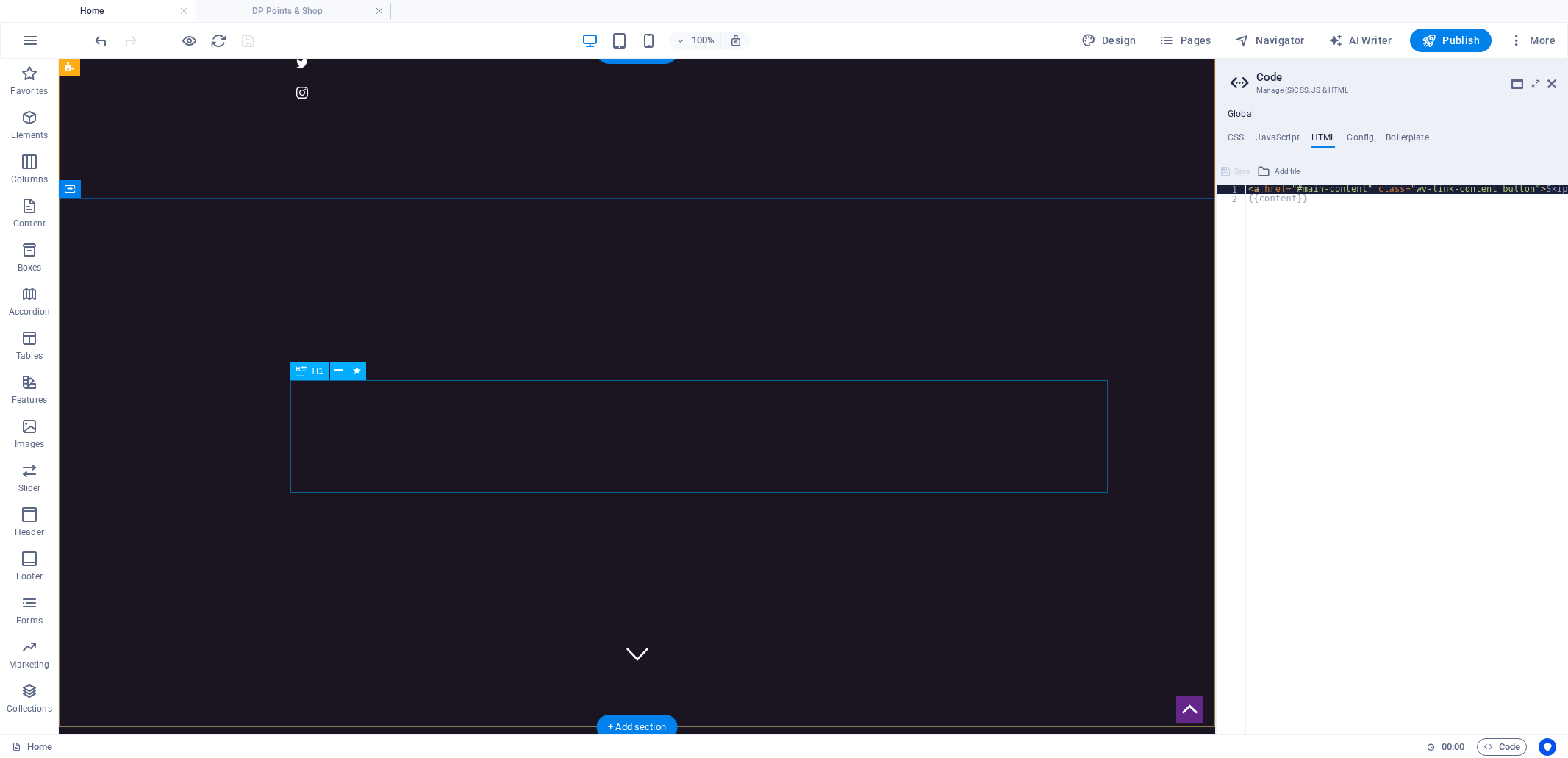
scroll to position [110, 0]
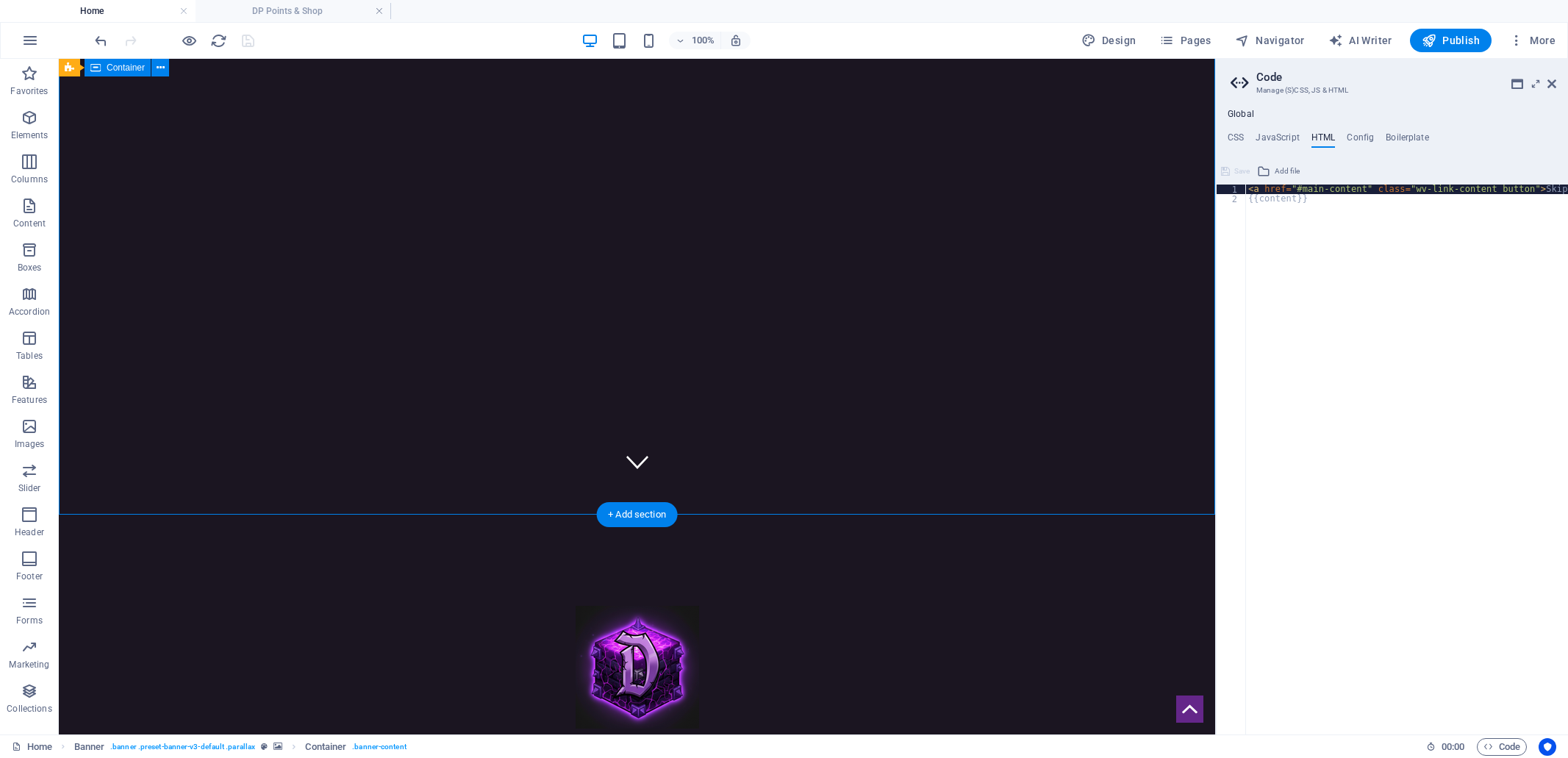
scroll to position [254, 0]
click at [1552, 84] on icon at bounding box center [1552, 84] width 9 height 12
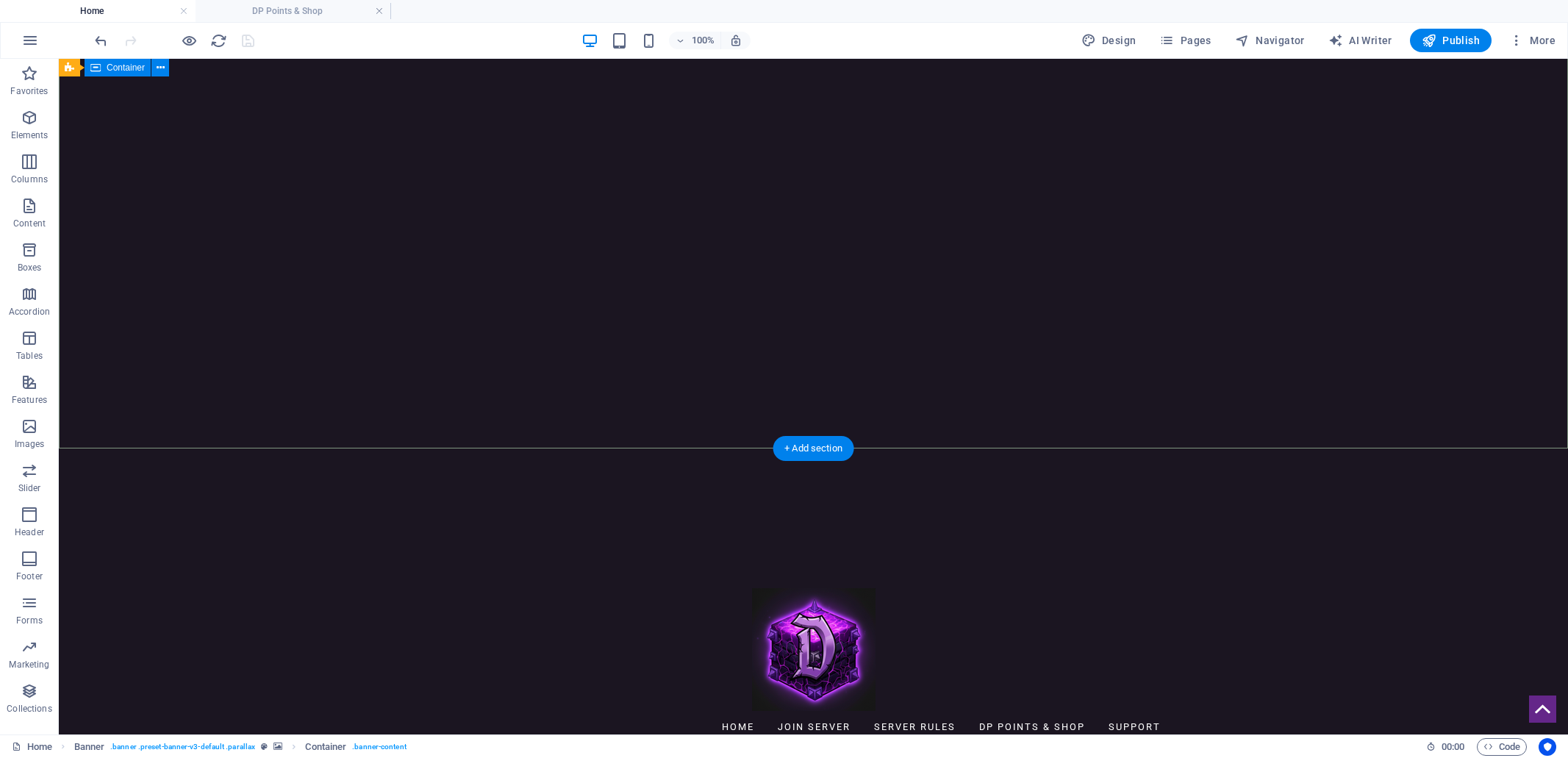
scroll to position [358, 0]
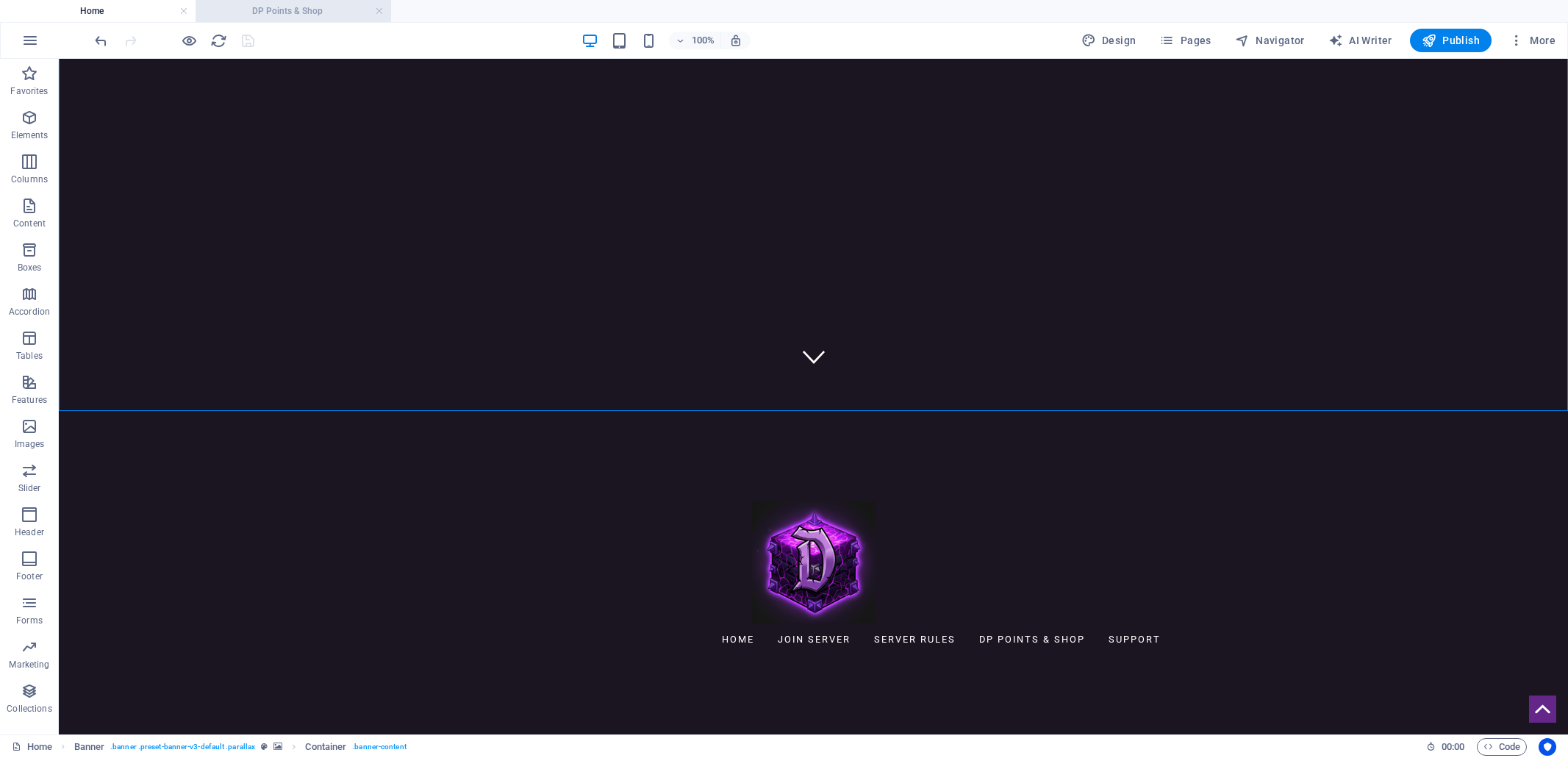
click at [296, 13] on h4 "DP Points & Shop" at bounding box center [293, 10] width 196 height 16
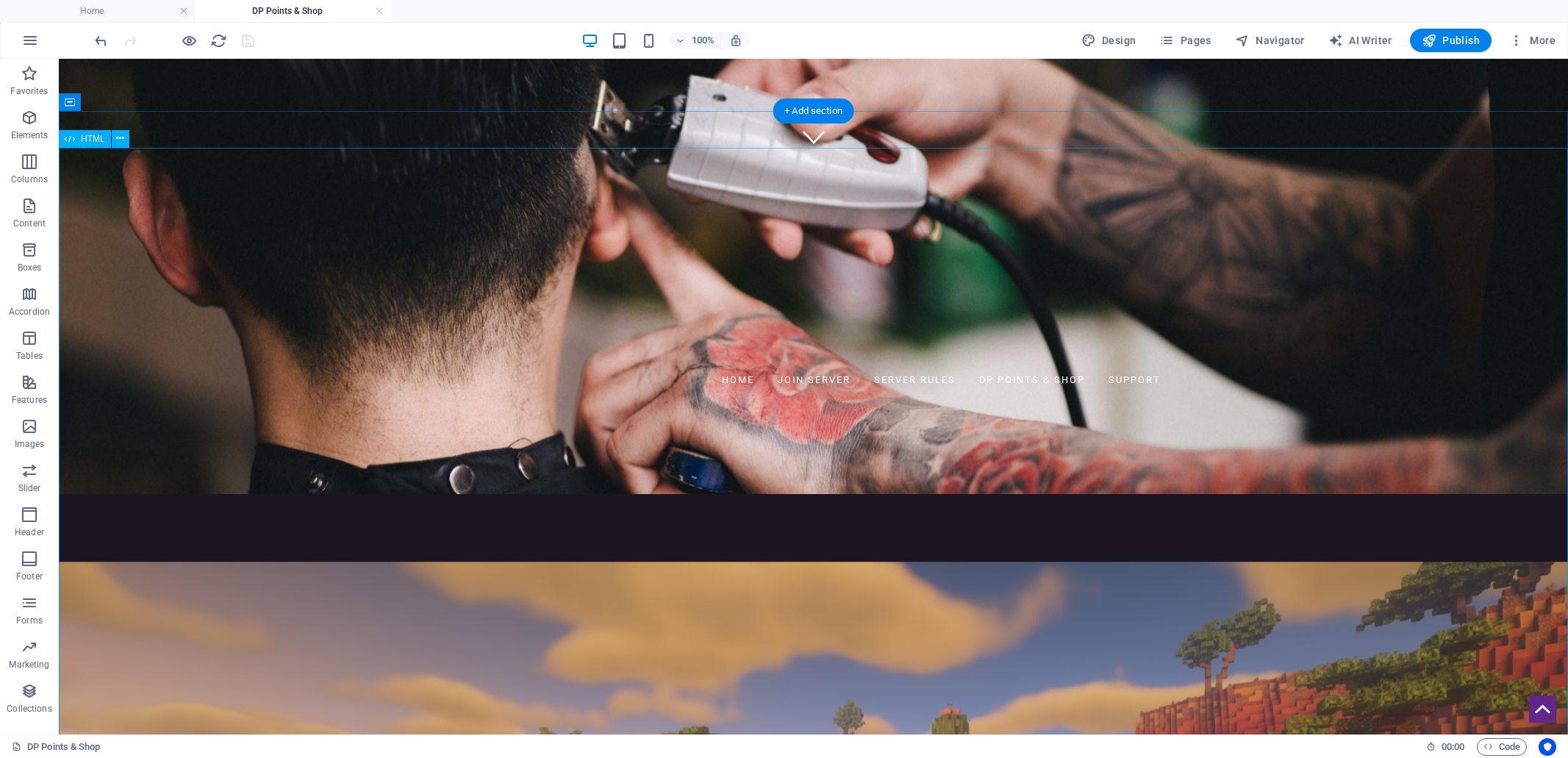
scroll to position [340, 0]
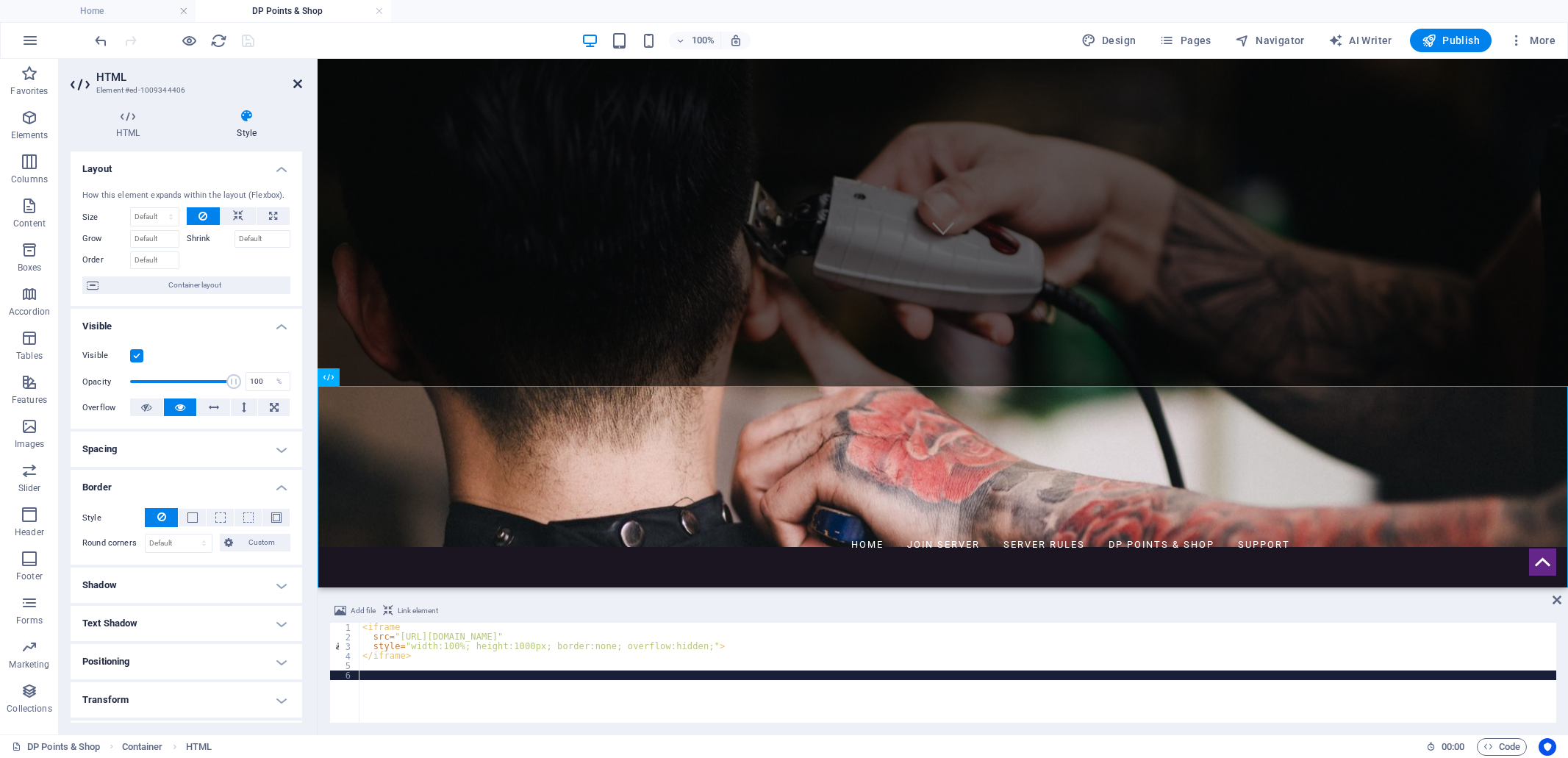
click at [298, 85] on icon at bounding box center [298, 84] width 9 height 12
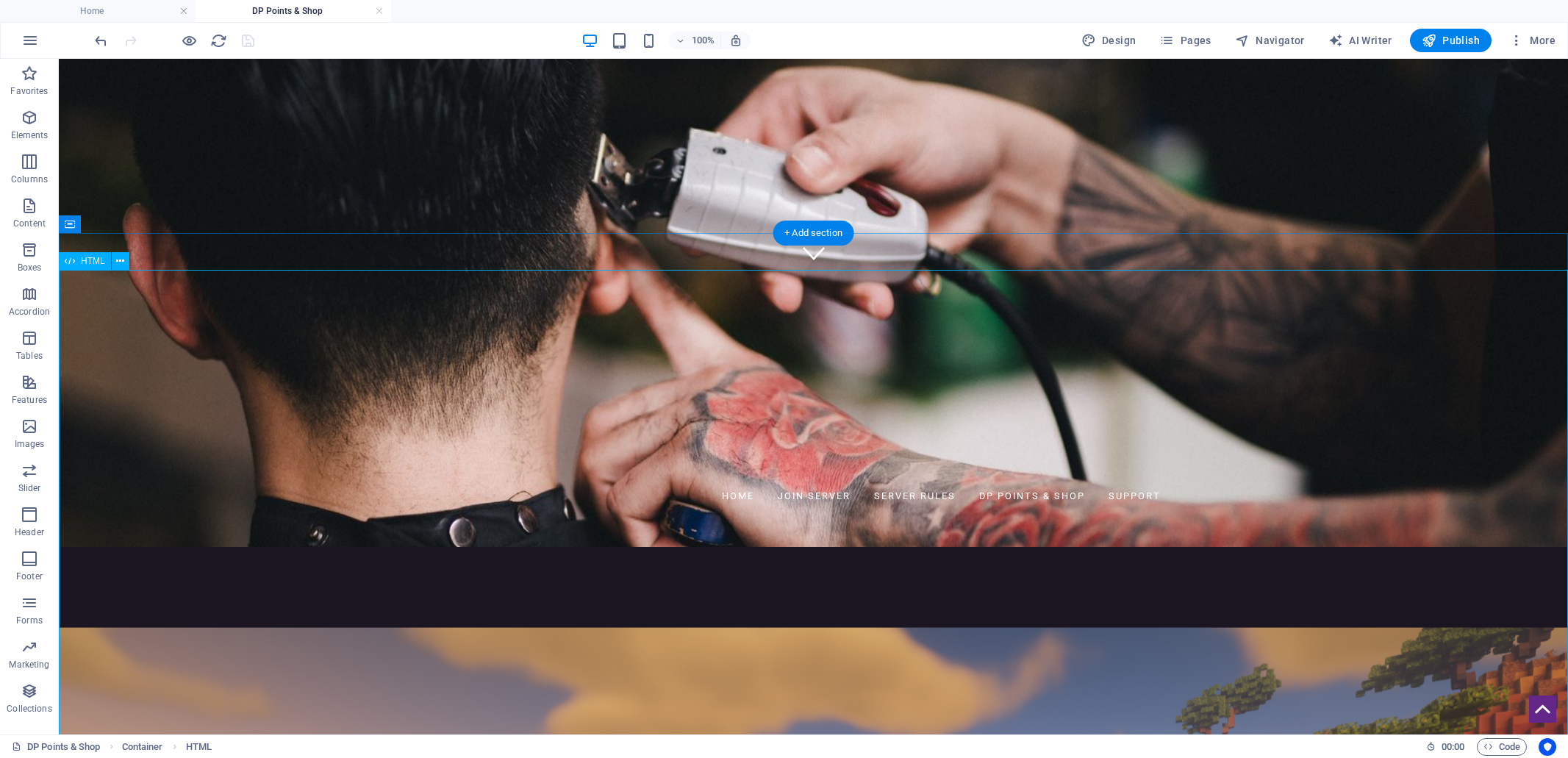
scroll to position [421, 0]
